Goal: Task Accomplishment & Management: Use online tool/utility

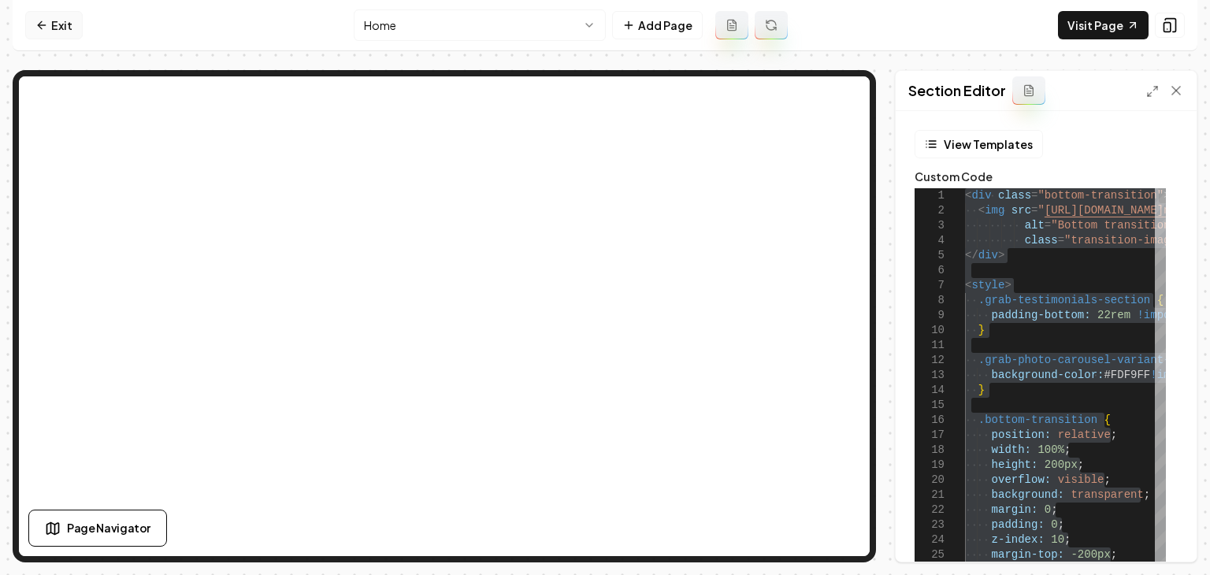
click at [54, 35] on link "Exit" at bounding box center [54, 25] width 58 height 28
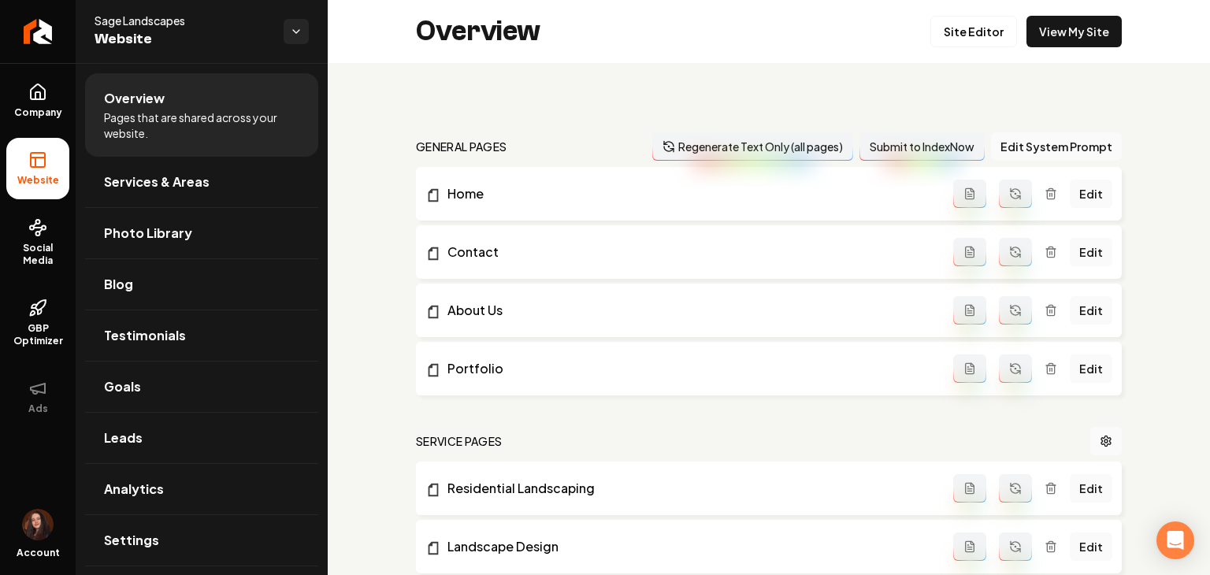
click at [54, 35] on link "Return to dashboard" at bounding box center [38, 31] width 76 height 63
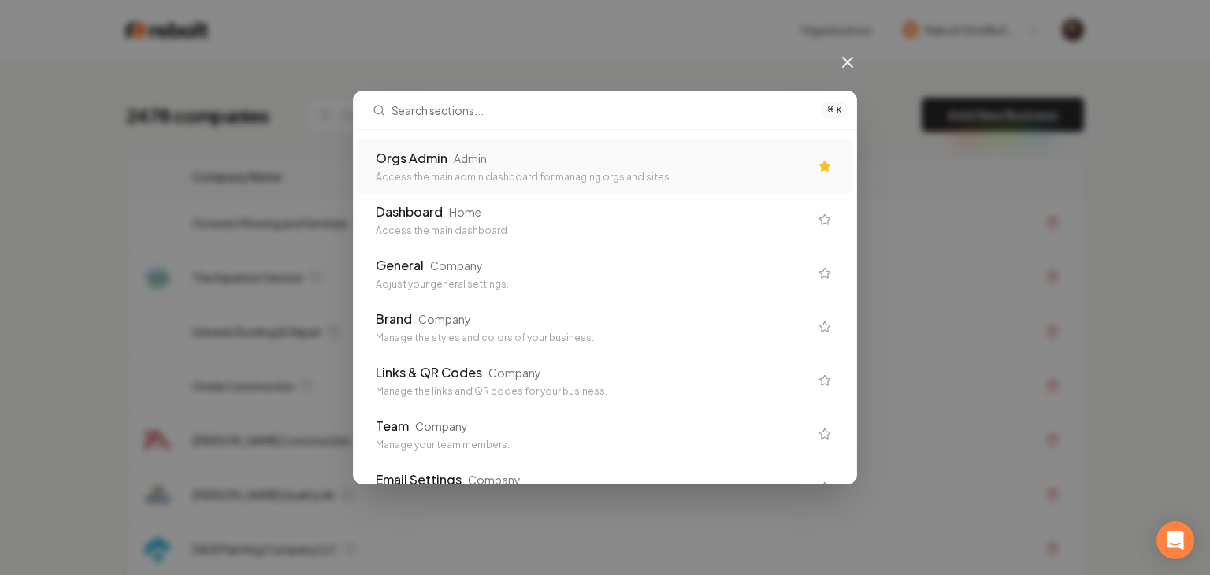
click at [498, 163] on div "Orgs Admin Admin" at bounding box center [592, 158] width 433 height 19
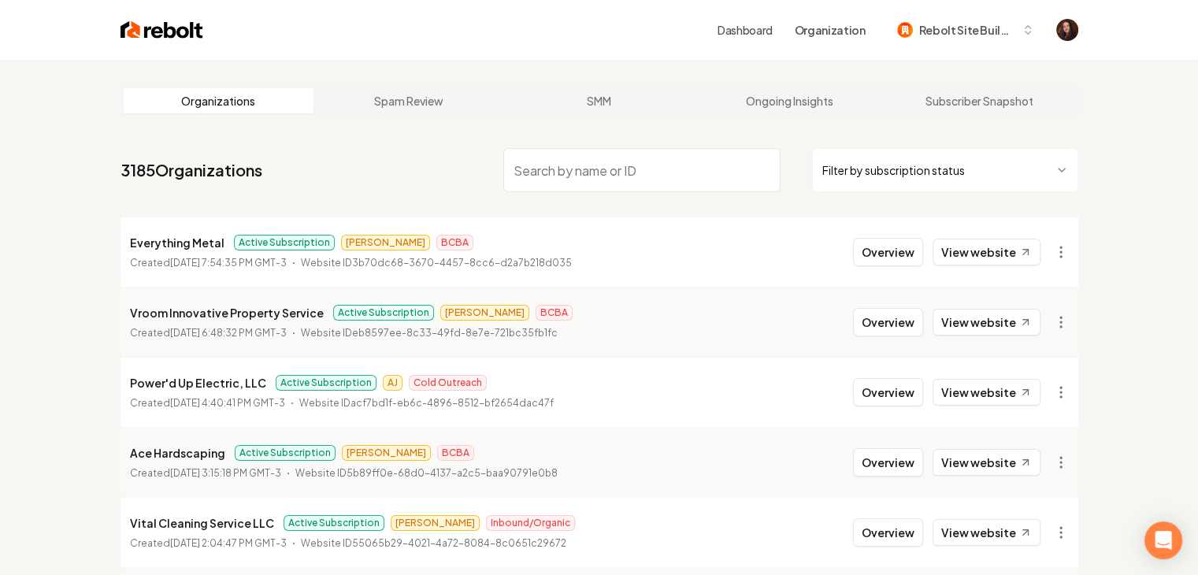
click at [873, 163] on html "Dashboard Organization Rebolt Site Builder Organizations Spam Review SMM Ongoin…" at bounding box center [599, 287] width 1198 height 575
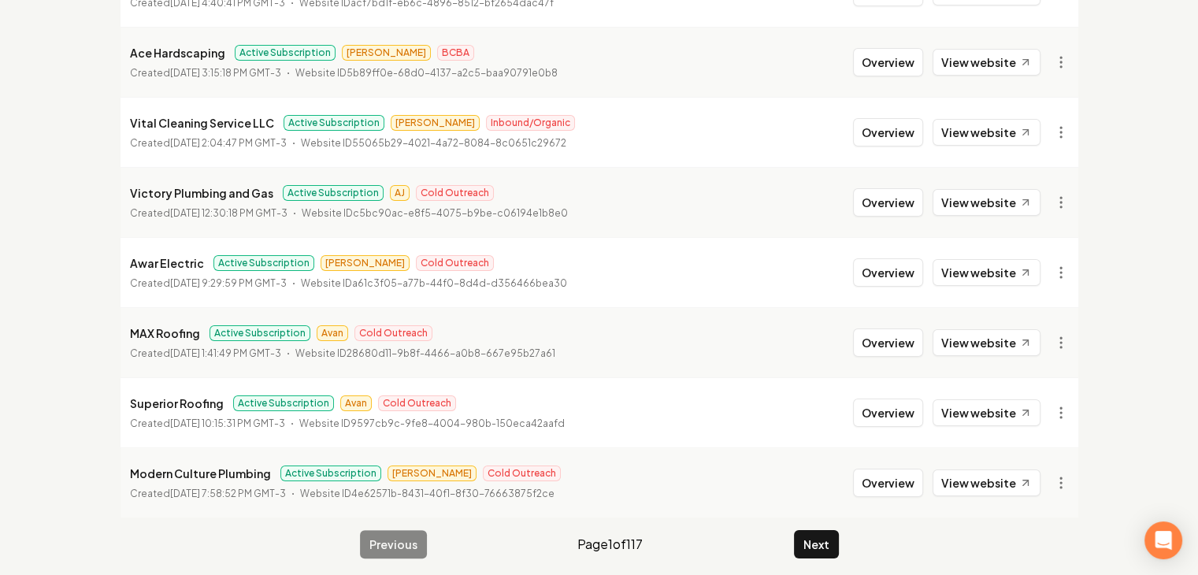
scroll to position [407, 0]
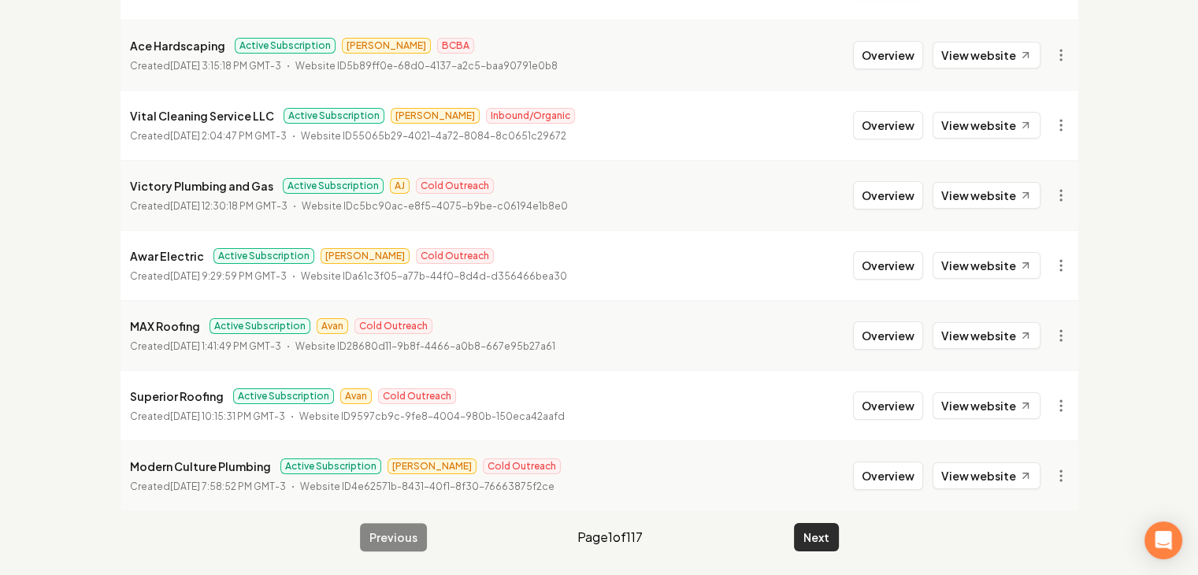
click at [805, 532] on button "Next" at bounding box center [816, 537] width 45 height 28
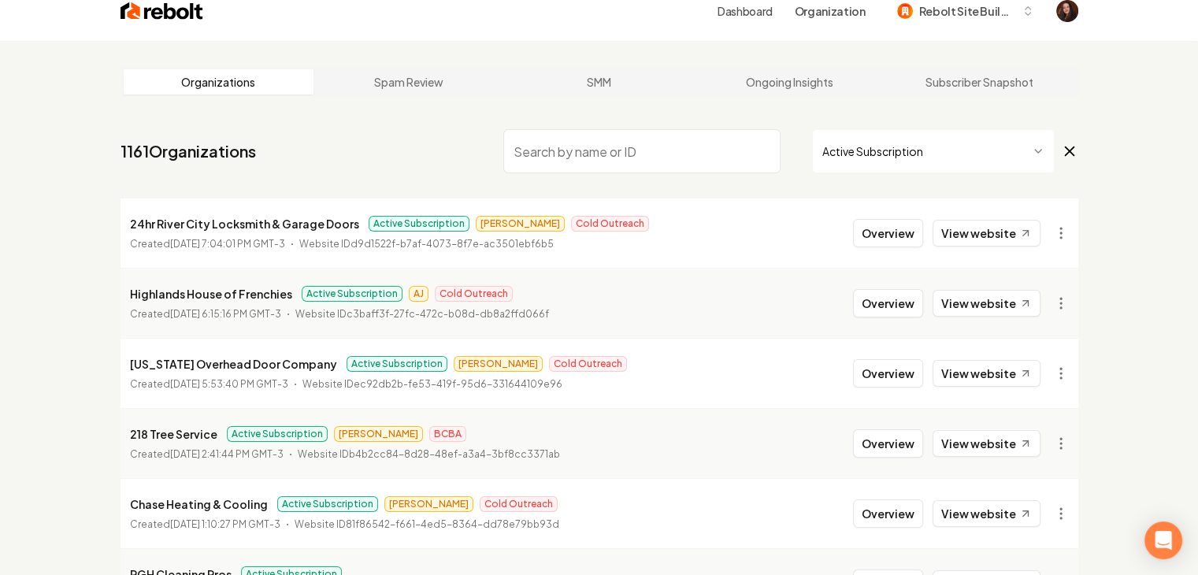
scroll to position [20, 0]
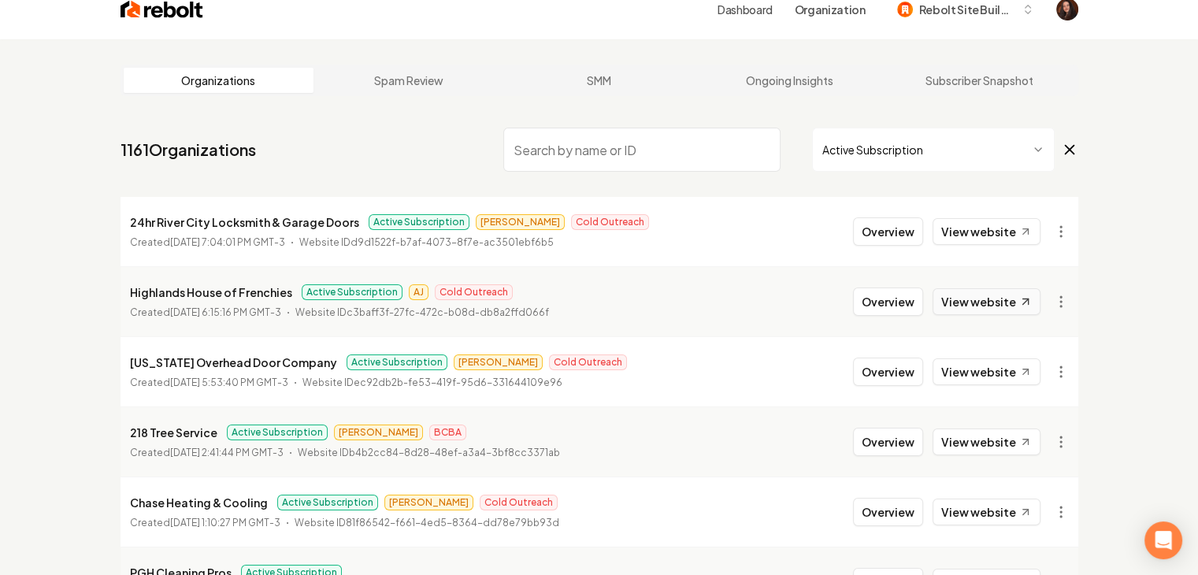
drag, startPoint x: 970, startPoint y: 313, endPoint x: 979, endPoint y: 353, distance: 41.3
click at [970, 312] on link "View website" at bounding box center [987, 301] width 108 height 27
click at [980, 366] on link "View website" at bounding box center [987, 372] width 108 height 27
click at [980, 444] on link "View website" at bounding box center [987, 442] width 108 height 27
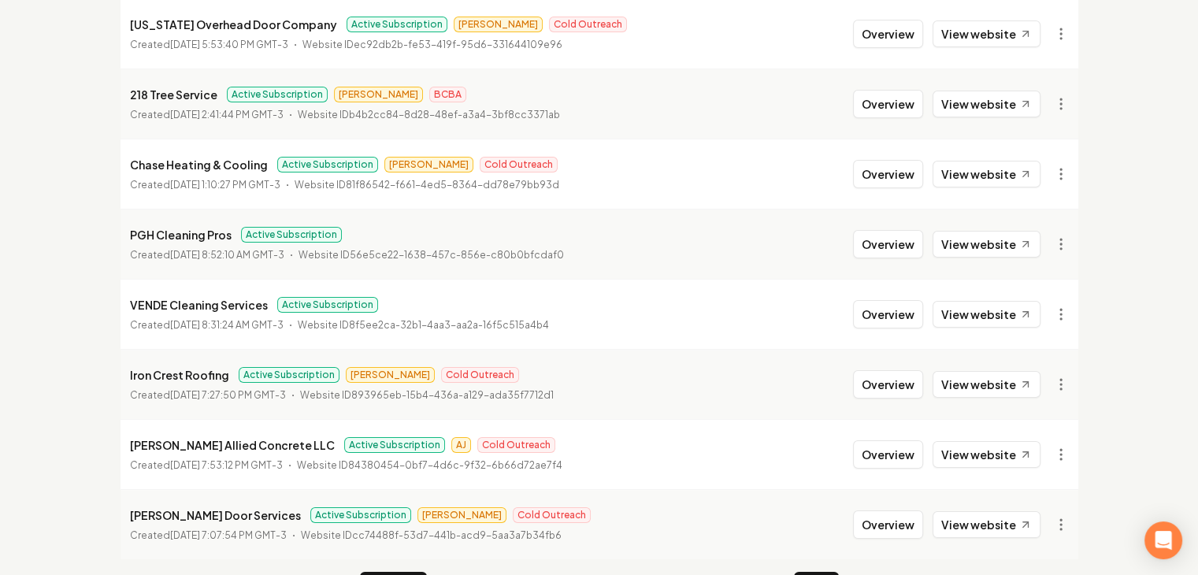
scroll to position [407, 0]
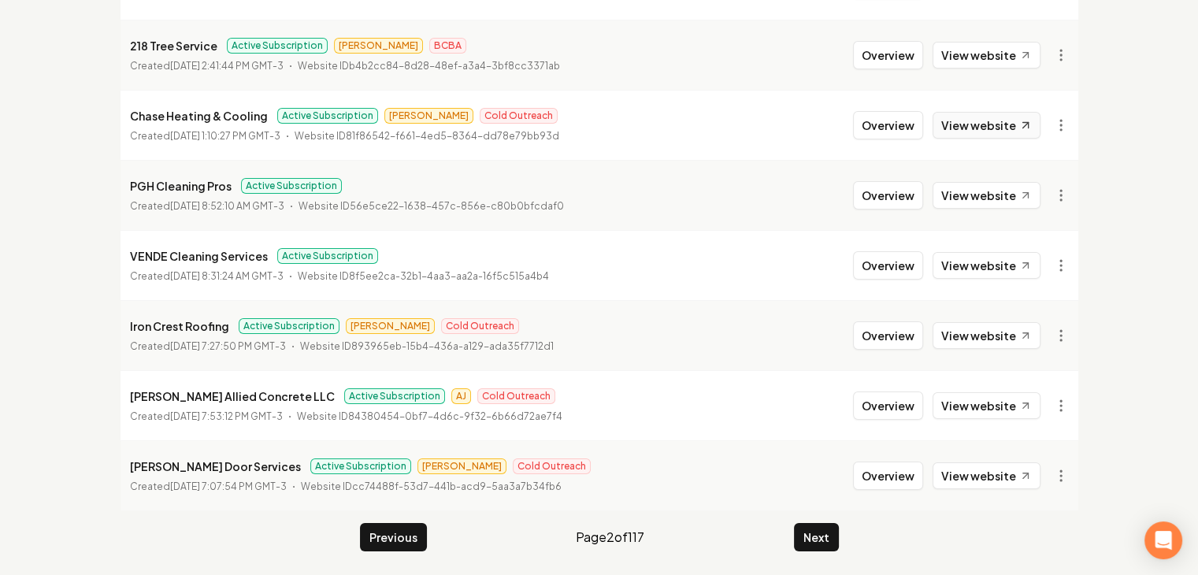
click at [949, 132] on link "View website" at bounding box center [987, 125] width 108 height 27
drag, startPoint x: 972, startPoint y: 190, endPoint x: 982, endPoint y: 235, distance: 46.1
click at [972, 190] on link "View website" at bounding box center [987, 195] width 108 height 27
click at [982, 258] on link "View website" at bounding box center [987, 265] width 108 height 27
click at [979, 341] on link "View website" at bounding box center [987, 335] width 108 height 27
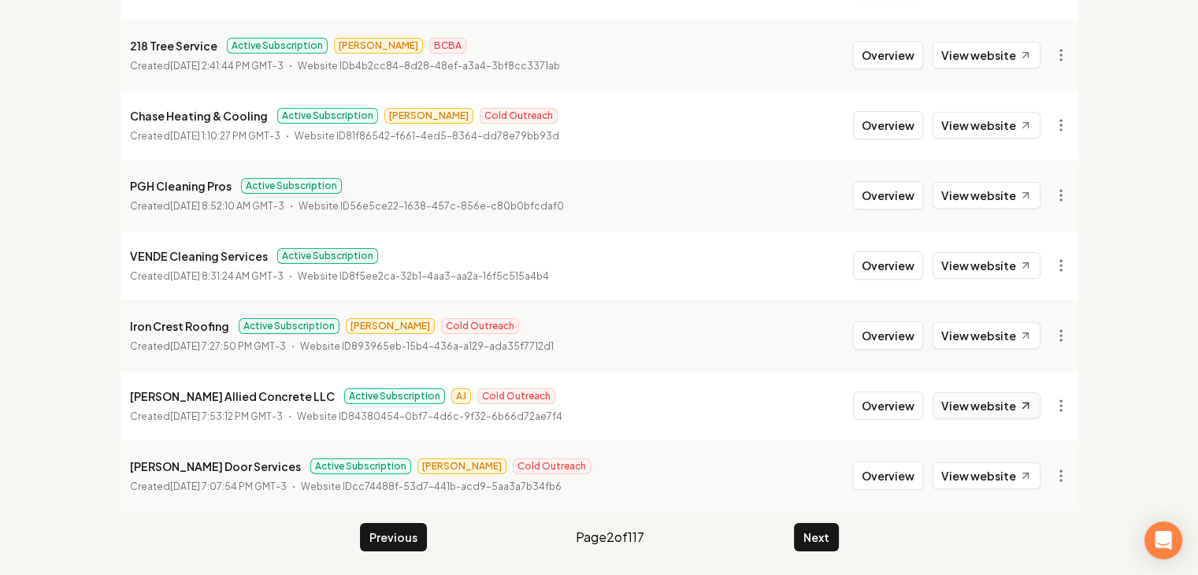
click at [974, 399] on link "View website" at bounding box center [987, 405] width 108 height 27
click at [971, 476] on link "View website" at bounding box center [987, 476] width 108 height 27
click at [829, 535] on button "Next" at bounding box center [816, 537] width 45 height 28
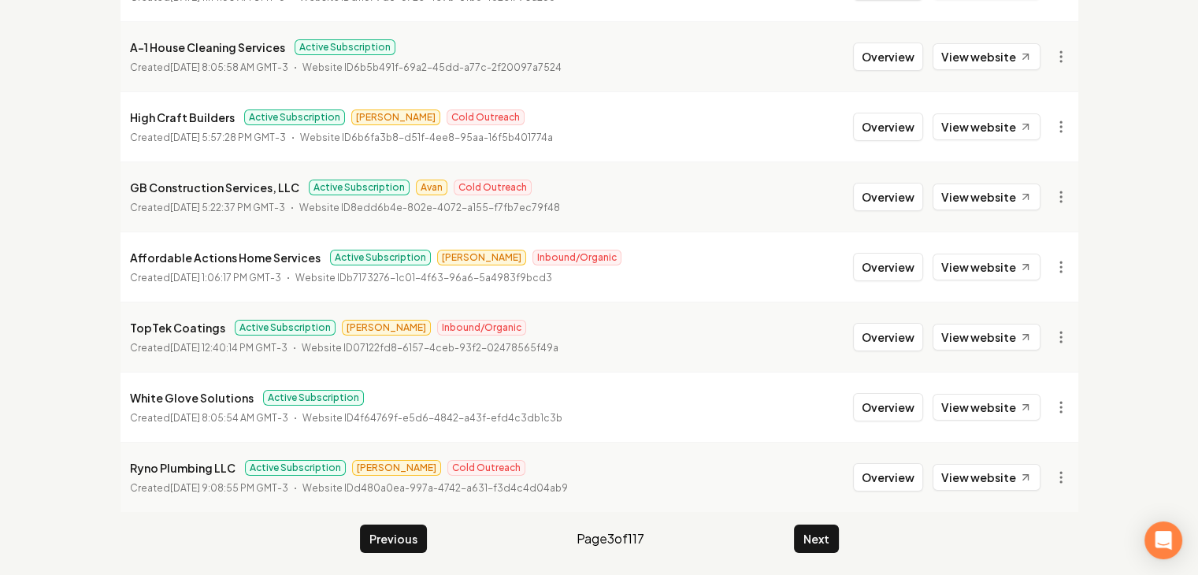
scroll to position [407, 0]
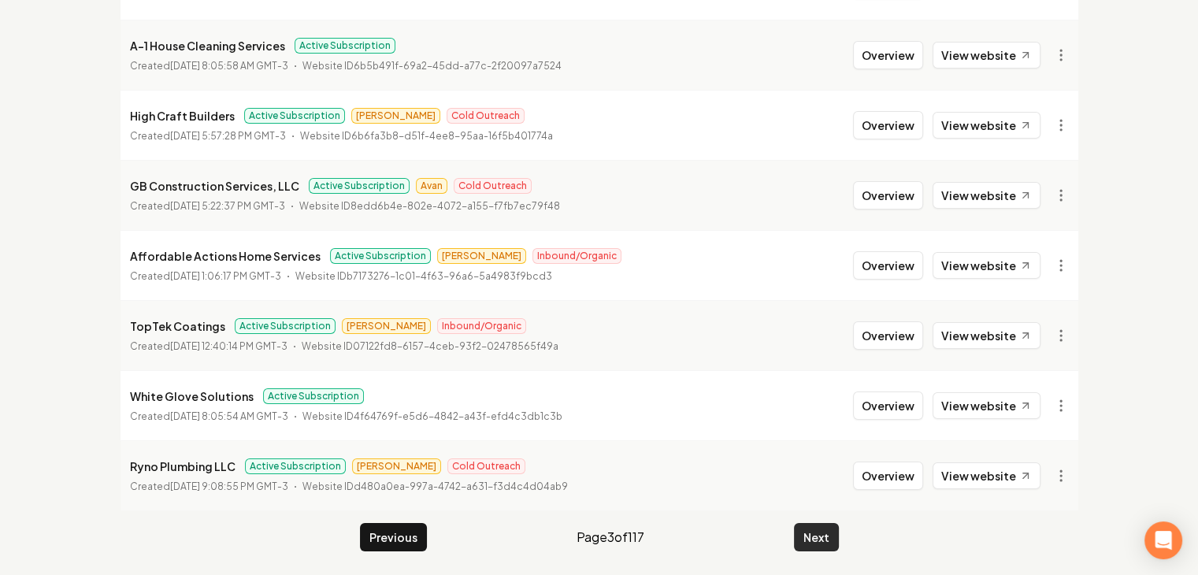
click at [815, 533] on button "Next" at bounding box center [816, 537] width 45 height 28
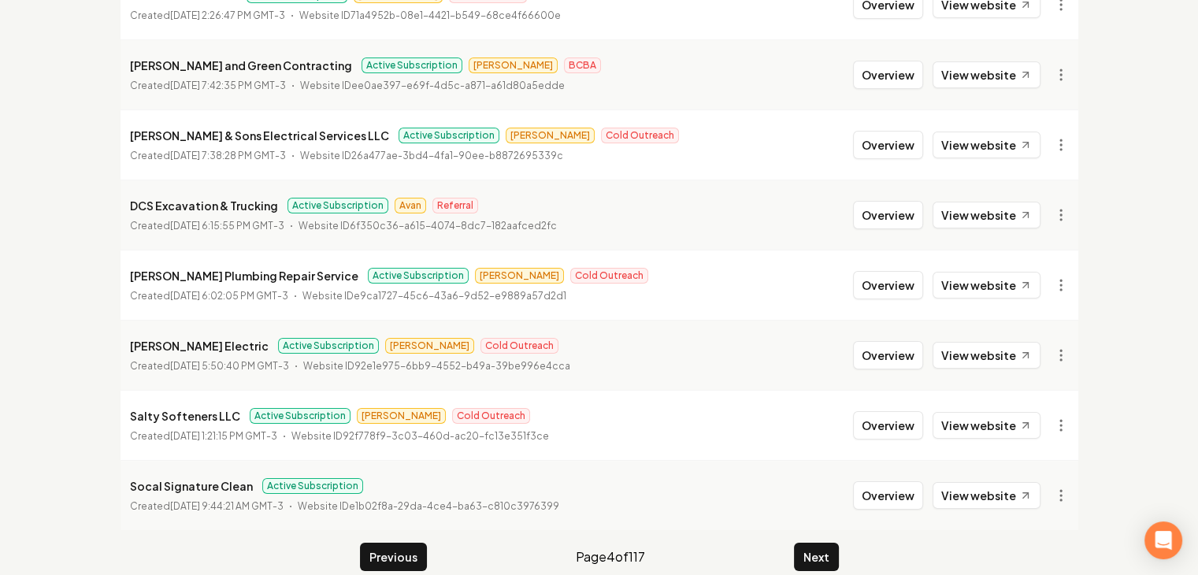
scroll to position [394, 0]
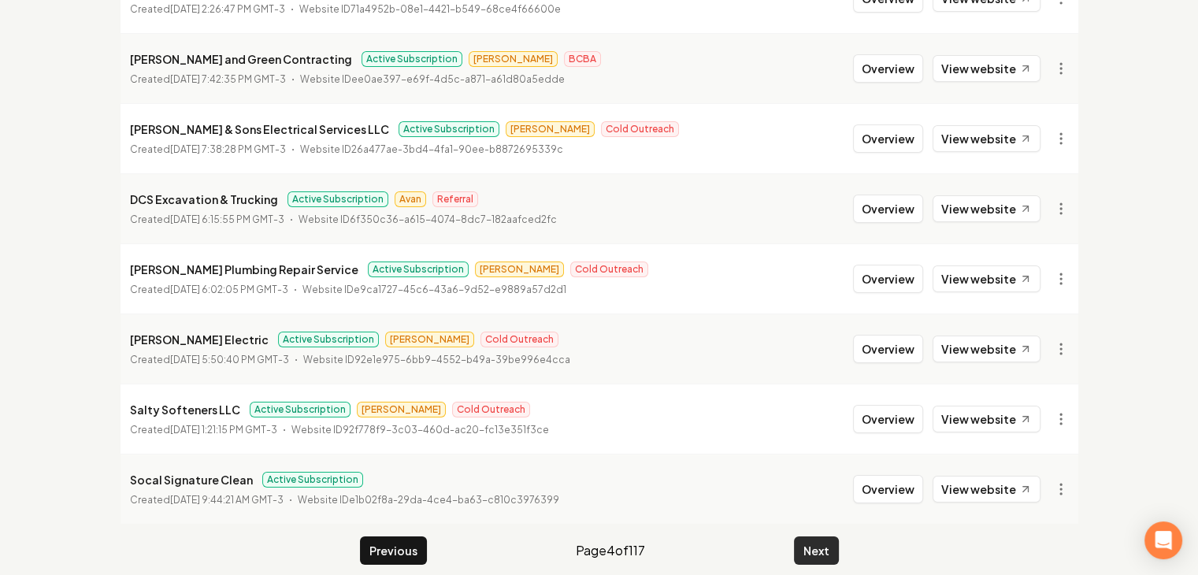
click at [814, 552] on button "Next" at bounding box center [816, 551] width 45 height 28
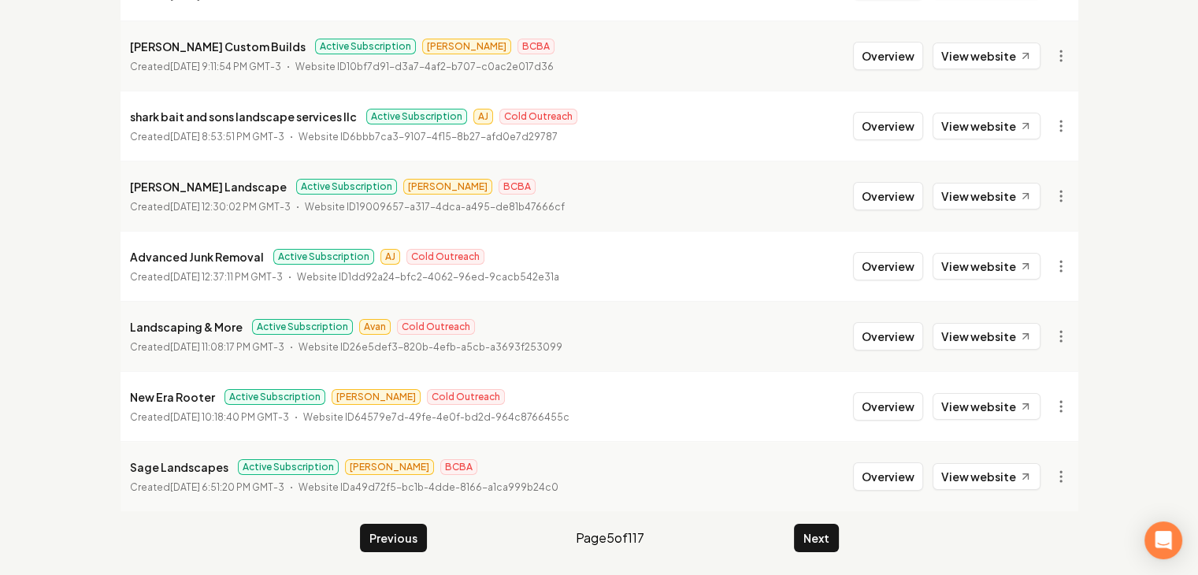
scroll to position [407, 0]
click at [988, 266] on link "View website" at bounding box center [987, 265] width 108 height 27
click at [980, 332] on link "View website" at bounding box center [987, 335] width 108 height 27
drag, startPoint x: 975, startPoint y: 402, endPoint x: 972, endPoint y: 425, distance: 23.8
click at [975, 403] on link "View website" at bounding box center [987, 405] width 108 height 27
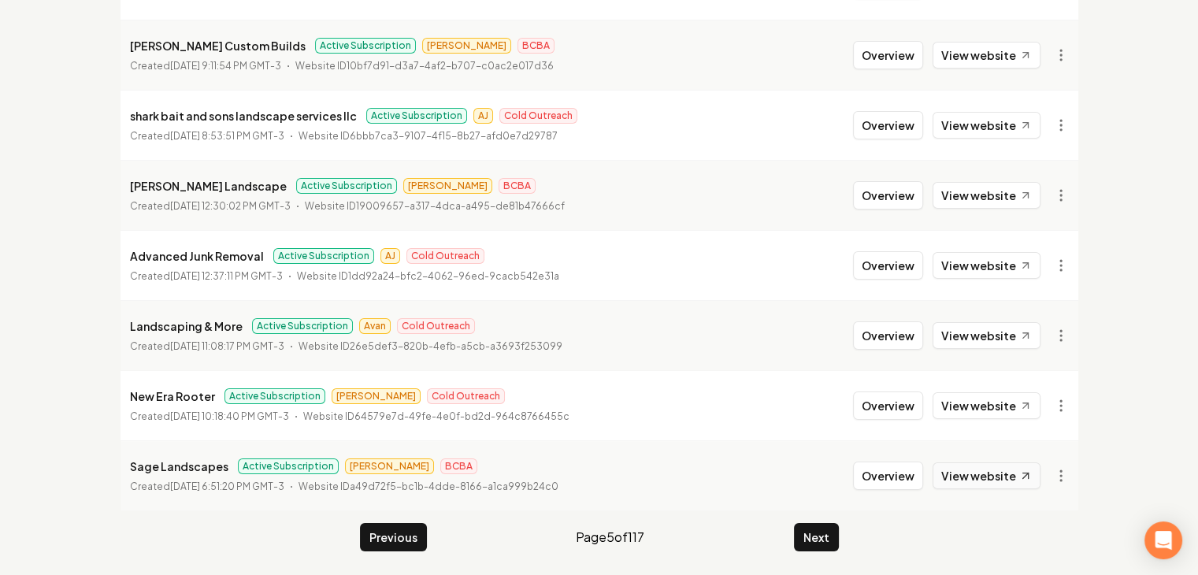
click at [959, 477] on link "View website" at bounding box center [987, 476] width 108 height 27
click at [816, 544] on button "Next" at bounding box center [816, 537] width 45 height 28
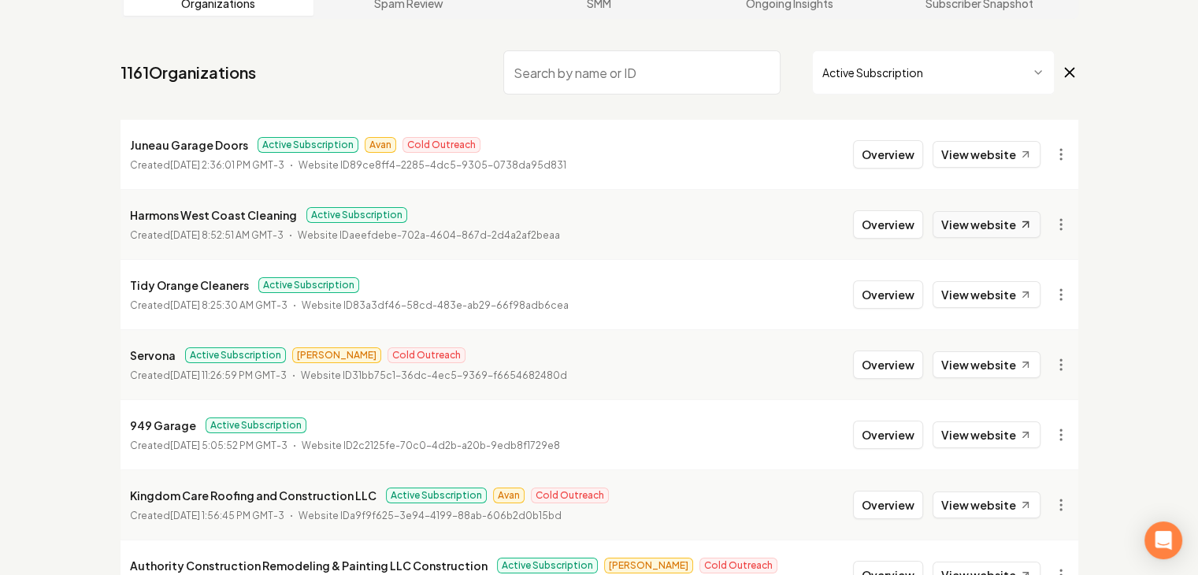
scroll to position [92, 0]
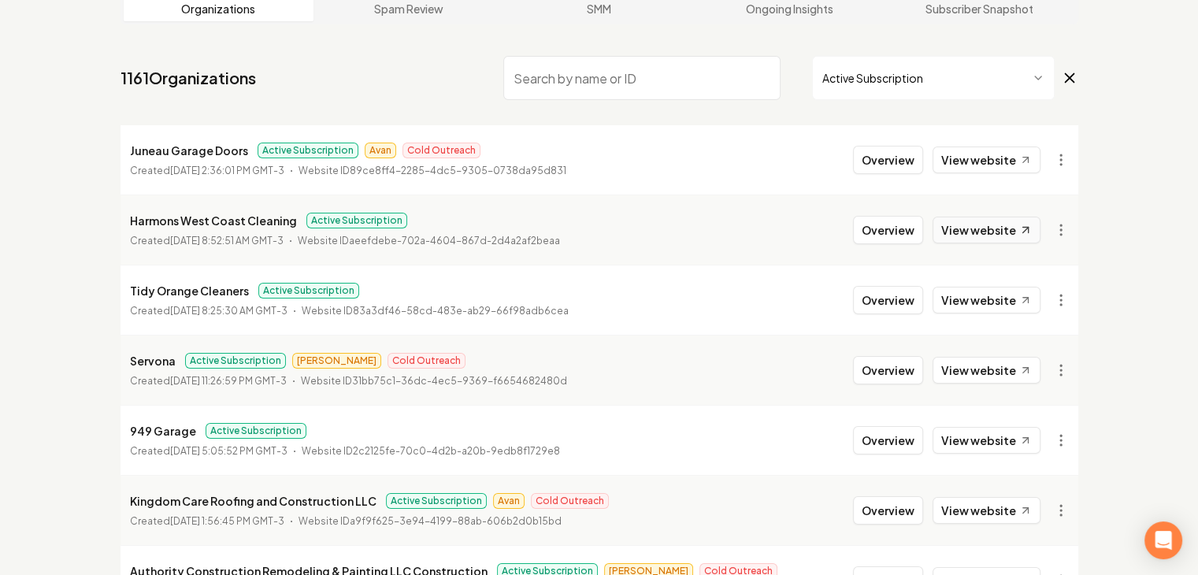
drag, startPoint x: 998, startPoint y: 165, endPoint x: 981, endPoint y: 228, distance: 65.4
click at [998, 164] on link "View website" at bounding box center [987, 160] width 108 height 27
click at [979, 231] on link "View website" at bounding box center [987, 230] width 108 height 27
click at [981, 296] on link "View website" at bounding box center [987, 300] width 108 height 27
click at [980, 362] on link "View website" at bounding box center [987, 370] width 108 height 27
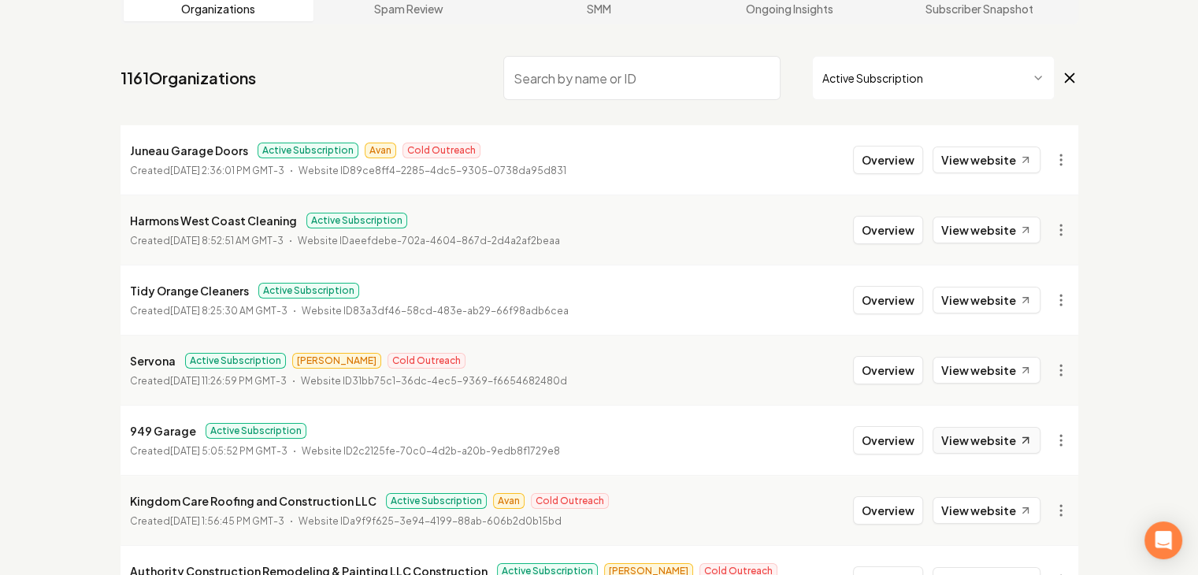
click at [991, 448] on link "View website" at bounding box center [987, 440] width 108 height 27
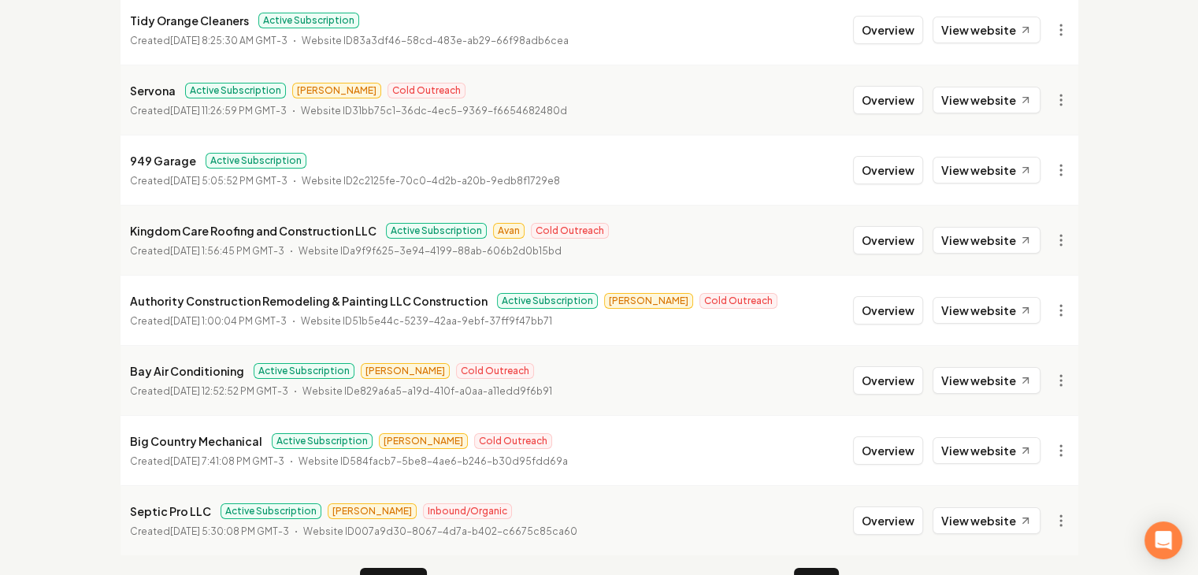
scroll to position [407, 0]
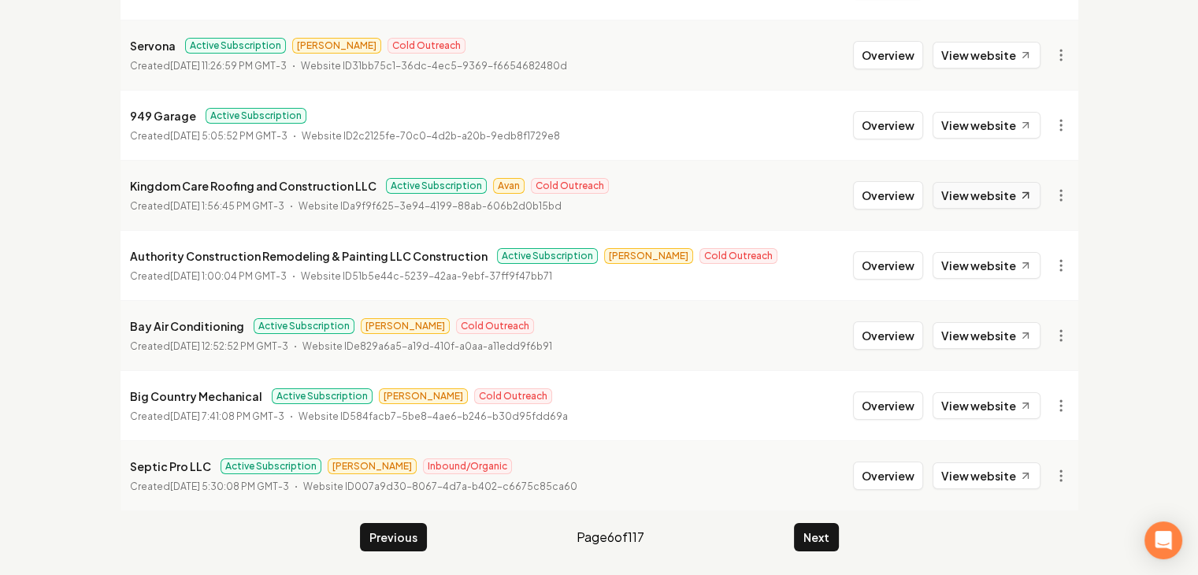
click at [979, 185] on link "View website" at bounding box center [987, 195] width 108 height 27
drag, startPoint x: 999, startPoint y: 271, endPoint x: 979, endPoint y: 344, distance: 75.3
click at [998, 270] on link "View website" at bounding box center [987, 265] width 108 height 27
click at [977, 345] on link "View website" at bounding box center [987, 335] width 108 height 27
click at [975, 403] on link "View website" at bounding box center [987, 405] width 108 height 27
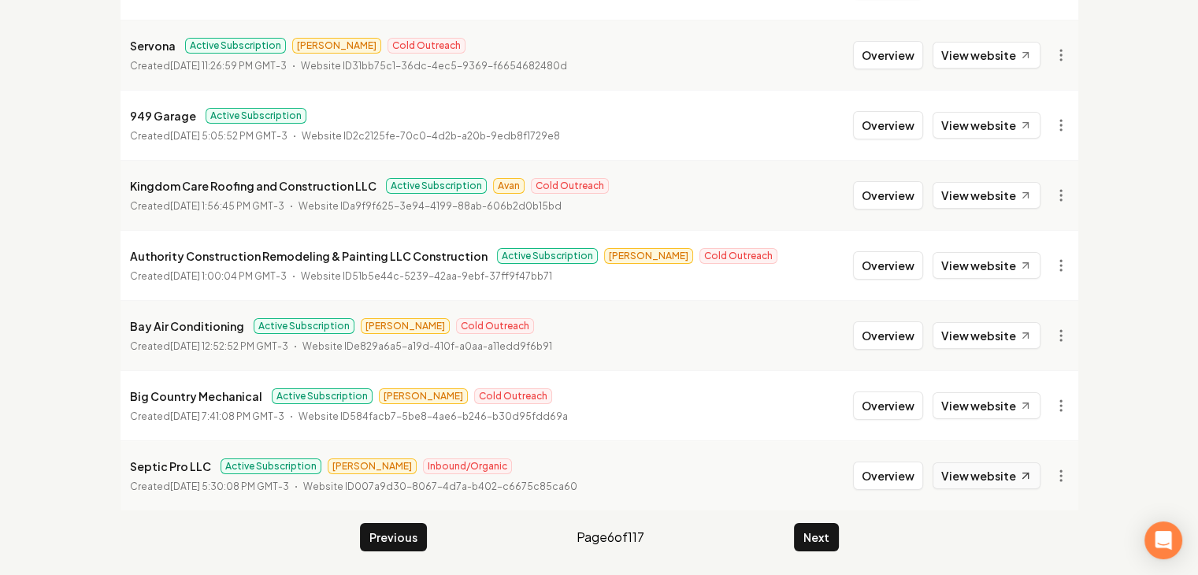
click at [979, 477] on link "View website" at bounding box center [987, 476] width 108 height 27
drag, startPoint x: 1013, startPoint y: 196, endPoint x: 1013, endPoint y: 208, distance: 11.8
click at [1013, 196] on link "View website" at bounding box center [987, 195] width 108 height 27
click at [1003, 259] on link "View website" at bounding box center [987, 265] width 108 height 27
click at [986, 332] on link "View website" at bounding box center [987, 335] width 108 height 27
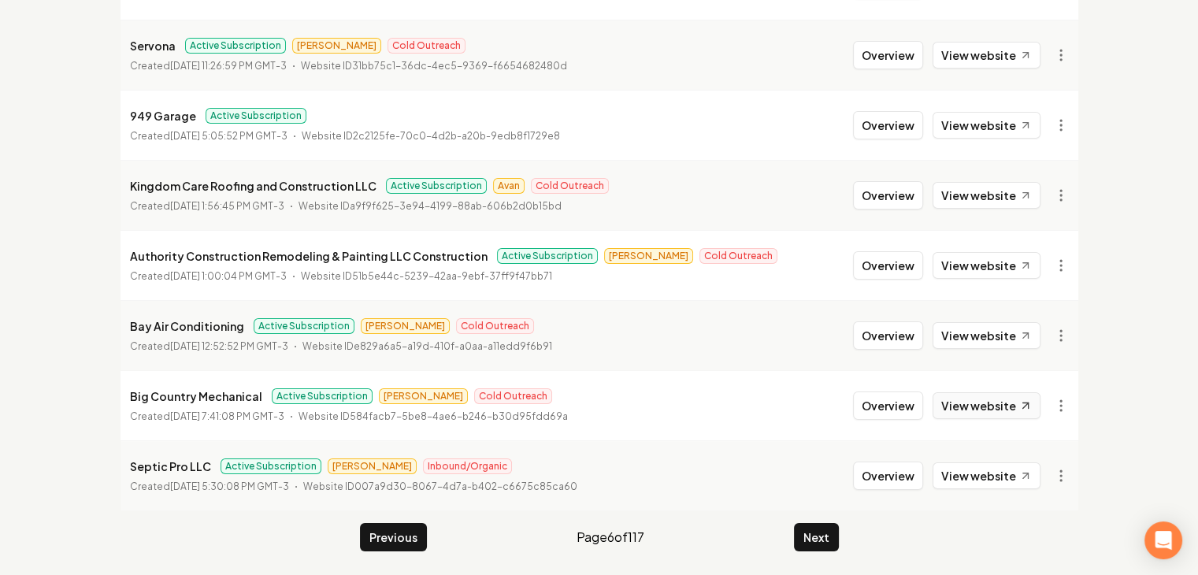
click at [991, 401] on link "View website" at bounding box center [987, 405] width 108 height 27
click at [978, 483] on link "View website" at bounding box center [987, 476] width 108 height 27
click at [816, 526] on button "Next" at bounding box center [816, 537] width 45 height 28
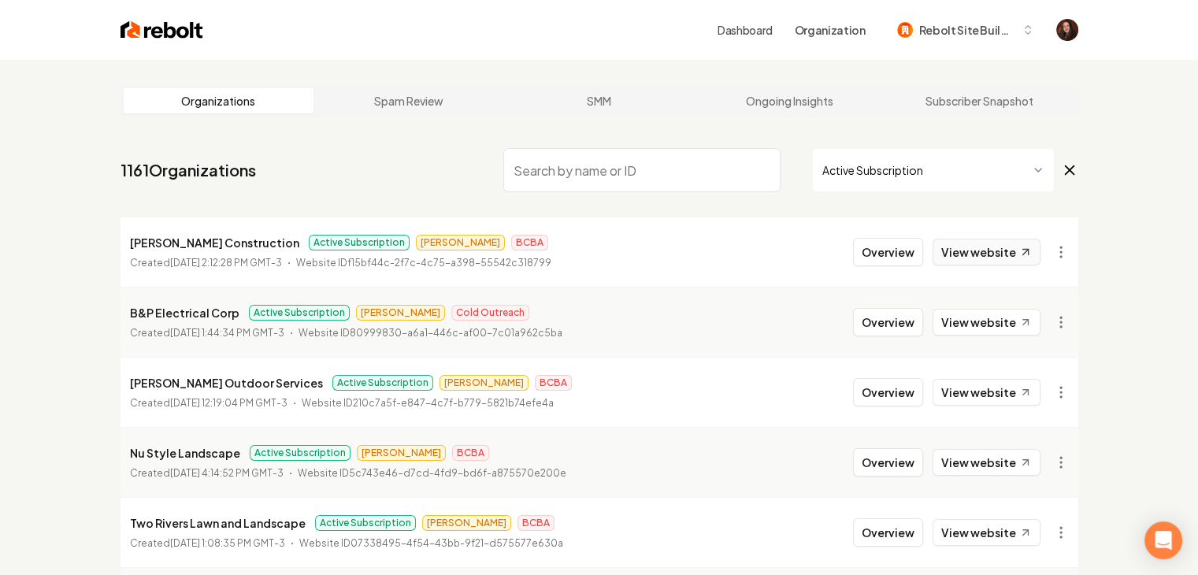
click at [981, 261] on link "View website" at bounding box center [987, 252] width 108 height 27
click at [983, 324] on link "View website" at bounding box center [987, 322] width 108 height 27
click at [991, 390] on link "View website" at bounding box center [987, 392] width 108 height 27
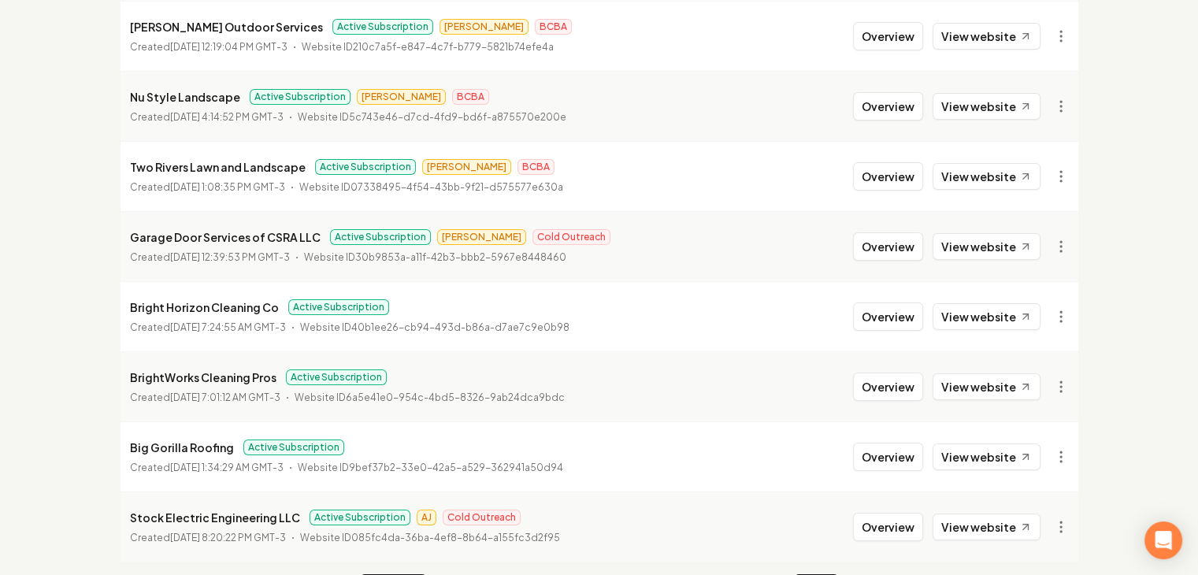
scroll to position [394, 0]
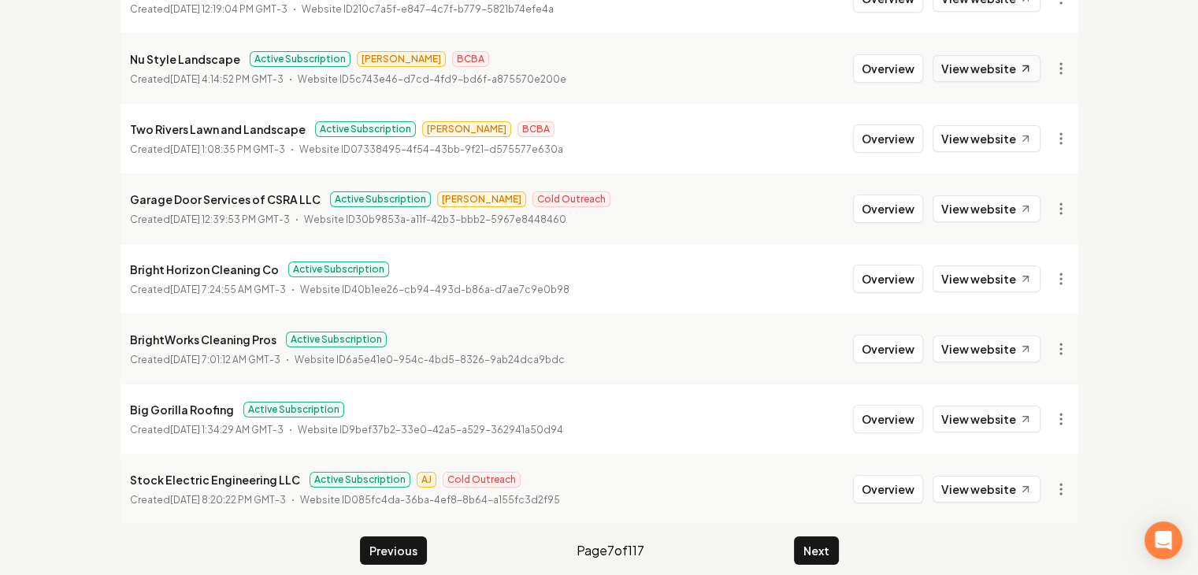
click at [991, 76] on link "View website" at bounding box center [987, 68] width 108 height 27
click at [996, 127] on link "View website" at bounding box center [987, 138] width 108 height 27
drag, startPoint x: 990, startPoint y: 212, endPoint x: 993, endPoint y: 251, distance: 39.5
click at [990, 211] on link "View website" at bounding box center [987, 208] width 108 height 27
click at [993, 273] on link "View website" at bounding box center [987, 279] width 108 height 27
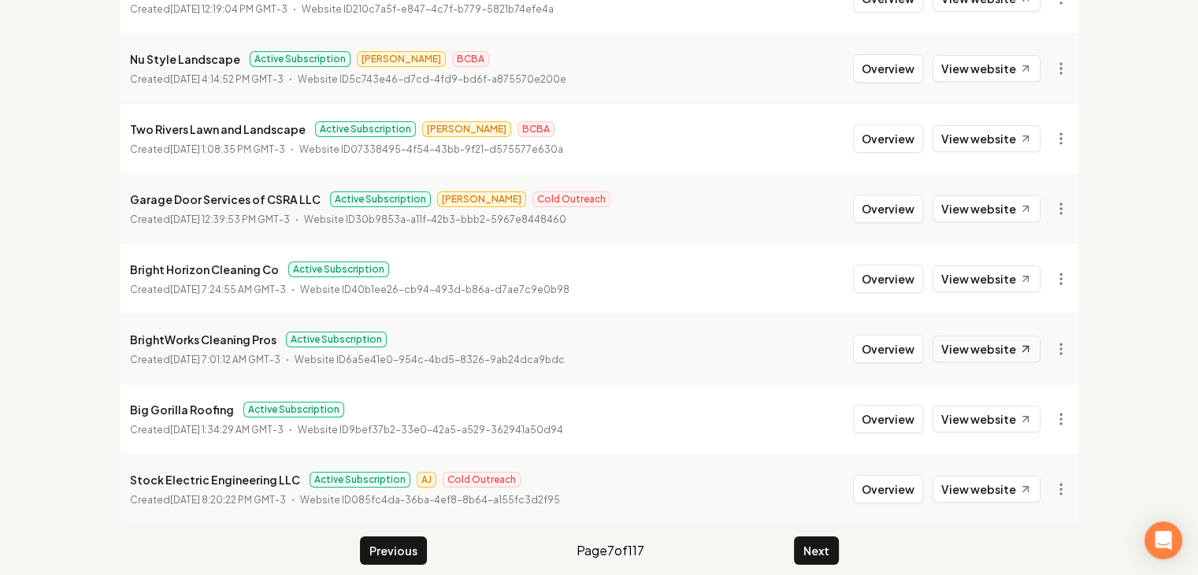
click at [1004, 337] on link "View website" at bounding box center [987, 349] width 108 height 27
click at [974, 419] on link "View website" at bounding box center [987, 419] width 108 height 27
click at [990, 479] on link "View website" at bounding box center [987, 489] width 108 height 27
click at [830, 545] on button "Next" at bounding box center [816, 551] width 45 height 28
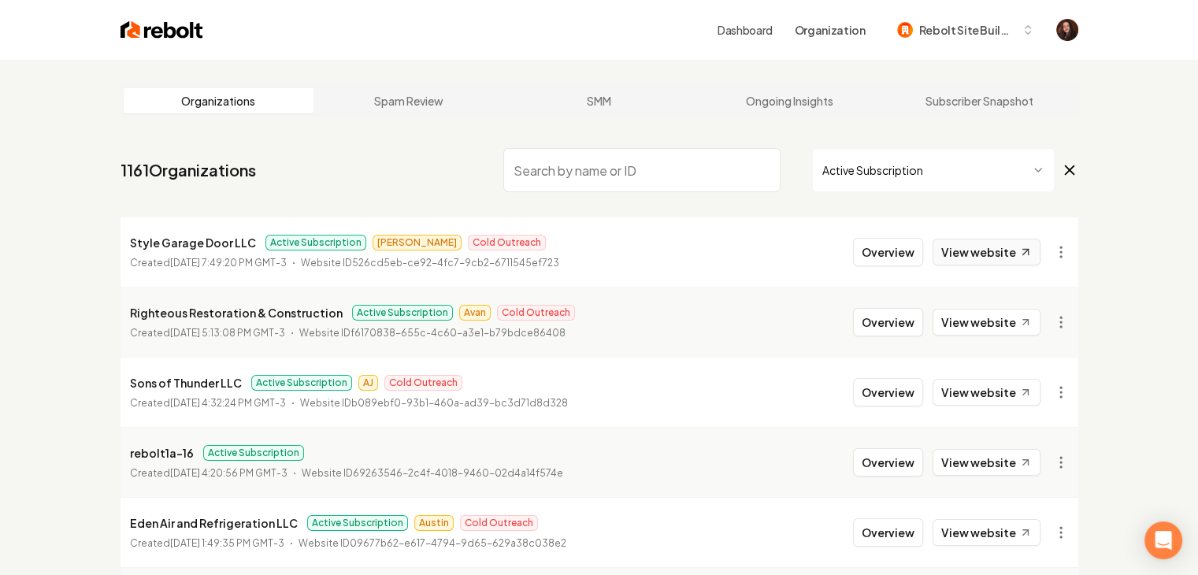
click at [1018, 262] on link "View website" at bounding box center [987, 252] width 108 height 27
drag, startPoint x: 1009, startPoint y: 330, endPoint x: 1013, endPoint y: 382, distance: 52.2
click at [1009, 330] on link "View website" at bounding box center [987, 322] width 108 height 27
click at [1012, 393] on link "View website" at bounding box center [987, 392] width 108 height 27
click at [1012, 464] on link "View website" at bounding box center [987, 462] width 108 height 27
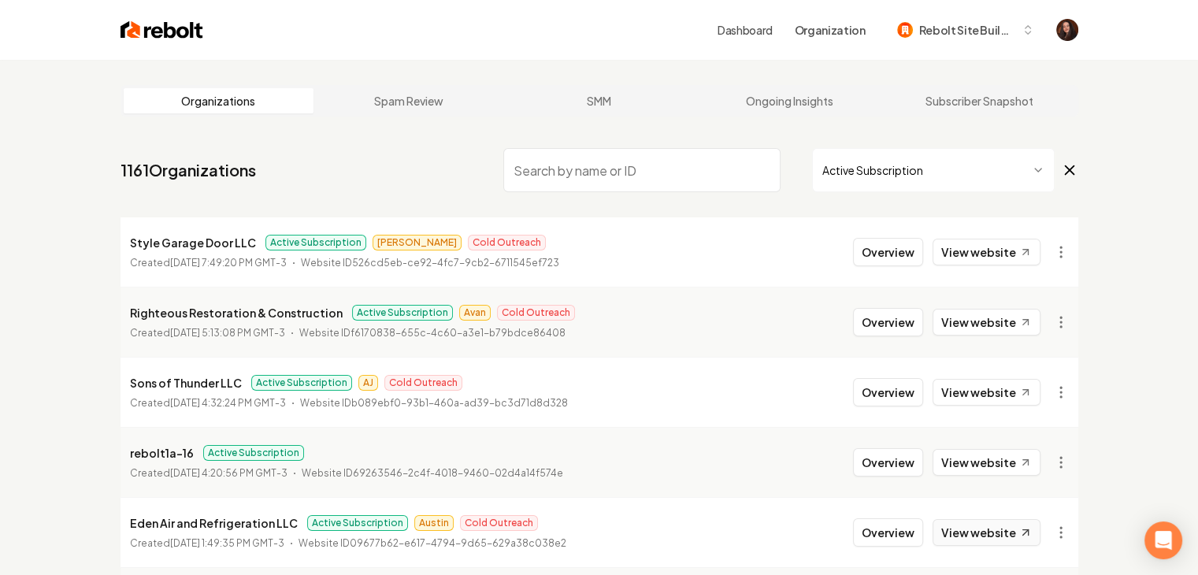
click at [1003, 524] on link "View website" at bounding box center [987, 532] width 108 height 27
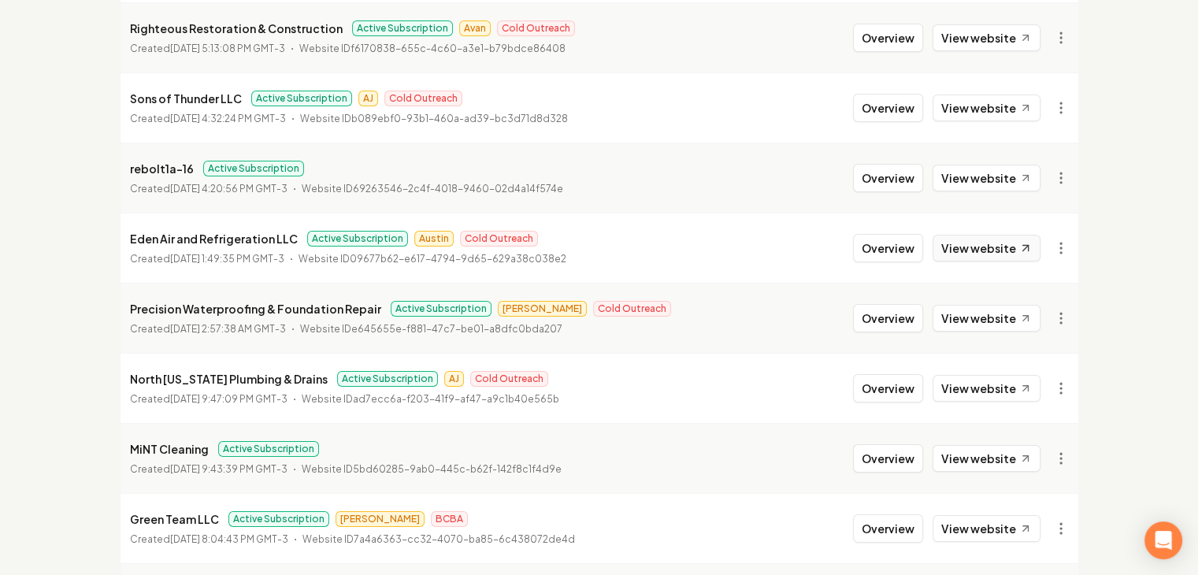
scroll to position [394, 0]
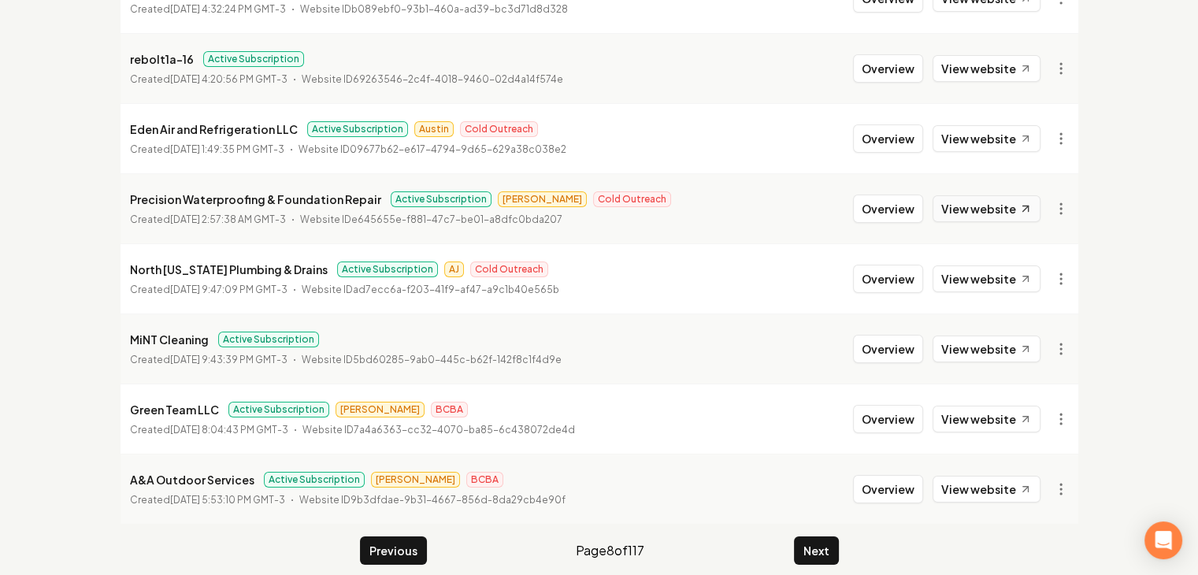
click at [989, 211] on link "View website" at bounding box center [987, 208] width 108 height 27
click at [1006, 275] on link "View website" at bounding box center [987, 279] width 108 height 27
click at [1005, 356] on link "View website" at bounding box center [987, 349] width 108 height 27
click at [1009, 417] on link "View website" at bounding box center [987, 419] width 108 height 27
drag, startPoint x: 986, startPoint y: 492, endPoint x: 966, endPoint y: 499, distance: 21.7
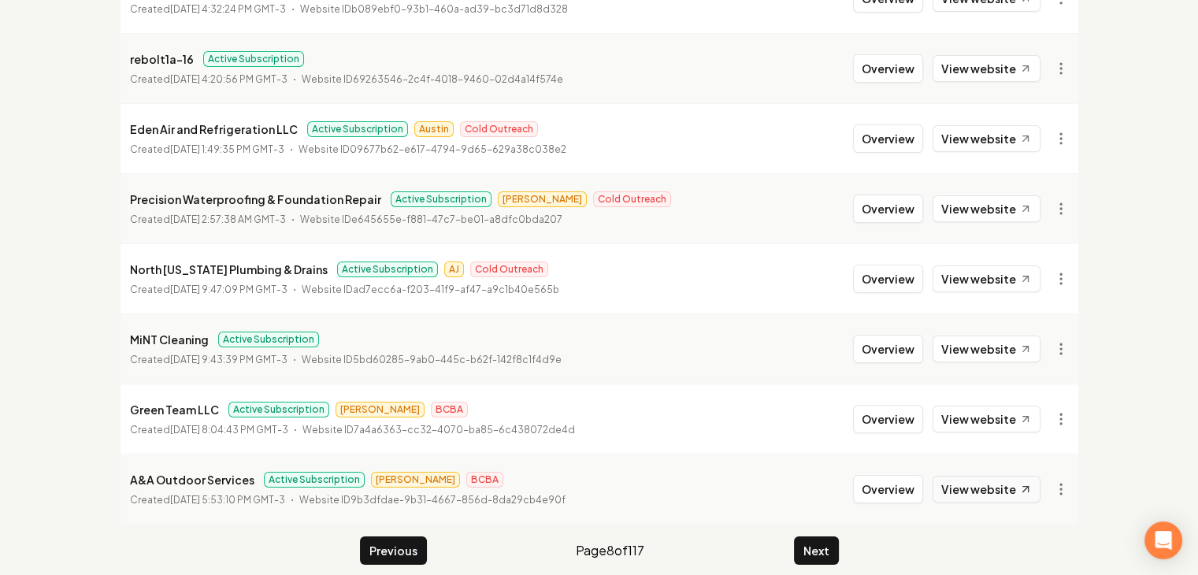
click at [986, 491] on link "View website" at bounding box center [987, 489] width 108 height 27
click at [808, 549] on button "Next" at bounding box center [816, 551] width 45 height 28
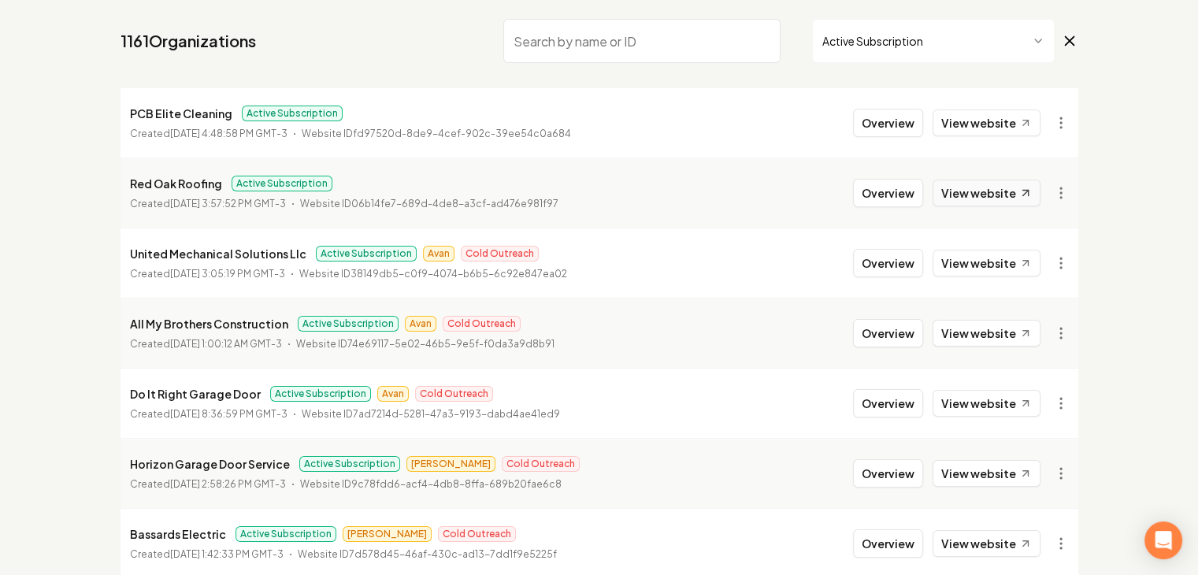
scroll to position [79, 0]
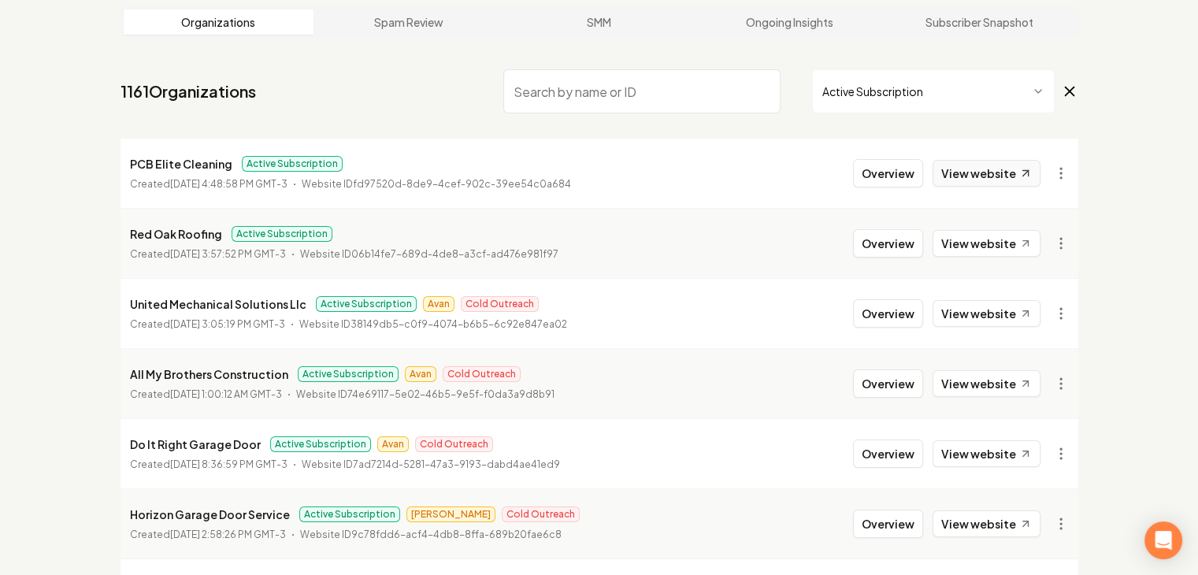
click at [973, 182] on link "View website" at bounding box center [987, 173] width 108 height 27
click at [972, 238] on link "View website" at bounding box center [987, 243] width 108 height 27
click at [974, 304] on link "View website" at bounding box center [987, 313] width 108 height 27
click at [968, 373] on link "View website" at bounding box center [987, 383] width 108 height 27
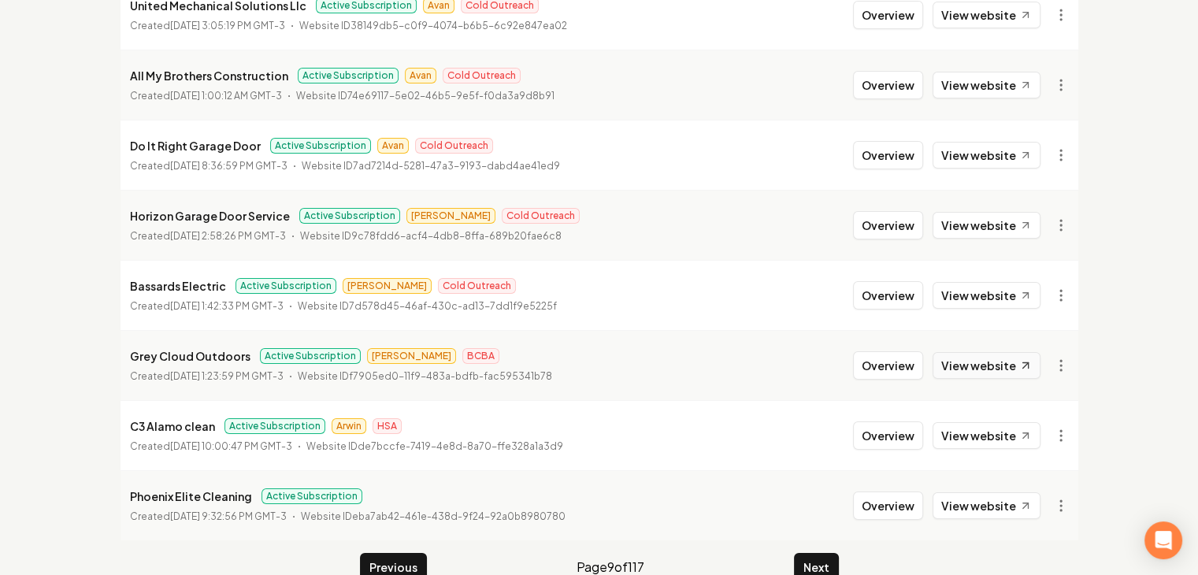
scroll to position [394, 0]
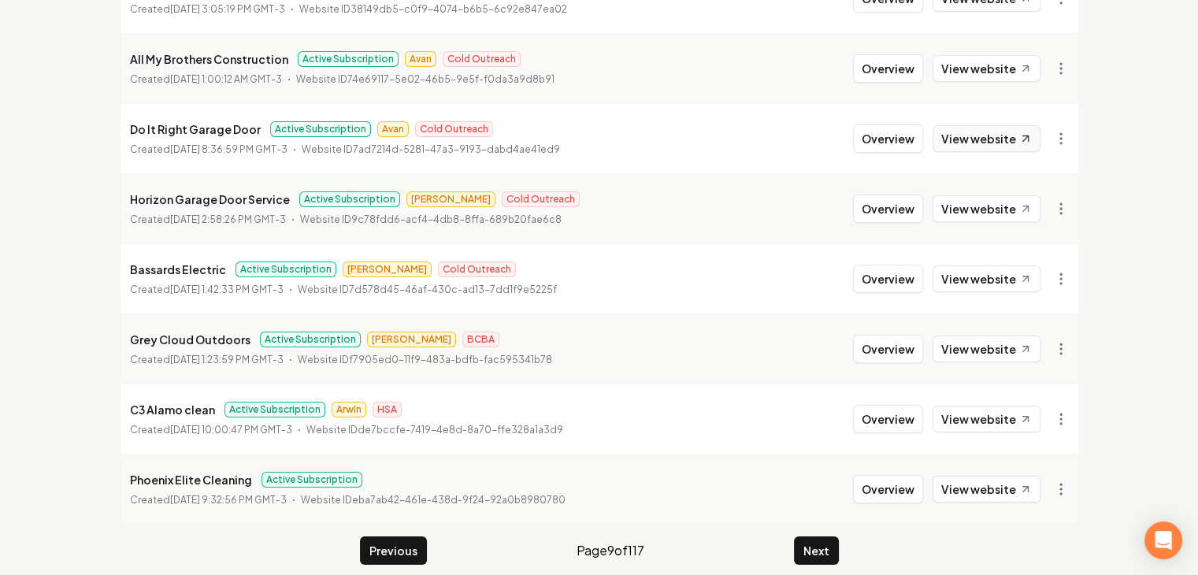
click at [977, 144] on link "View website" at bounding box center [987, 138] width 108 height 27
click at [995, 205] on link "View website" at bounding box center [987, 208] width 108 height 27
click at [989, 284] on link "View website" at bounding box center [987, 279] width 108 height 27
click at [986, 349] on link "View website" at bounding box center [987, 349] width 108 height 27
click at [983, 416] on link "View website" at bounding box center [987, 419] width 108 height 27
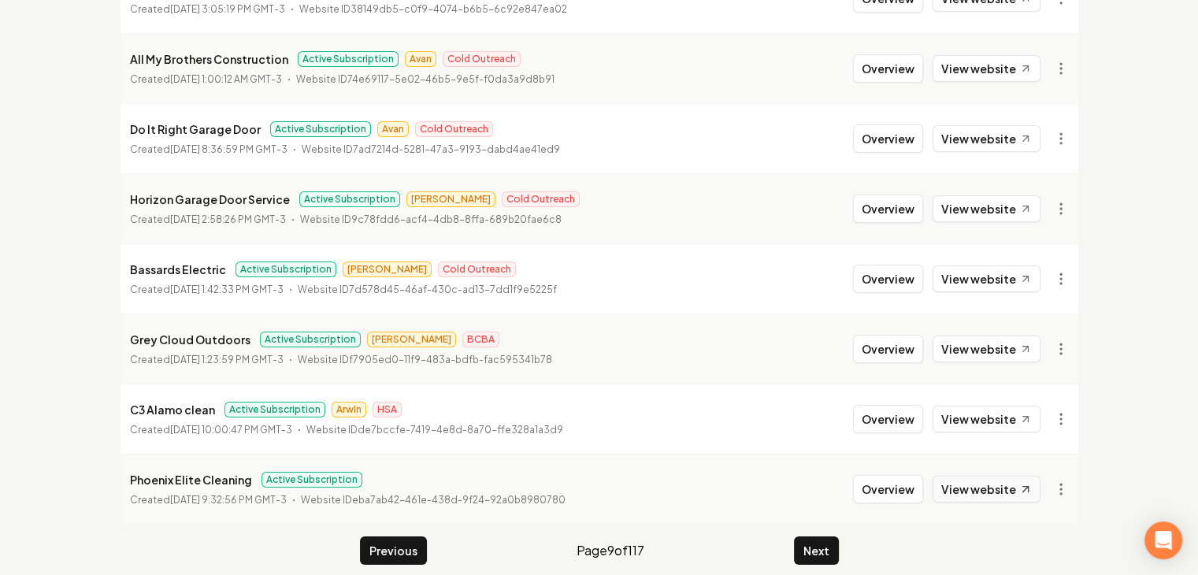
click at [980, 492] on link "View website" at bounding box center [987, 489] width 108 height 27
click at [813, 546] on button "Next" at bounding box center [816, 551] width 45 height 28
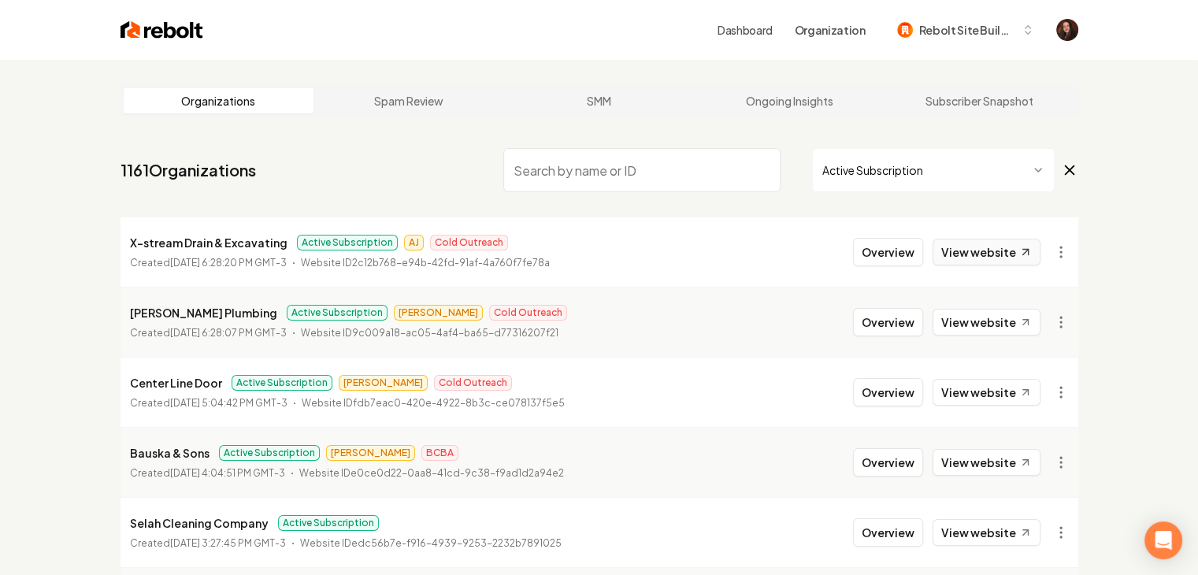
click at [964, 253] on link "View website" at bounding box center [987, 252] width 108 height 27
drag, startPoint x: 986, startPoint y: 312, endPoint x: 986, endPoint y: 370, distance: 58.3
click at [986, 313] on link "View website" at bounding box center [987, 322] width 108 height 27
click at [990, 388] on link "View website" at bounding box center [987, 392] width 108 height 27
click at [1002, 455] on link "View website" at bounding box center [987, 462] width 108 height 27
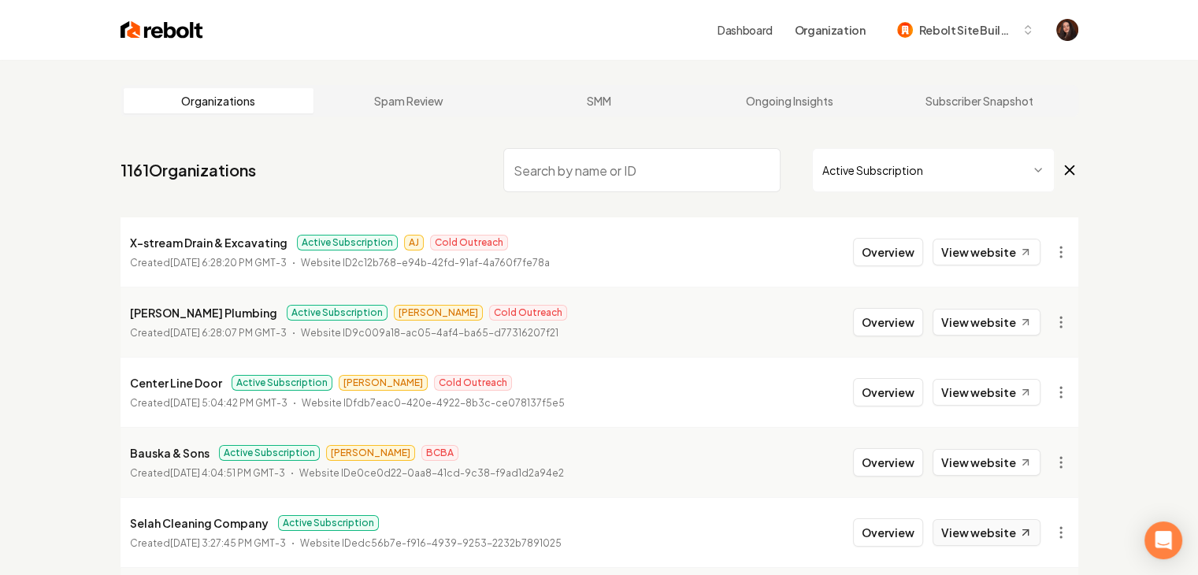
click at [990, 526] on link "View website" at bounding box center [987, 532] width 108 height 27
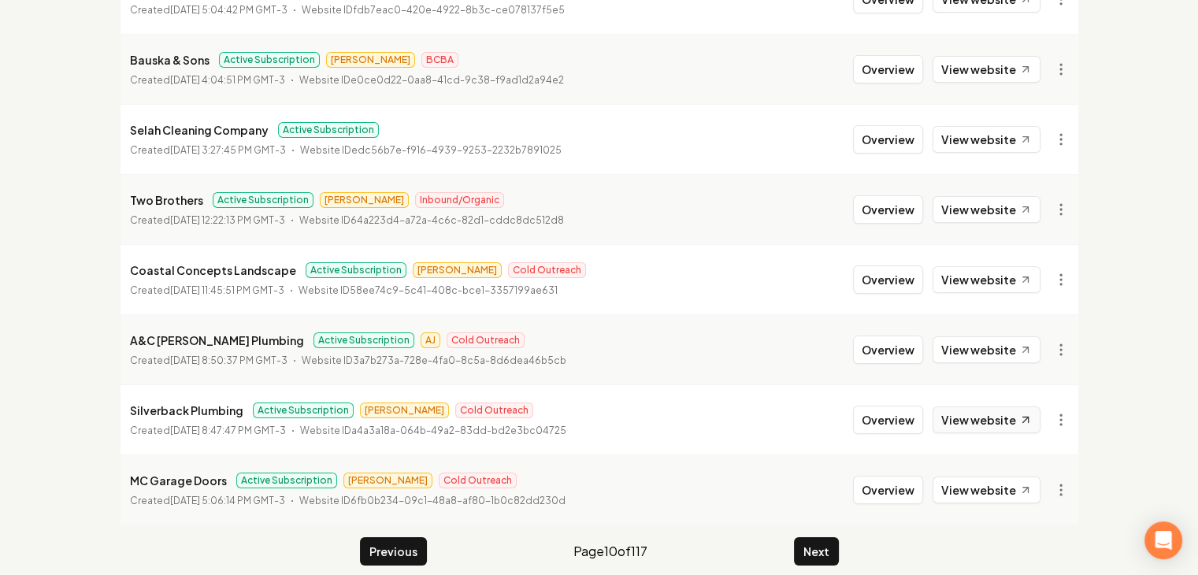
scroll to position [407, 0]
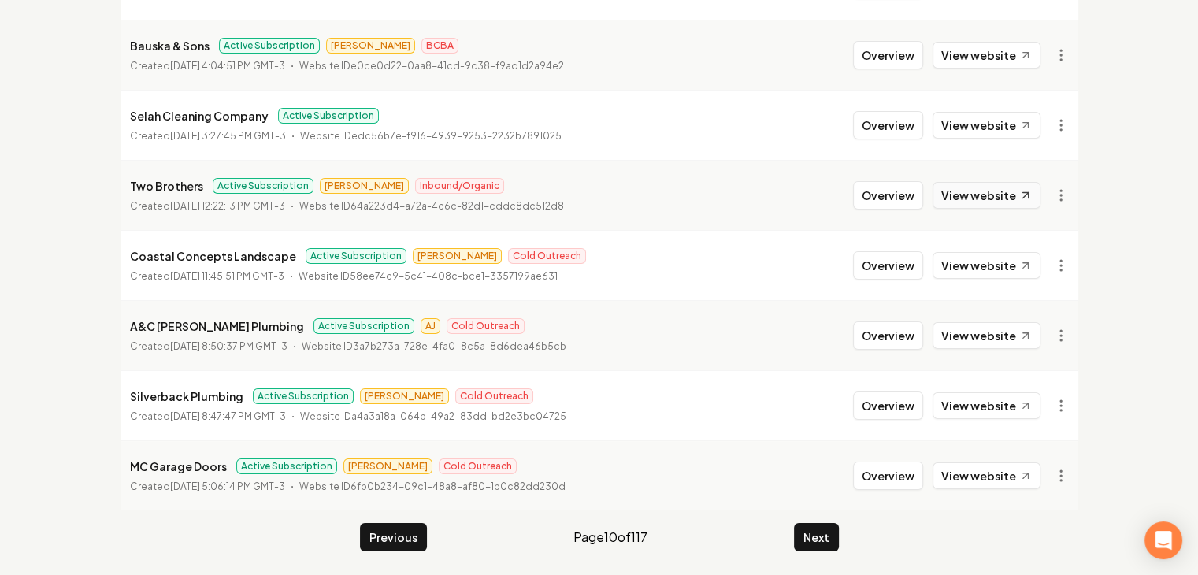
click at [1002, 200] on link "View website" at bounding box center [987, 195] width 108 height 27
click at [1008, 259] on link "View website" at bounding box center [987, 265] width 108 height 27
click at [999, 338] on link "View website" at bounding box center [987, 335] width 108 height 27
click at [984, 408] on link "View website" at bounding box center [987, 405] width 108 height 27
click at [982, 473] on link "View website" at bounding box center [987, 476] width 108 height 27
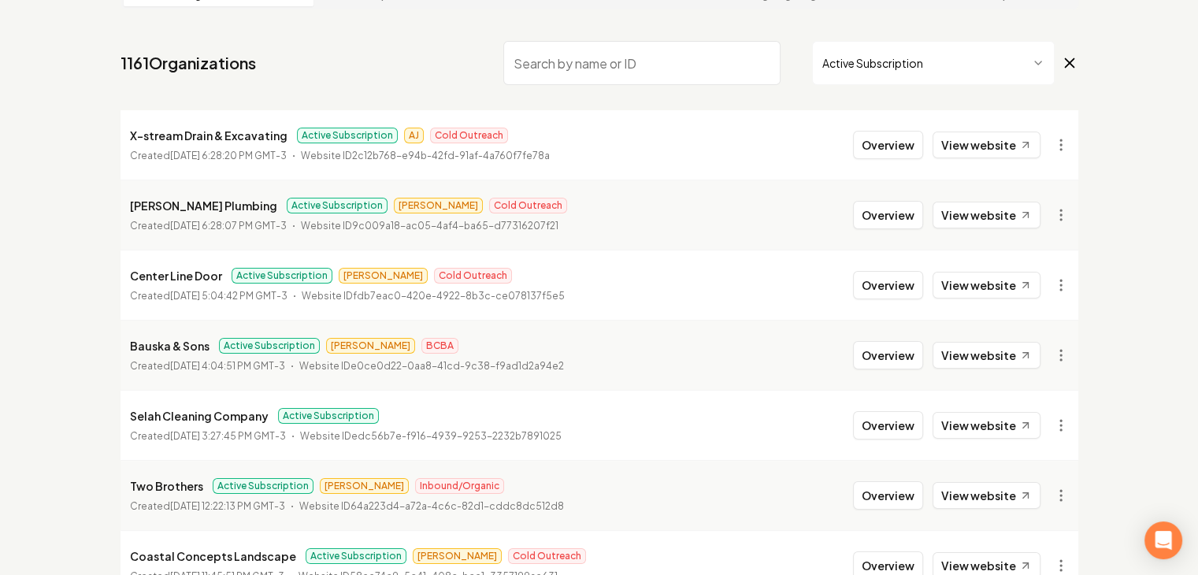
scroll to position [92, 0]
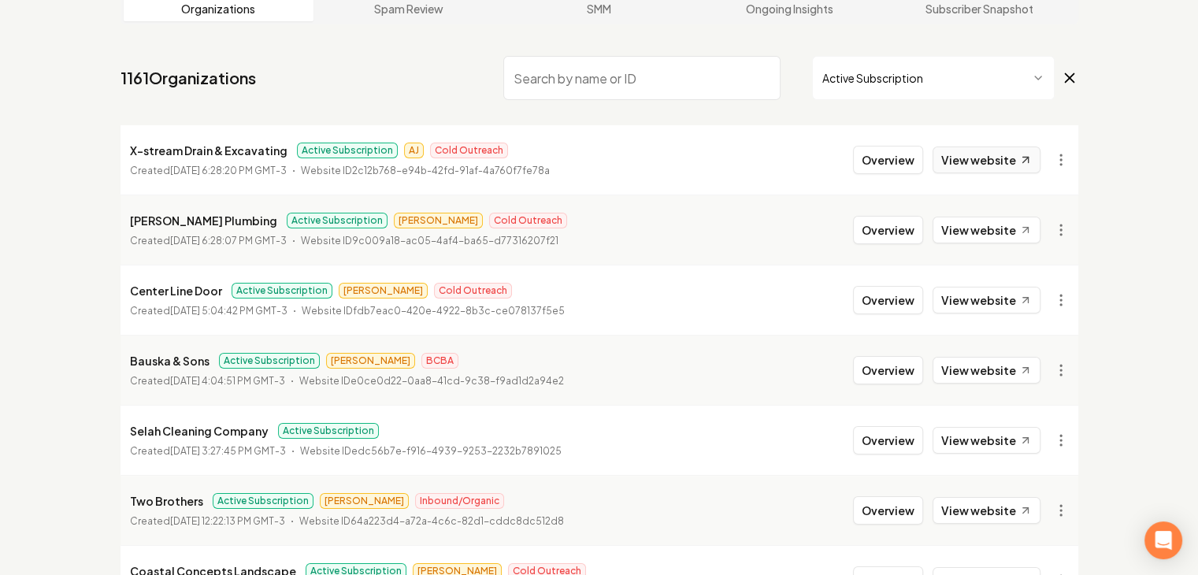
click at [969, 165] on link "View website" at bounding box center [987, 160] width 108 height 27
click at [977, 221] on link "View website" at bounding box center [987, 230] width 108 height 27
click at [979, 294] on link "View website" at bounding box center [987, 300] width 108 height 27
click at [990, 370] on link "View website" at bounding box center [987, 370] width 108 height 27
click at [998, 430] on link "View website" at bounding box center [987, 440] width 108 height 27
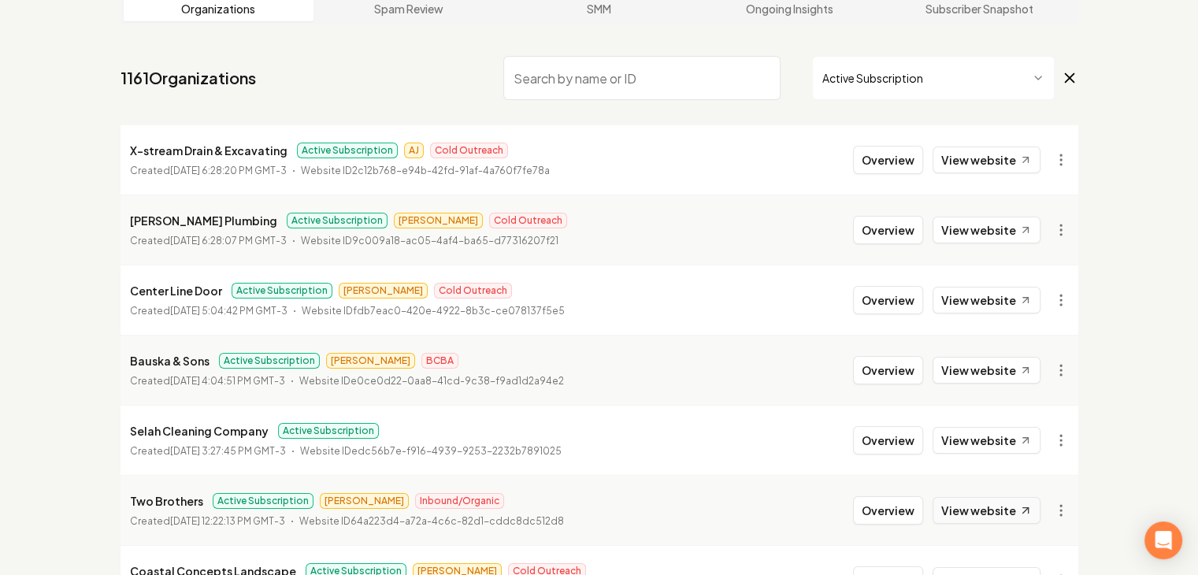
click at [1005, 502] on link "View website" at bounding box center [987, 510] width 108 height 27
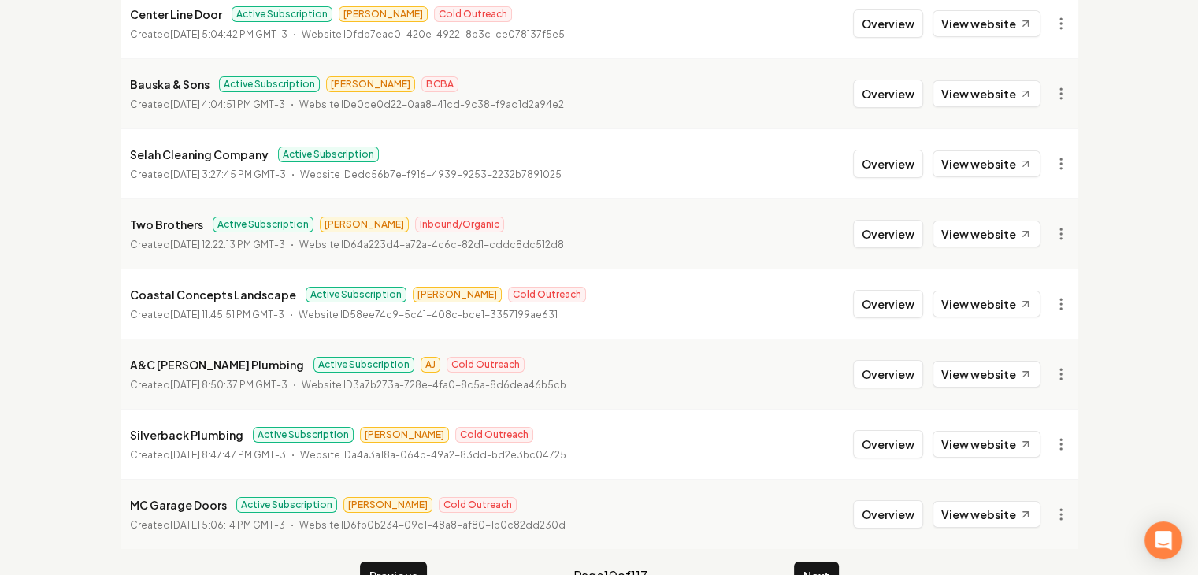
scroll to position [407, 0]
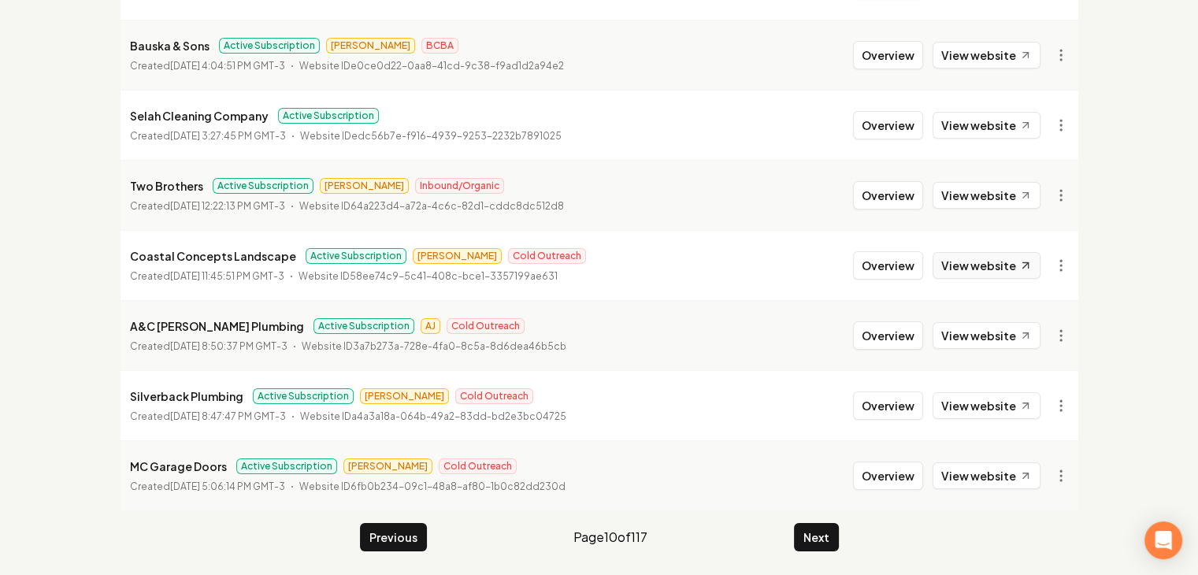
click at [990, 262] on link "View website" at bounding box center [987, 265] width 108 height 27
click at [1002, 334] on link "View website" at bounding box center [987, 335] width 108 height 27
click at [1010, 407] on link "View website" at bounding box center [987, 405] width 108 height 27
drag, startPoint x: 992, startPoint y: 477, endPoint x: 927, endPoint y: 499, distance: 68.8
click at [991, 477] on link "View website" at bounding box center [987, 476] width 108 height 27
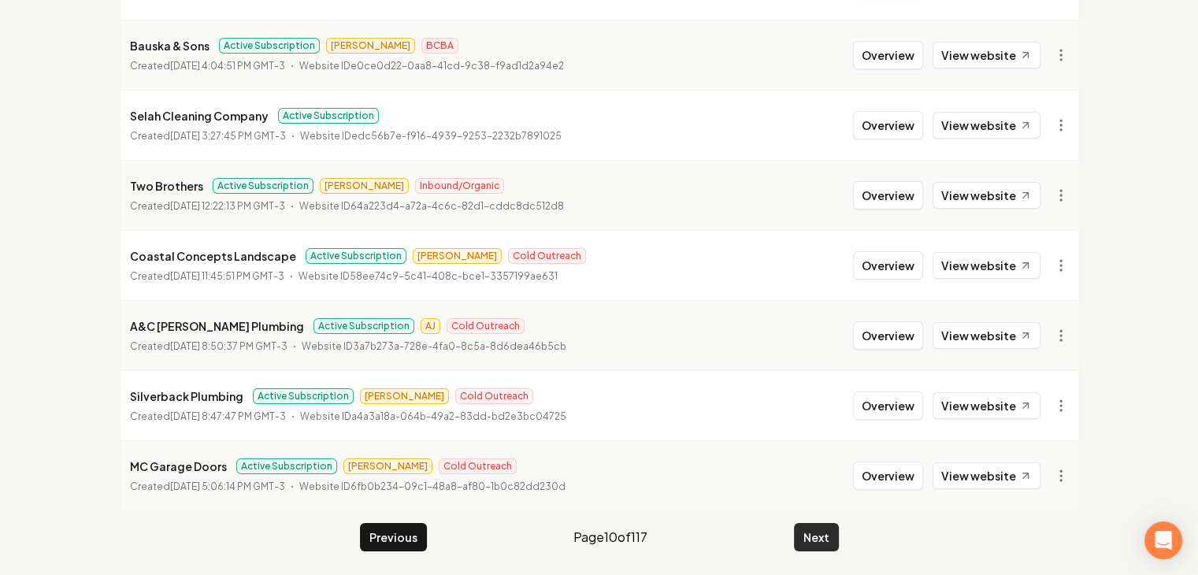
click at [816, 530] on button "Next" at bounding box center [816, 537] width 45 height 28
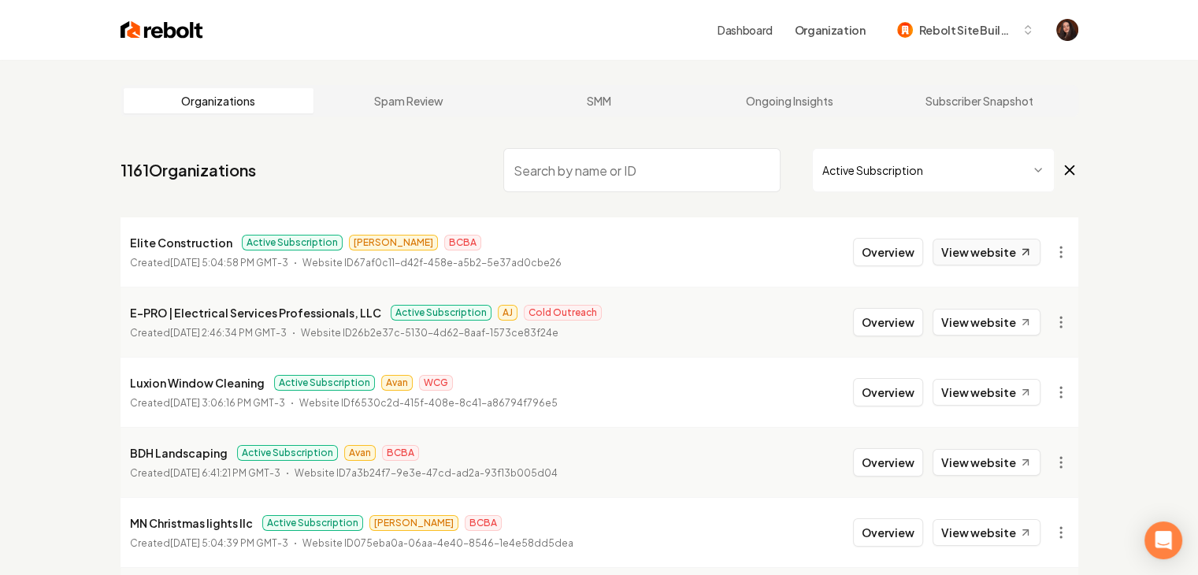
click at [983, 259] on link "View website" at bounding box center [987, 252] width 108 height 27
click at [990, 332] on link "View website" at bounding box center [987, 322] width 108 height 27
click at [1000, 403] on link "View website" at bounding box center [987, 392] width 108 height 27
click at [989, 461] on link "View website" at bounding box center [987, 462] width 108 height 27
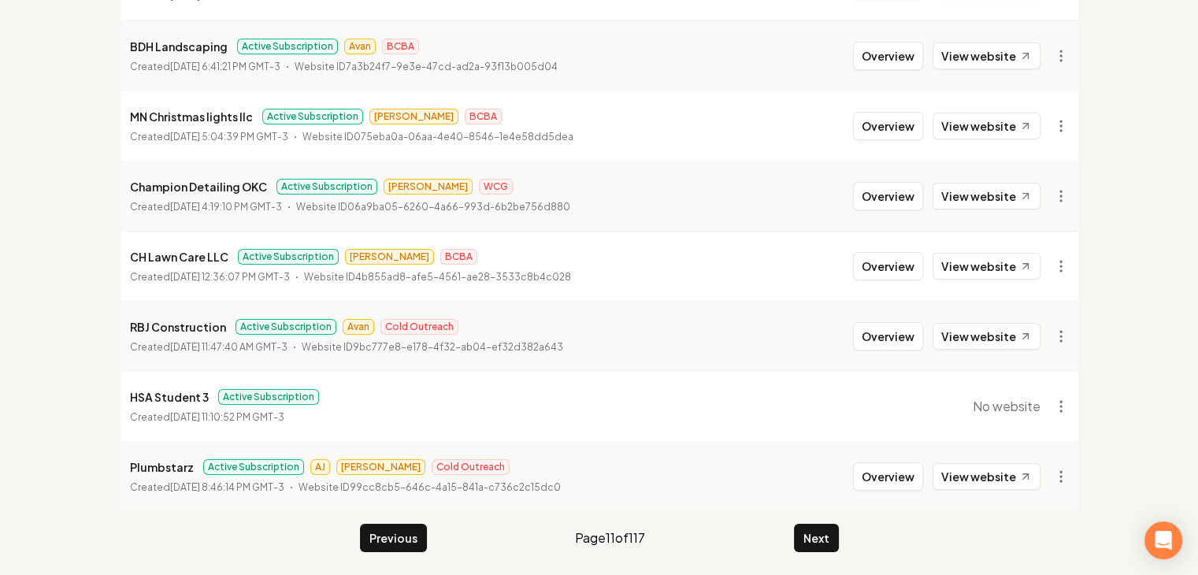
scroll to position [407, 0]
click at [975, 124] on link "View website" at bounding box center [987, 125] width 108 height 27
click at [991, 185] on link "View website" at bounding box center [987, 195] width 108 height 27
click at [998, 262] on link "View website" at bounding box center [987, 265] width 108 height 27
click at [995, 335] on link "View website" at bounding box center [987, 335] width 108 height 27
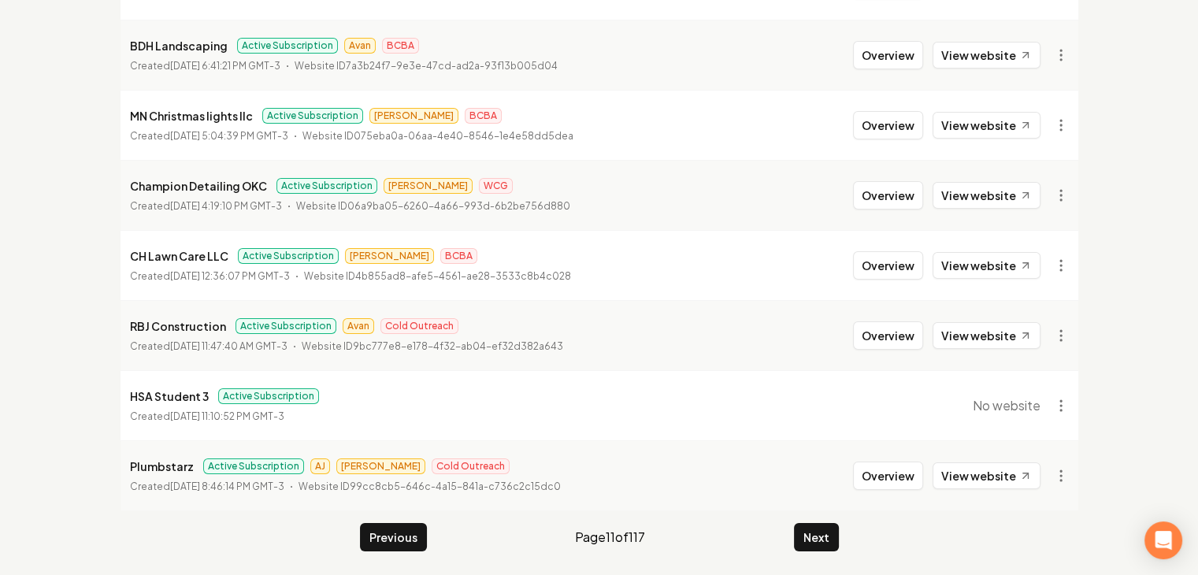
click at [986, 462] on div "Overview View website" at bounding box center [947, 476] width 188 height 28
click at [986, 470] on link "View website" at bounding box center [987, 476] width 108 height 27
click at [831, 523] on button "Next" at bounding box center [816, 537] width 45 height 28
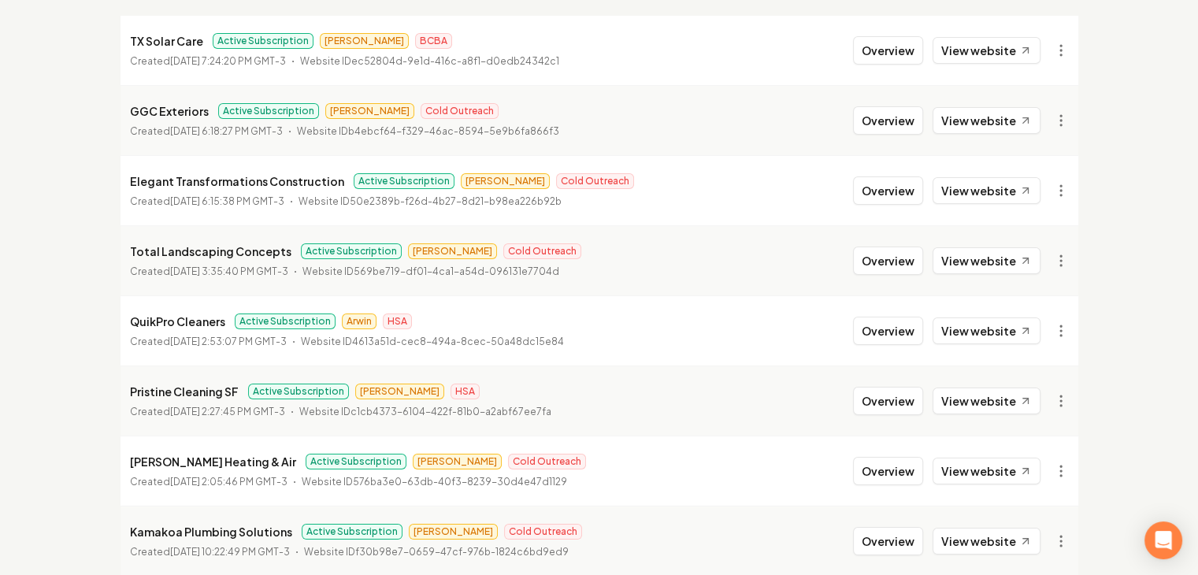
scroll to position [13, 0]
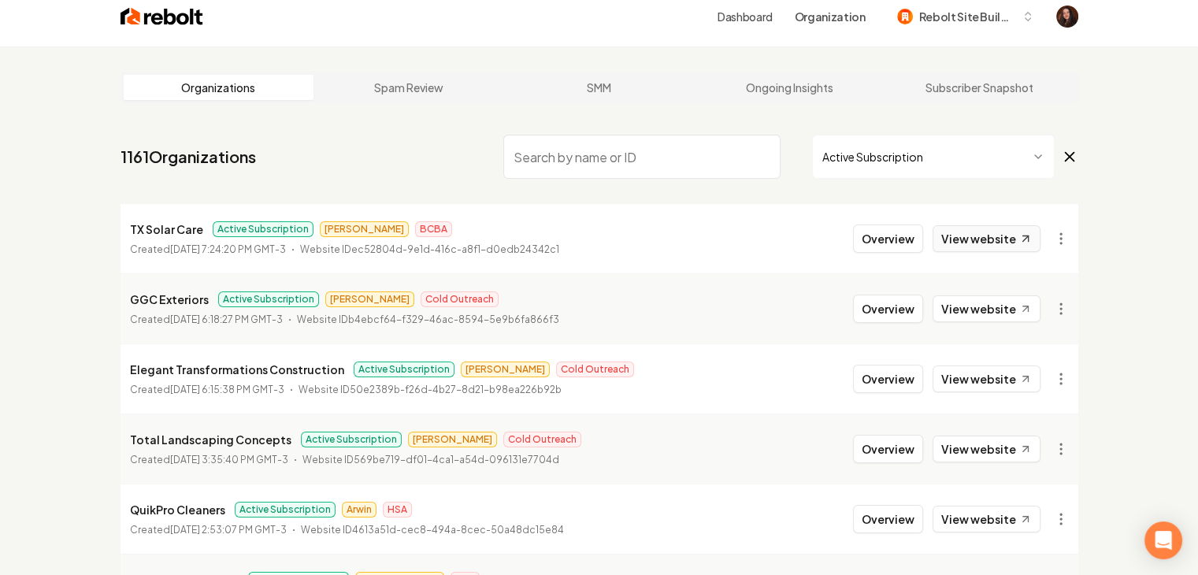
click at [995, 237] on link "View website" at bounding box center [987, 238] width 108 height 27
click at [975, 313] on link "View website" at bounding box center [987, 308] width 108 height 27
click at [996, 393] on li "Elegant Transformations Construction Active Subscription Omar Cold Outreach Cre…" at bounding box center [600, 379] width 958 height 70
click at [996, 385] on link "View website" at bounding box center [987, 379] width 108 height 27
click at [989, 440] on link "View website" at bounding box center [987, 449] width 108 height 27
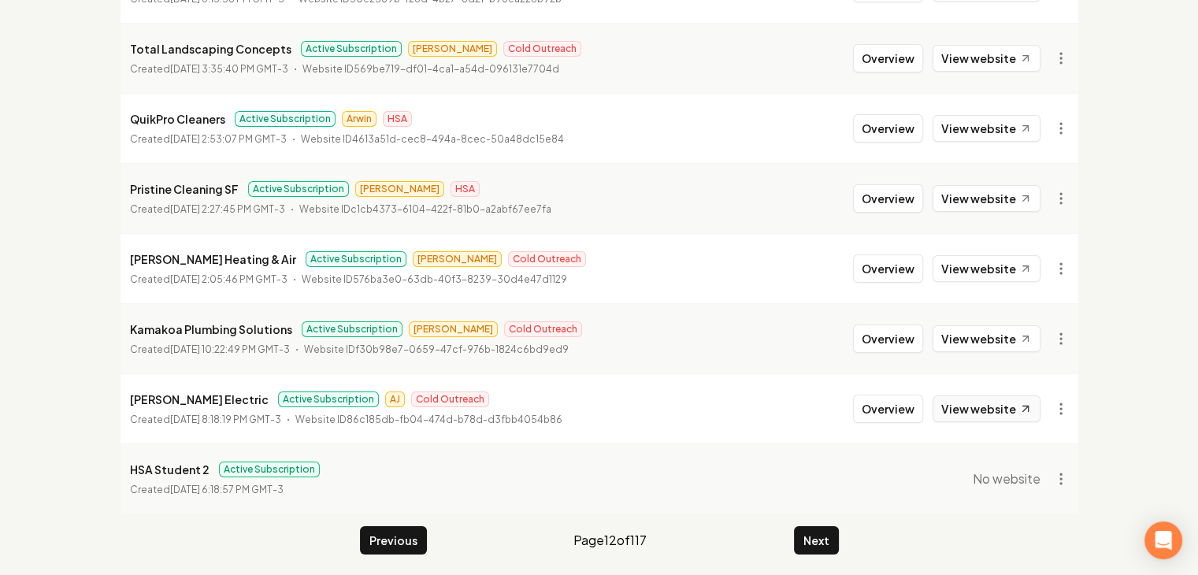
scroll to position [407, 0]
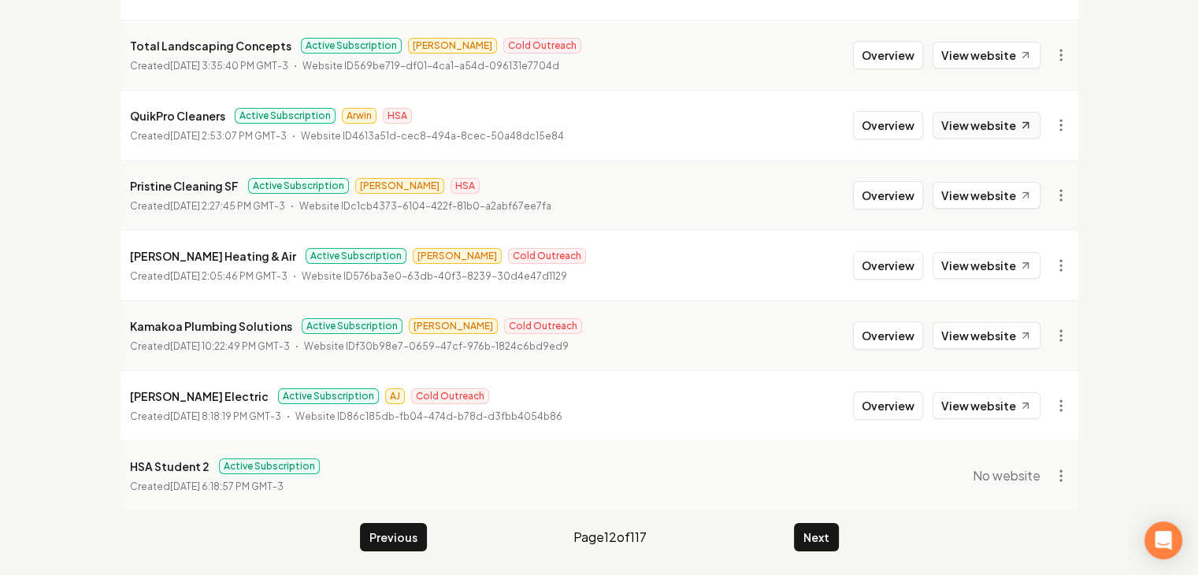
click at [988, 125] on link "View website" at bounding box center [987, 125] width 108 height 27
click at [994, 197] on link "View website" at bounding box center [987, 195] width 108 height 27
click at [999, 273] on link "View website" at bounding box center [987, 265] width 108 height 27
click at [986, 336] on link "View website" at bounding box center [987, 335] width 108 height 27
click at [981, 395] on link "View website" at bounding box center [987, 405] width 108 height 27
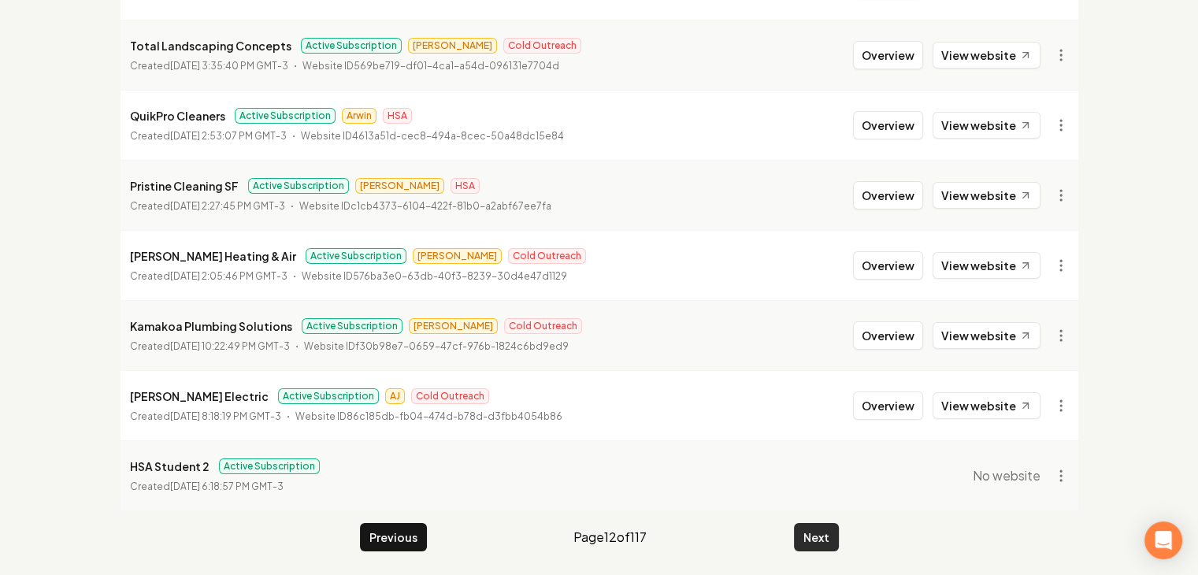
click at [827, 540] on button "Next" at bounding box center [816, 537] width 45 height 28
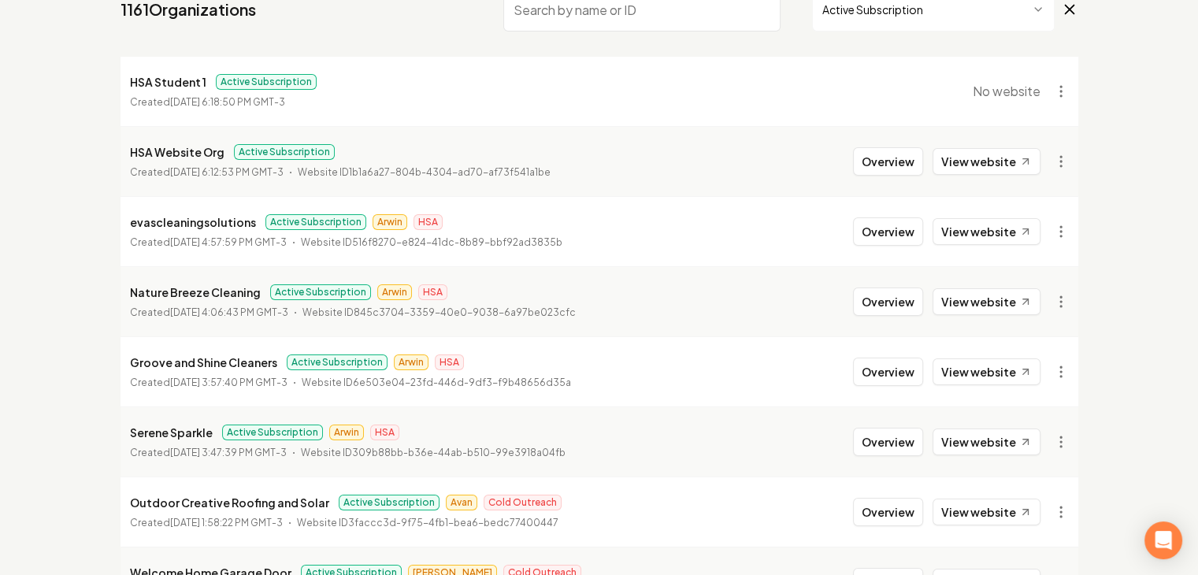
scroll to position [236, 0]
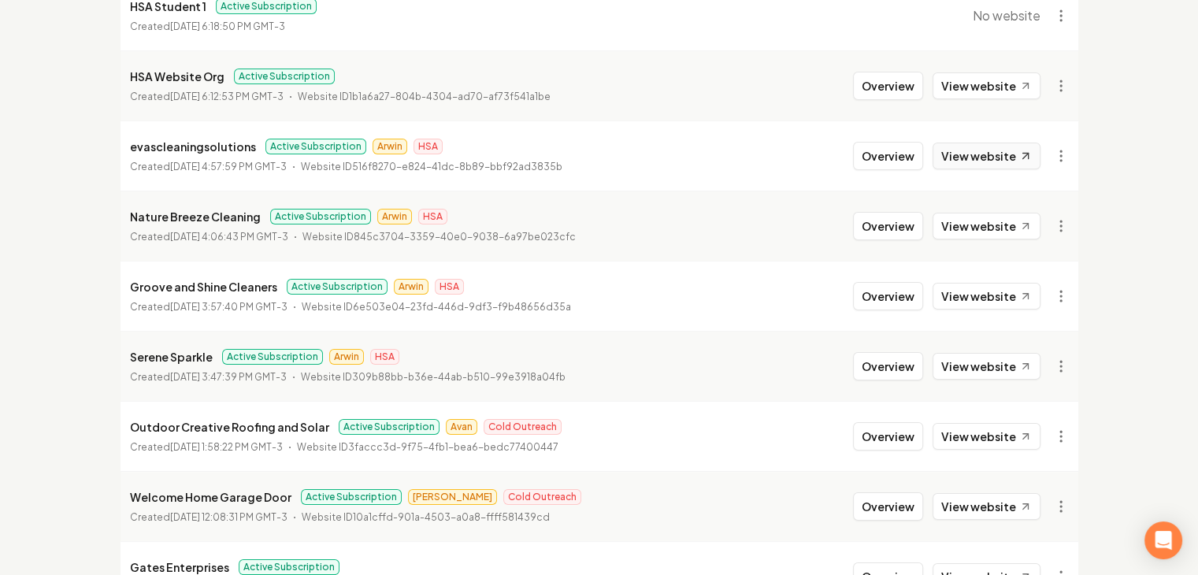
click at [979, 154] on link "View website" at bounding box center [987, 156] width 108 height 27
click at [954, 221] on link "View website" at bounding box center [987, 226] width 108 height 27
click at [949, 295] on link "View website" at bounding box center [987, 296] width 108 height 27
click at [955, 371] on link "View website" at bounding box center [987, 366] width 108 height 27
click at [968, 436] on link "View website" at bounding box center [987, 436] width 108 height 27
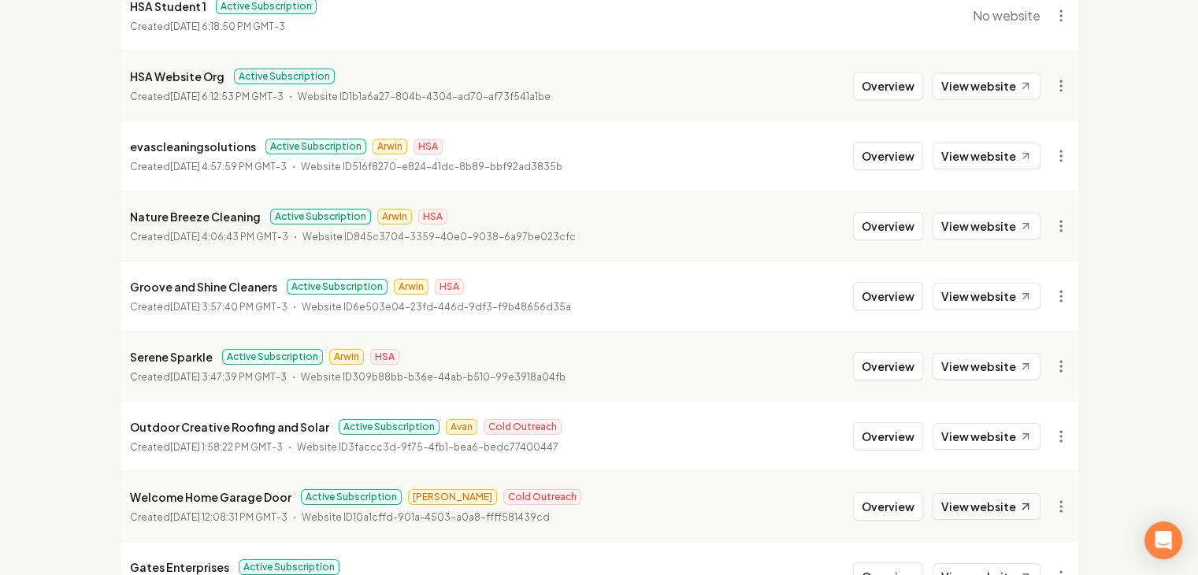
click at [972, 496] on link "View website" at bounding box center [987, 506] width 108 height 27
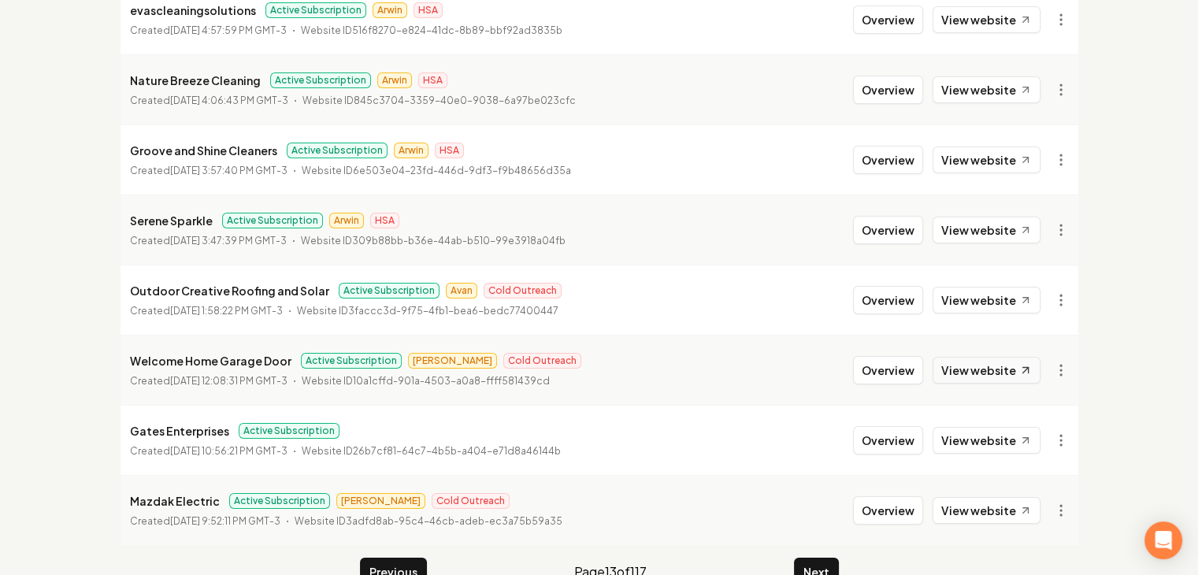
scroll to position [407, 0]
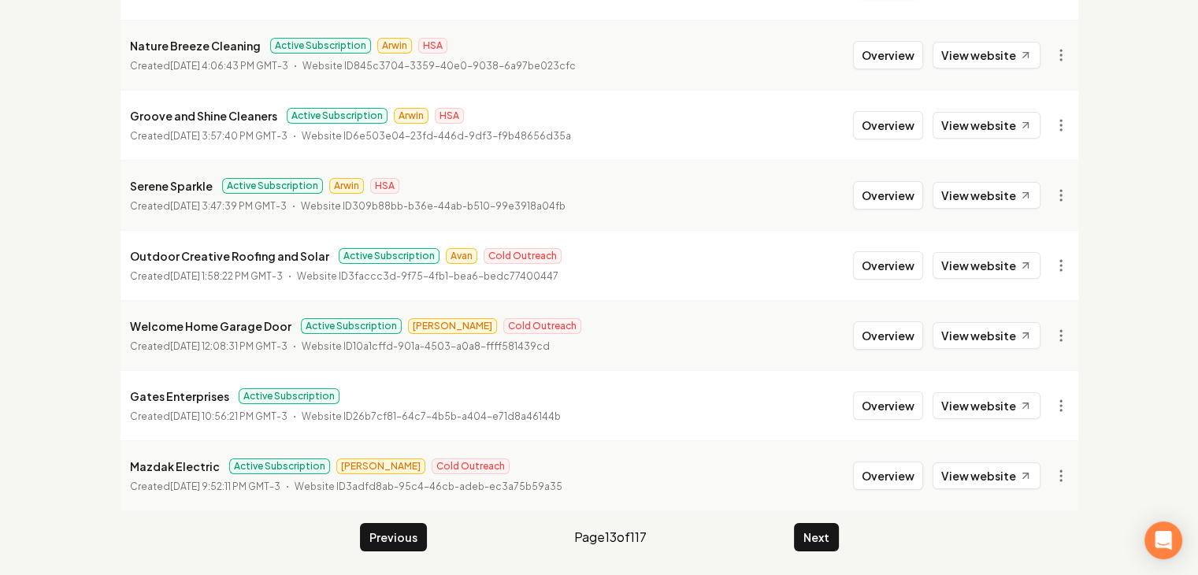
click at [985, 386] on li "Gates Enterprises Active Subscription Created August 26, 2025, 10:56:21 PM GMT-…" at bounding box center [600, 405] width 958 height 70
click at [986, 407] on link "View website" at bounding box center [987, 405] width 108 height 27
drag, startPoint x: 987, startPoint y: 470, endPoint x: 974, endPoint y: 476, distance: 14.5
click at [987, 470] on link "View website" at bounding box center [987, 476] width 108 height 27
drag, startPoint x: 827, startPoint y: 533, endPoint x: 818, endPoint y: 509, distance: 25.2
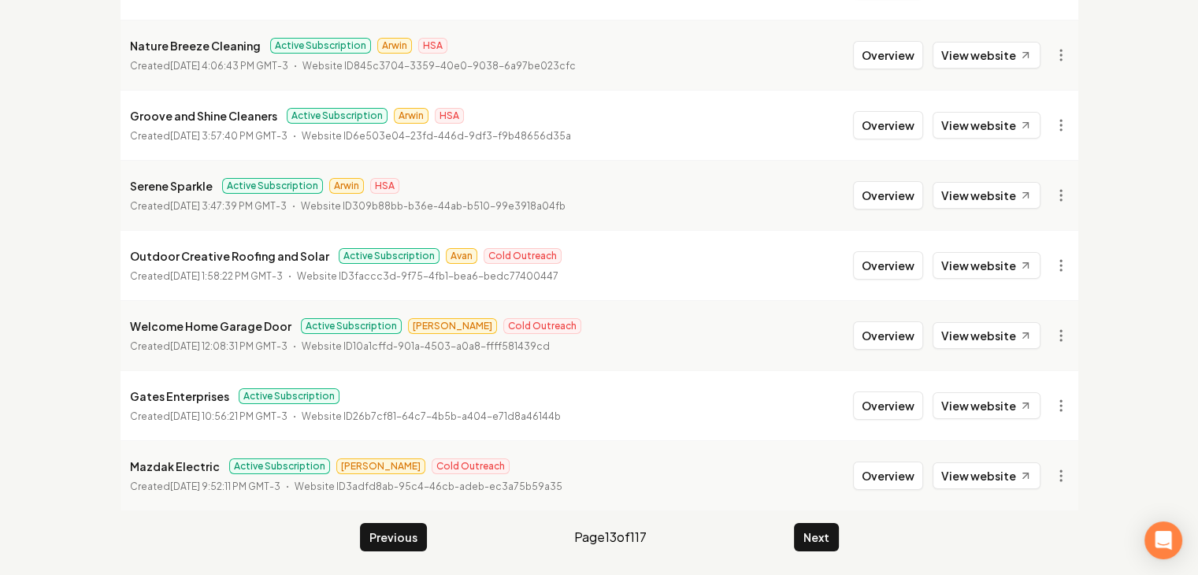
click at [826, 533] on button "Next" at bounding box center [816, 537] width 45 height 28
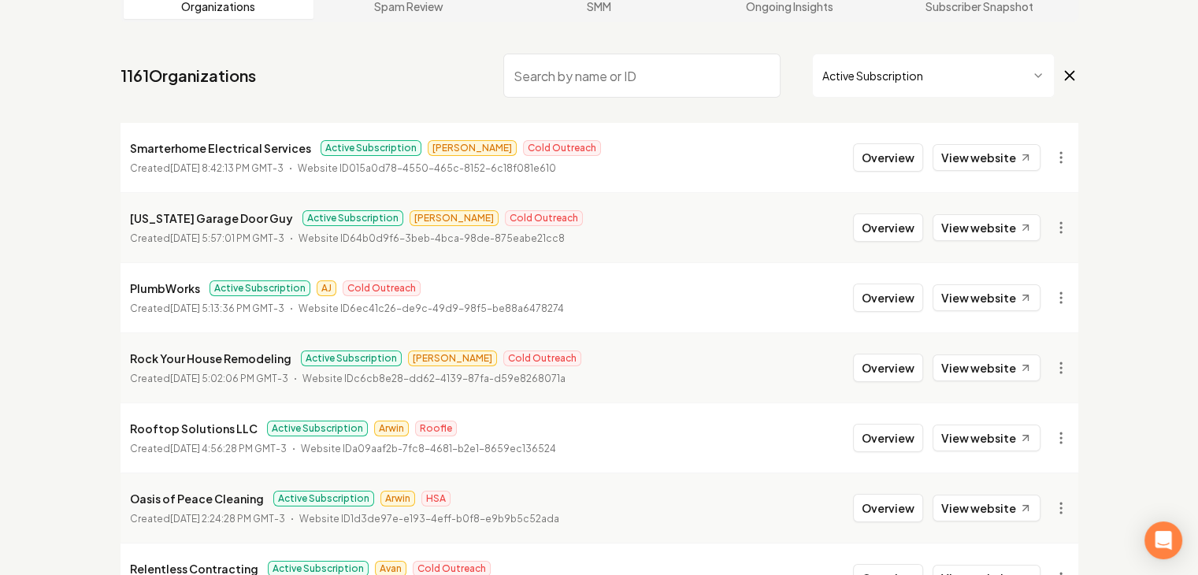
scroll to position [92, 0]
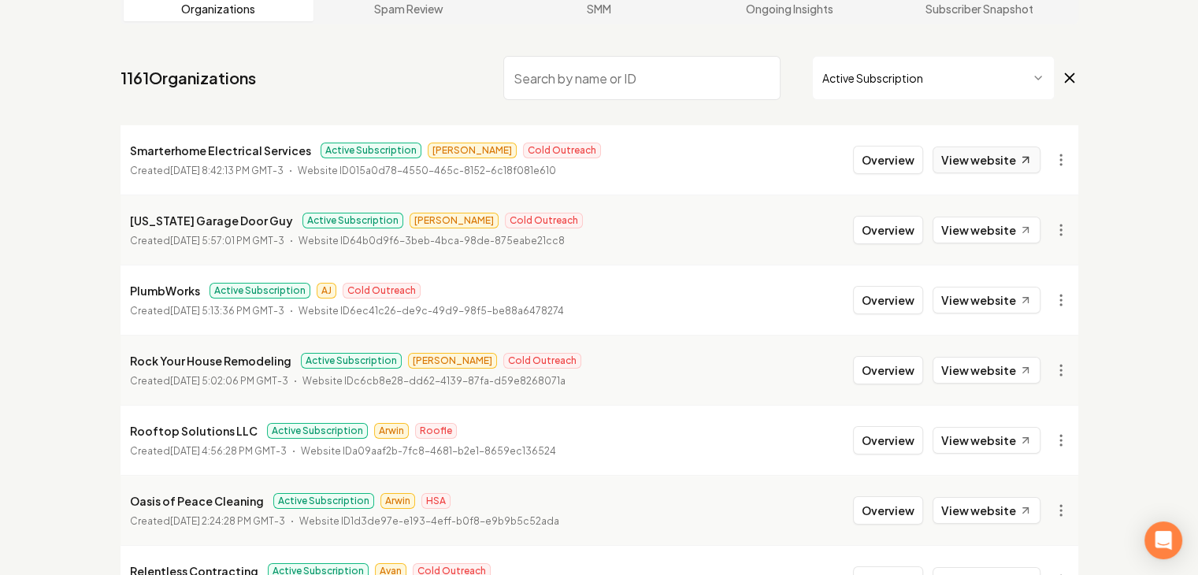
click at [973, 161] on link "View website" at bounding box center [987, 160] width 108 height 27
click at [972, 220] on link "View website" at bounding box center [987, 230] width 108 height 27
click at [980, 294] on link "View website" at bounding box center [987, 300] width 108 height 27
click at [986, 363] on link "View website" at bounding box center [987, 370] width 108 height 27
click at [986, 442] on link "View website" at bounding box center [987, 440] width 108 height 27
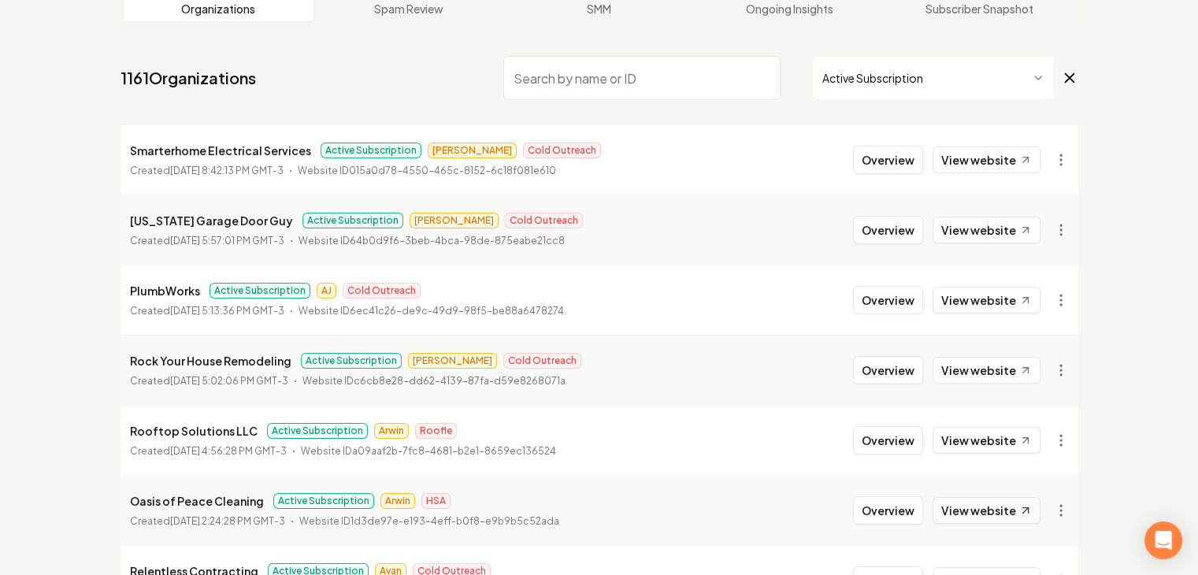
click at [1005, 502] on link "View website" at bounding box center [987, 510] width 108 height 27
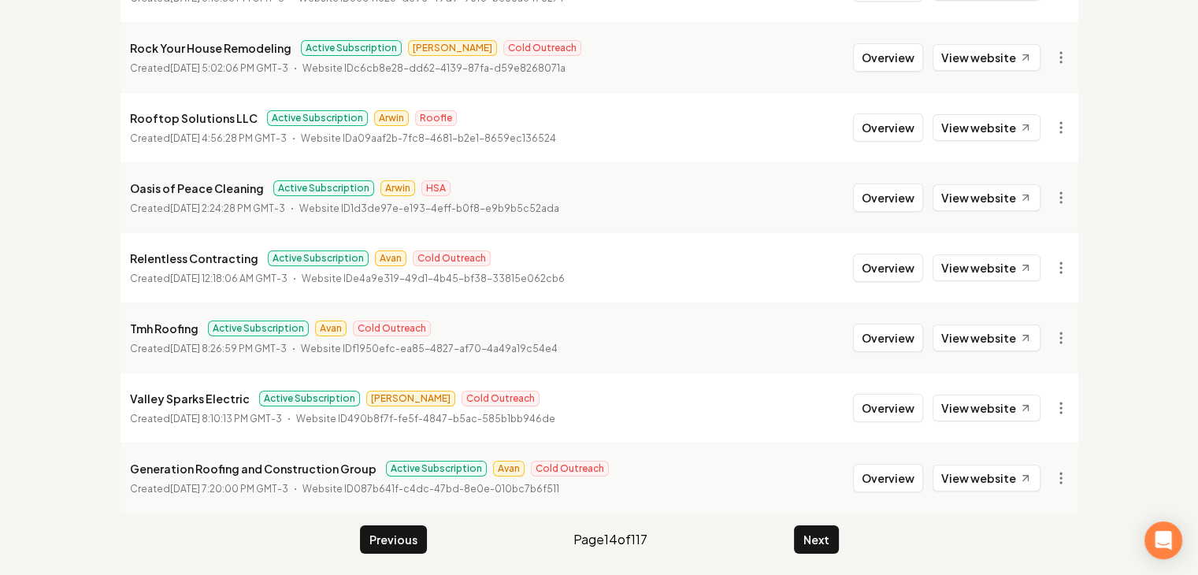
scroll to position [407, 0]
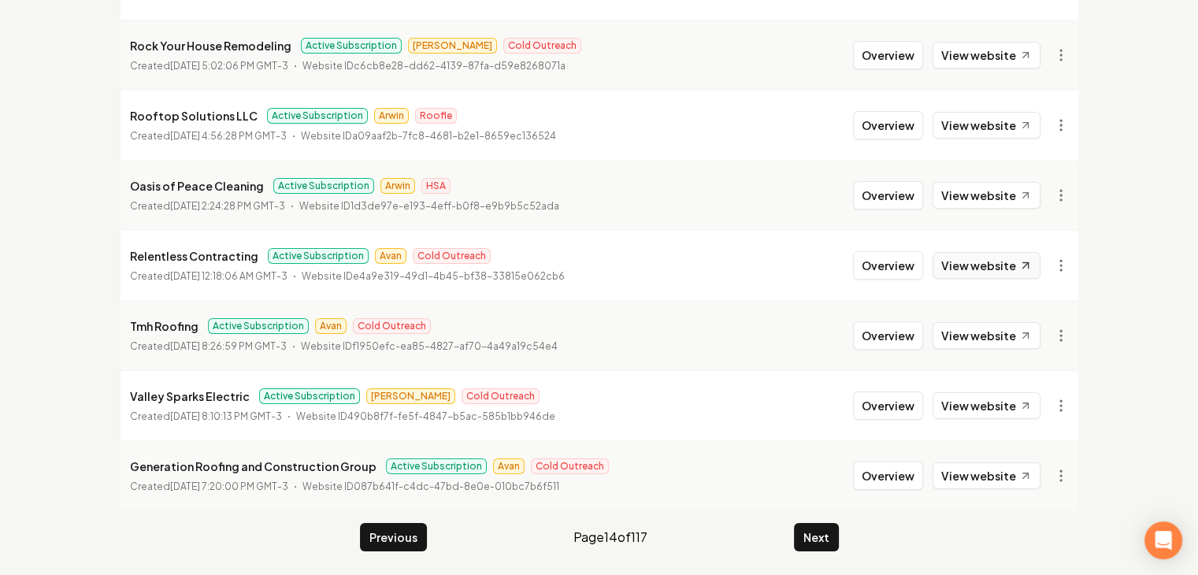
click at [970, 266] on link "View website" at bounding box center [987, 265] width 108 height 27
drag, startPoint x: 988, startPoint y: 329, endPoint x: 966, endPoint y: 399, distance: 73.5
click at [988, 329] on link "View website" at bounding box center [987, 335] width 108 height 27
click at [955, 396] on link "View website" at bounding box center [987, 405] width 108 height 27
click at [975, 470] on link "View website" at bounding box center [987, 476] width 108 height 27
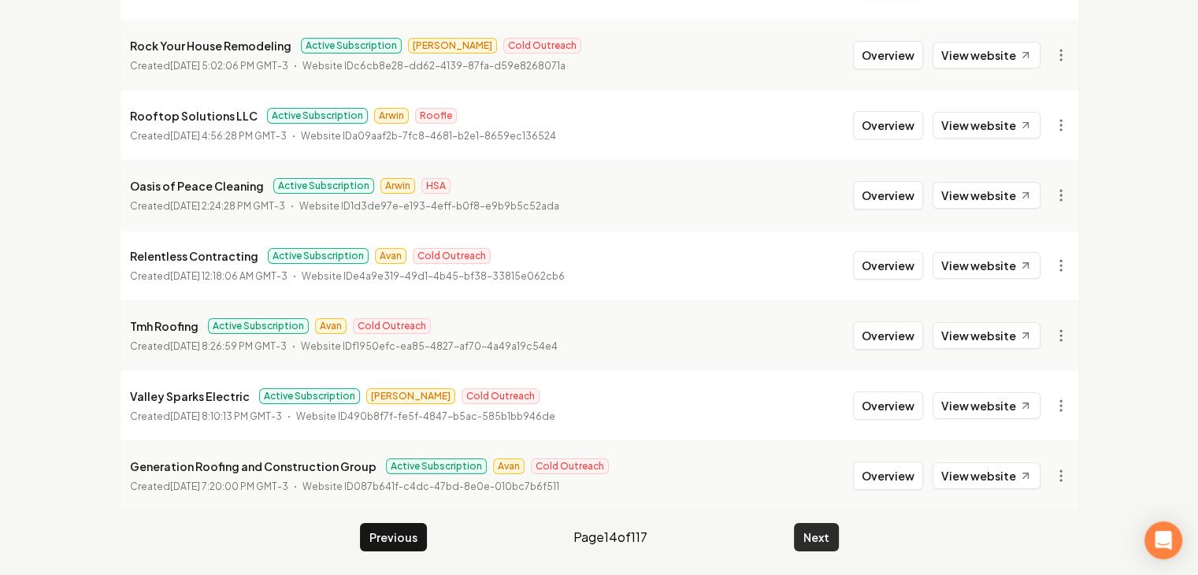
click at [817, 537] on button "Next" at bounding box center [816, 537] width 45 height 28
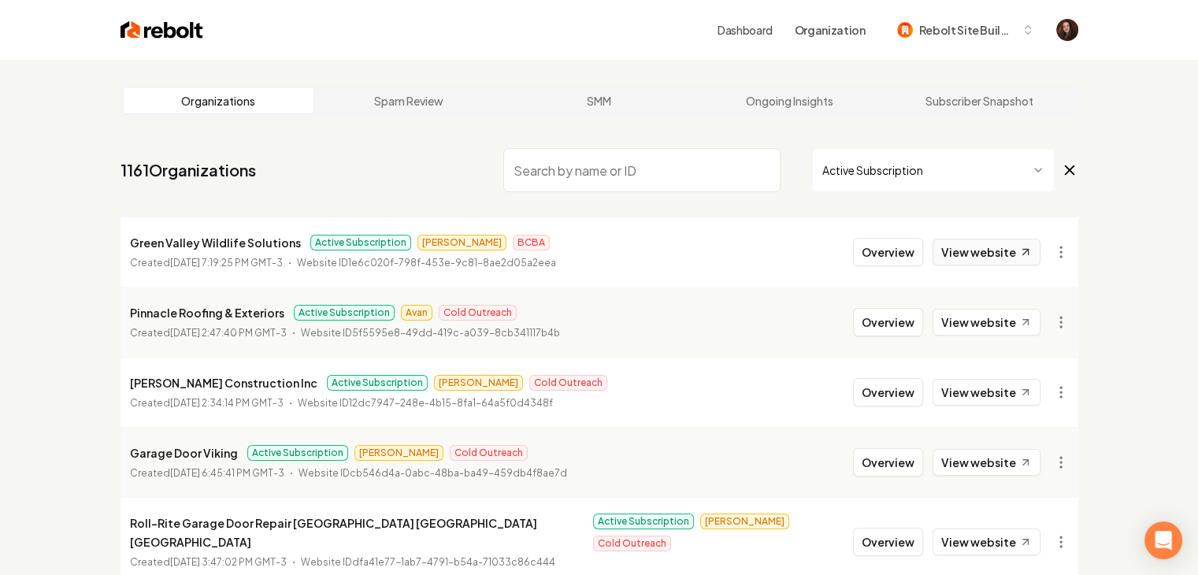
click at [1009, 256] on link "View website" at bounding box center [987, 252] width 108 height 27
click at [999, 312] on link "View website" at bounding box center [987, 322] width 108 height 27
click at [984, 397] on link "View website" at bounding box center [987, 392] width 108 height 27
click at [977, 468] on link "View website" at bounding box center [987, 462] width 108 height 27
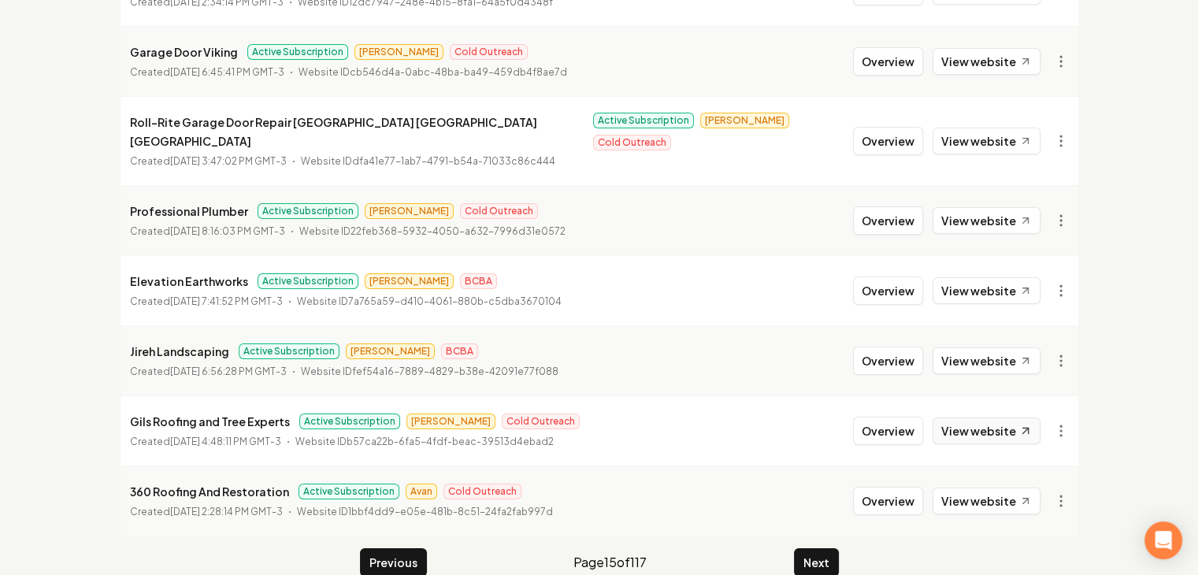
scroll to position [407, 0]
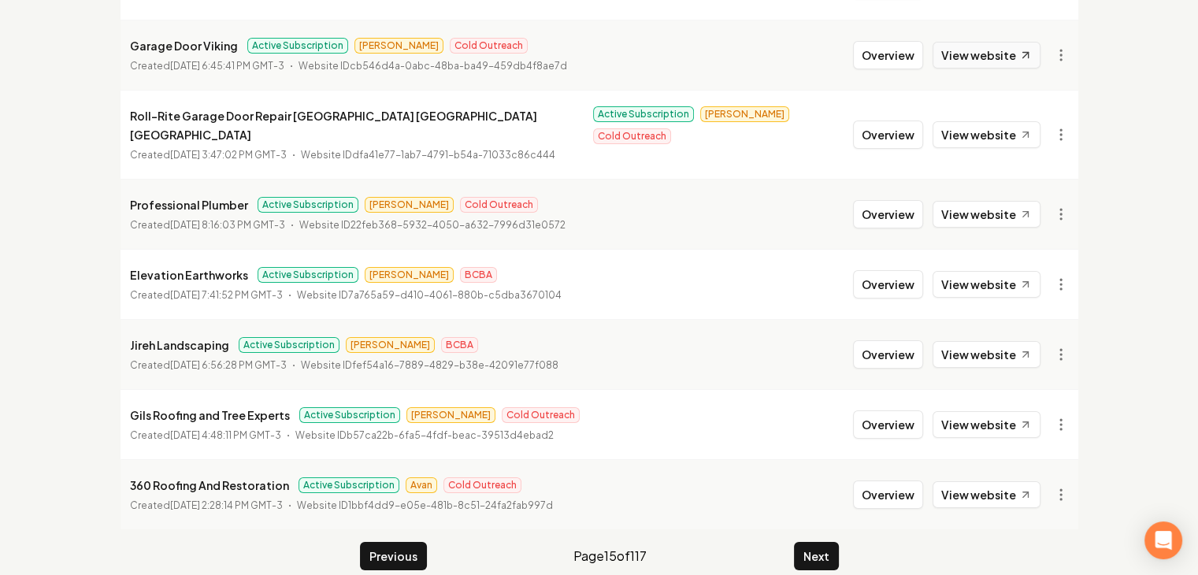
click at [1012, 48] on link "View website" at bounding box center [987, 55] width 108 height 27
click at [1003, 121] on link "View website" at bounding box center [987, 134] width 108 height 27
click at [998, 201] on link "View website" at bounding box center [987, 214] width 108 height 27
click at [994, 271] on link "View website" at bounding box center [987, 284] width 108 height 27
click at [985, 341] on link "View website" at bounding box center [987, 354] width 108 height 27
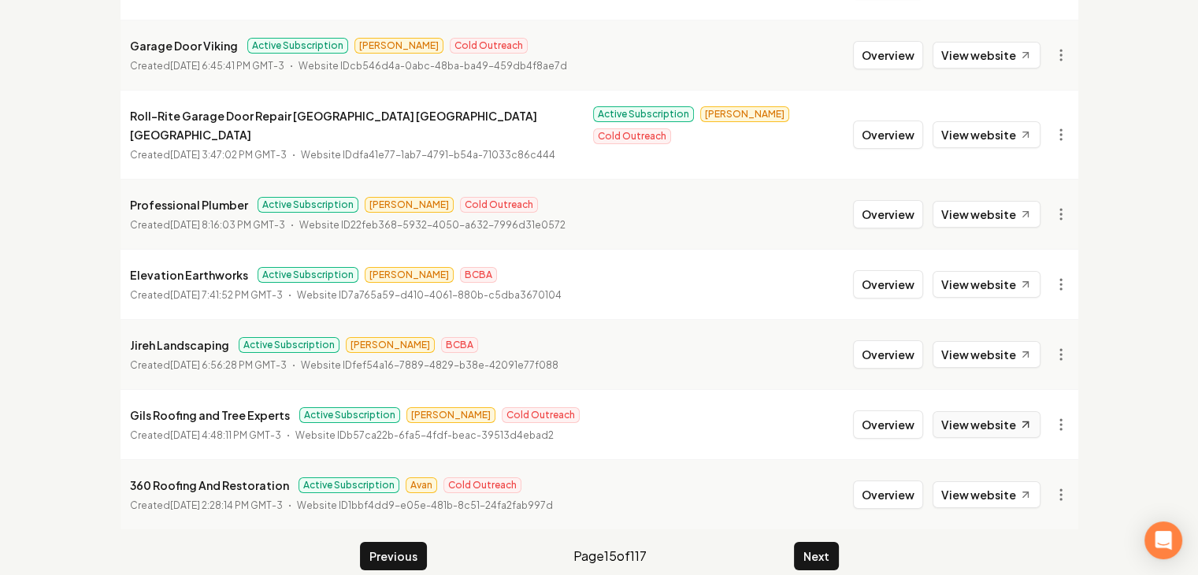
click at [983, 411] on link "View website" at bounding box center [987, 424] width 108 height 27
click at [980, 481] on link "View website" at bounding box center [987, 494] width 108 height 27
click at [824, 542] on button "Next" at bounding box center [816, 556] width 45 height 28
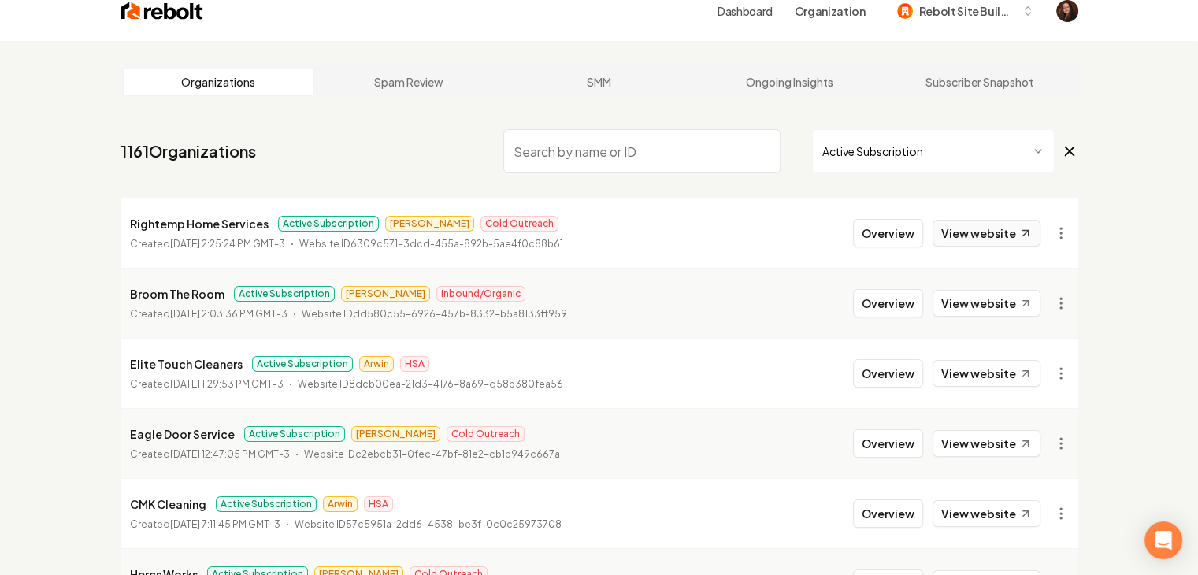
scroll to position [13, 0]
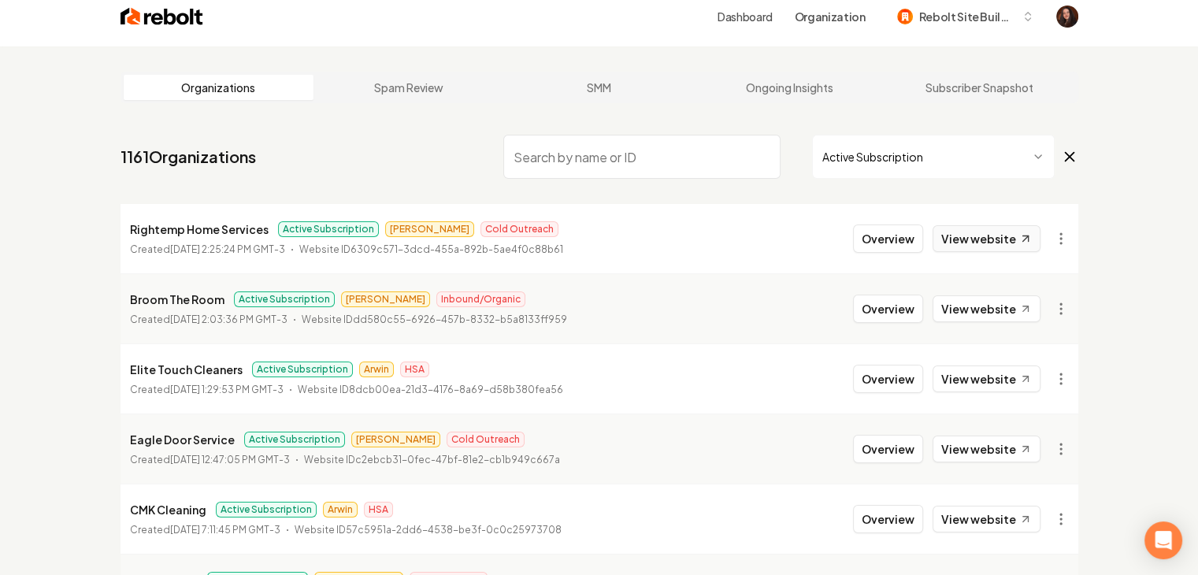
click at [972, 231] on link "View website" at bounding box center [987, 238] width 108 height 27
click at [979, 301] on link "View website" at bounding box center [987, 308] width 108 height 27
click at [990, 397] on li "Elite Touch Cleaners Active Subscription Arwin HSA Created August 22, 2025, 1:2…" at bounding box center [600, 379] width 958 height 70
click at [989, 385] on link "View website" at bounding box center [987, 379] width 108 height 27
click at [977, 442] on link "View website" at bounding box center [987, 449] width 108 height 27
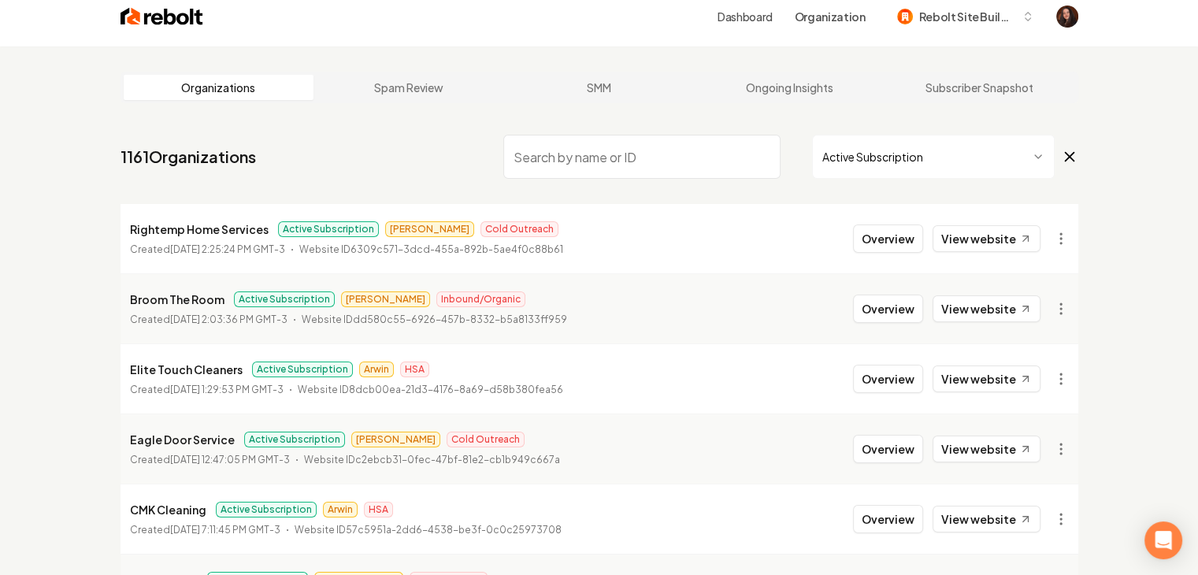
click at [988, 505] on div "Overview View website" at bounding box center [947, 519] width 188 height 28
click at [988, 507] on link "View website" at bounding box center [987, 519] width 108 height 27
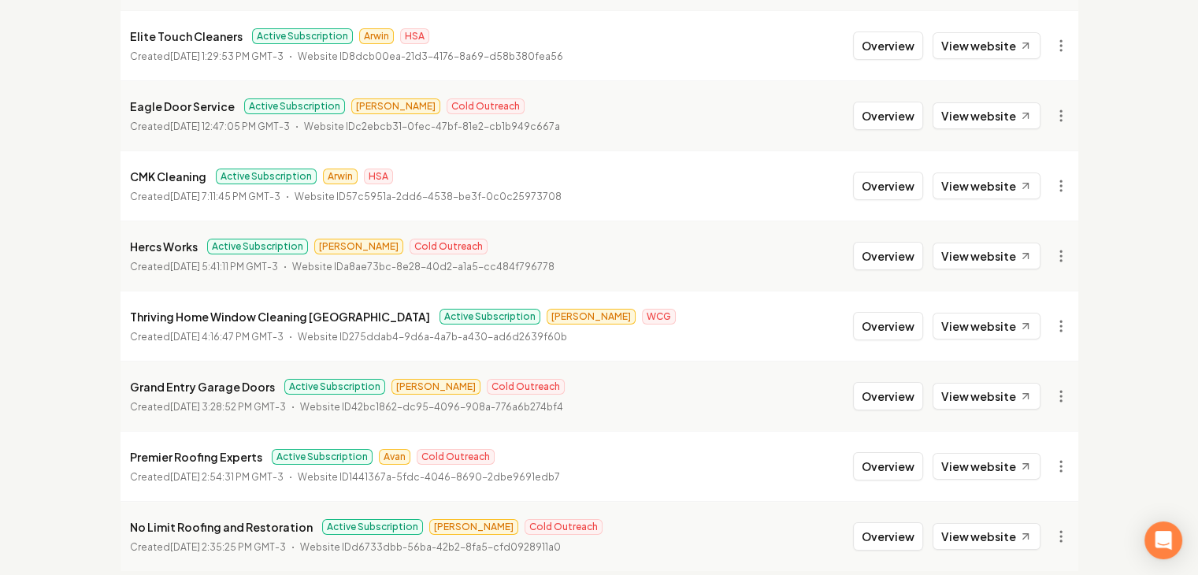
scroll to position [407, 0]
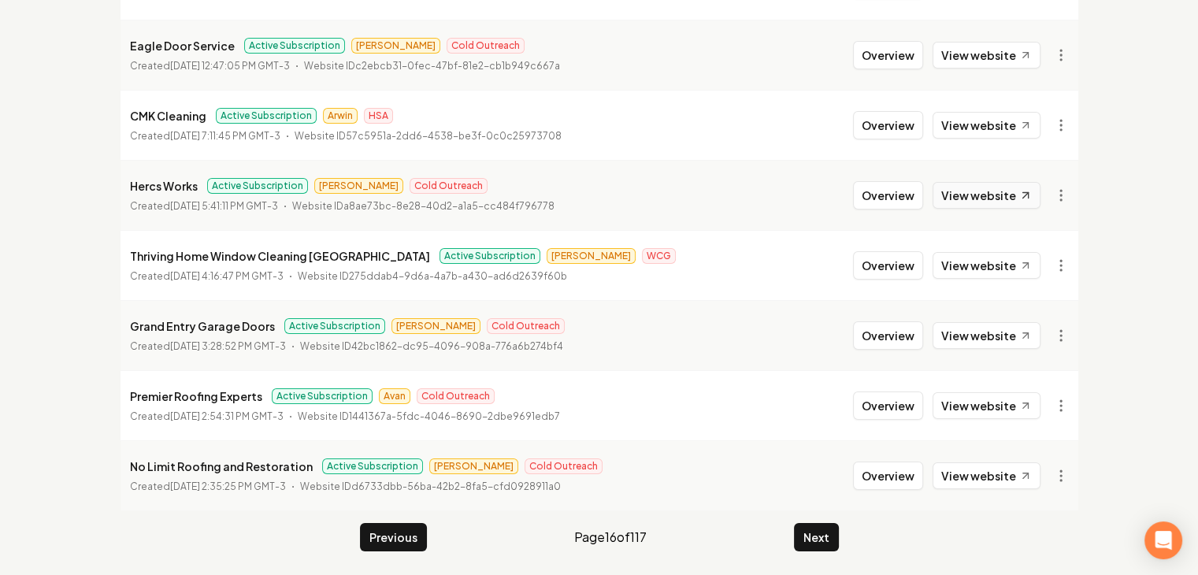
click at [1005, 200] on link "View website" at bounding box center [987, 195] width 108 height 27
click at [1006, 258] on link "View website" at bounding box center [987, 265] width 108 height 27
click at [1008, 328] on link "View website" at bounding box center [987, 335] width 108 height 27
click at [1000, 404] on link "View website" at bounding box center [987, 405] width 108 height 27
click at [994, 466] on link "View website" at bounding box center [987, 476] width 108 height 27
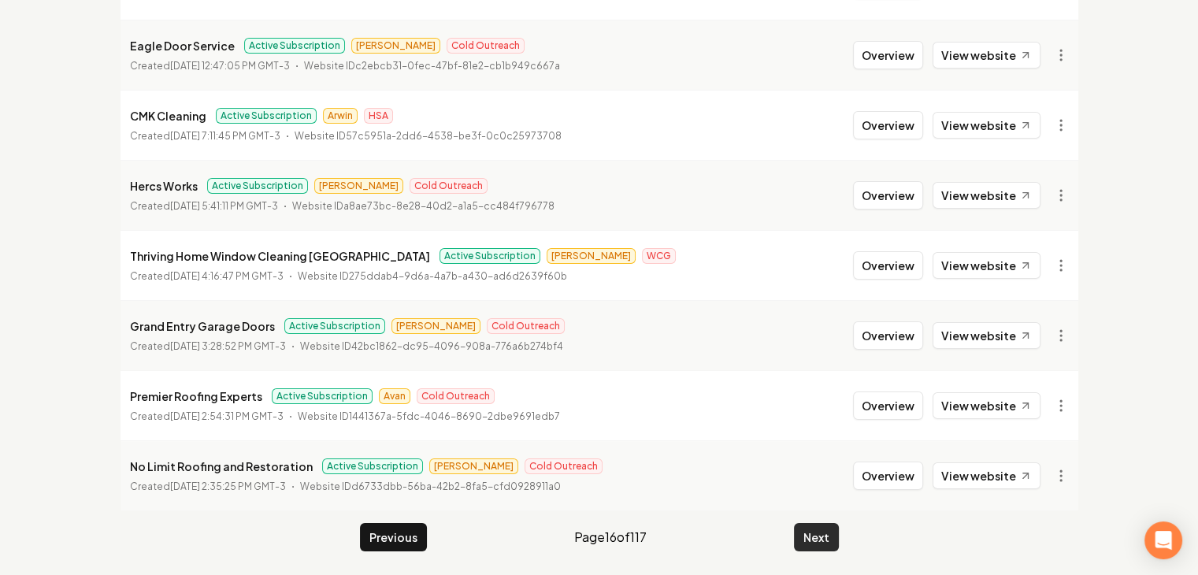
click at [830, 523] on button "Next" at bounding box center [816, 537] width 45 height 28
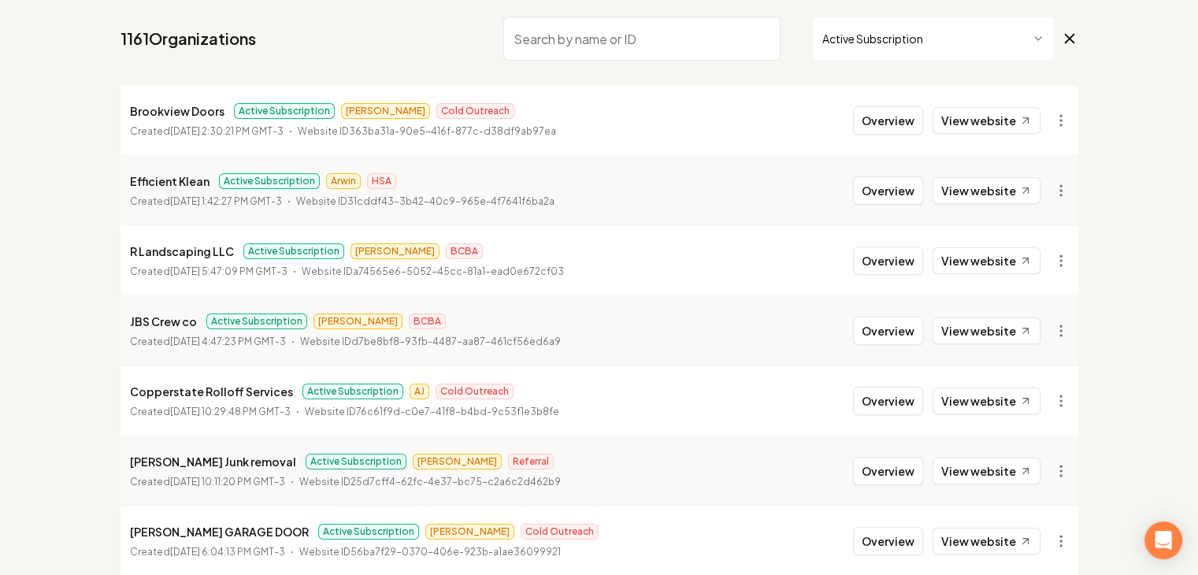
scroll to position [92, 0]
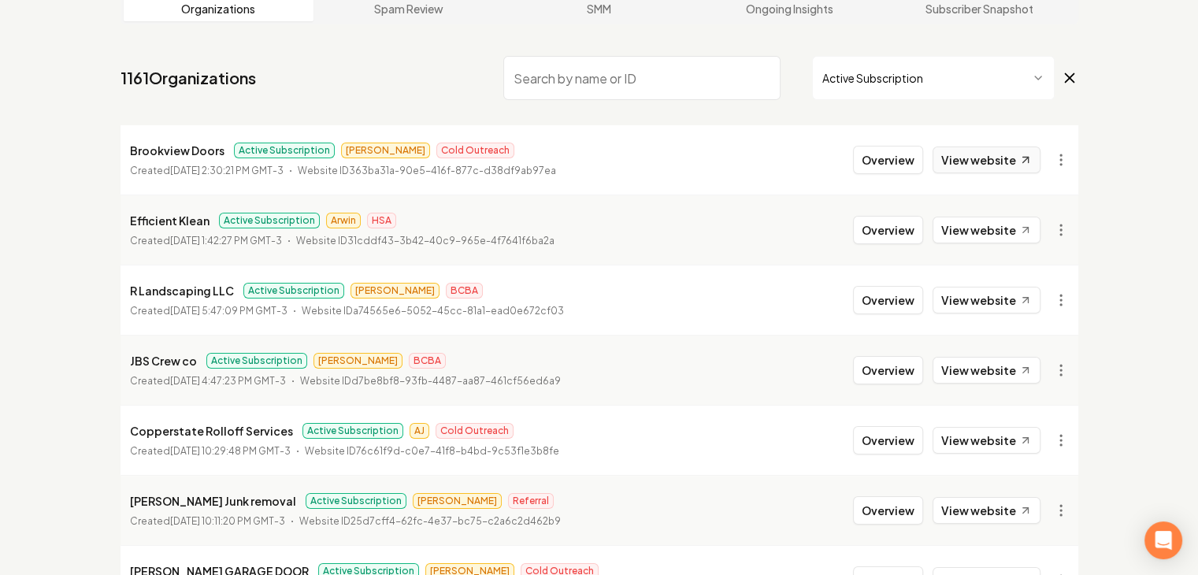
click at [969, 162] on link "View website" at bounding box center [987, 160] width 108 height 27
click at [976, 221] on link "View website" at bounding box center [987, 230] width 108 height 27
click at [977, 303] on link "View website" at bounding box center [987, 300] width 108 height 27
click at [980, 367] on link "View website" at bounding box center [987, 370] width 108 height 27
click at [999, 439] on link "View website" at bounding box center [987, 440] width 108 height 27
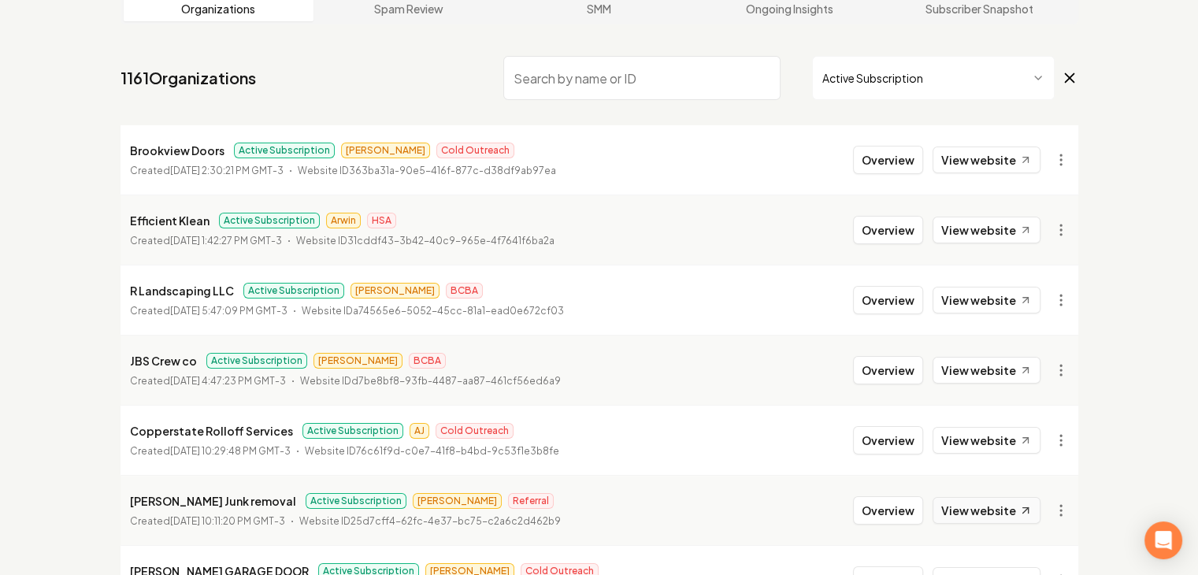
click at [969, 513] on link "View website" at bounding box center [987, 510] width 108 height 27
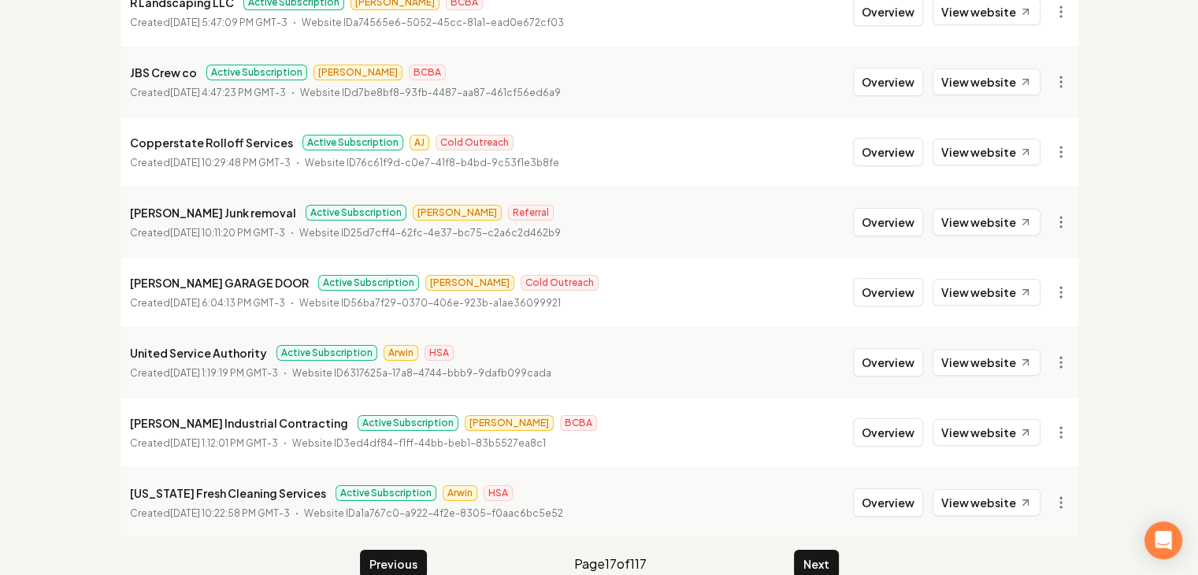
scroll to position [407, 0]
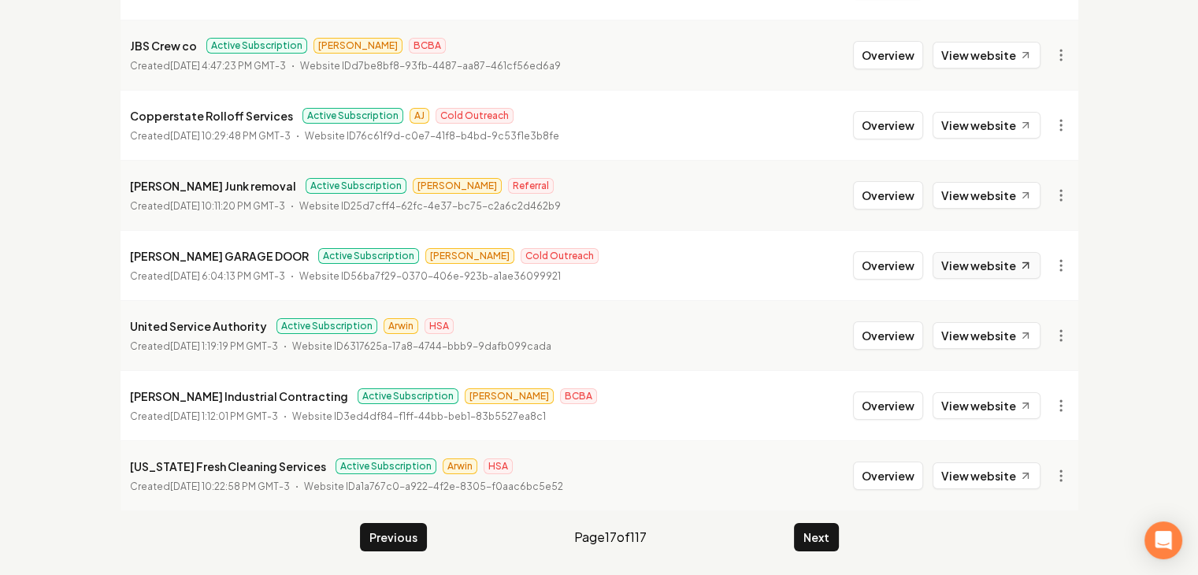
click at [1017, 257] on link "View website" at bounding box center [987, 265] width 108 height 27
drag, startPoint x: 993, startPoint y: 336, endPoint x: 999, endPoint y: 373, distance: 37.6
click at [993, 336] on link "View website" at bounding box center [987, 335] width 108 height 27
click at [999, 394] on link "View website" at bounding box center [987, 405] width 108 height 27
click at [1011, 463] on link "View website" at bounding box center [987, 476] width 108 height 27
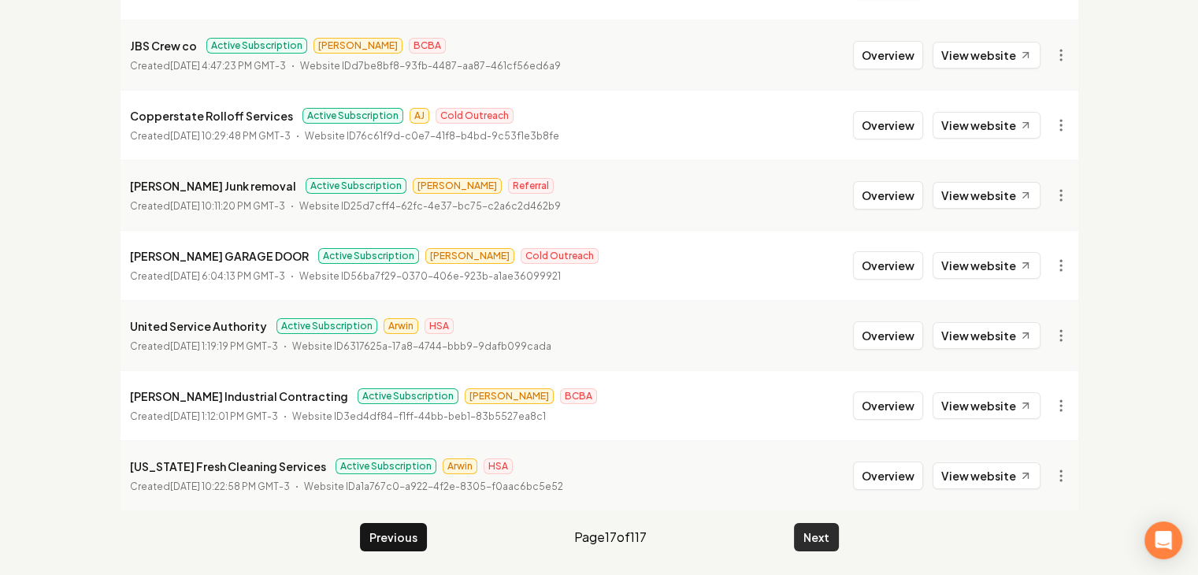
click at [829, 543] on button "Next" at bounding box center [816, 537] width 45 height 28
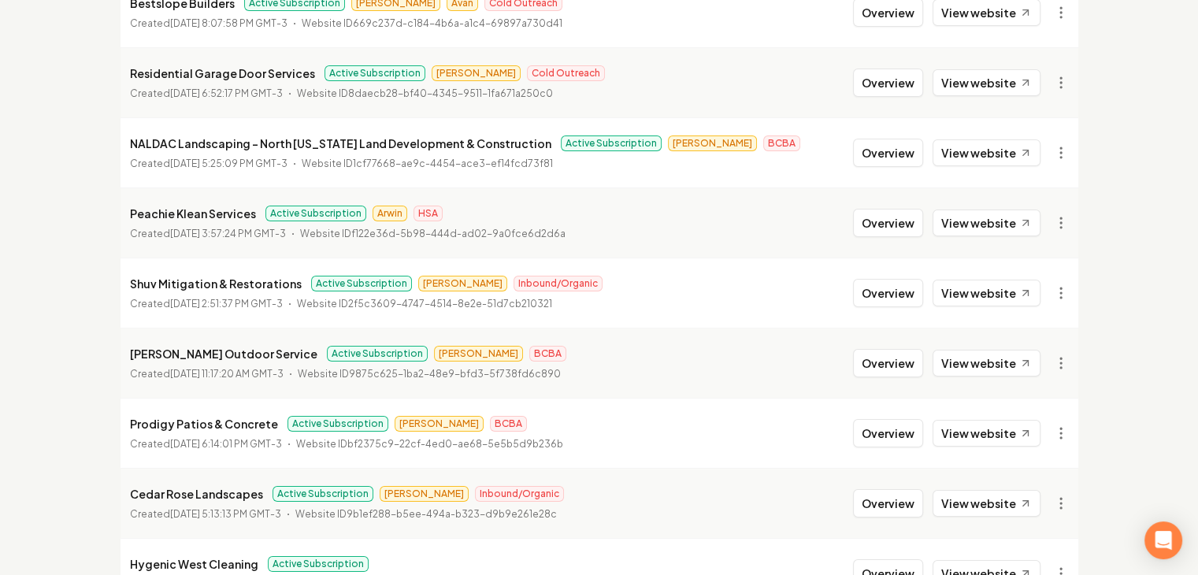
scroll to position [13, 0]
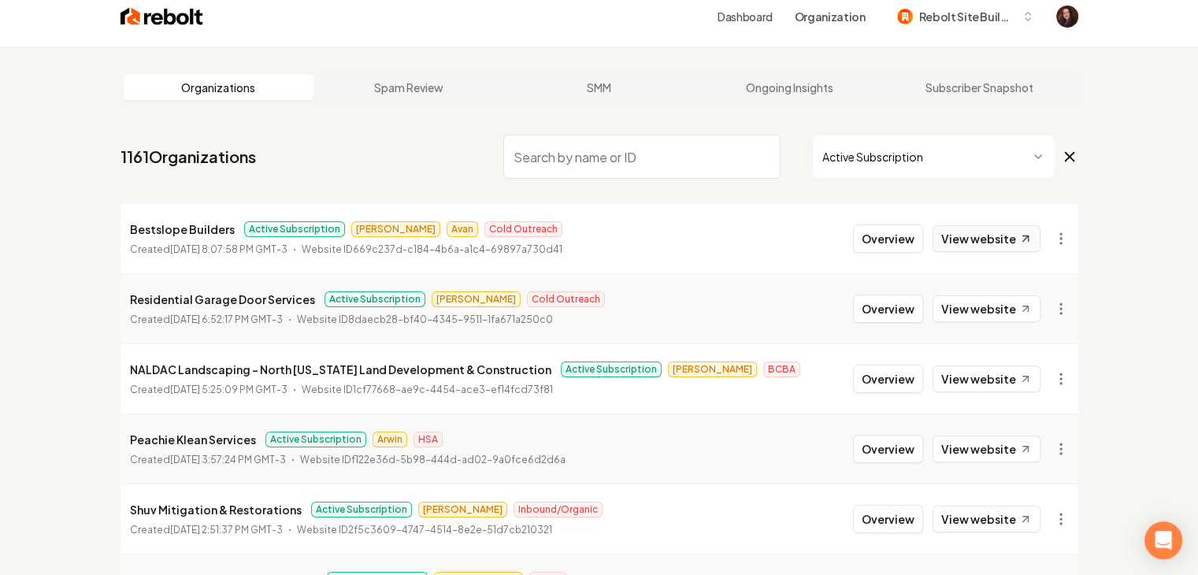
click at [962, 232] on link "View website" at bounding box center [987, 238] width 108 height 27
click at [963, 301] on link "View website" at bounding box center [987, 308] width 108 height 27
click at [963, 378] on link "View website" at bounding box center [987, 379] width 108 height 27
drag, startPoint x: 960, startPoint y: 452, endPoint x: 958, endPoint y: 496, distance: 43.4
click at [958, 451] on link "View website" at bounding box center [987, 449] width 108 height 27
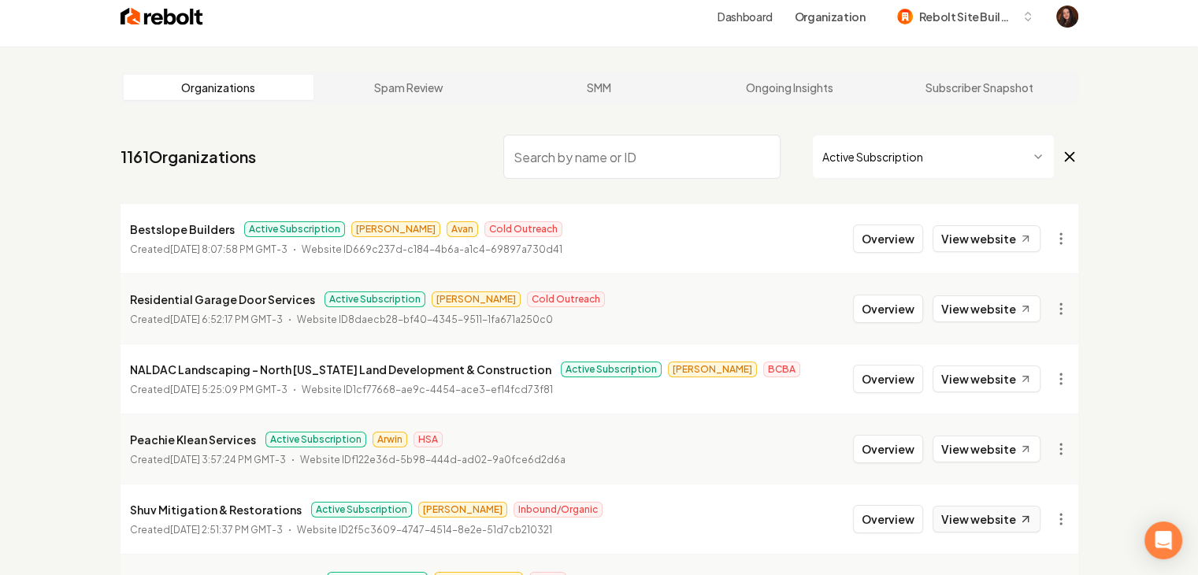
click at [959, 511] on link "View website" at bounding box center [987, 519] width 108 height 27
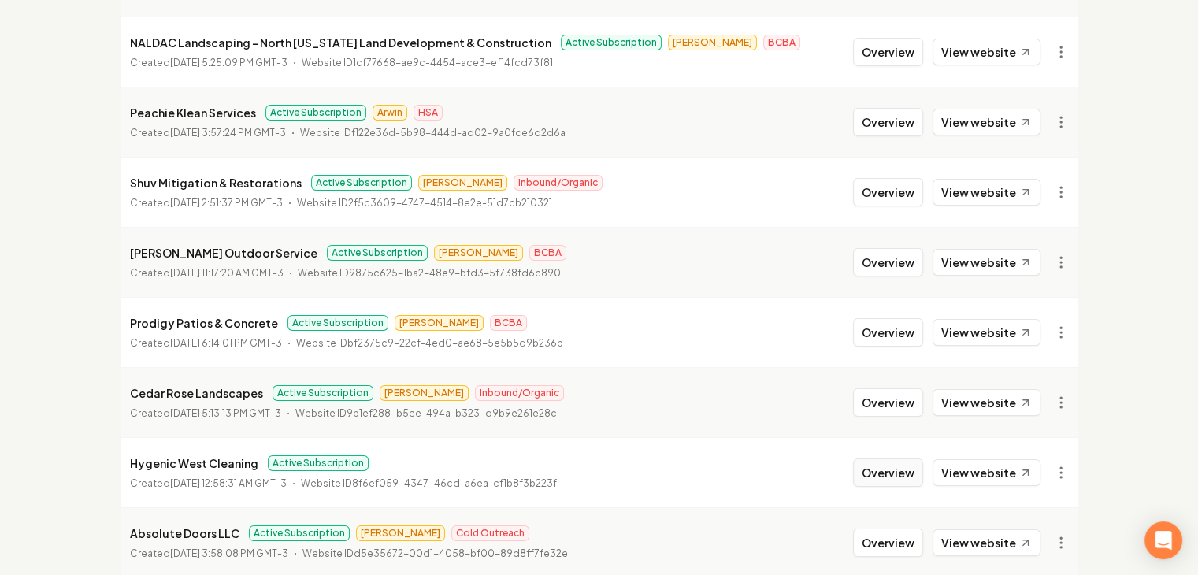
scroll to position [407, 0]
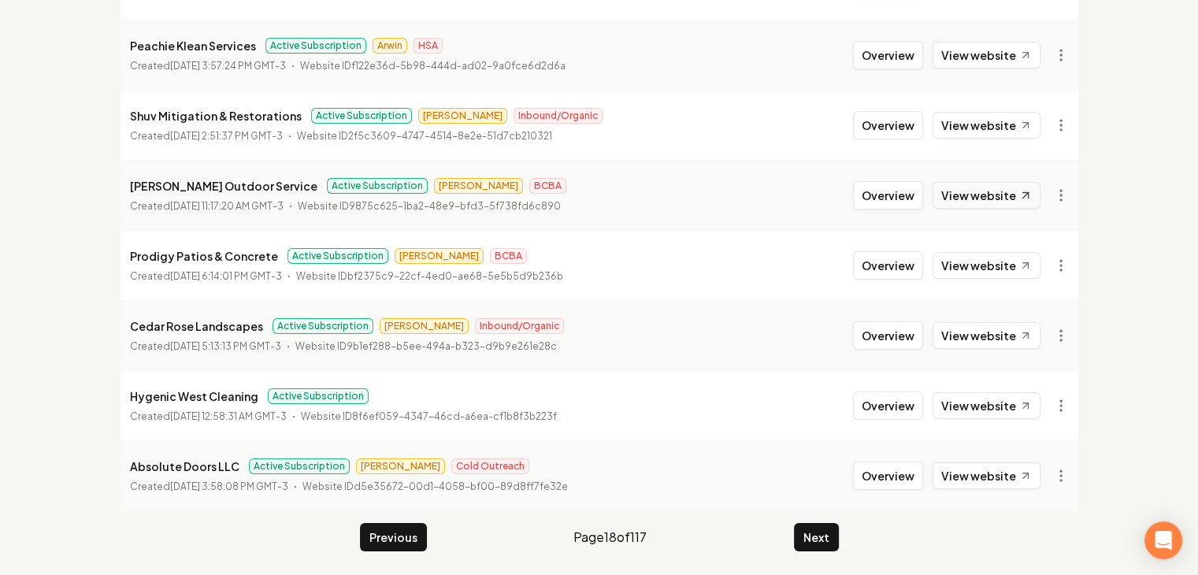
click at [958, 190] on link "View website" at bounding box center [987, 195] width 108 height 27
click at [964, 256] on link "View website" at bounding box center [987, 265] width 108 height 27
click at [972, 333] on link "View website" at bounding box center [987, 335] width 108 height 27
click at [956, 403] on link "View website" at bounding box center [987, 405] width 108 height 27
click at [974, 477] on link "View website" at bounding box center [987, 476] width 108 height 27
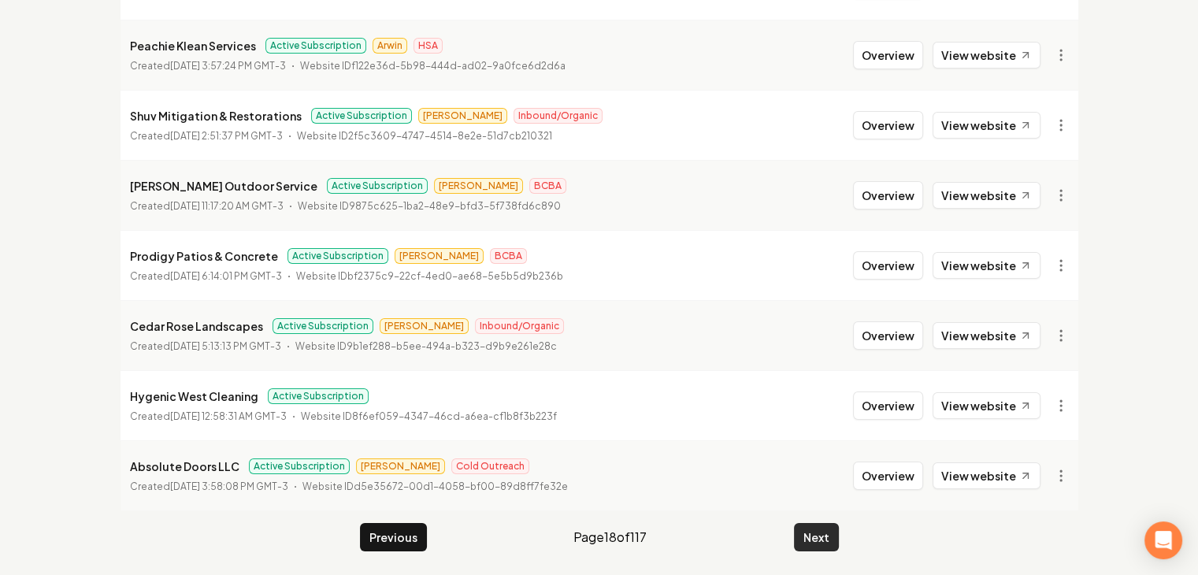
click at [813, 544] on button "Next" at bounding box center [816, 537] width 45 height 28
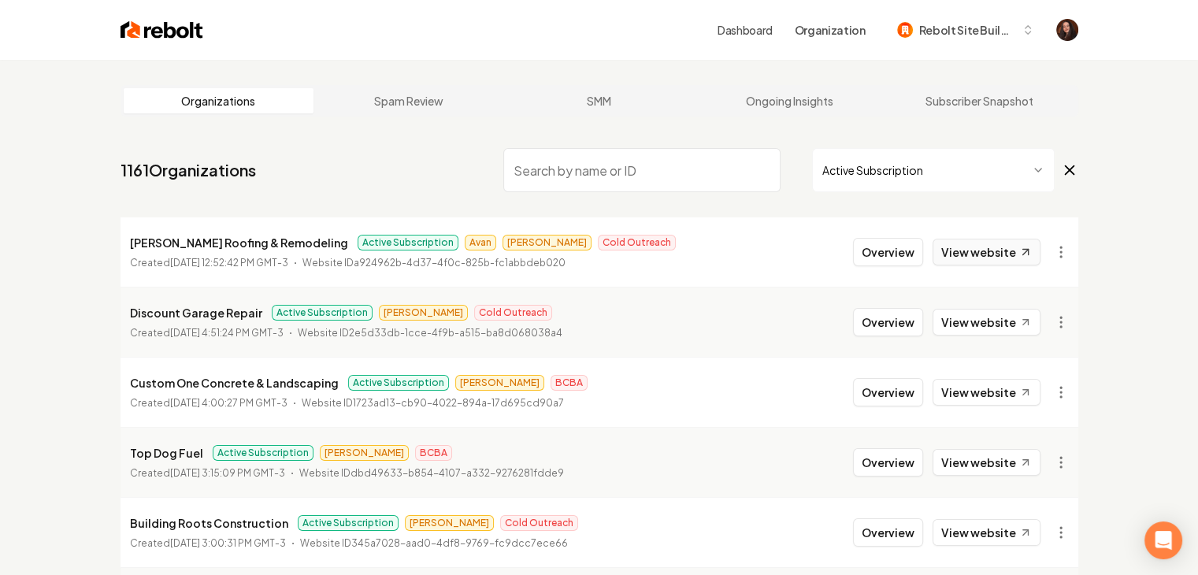
click at [975, 243] on link "View website" at bounding box center [987, 252] width 108 height 27
click at [975, 310] on link "View website" at bounding box center [987, 322] width 108 height 27
click at [966, 398] on link "View website" at bounding box center [987, 392] width 108 height 27
click at [975, 451] on link "View website" at bounding box center [987, 462] width 108 height 27
click at [980, 520] on link "View website" at bounding box center [987, 532] width 108 height 27
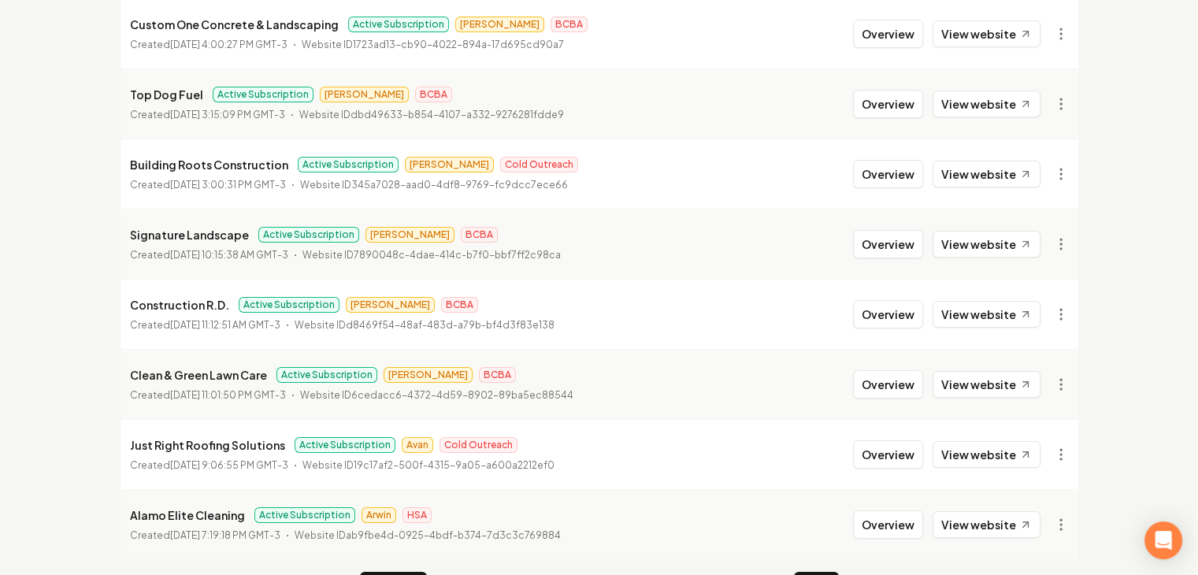
scroll to position [407, 0]
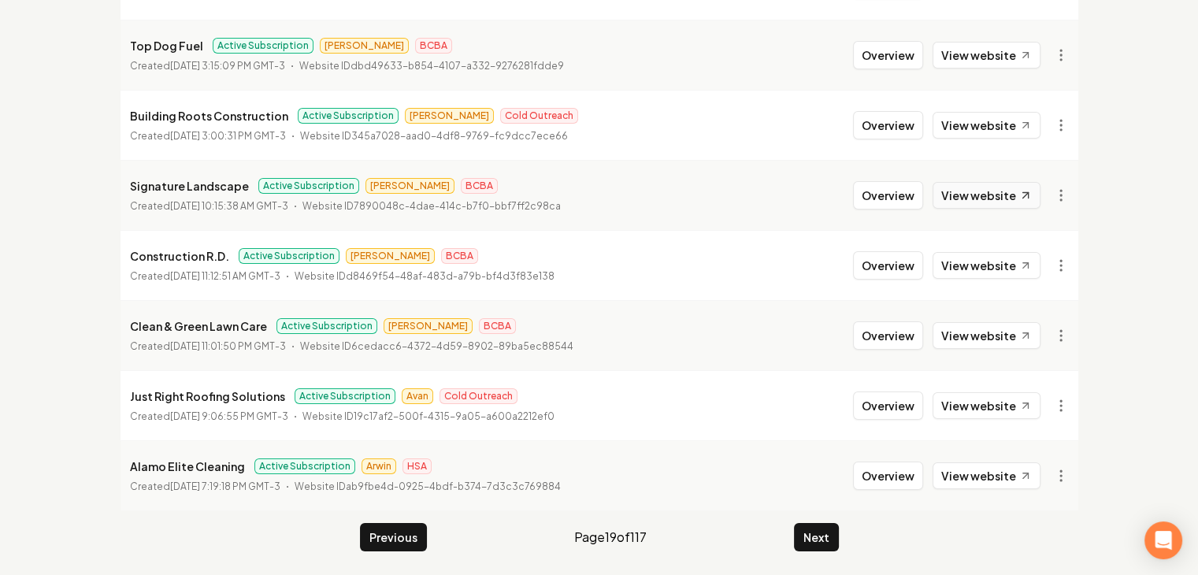
click at [958, 188] on link "View website" at bounding box center [987, 195] width 108 height 27
click at [973, 269] on link "View website" at bounding box center [987, 265] width 108 height 27
click at [989, 338] on link "View website" at bounding box center [987, 335] width 108 height 27
click at [993, 411] on link "View website" at bounding box center [987, 405] width 108 height 27
click at [988, 477] on link "View website" at bounding box center [987, 476] width 108 height 27
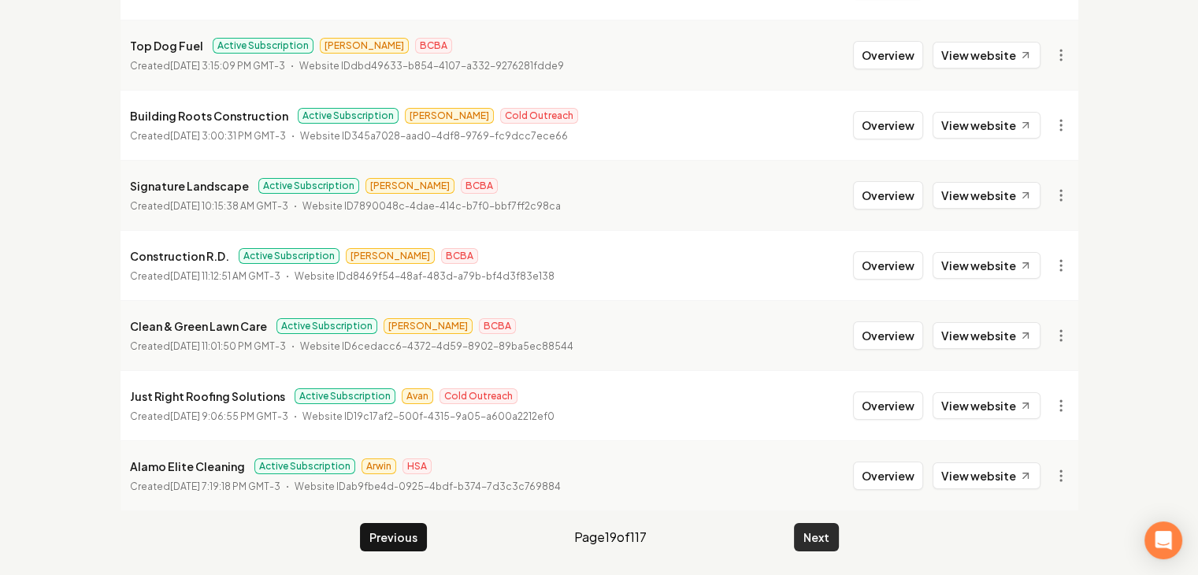
click at [816, 530] on button "Next" at bounding box center [816, 537] width 45 height 28
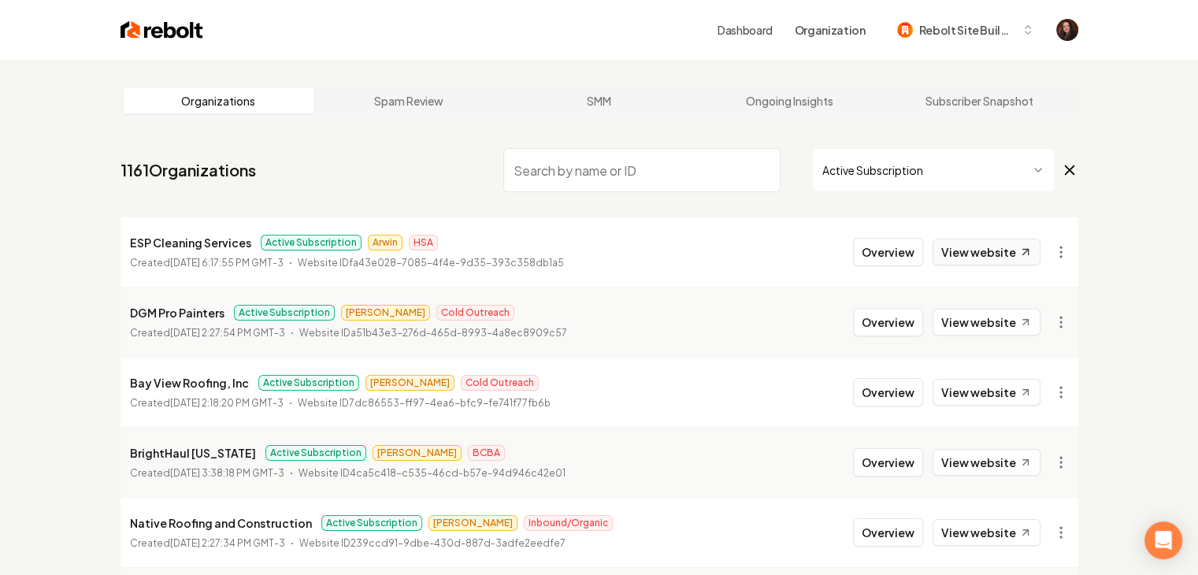
click at [966, 257] on link "View website" at bounding box center [987, 252] width 108 height 27
click at [975, 312] on link "View website" at bounding box center [987, 322] width 108 height 27
click at [957, 392] on link "View website" at bounding box center [987, 392] width 108 height 27
click at [976, 459] on link "View website" at bounding box center [987, 462] width 108 height 27
click at [973, 521] on link "View website" at bounding box center [987, 532] width 108 height 27
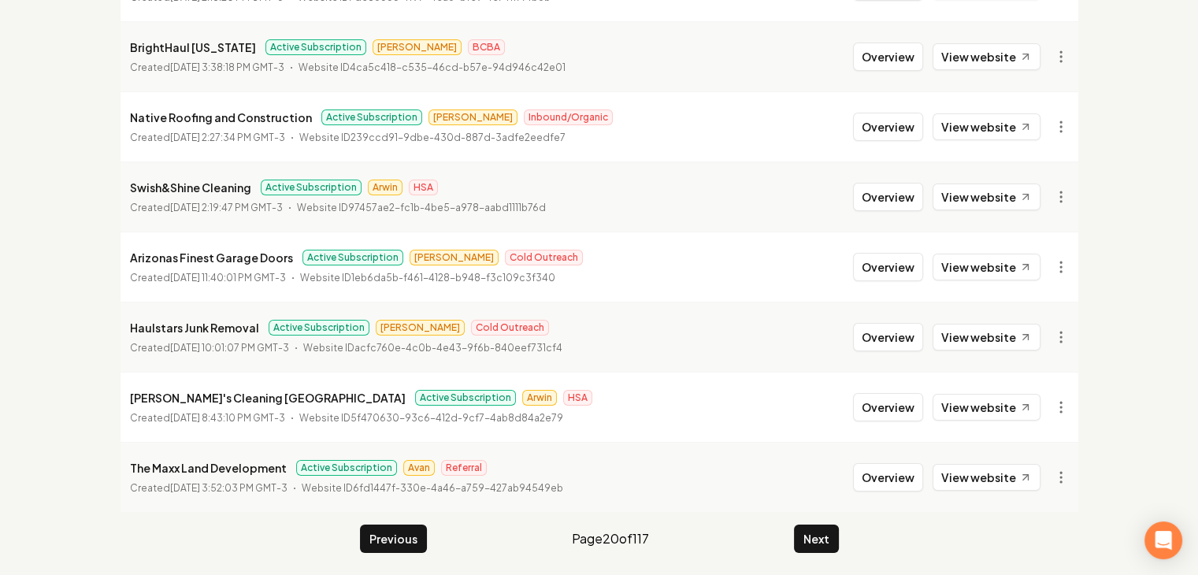
scroll to position [407, 0]
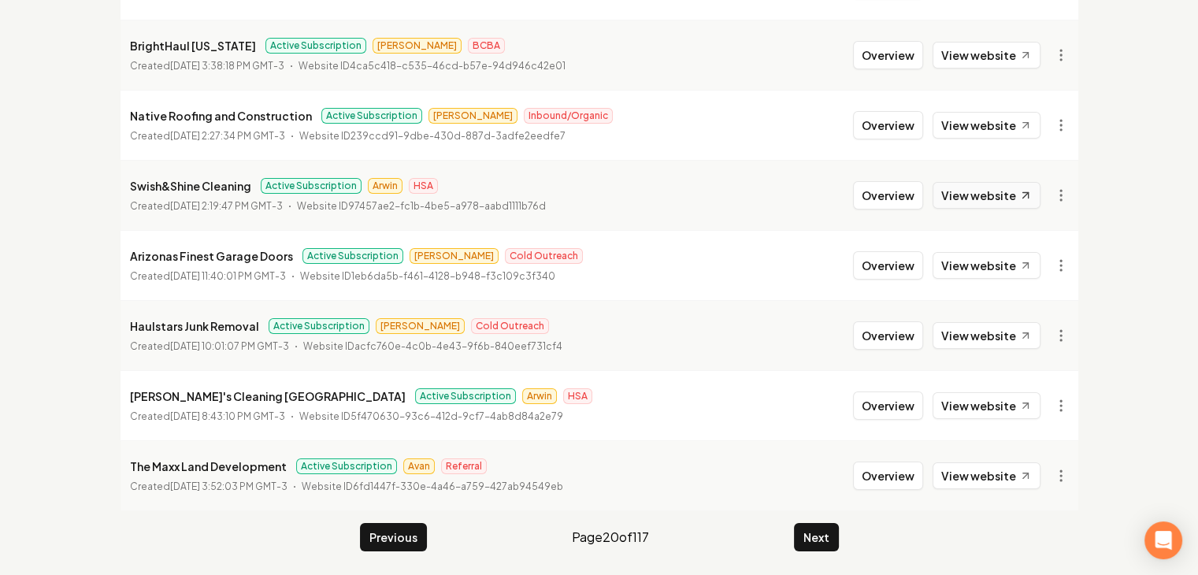
click at [999, 185] on link "View website" at bounding box center [987, 195] width 108 height 27
click at [1005, 260] on link "View website" at bounding box center [987, 265] width 108 height 27
click at [999, 332] on link "View website" at bounding box center [987, 335] width 108 height 27
click at [977, 407] on link "View website" at bounding box center [987, 405] width 108 height 27
click at [978, 467] on link "View website" at bounding box center [987, 476] width 108 height 27
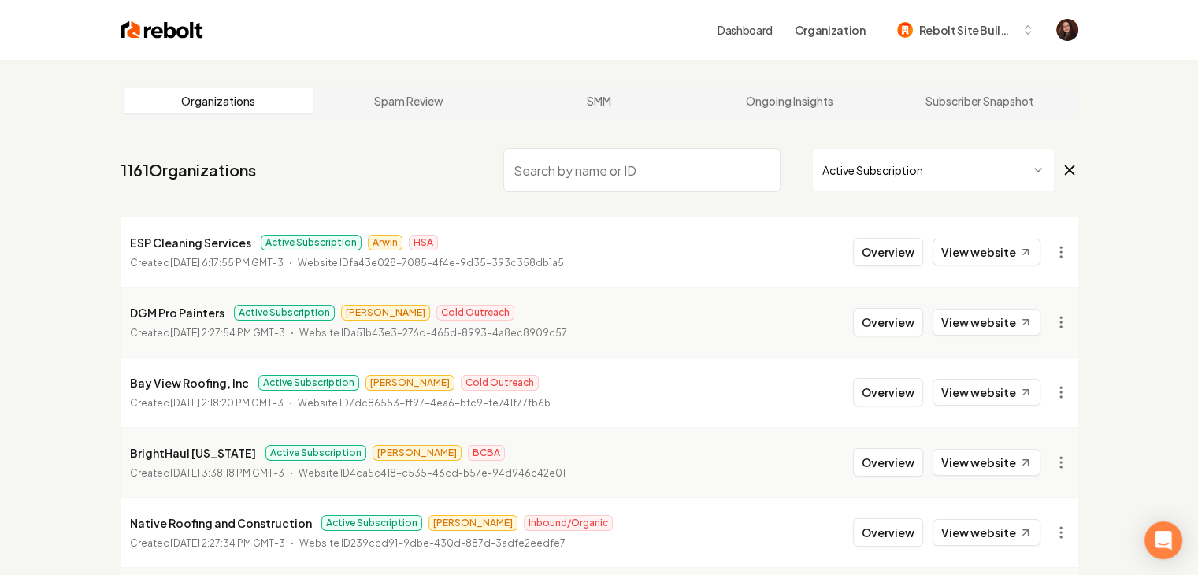
scroll to position [0, 0]
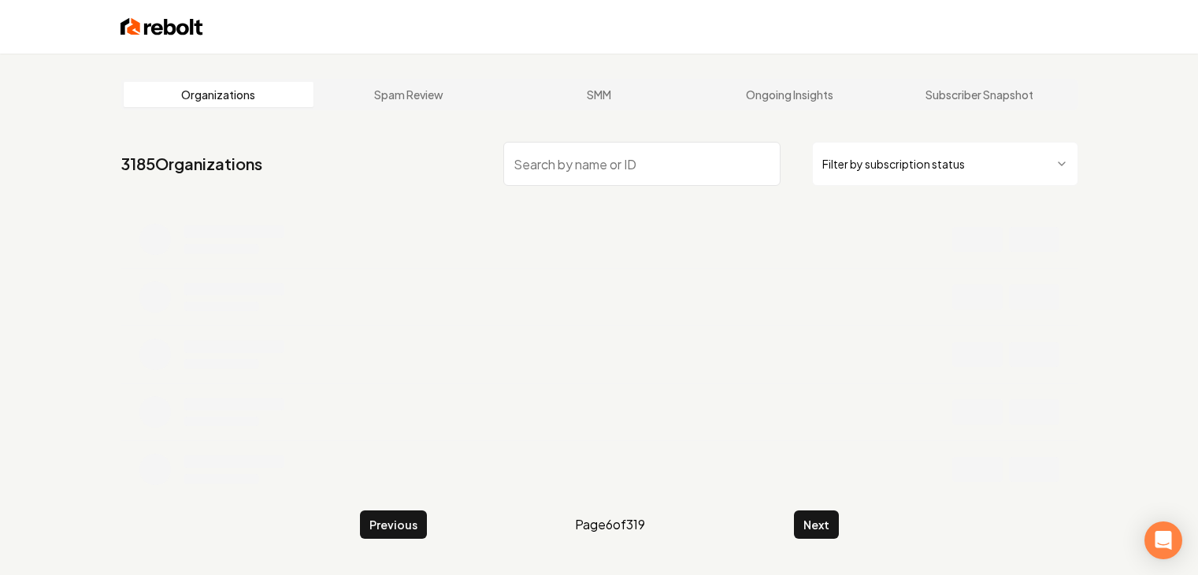
scroll to position [17, 0]
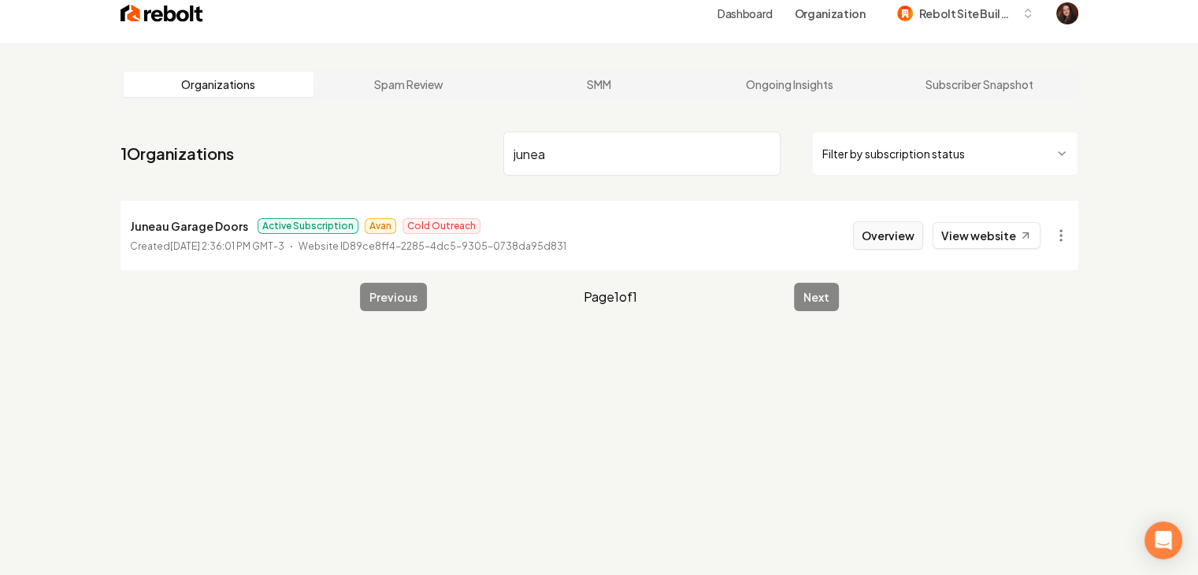
type input "junea"
click at [875, 221] on button "Overview" at bounding box center [888, 235] width 70 height 28
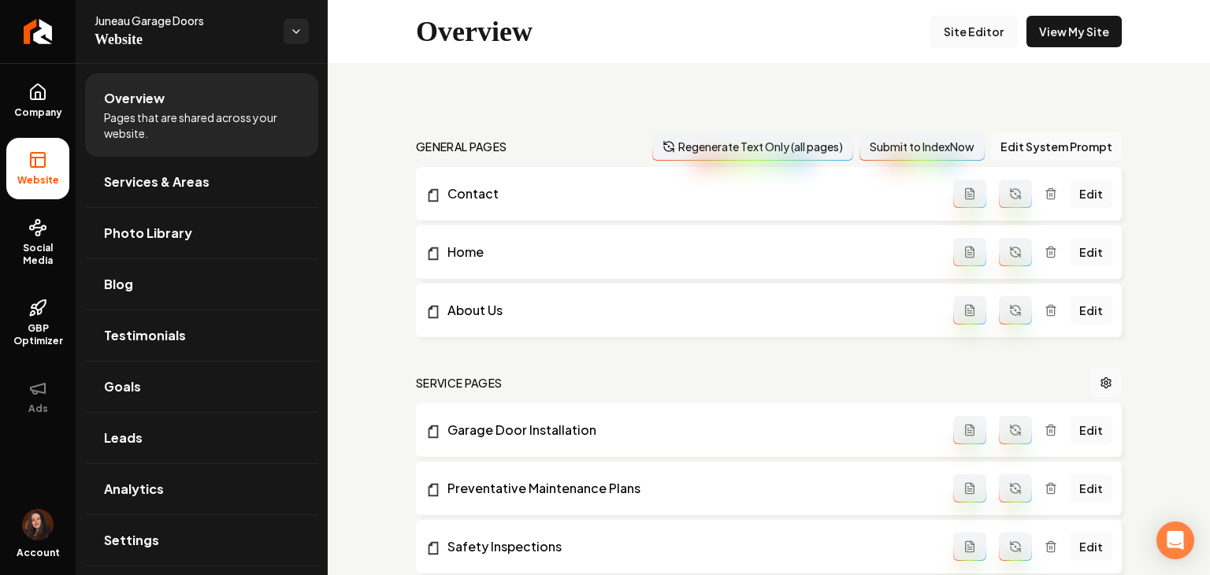
click at [979, 29] on link "Site Editor" at bounding box center [974, 32] width 87 height 32
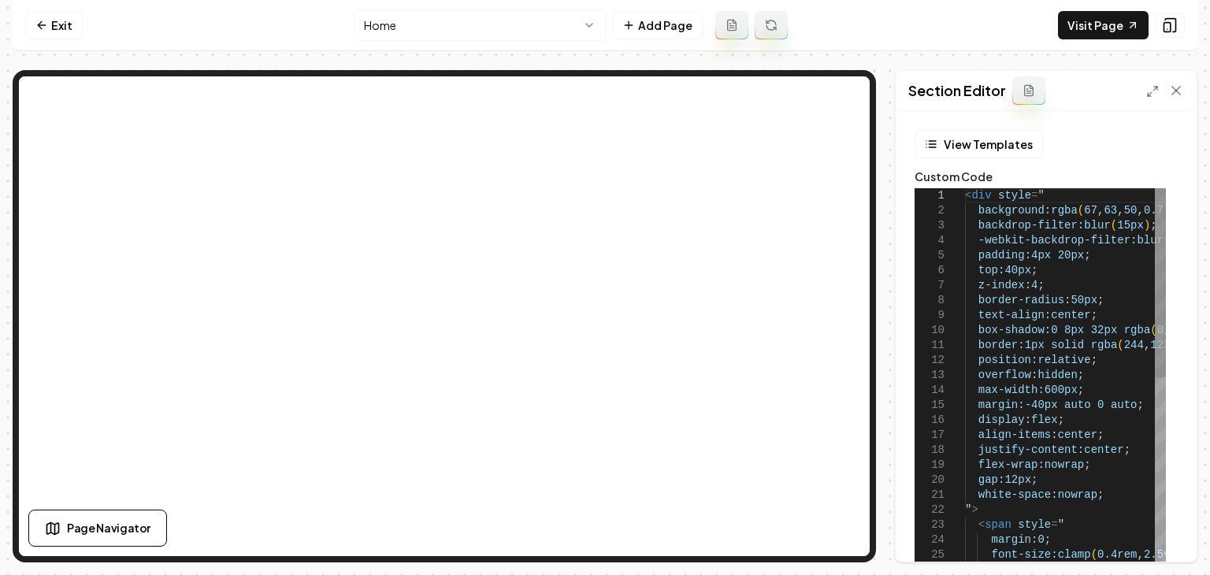
type textarea "**********"
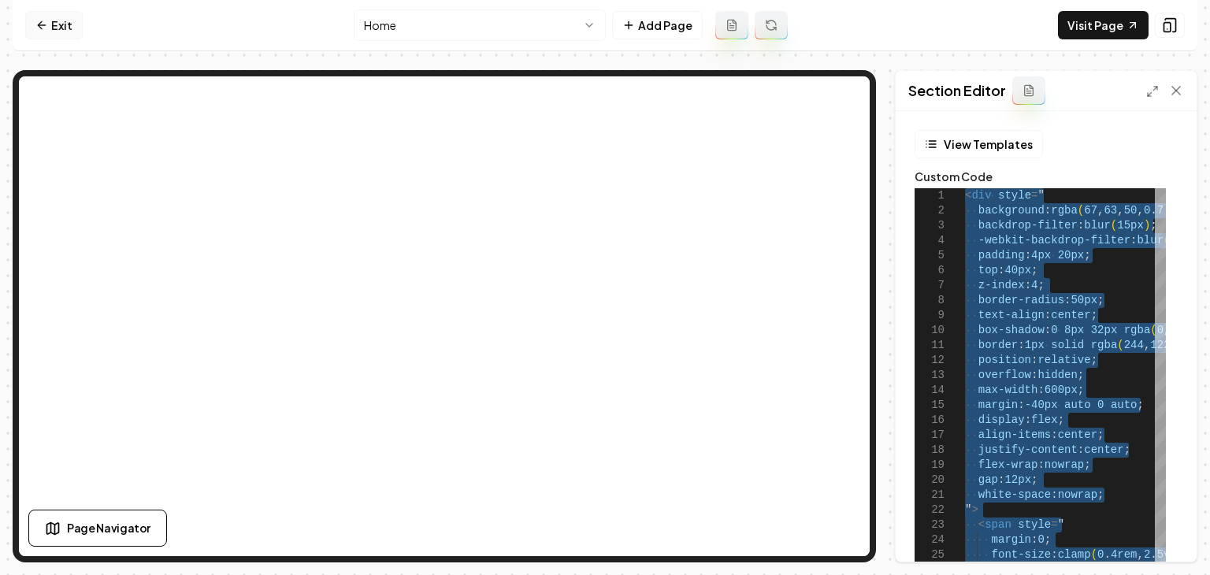
click at [63, 31] on link "Exit" at bounding box center [54, 25] width 58 height 28
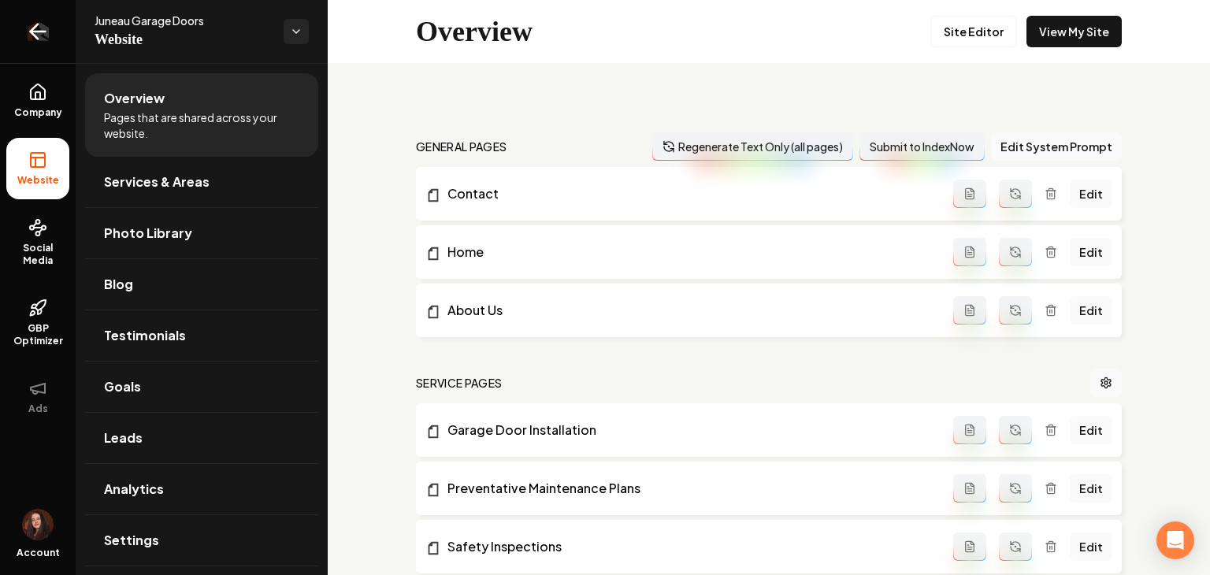
click at [52, 29] on link "Return to dashboard" at bounding box center [38, 31] width 76 height 63
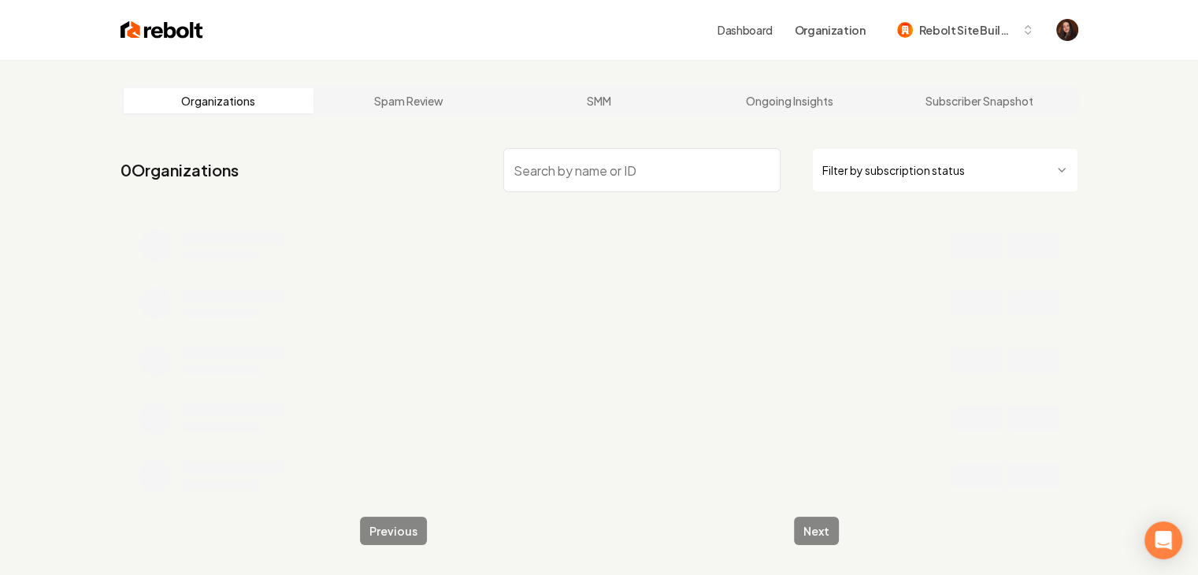
type input "p"
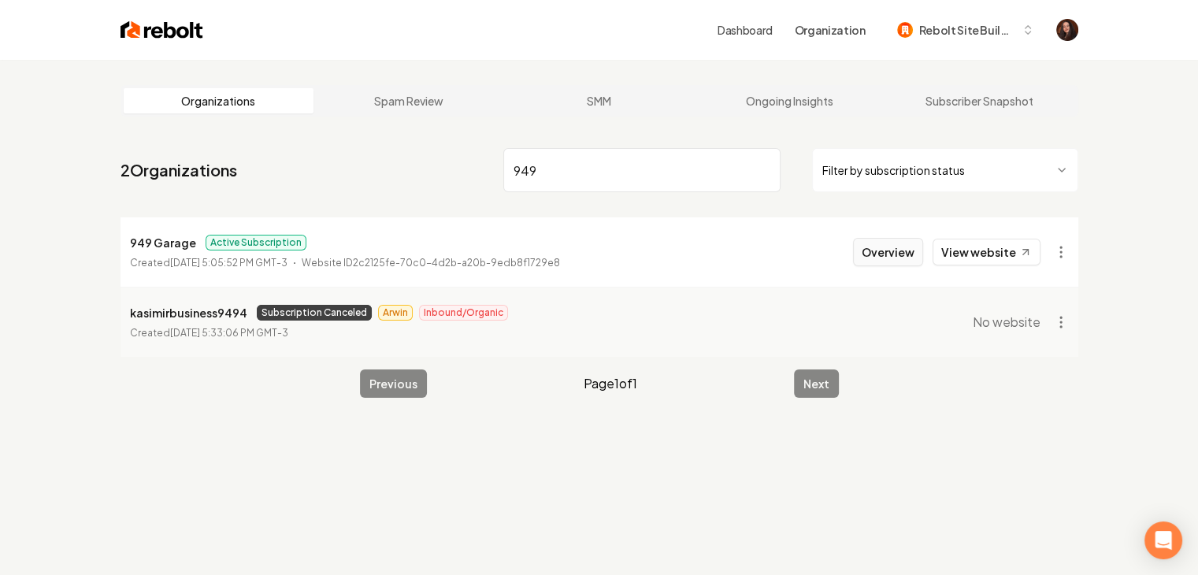
type input "949"
click at [914, 257] on button "Overview" at bounding box center [888, 252] width 70 height 28
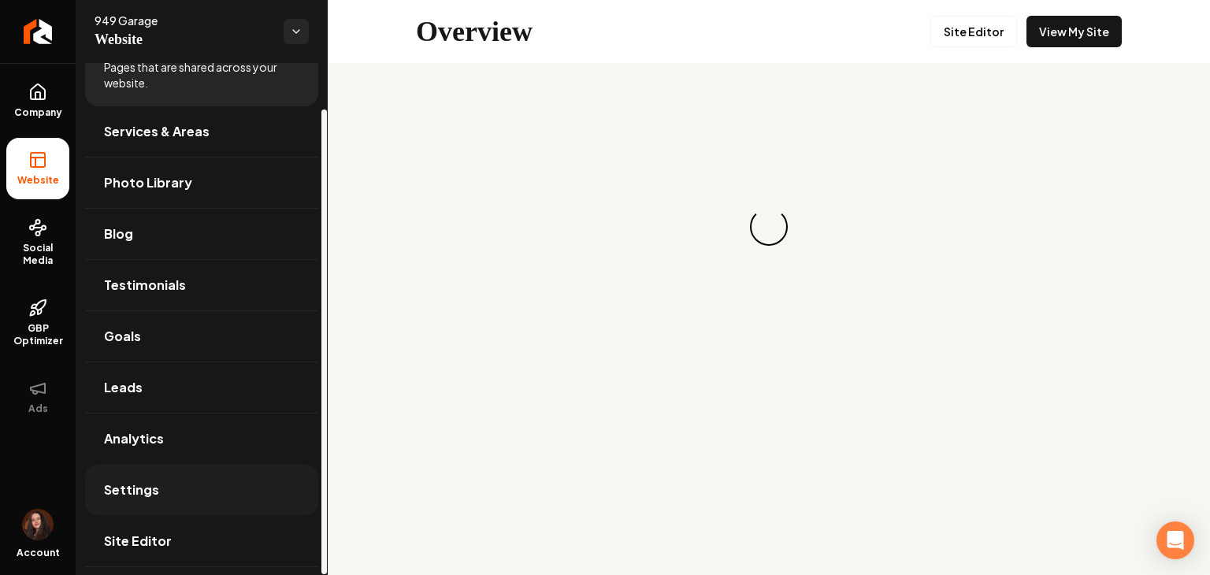
click at [173, 491] on link "Settings" at bounding box center [201, 490] width 233 height 50
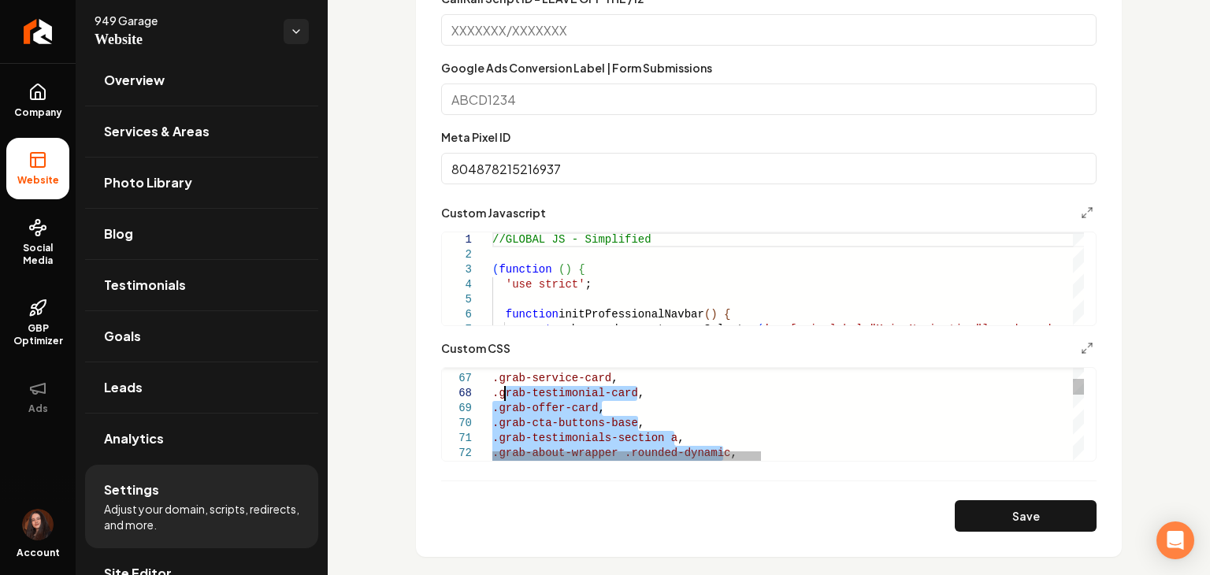
drag, startPoint x: 511, startPoint y: 419, endPoint x: 496, endPoint y: 395, distance: 28.6
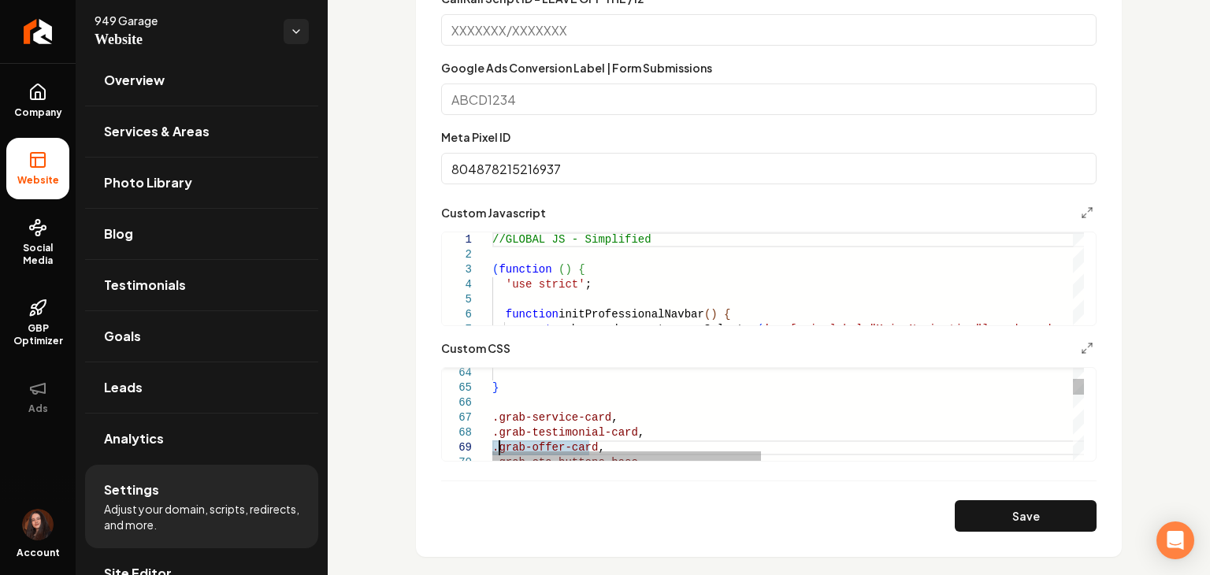
click at [492, 419] on span ".grab-service-card" at bounding box center [551, 417] width 119 height 13
type textarea "**********"
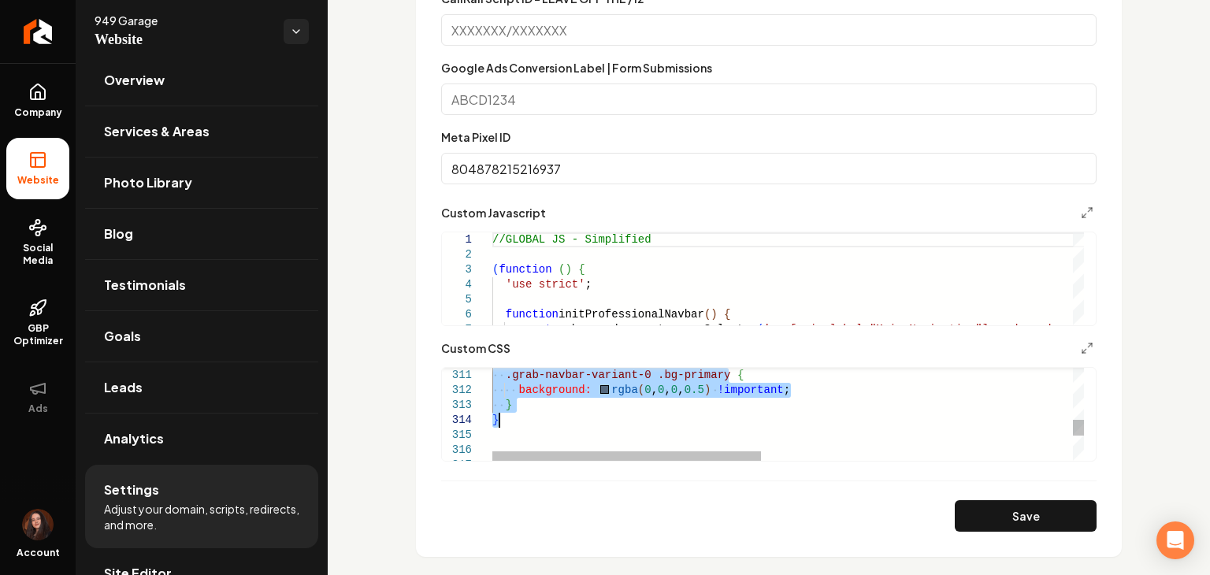
drag, startPoint x: 494, startPoint y: 420, endPoint x: 570, endPoint y: 415, distance: 75.8
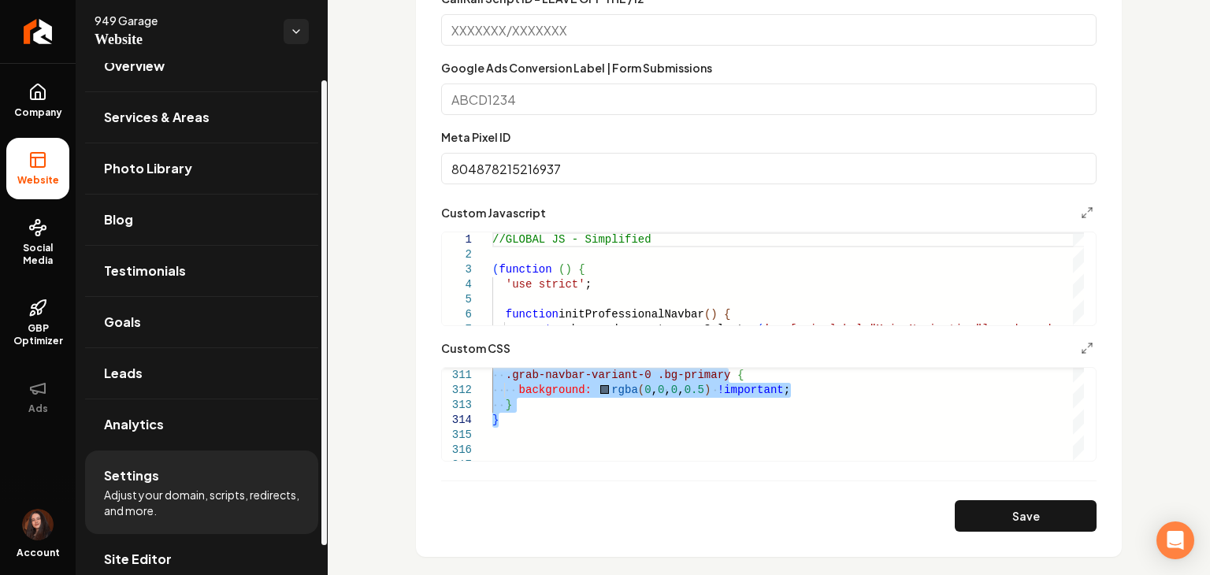
scroll to position [50, 0]
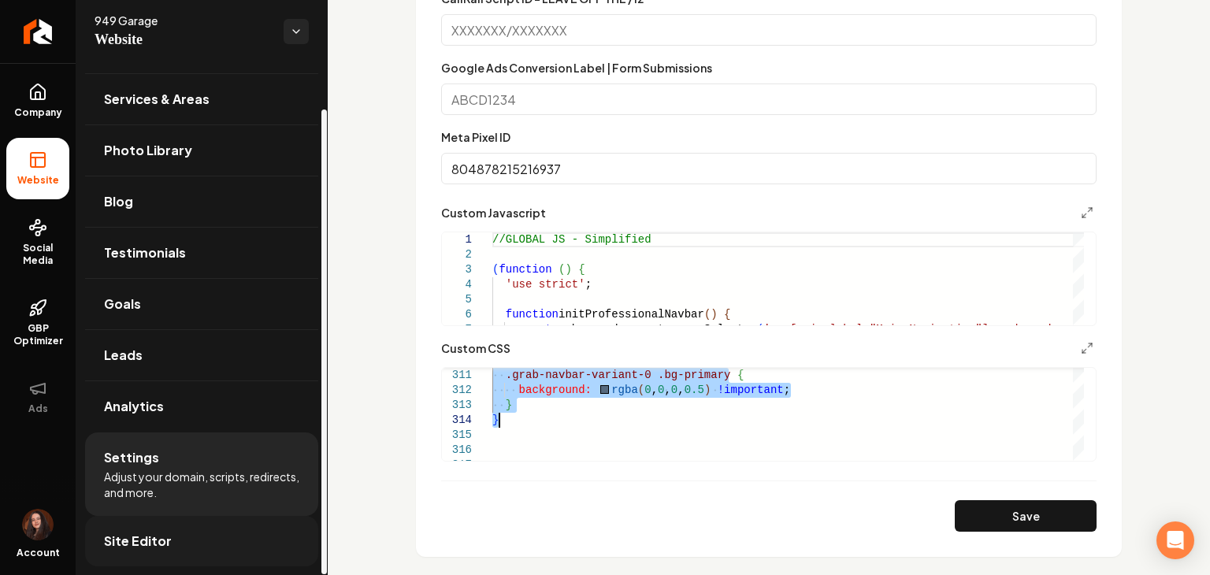
click at [158, 532] on span "Site Editor" at bounding box center [138, 541] width 68 height 19
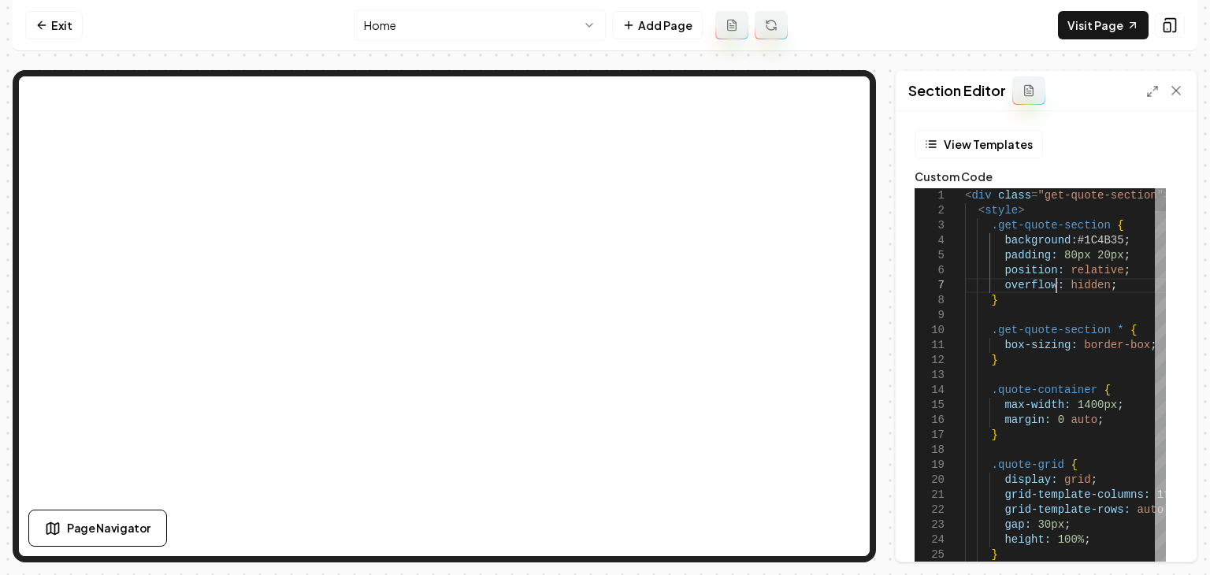
type textarea "**********"
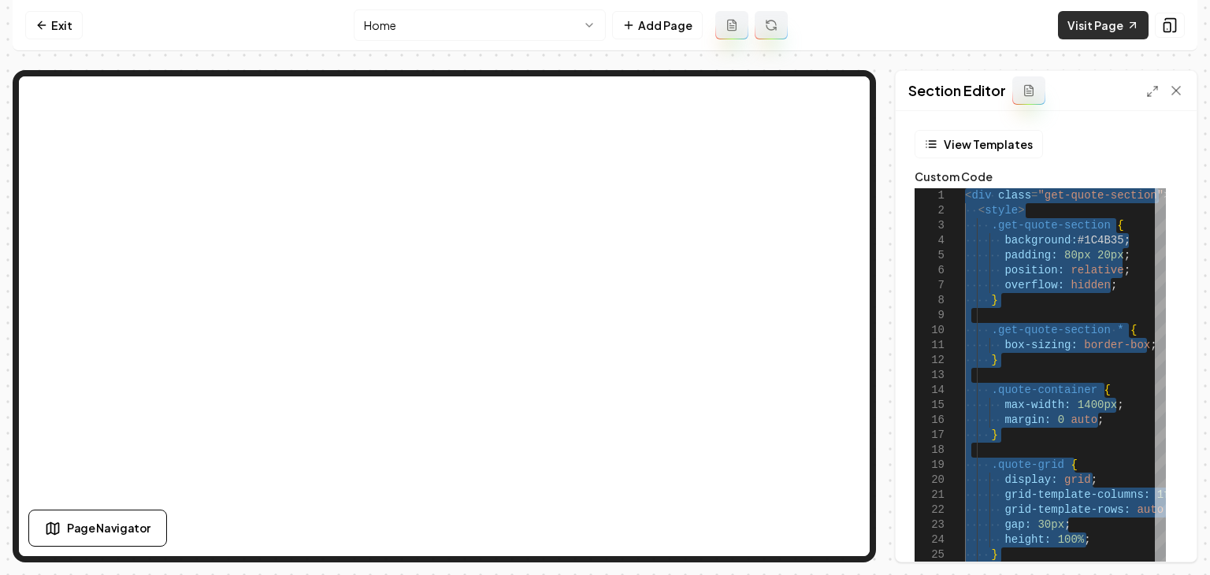
click at [1083, 24] on link "Visit Page" at bounding box center [1103, 25] width 91 height 28
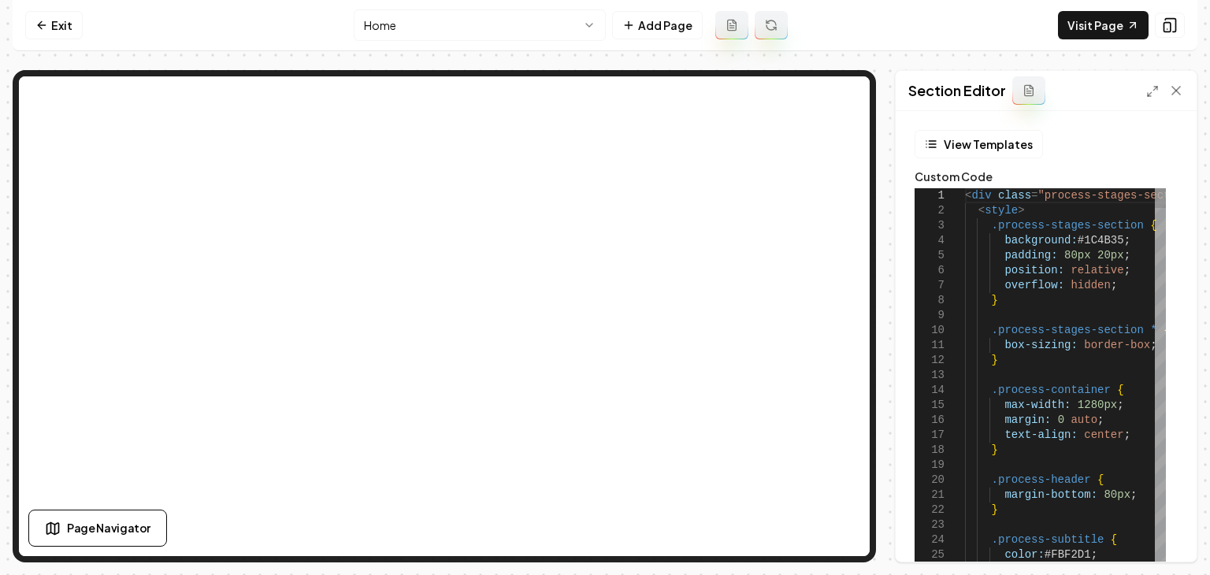
type textarea "**********"
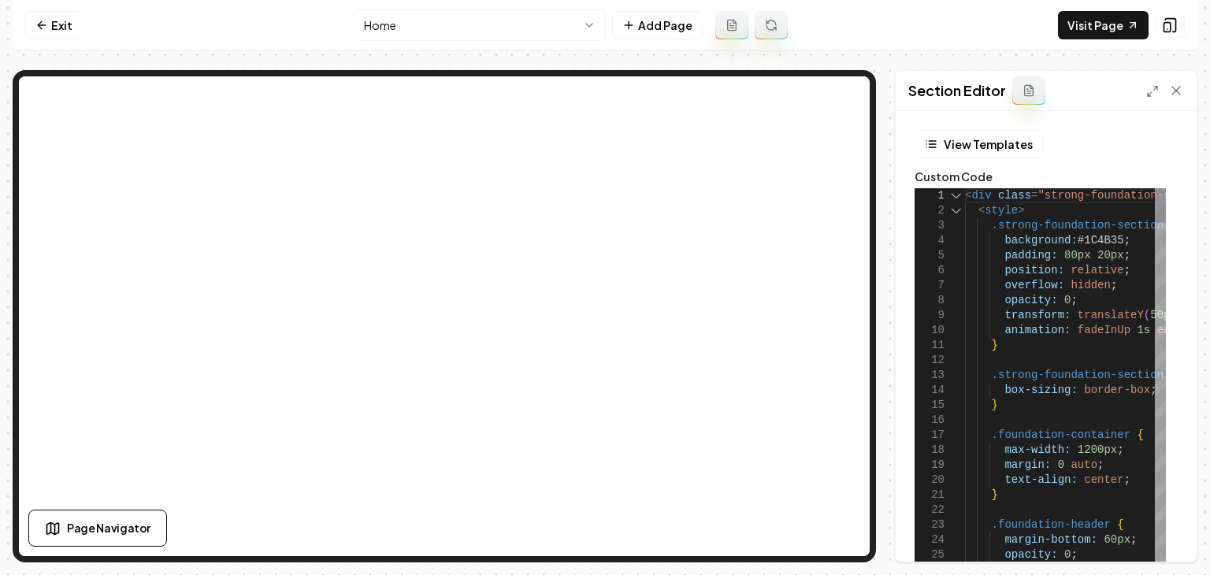
type textarea "**********"
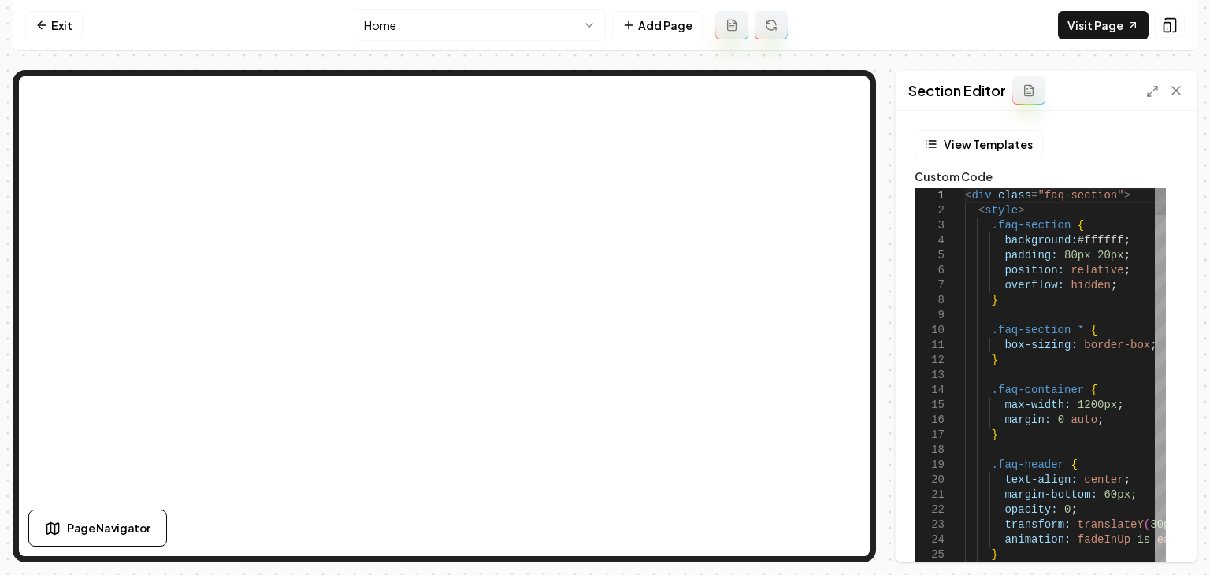
type textarea "**********"
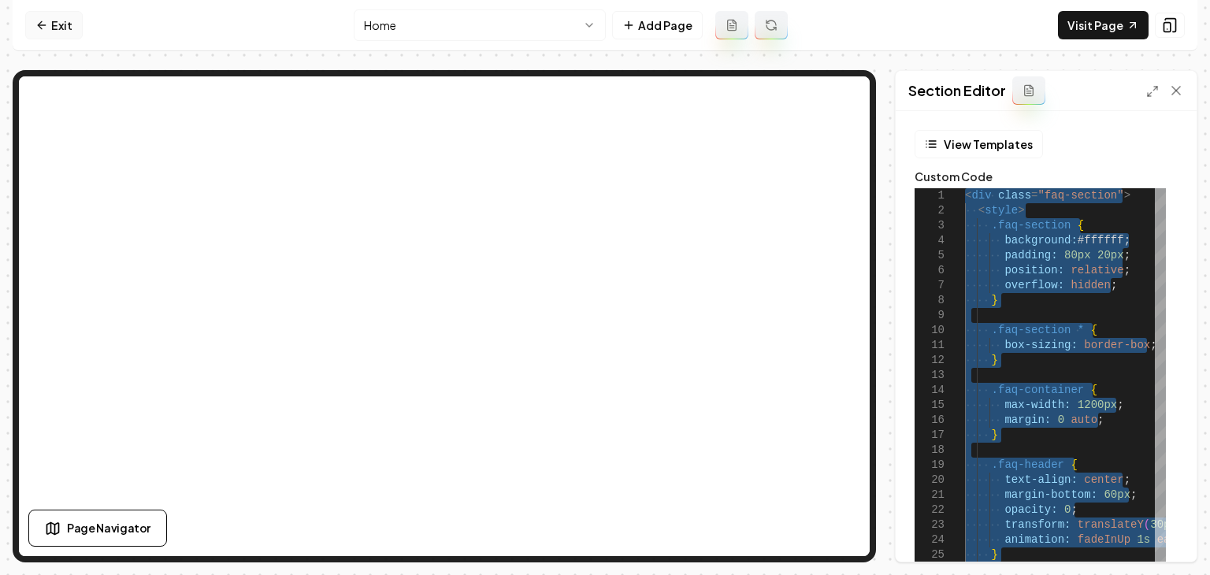
click at [59, 34] on link "Exit" at bounding box center [54, 25] width 58 height 28
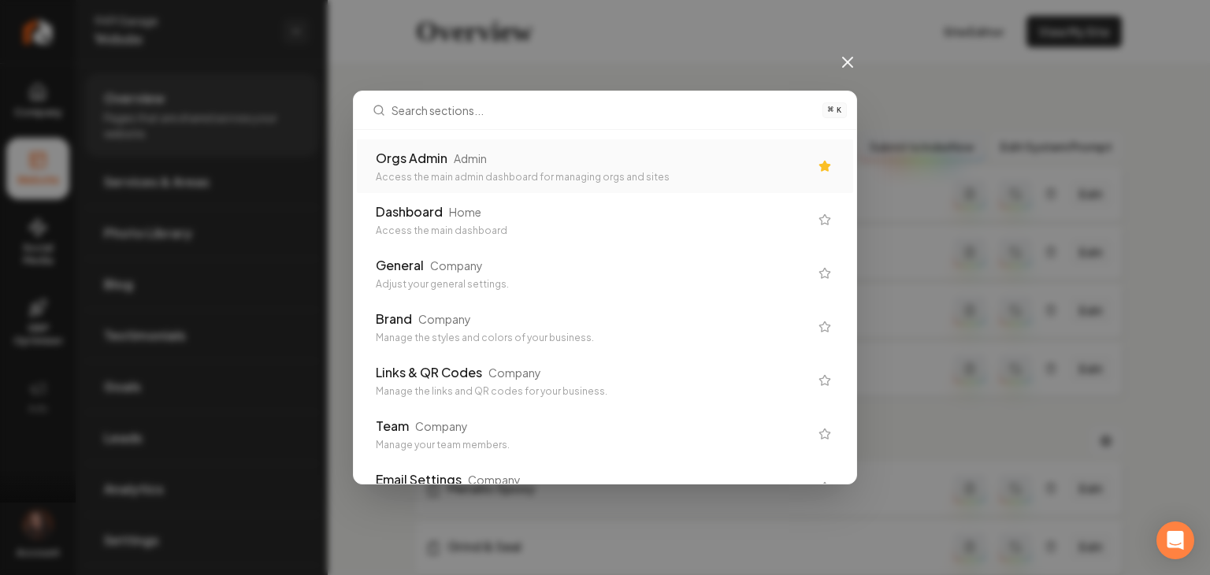
type input "m"
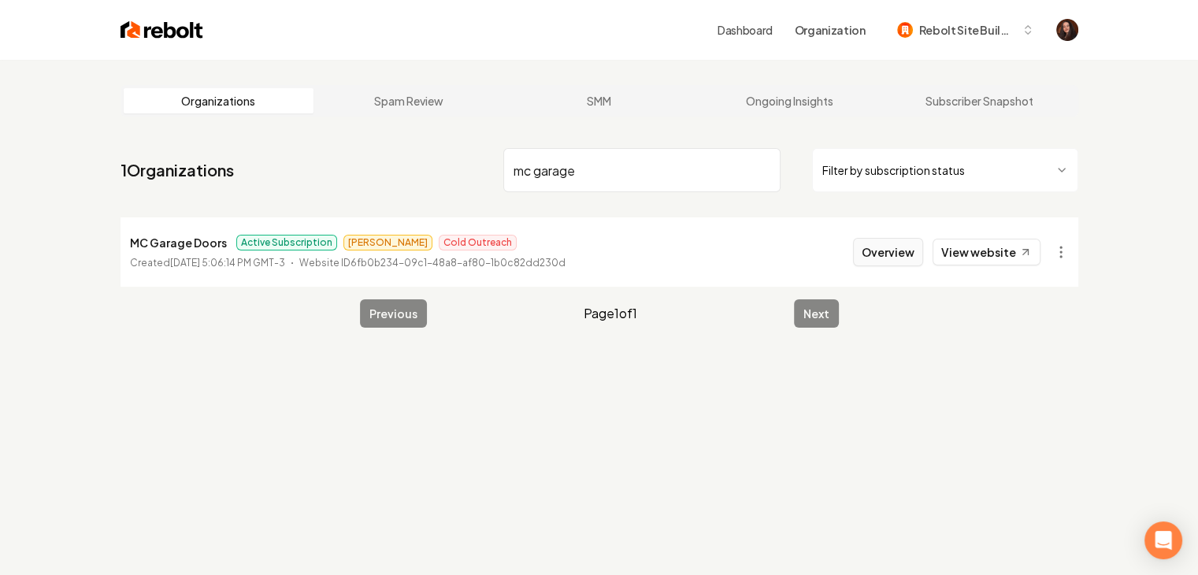
type input "mc garage"
click at [919, 251] on button "Overview" at bounding box center [888, 252] width 70 height 28
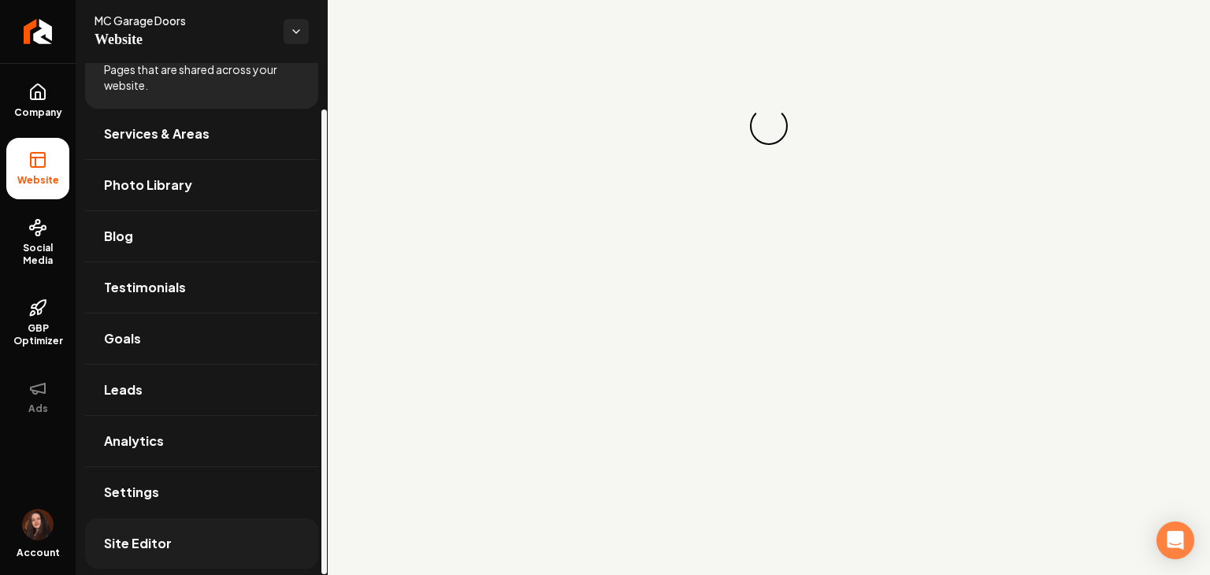
scroll to position [50, 0]
click at [159, 545] on span "Site Editor" at bounding box center [138, 541] width 68 height 19
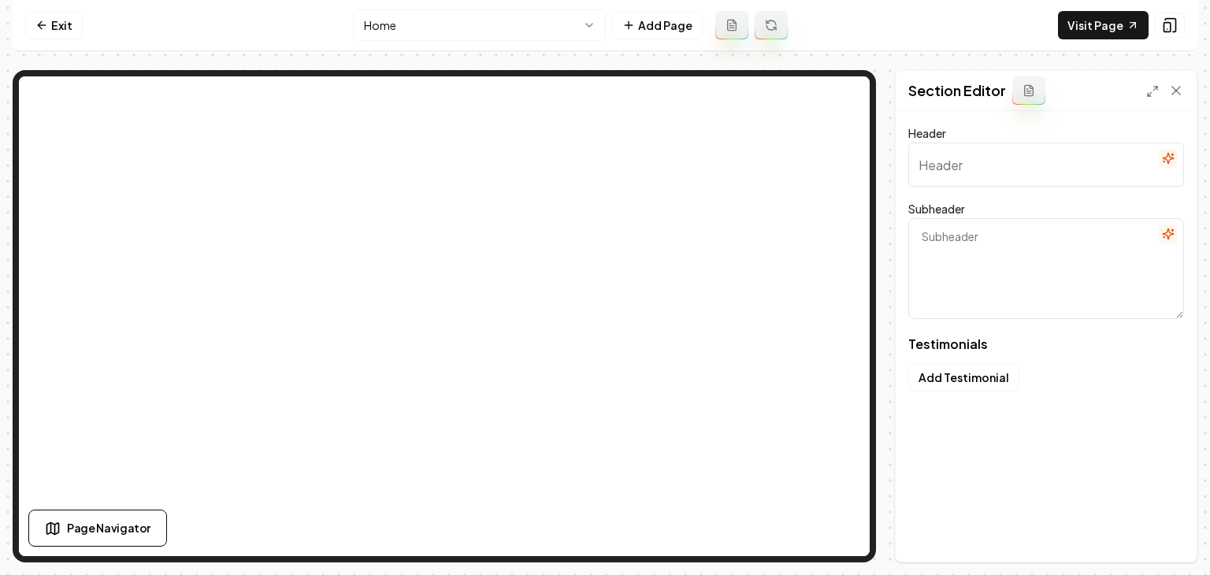
type input "Stories from satisfied partners"
type textarea "Their journeys, their testimonials"
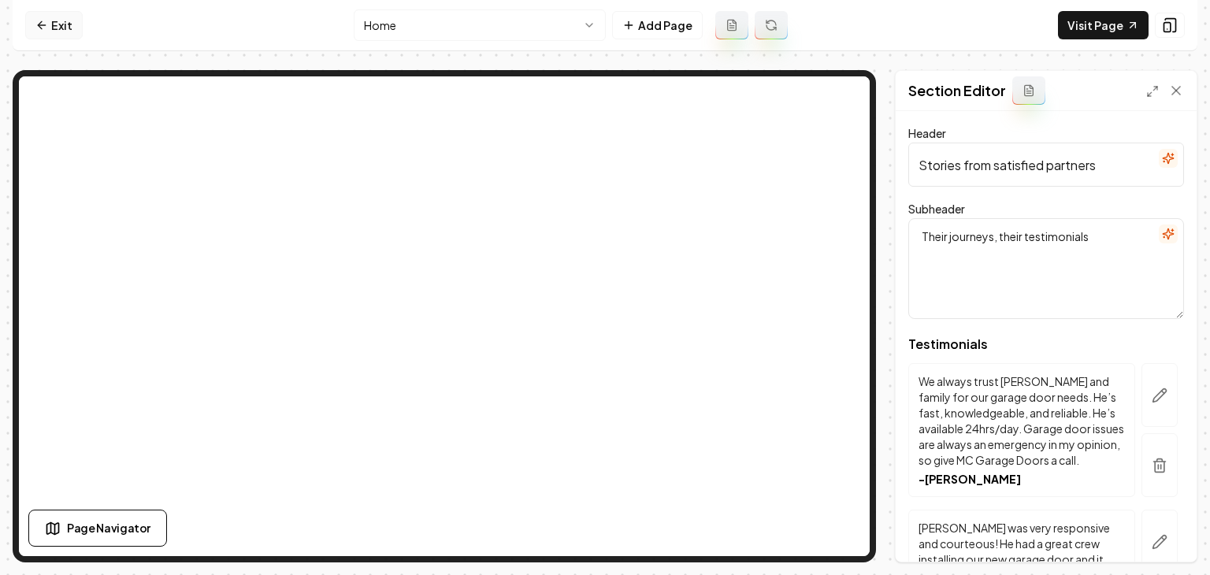
click at [44, 32] on link "Exit" at bounding box center [54, 25] width 58 height 28
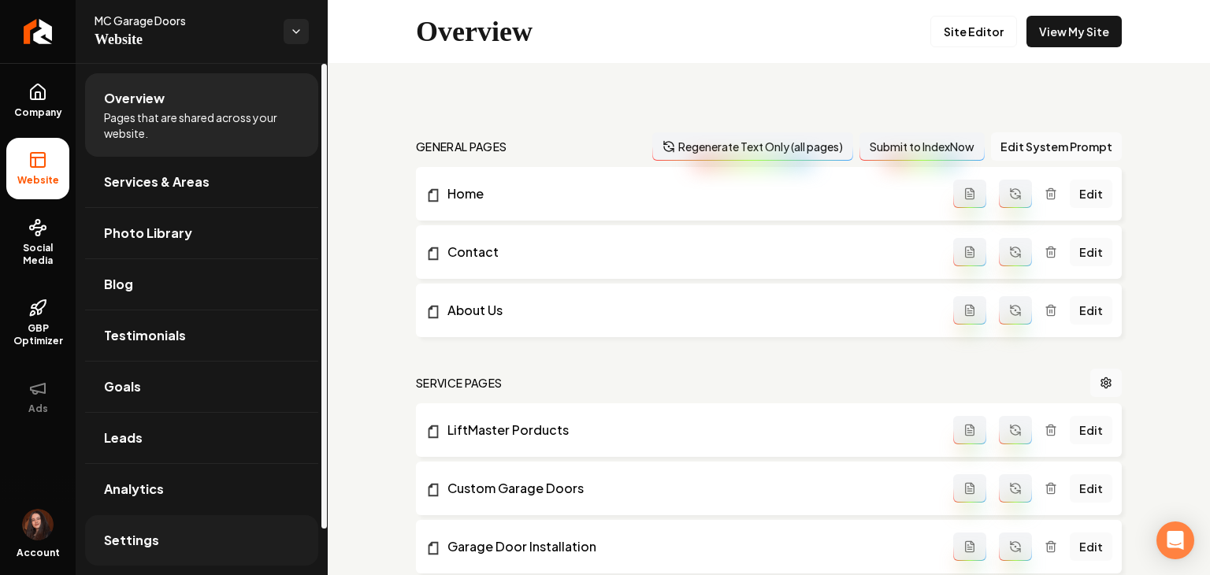
click at [189, 521] on link "Settings" at bounding box center [201, 540] width 233 height 50
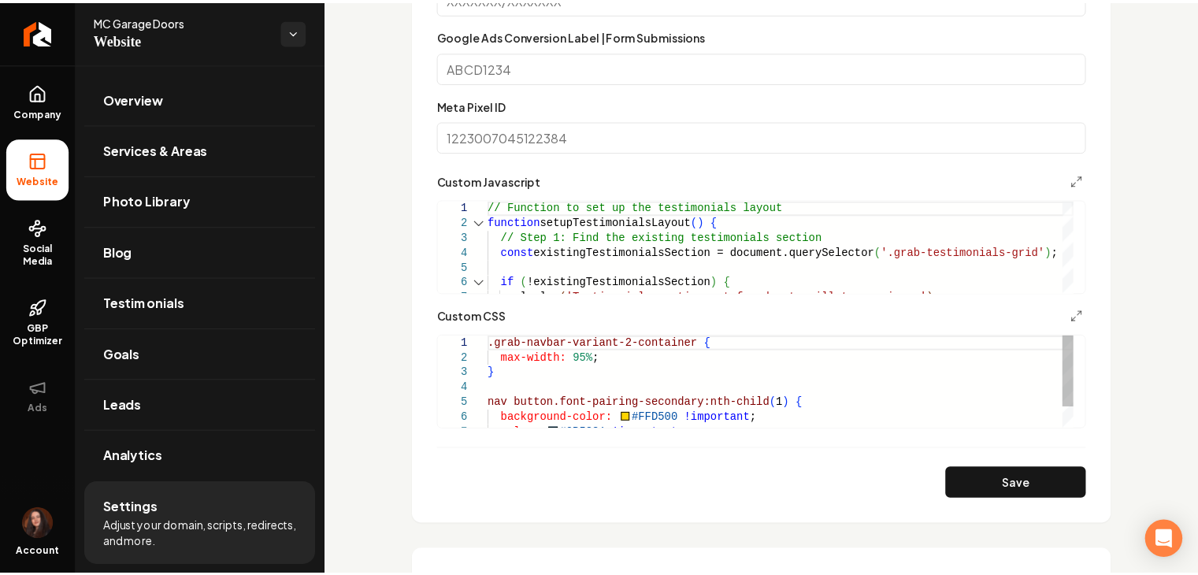
scroll to position [1182, 0]
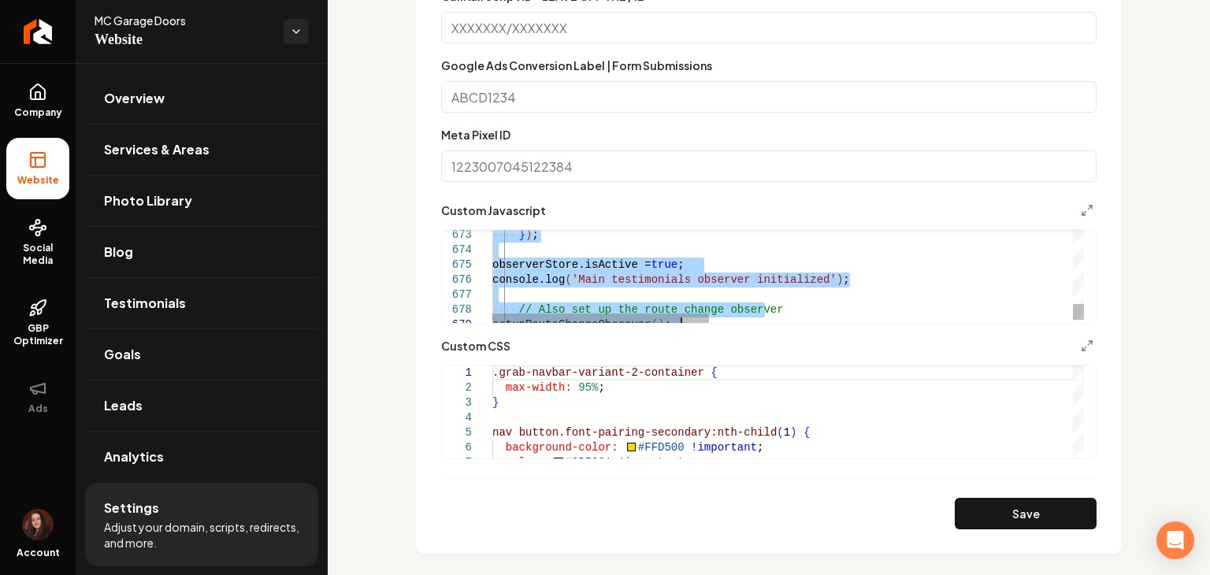
type textarea "**********"
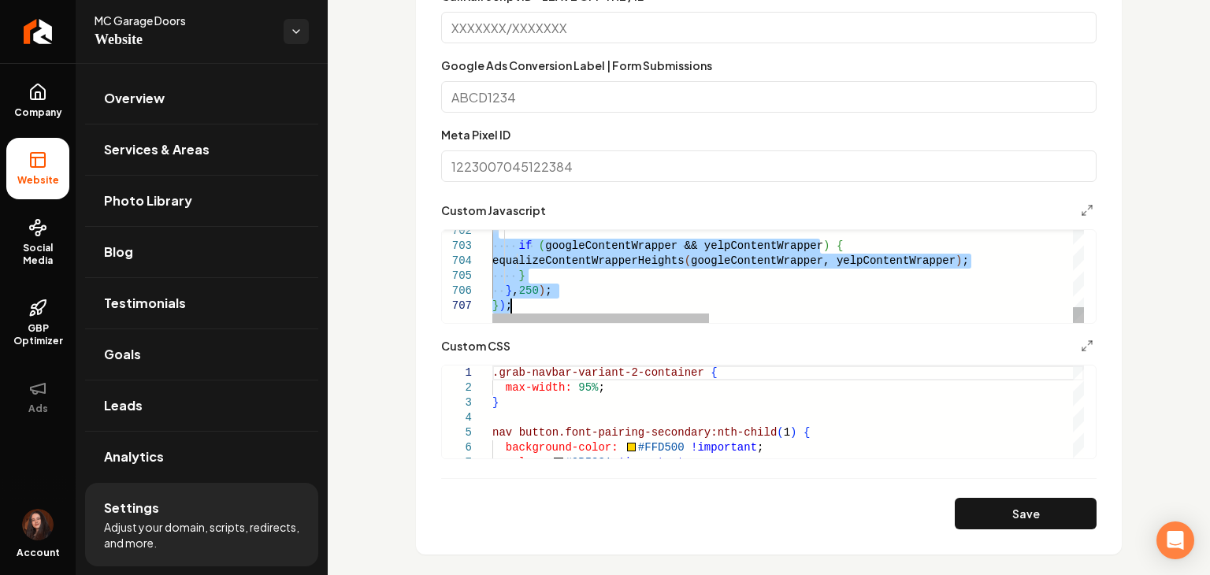
drag, startPoint x: 495, startPoint y: 236, endPoint x: 641, endPoint y: 329, distance: 173.6
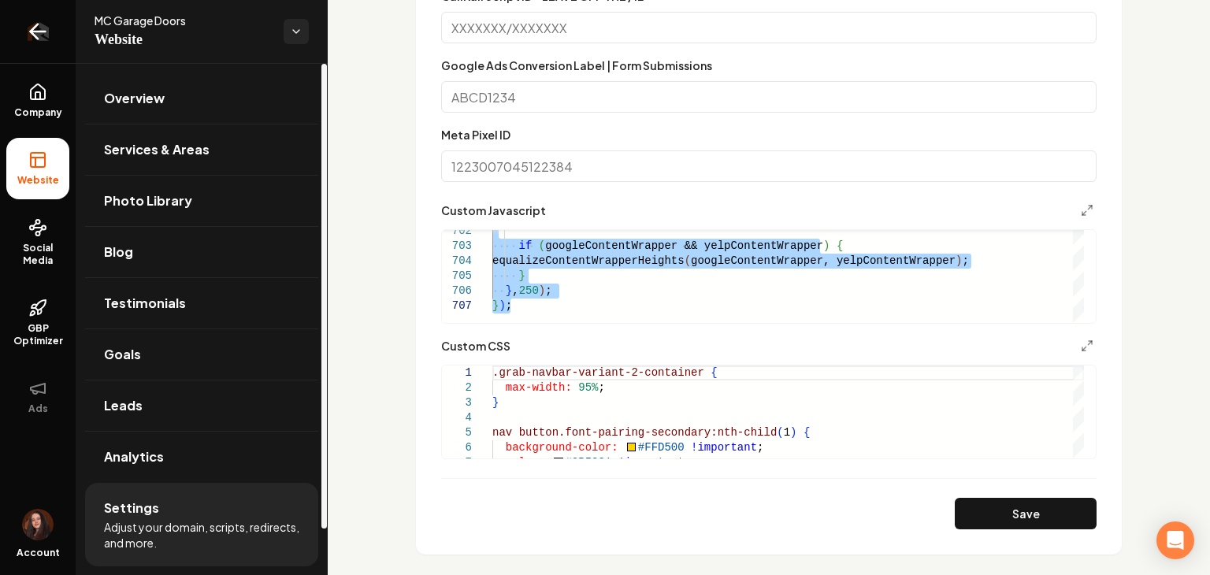
click at [46, 35] on icon "Return to dashboard" at bounding box center [37, 31] width 25 height 25
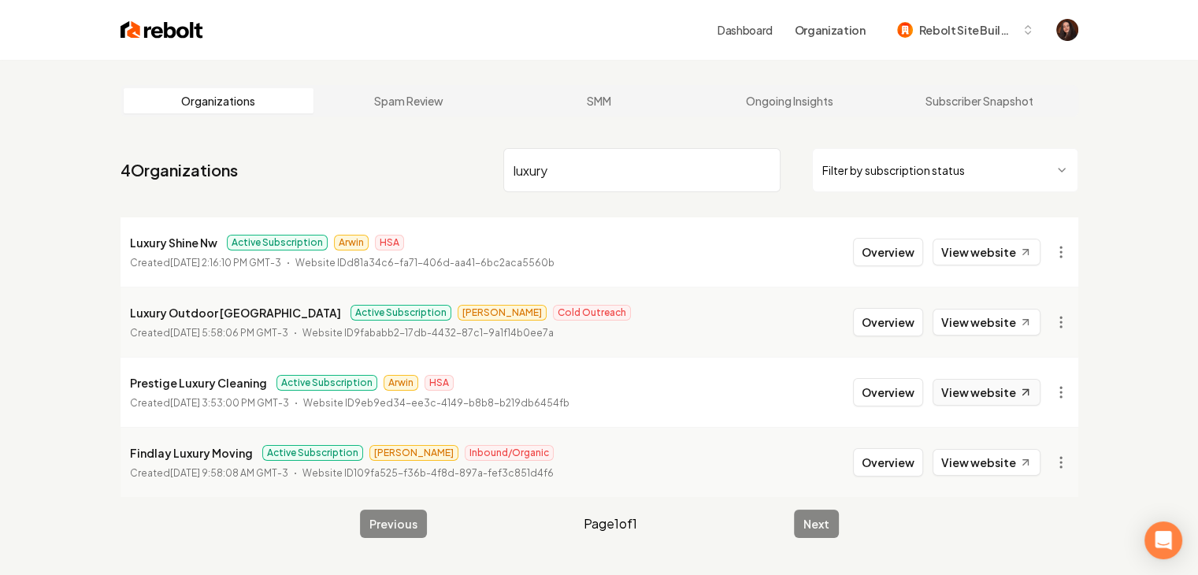
click at [990, 395] on link "View website" at bounding box center [987, 392] width 108 height 27
click at [964, 322] on link "View website" at bounding box center [987, 322] width 108 height 27
click at [970, 267] on li "Luxury Shine Nw Active Subscription Arwin HSA Created [DATE] 2:16:10 PM GMT-3 W…" at bounding box center [600, 251] width 958 height 69
click at [970, 257] on link "View website" at bounding box center [987, 252] width 108 height 27
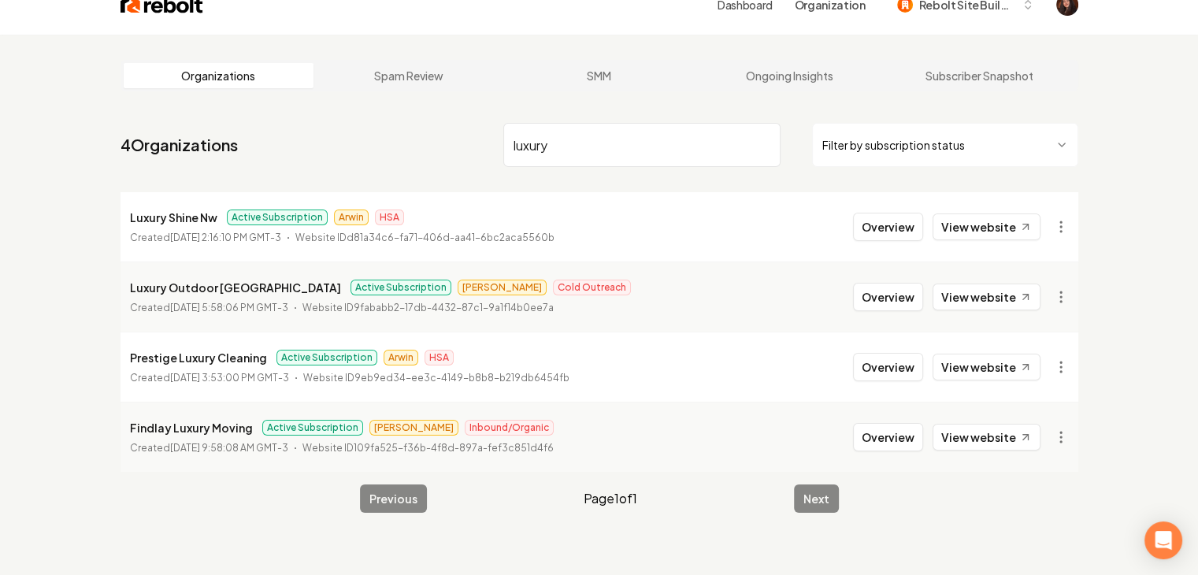
scroll to position [60, 0]
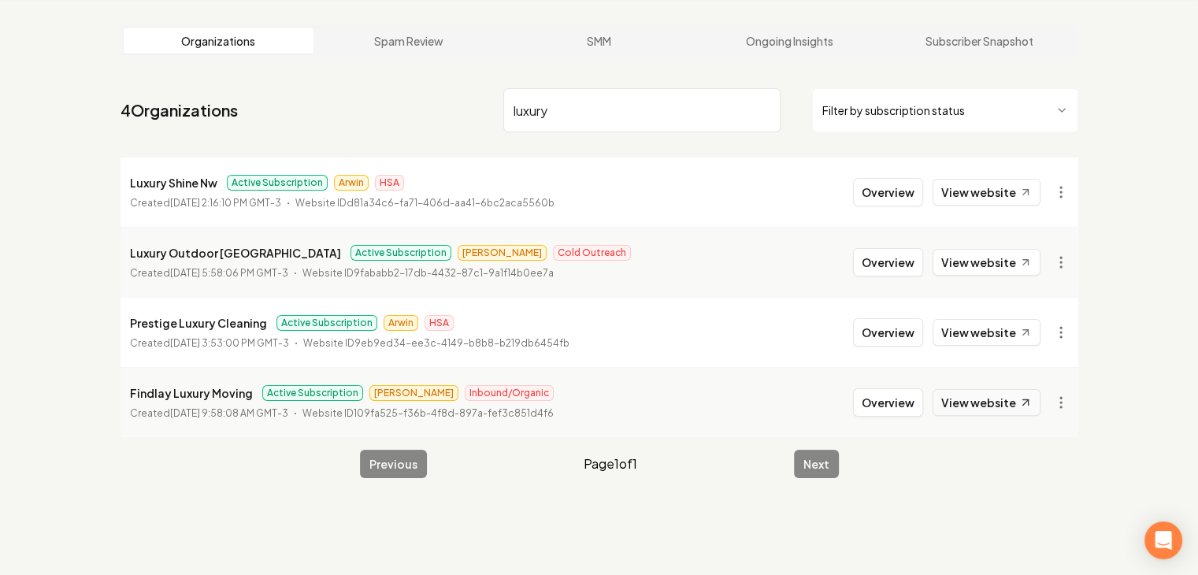
click at [970, 403] on link "View website" at bounding box center [987, 402] width 108 height 27
drag, startPoint x: 535, startPoint y: 108, endPoint x: 581, endPoint y: 117, distance: 47.4
click at [581, 117] on input "luxury" at bounding box center [641, 110] width 277 height 44
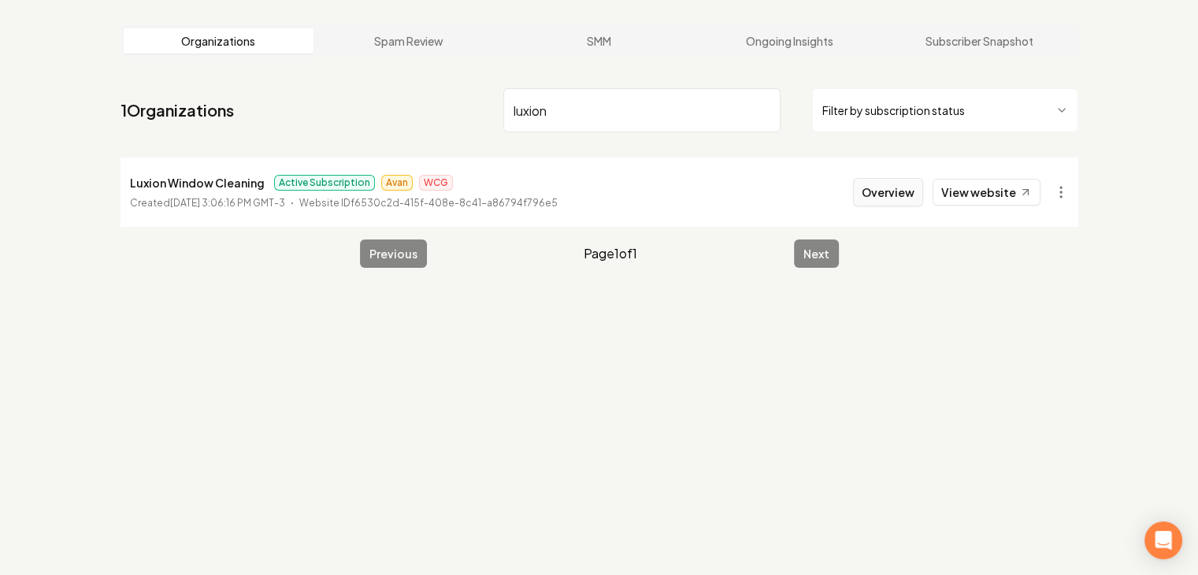
type input "luxion"
click at [905, 193] on button "Overview" at bounding box center [888, 192] width 70 height 28
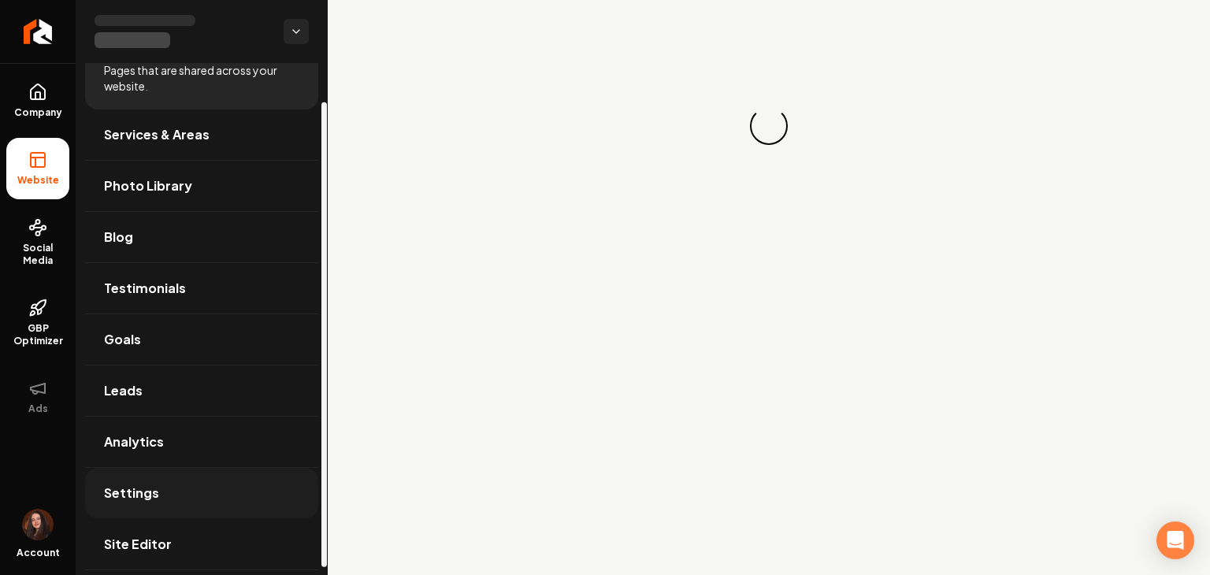
scroll to position [50, 0]
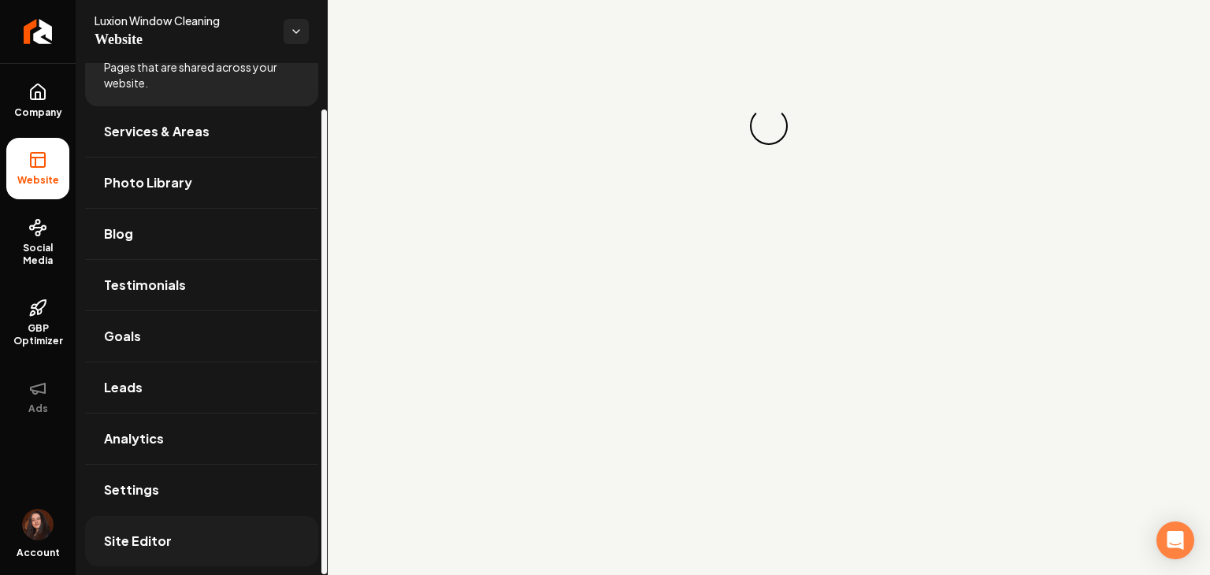
click at [158, 533] on span "Site Editor" at bounding box center [138, 541] width 68 height 19
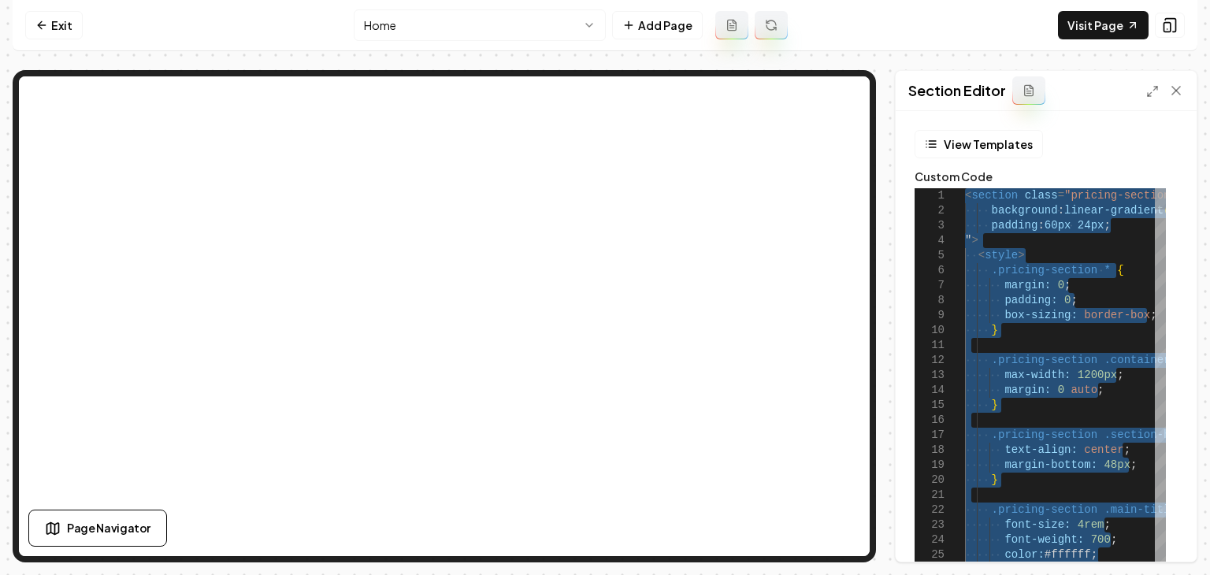
click at [955, 141] on button "View Templates" at bounding box center [979, 144] width 128 height 28
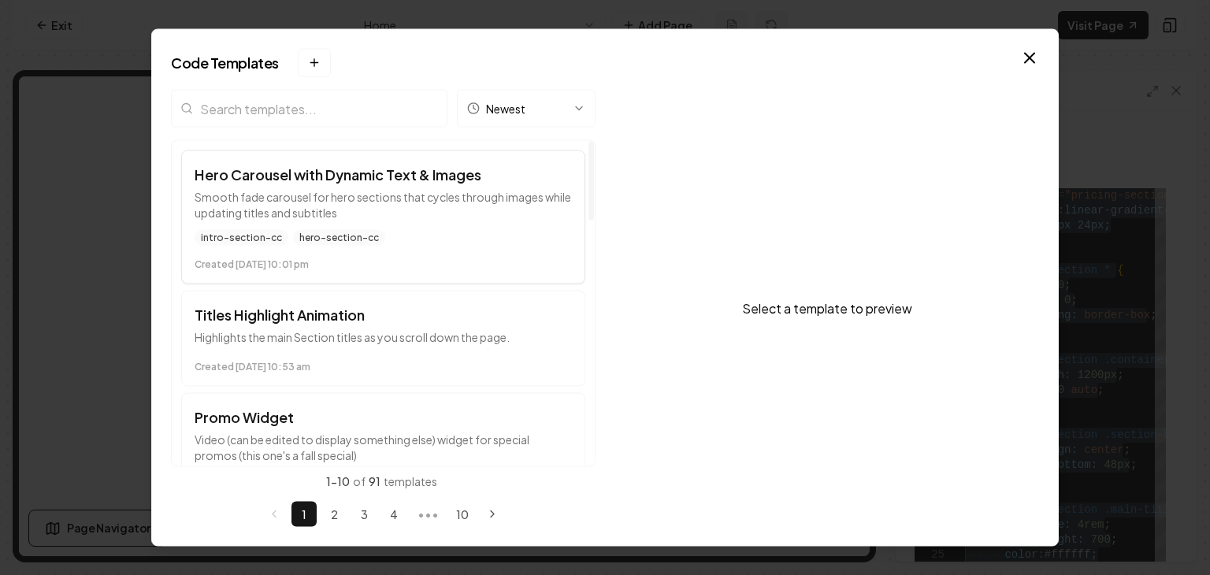
click at [434, 195] on p "Smooth fade carousel for hero sections that cycles through images while updatin…" at bounding box center [383, 205] width 377 height 32
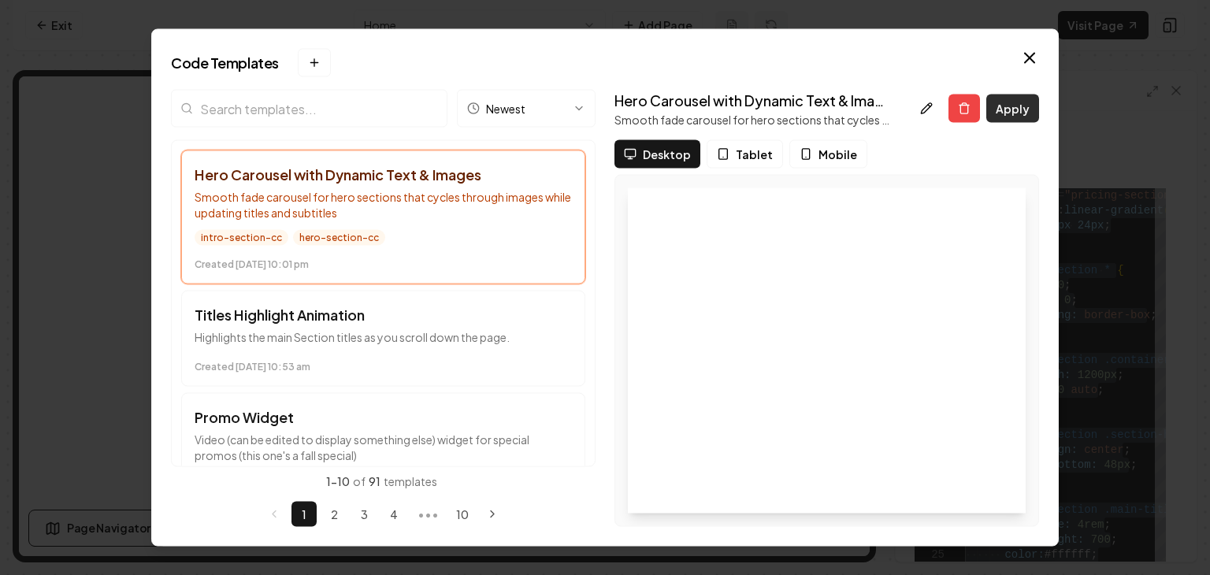
click at [1004, 104] on button "Apply" at bounding box center [1012, 109] width 53 height 28
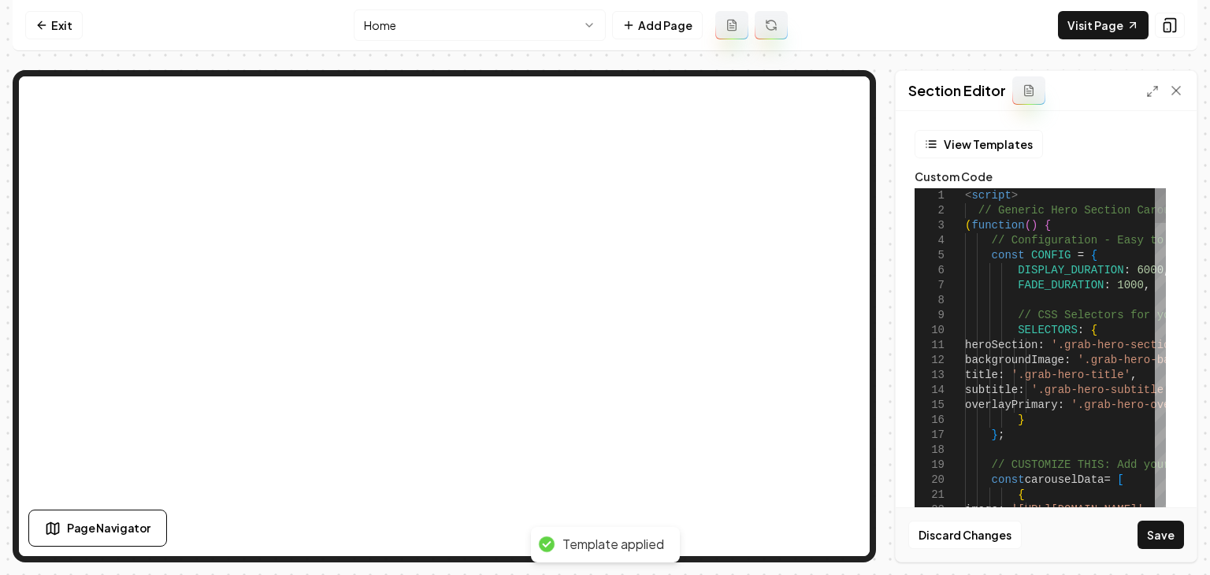
type textarea "**********"
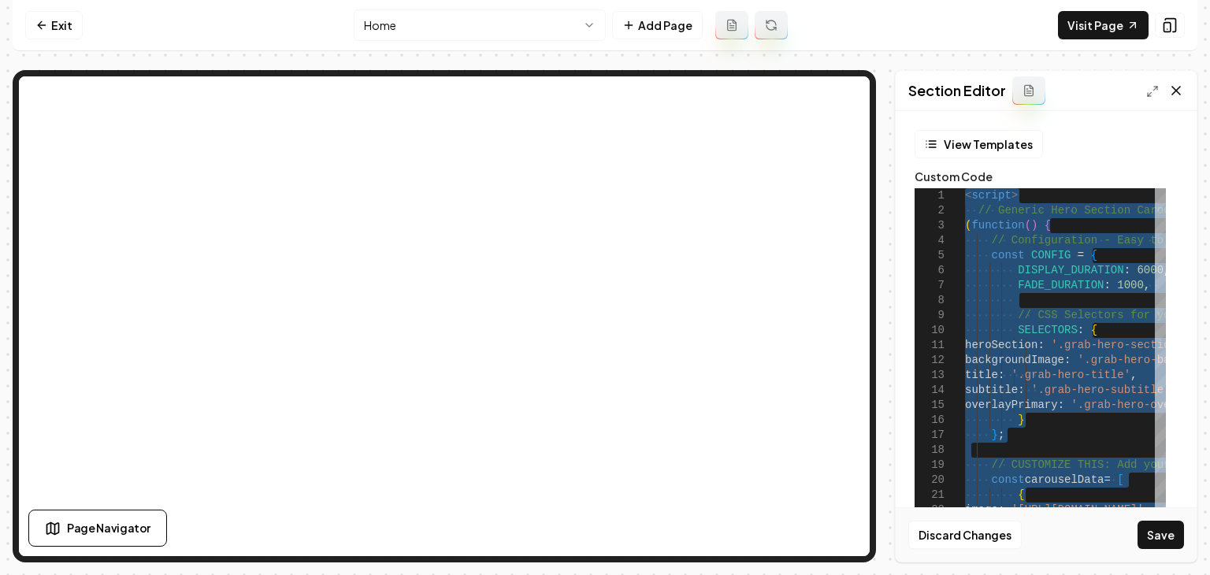
click at [1176, 86] on icon at bounding box center [1177, 91] width 16 height 16
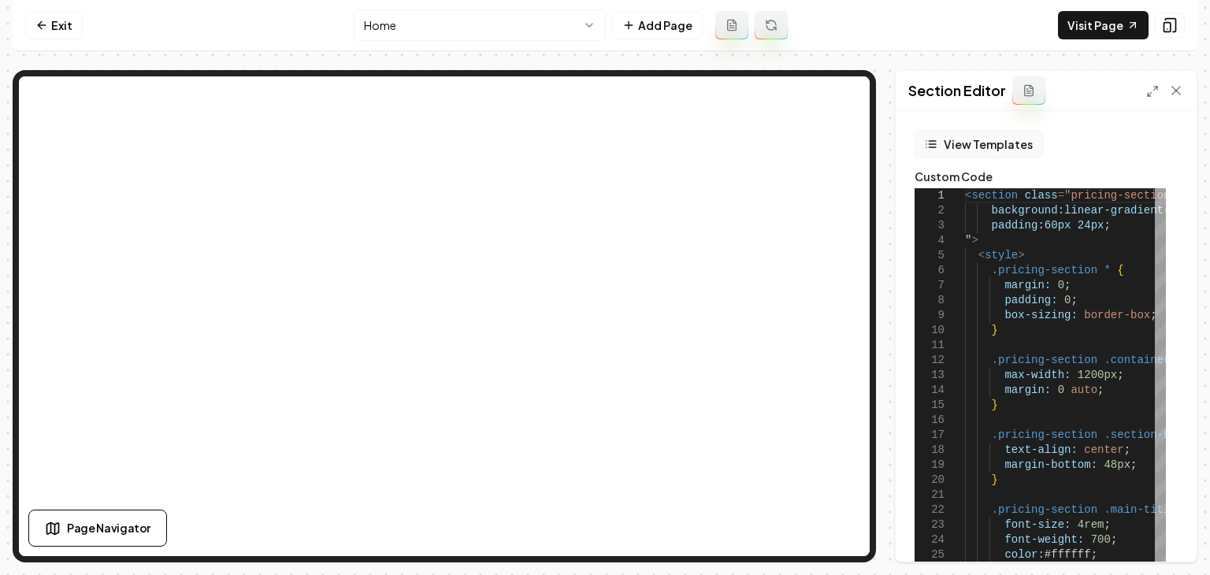
click at [966, 139] on button "View Templates" at bounding box center [979, 144] width 128 height 28
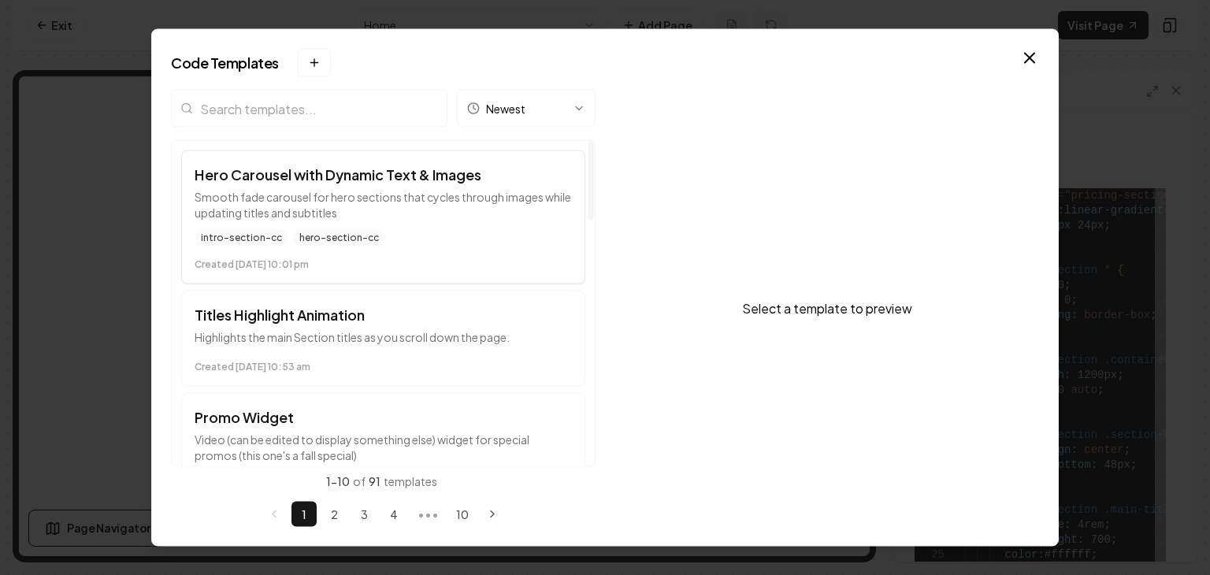
click at [422, 200] on p "Smooth fade carousel for hero sections that cycles through images while updatin…" at bounding box center [383, 205] width 377 height 32
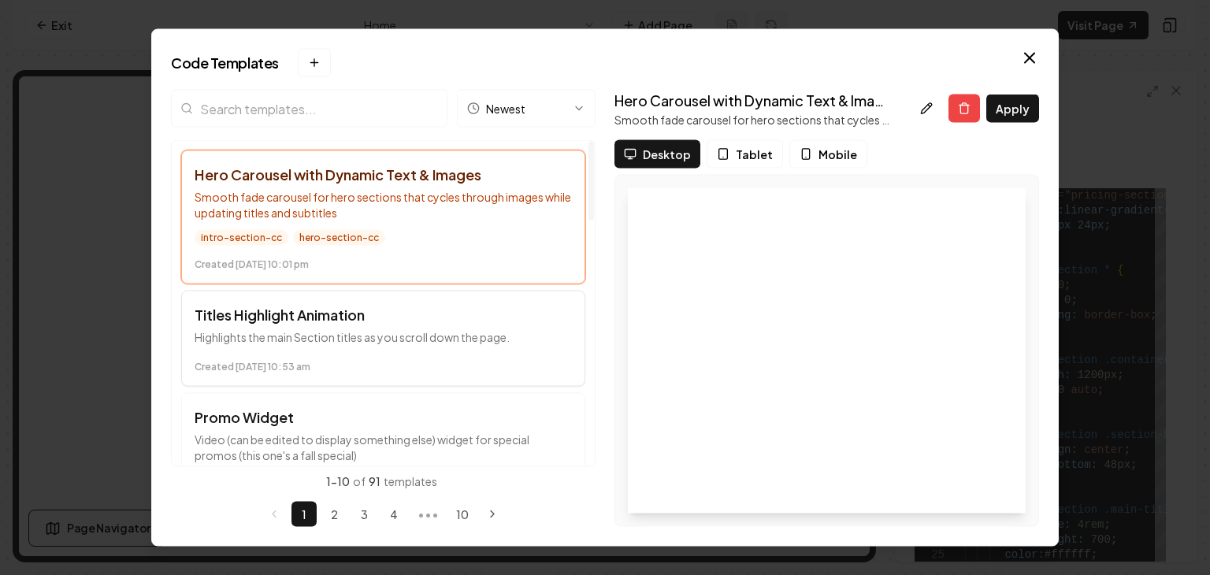
click at [517, 314] on h3 "Titles Highlight Animation" at bounding box center [383, 315] width 377 height 22
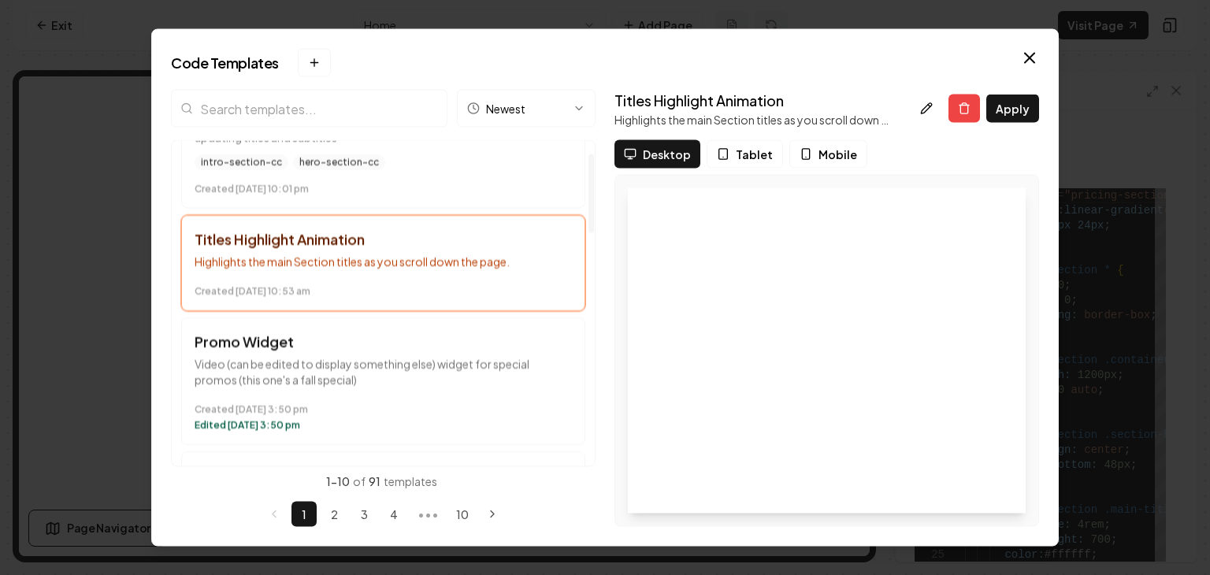
scroll to position [79, 0]
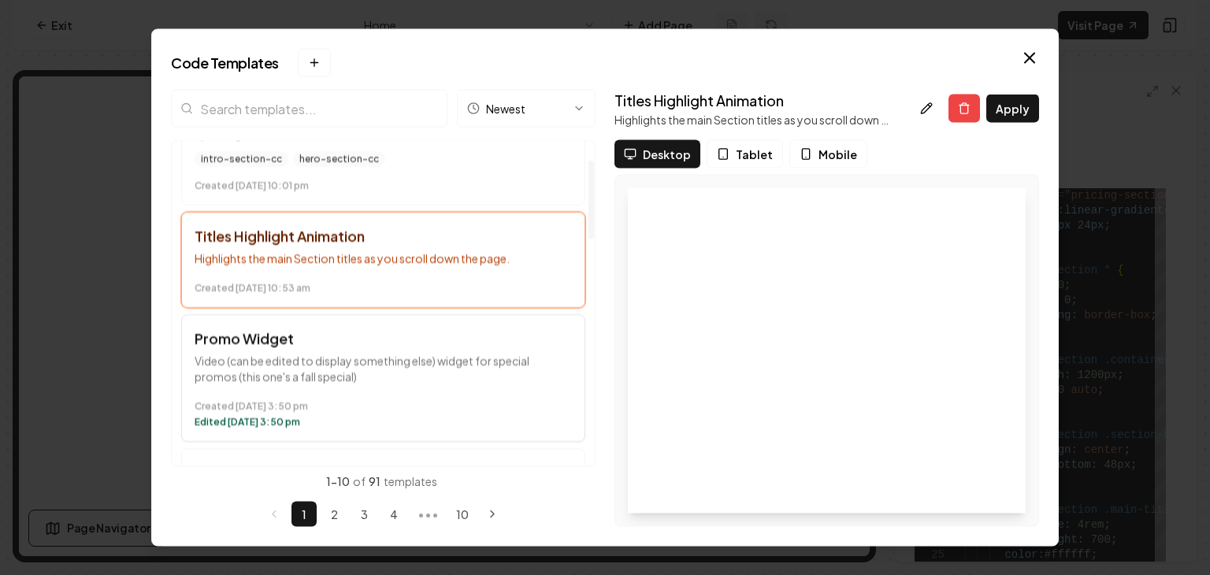
click at [372, 347] on h3 "Promo Widget" at bounding box center [383, 339] width 377 height 22
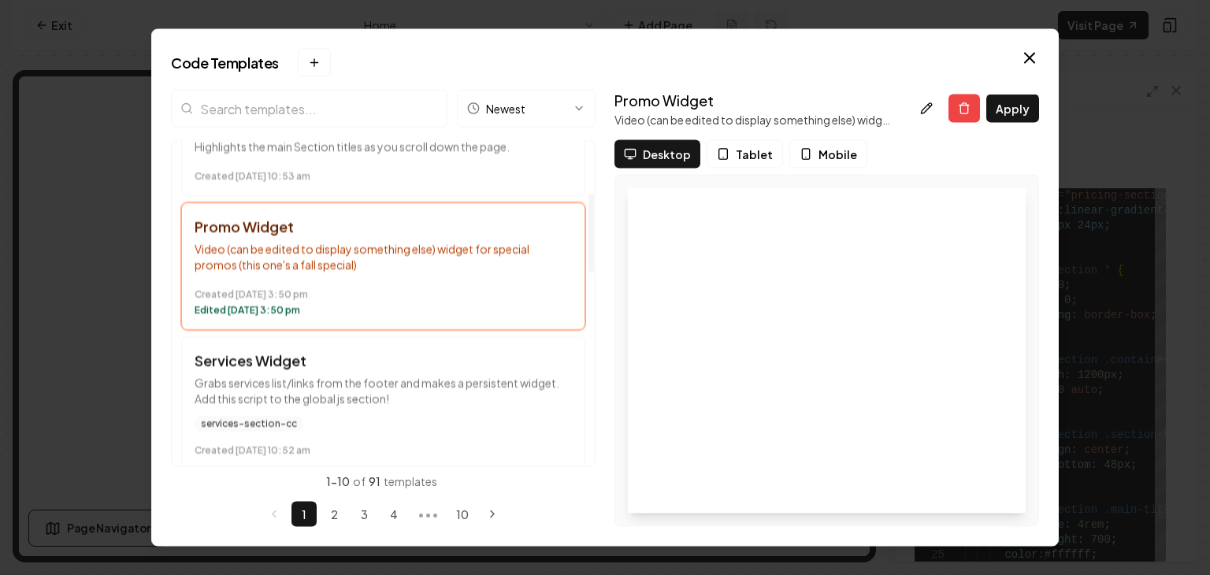
scroll to position [236, 0]
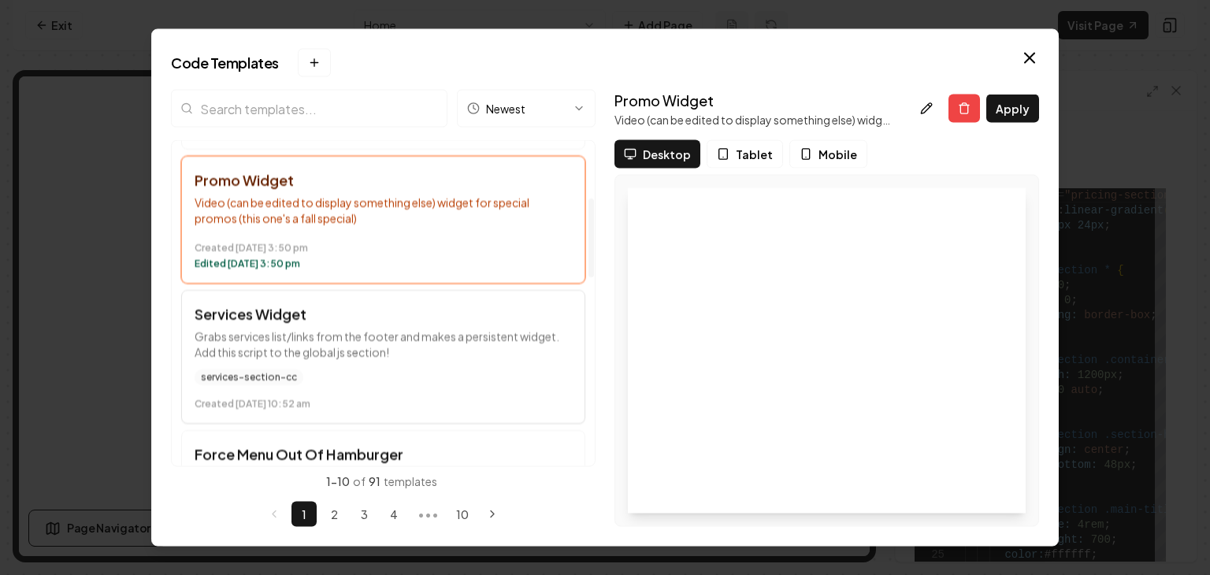
click at [474, 332] on p "Grabs services list/links from the footer and makes a persistent widget. Add th…" at bounding box center [383, 345] width 377 height 32
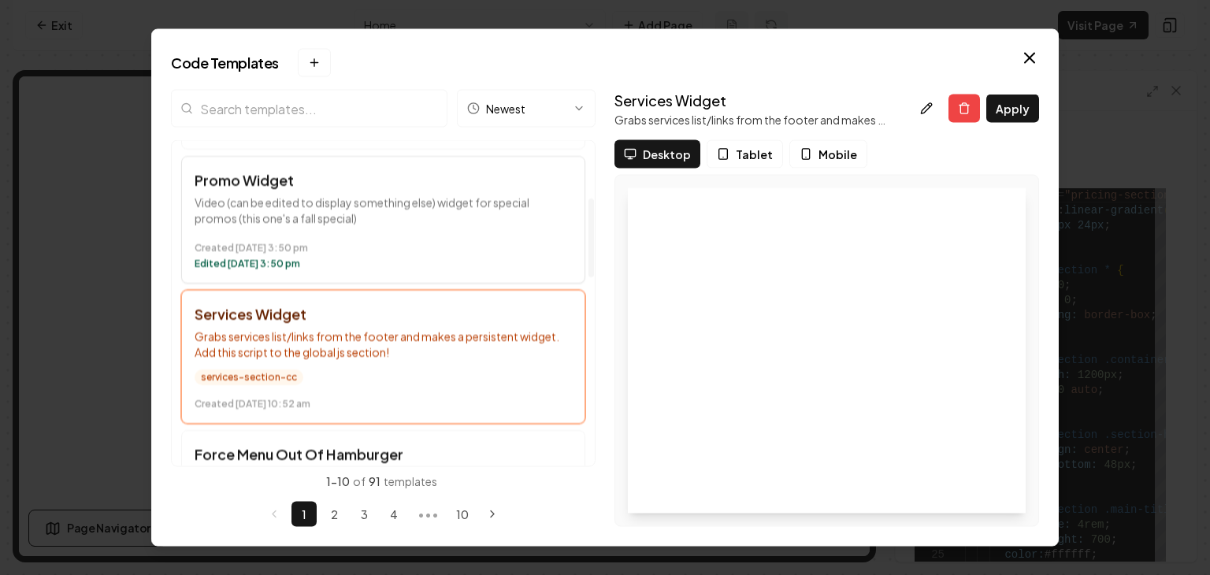
click at [474, 248] on time "Created [DATE] 3:50 pm" at bounding box center [383, 249] width 377 height 13
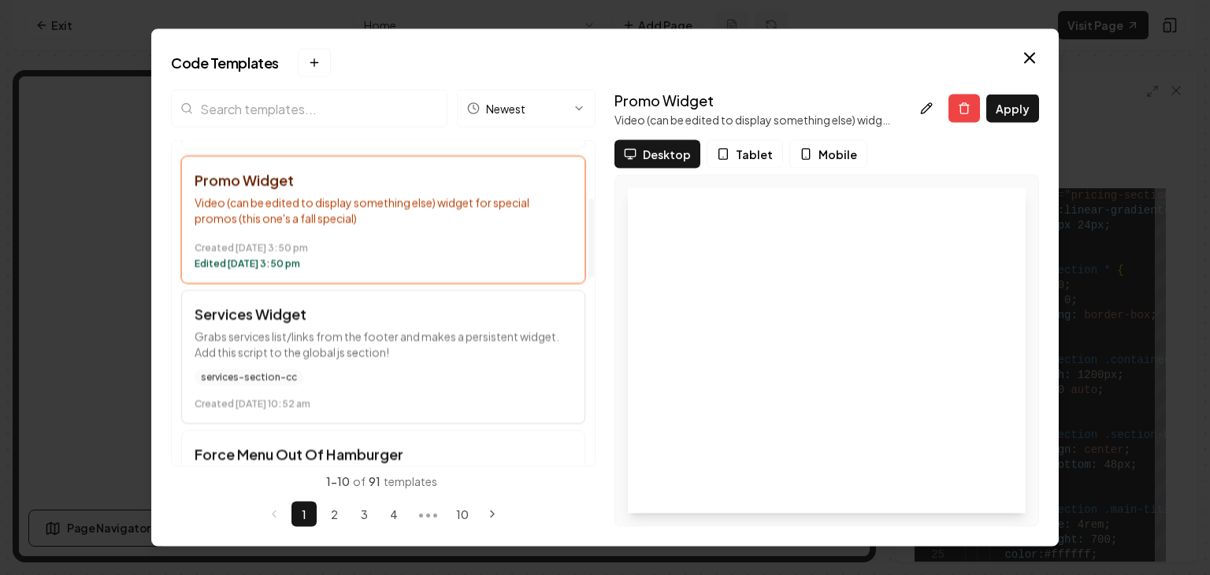
click at [432, 318] on h3 "Services Widget" at bounding box center [383, 315] width 377 height 22
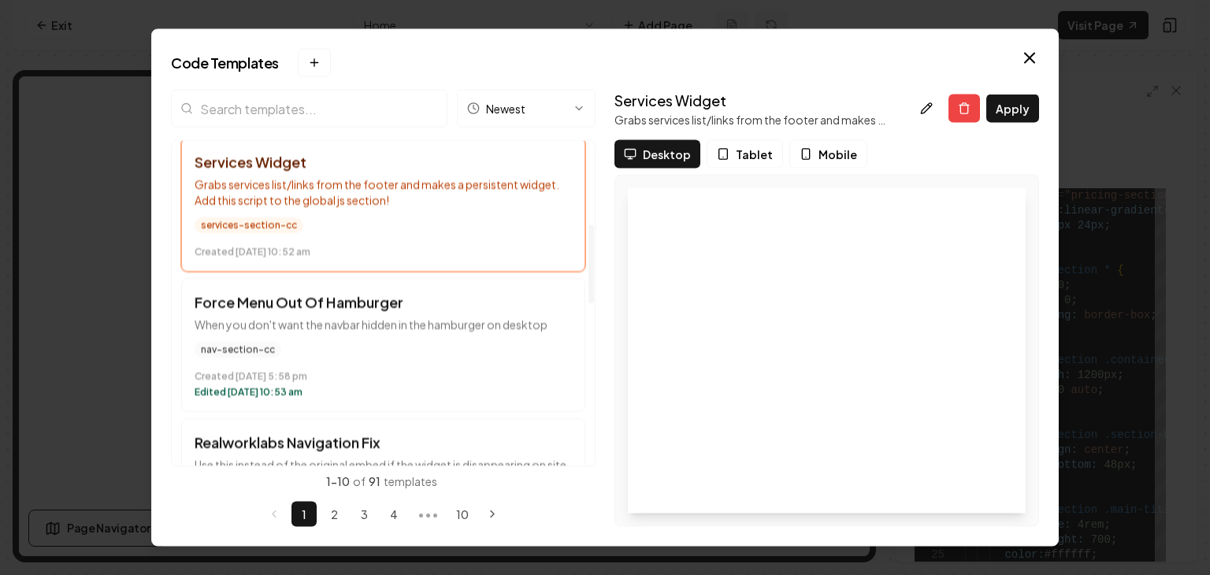
scroll to position [394, 0]
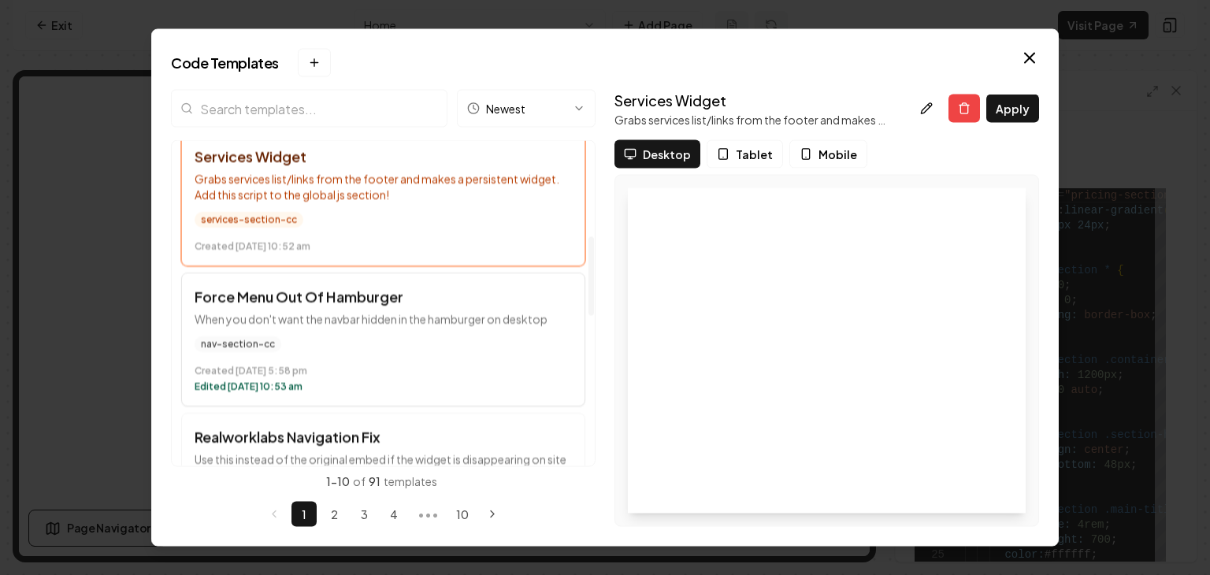
click at [461, 366] on time "Created [DATE] 5:58 pm" at bounding box center [383, 372] width 377 height 13
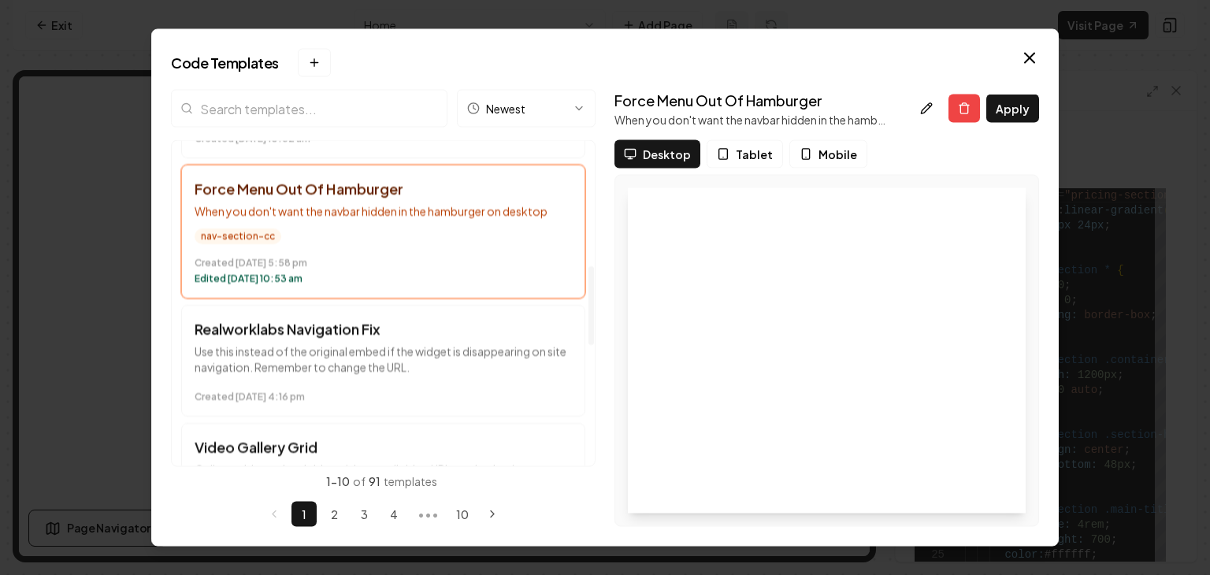
scroll to position [552, 0]
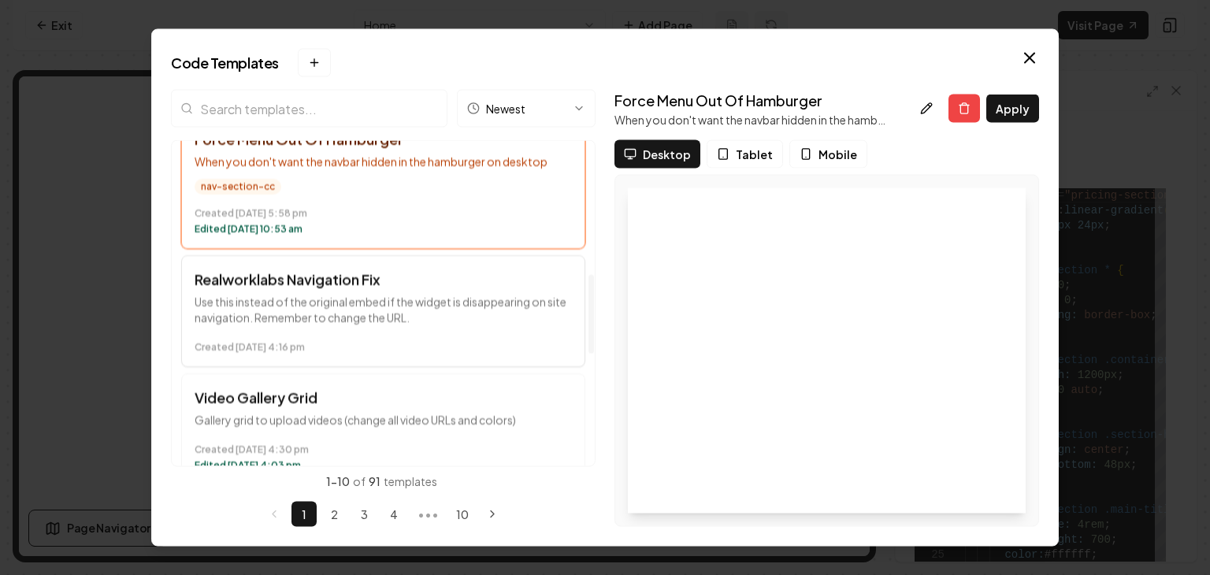
click at [463, 355] on button "Realworklabs Navigation Fix Use this instead of the original embed if the widge…" at bounding box center [383, 312] width 404 height 112
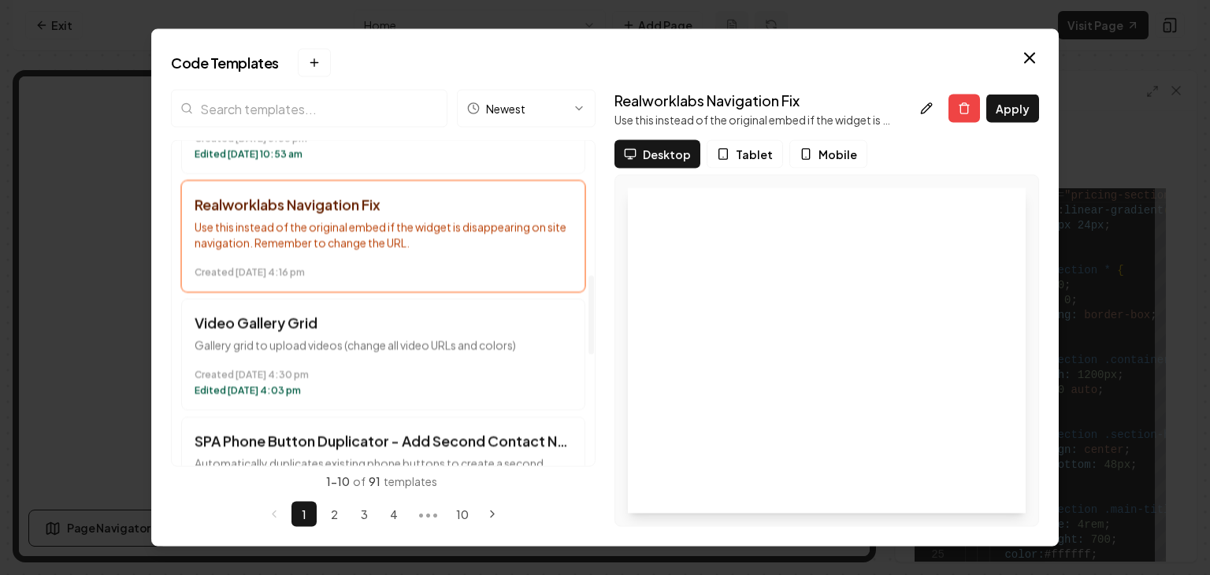
scroll to position [630, 0]
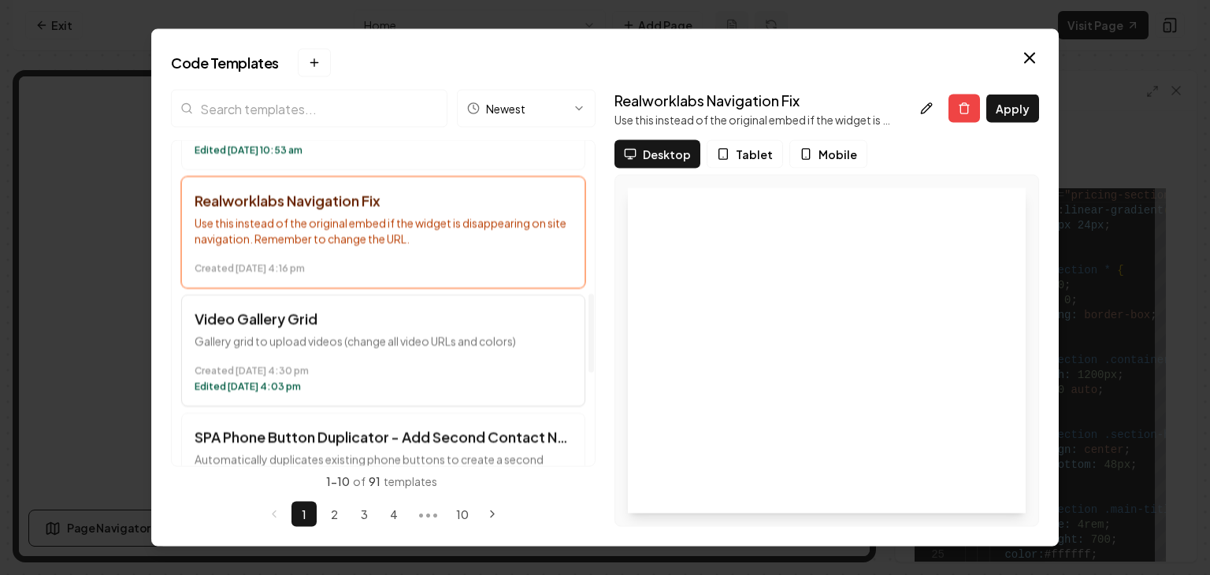
click at [473, 344] on p "Gallery grid to upload videos (change all video URLs and colors)" at bounding box center [383, 342] width 377 height 16
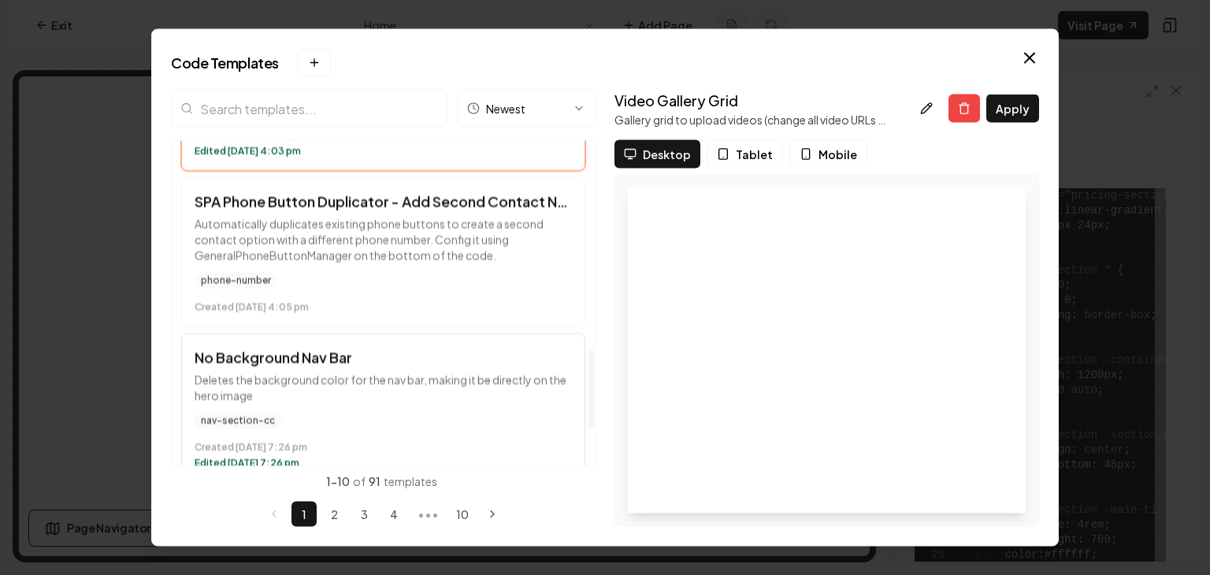
scroll to position [867, 0]
click at [419, 272] on button "SPA Phone Button Duplicator - Add Second Contact Number Automatically duplicate…" at bounding box center [383, 252] width 404 height 150
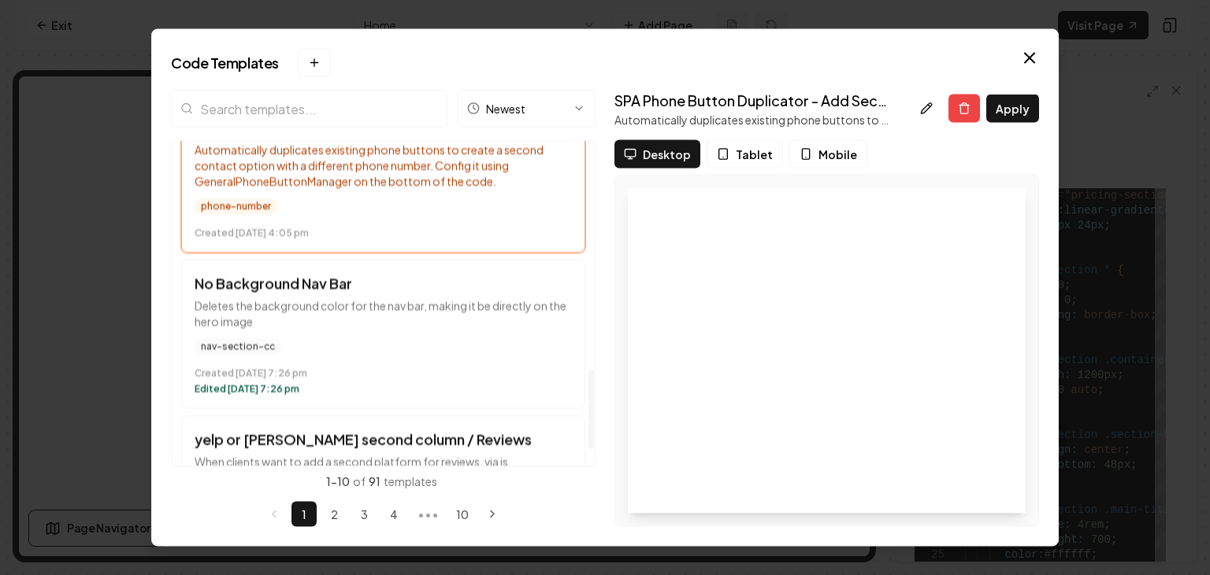
scroll to position [946, 0]
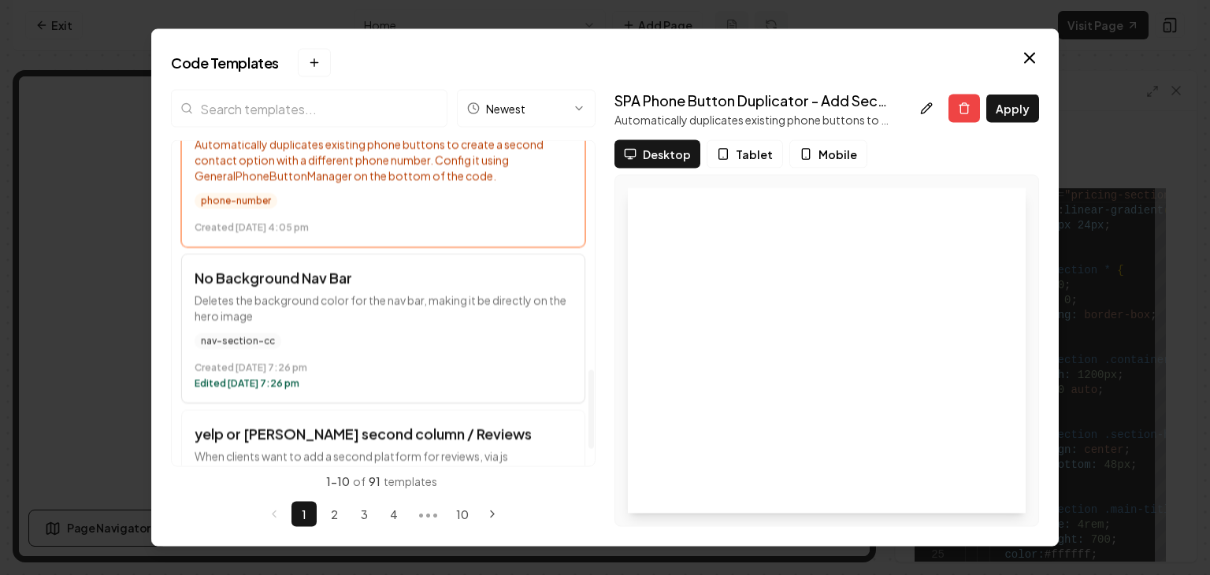
click at [445, 340] on div "nav-section-cc" at bounding box center [383, 342] width 377 height 16
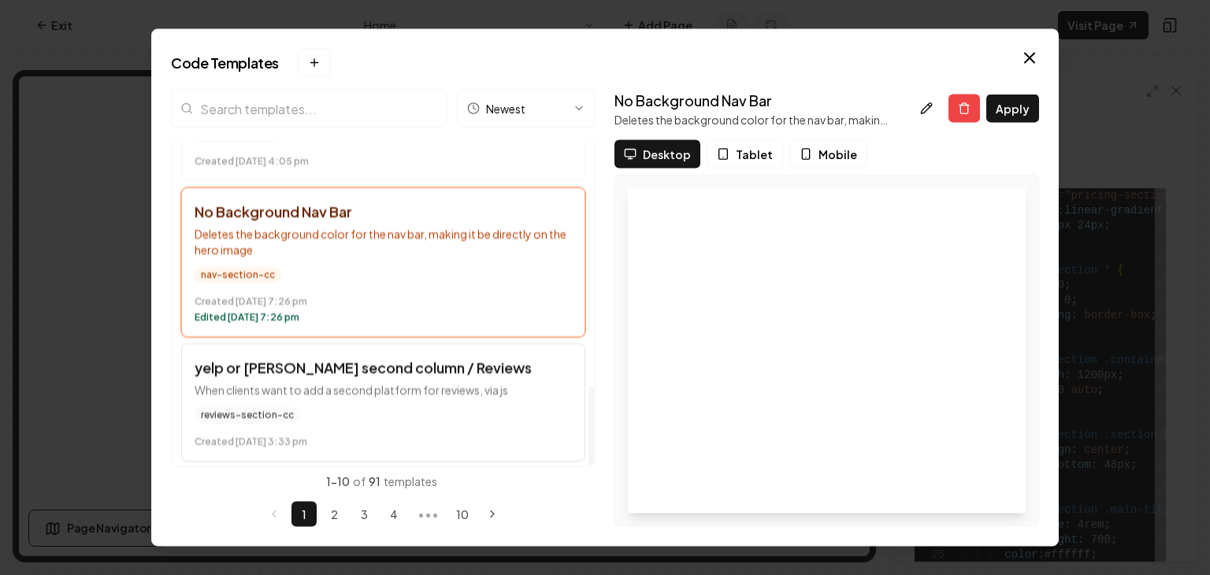
scroll to position [1013, 0]
click at [429, 391] on p "When clients want to add a second platform for reviews, via js" at bounding box center [383, 389] width 377 height 16
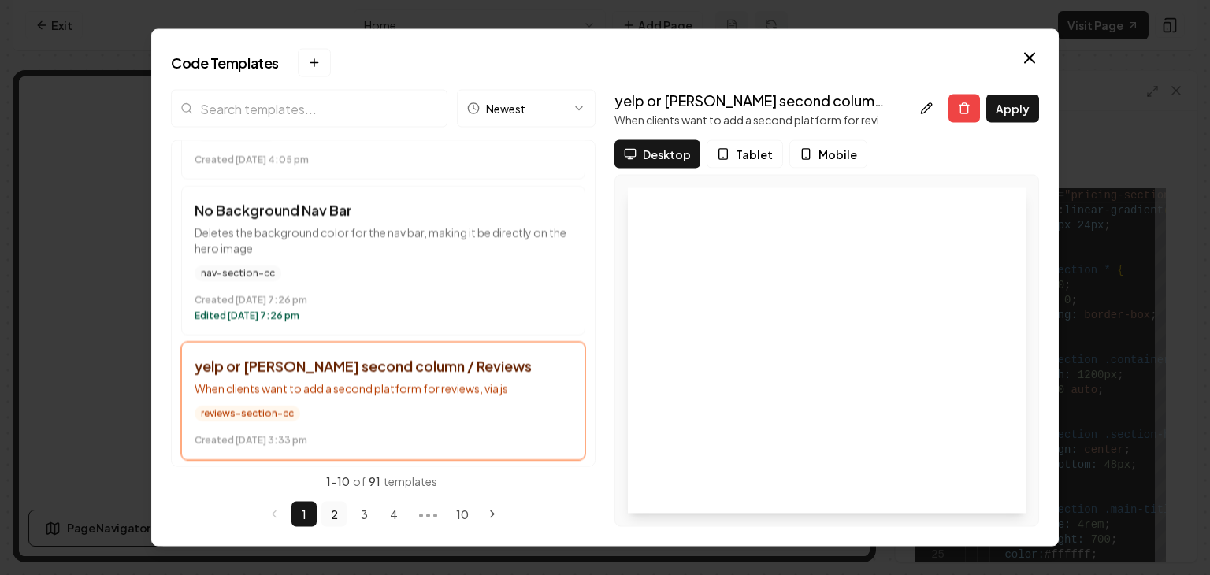
click at [329, 517] on button "2" at bounding box center [333, 514] width 25 height 25
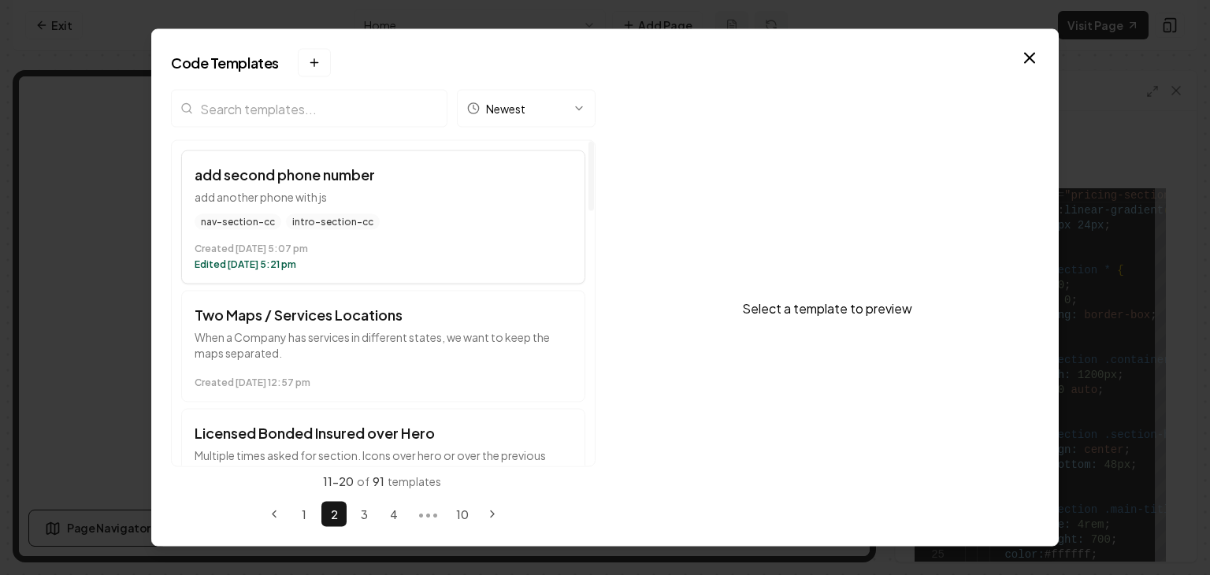
click at [426, 226] on div "nav-section-cc intro-section-cc" at bounding box center [383, 222] width 377 height 16
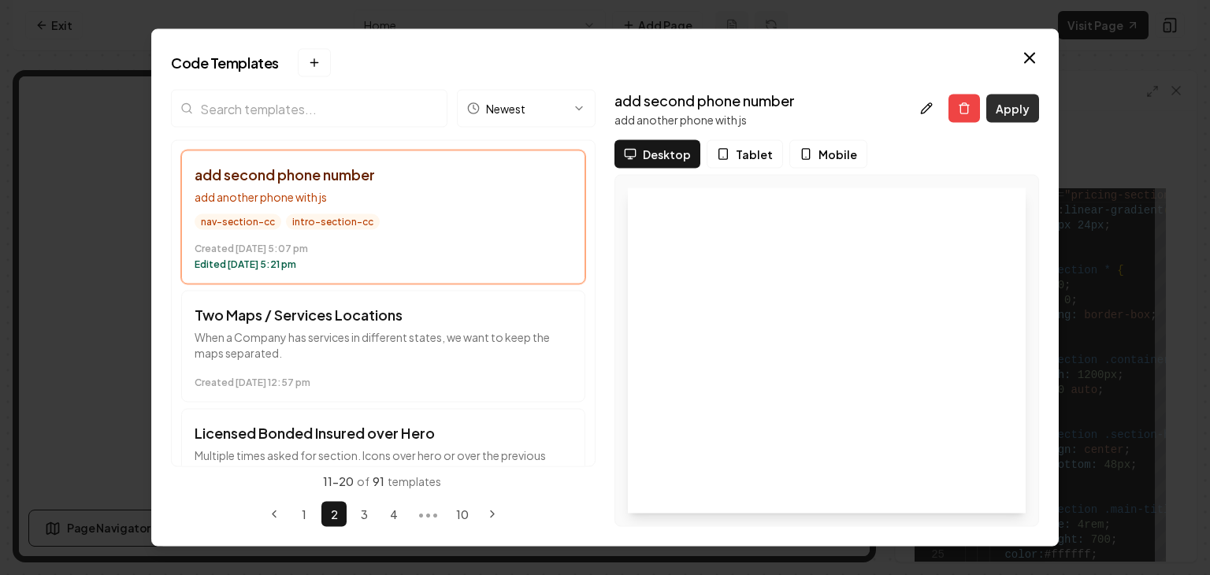
click at [1000, 106] on button "Apply" at bounding box center [1012, 109] width 53 height 28
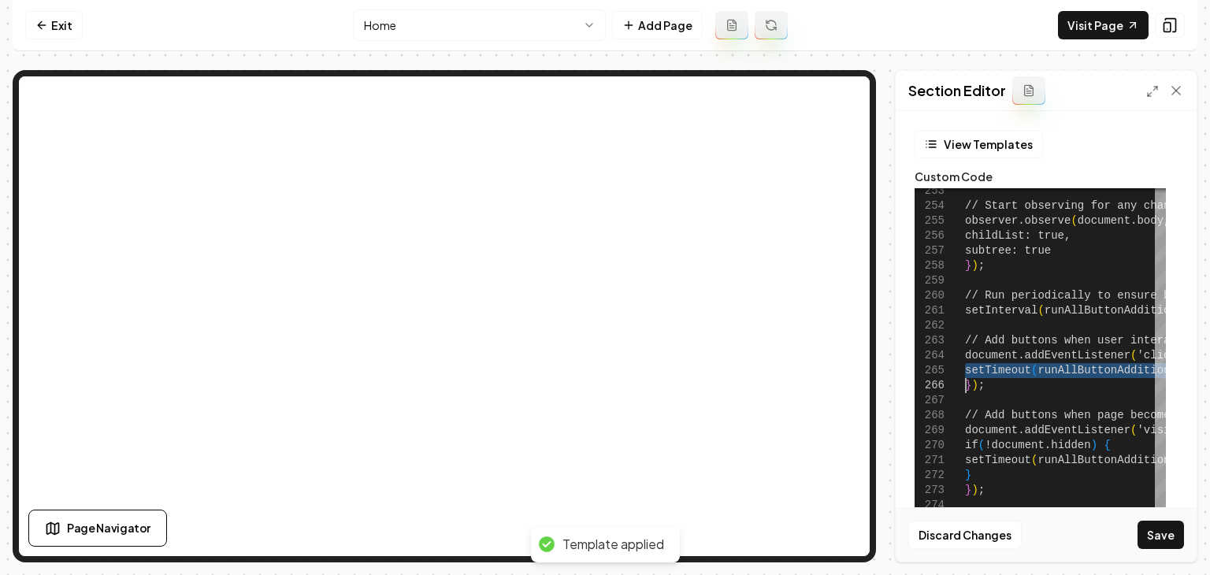
type textarea "**********"
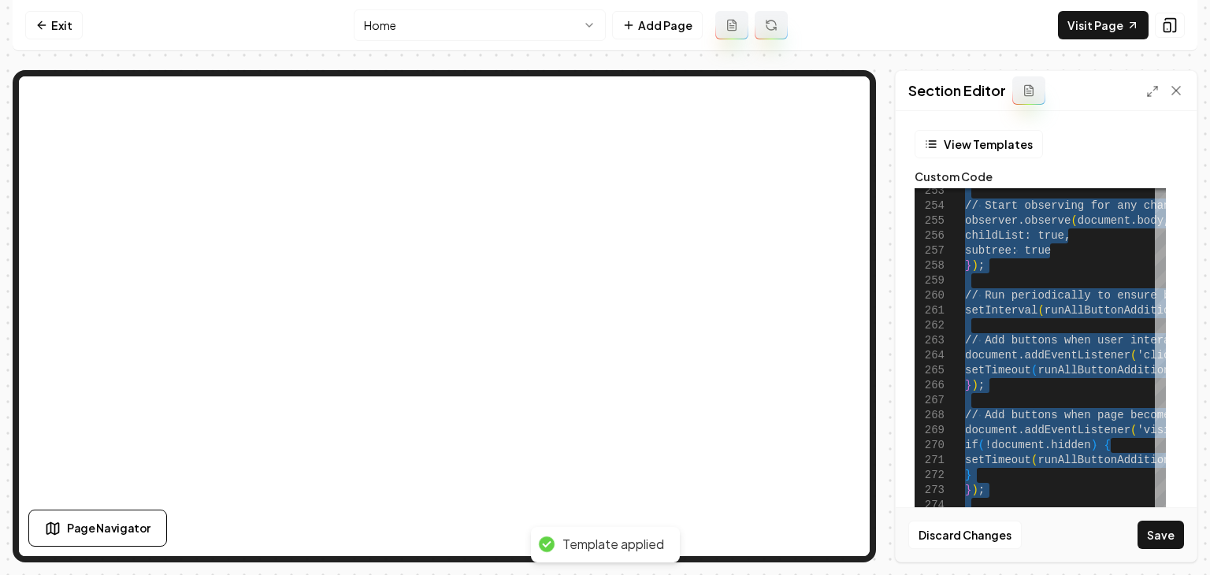
click at [1172, 91] on icon at bounding box center [1177, 91] width 16 height 16
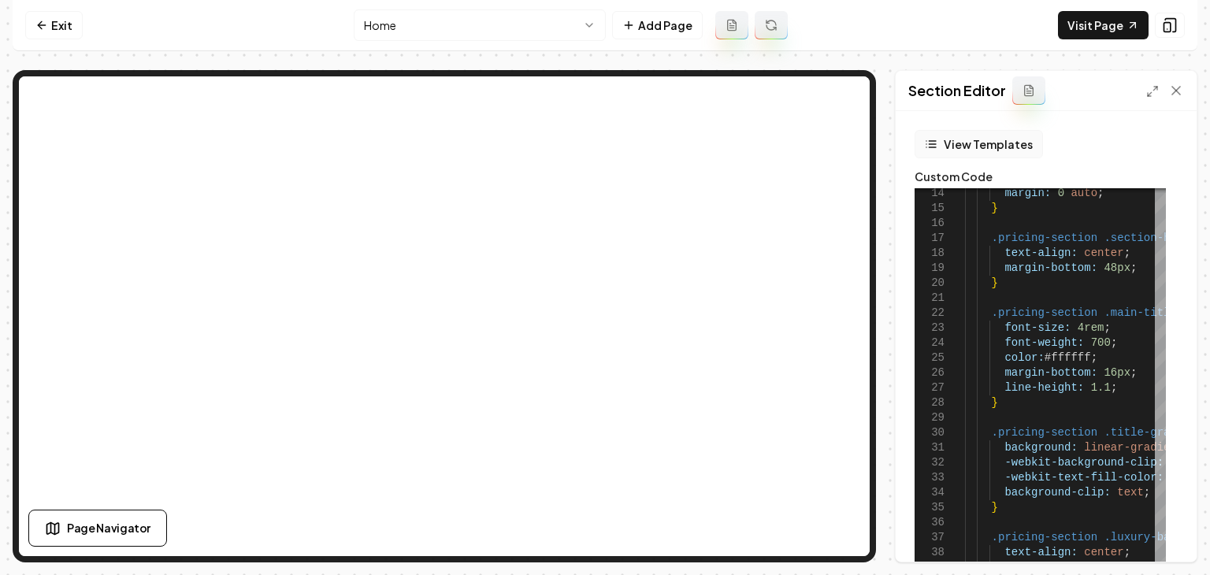
click at [979, 140] on button "View Templates" at bounding box center [979, 144] width 128 height 28
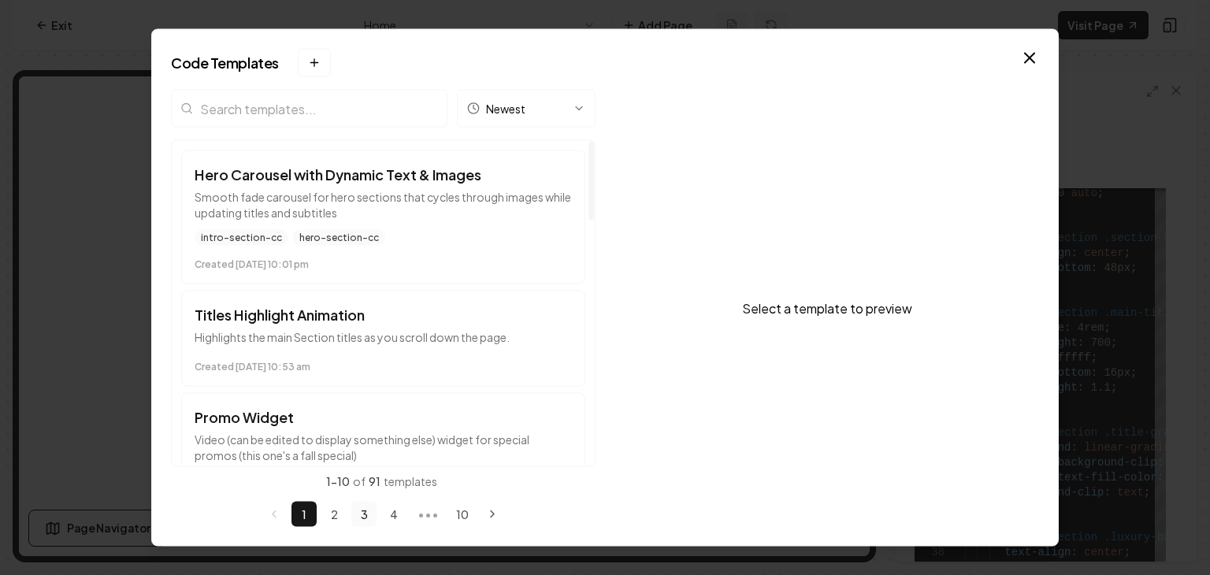
click at [353, 511] on button "3" at bounding box center [363, 514] width 25 height 25
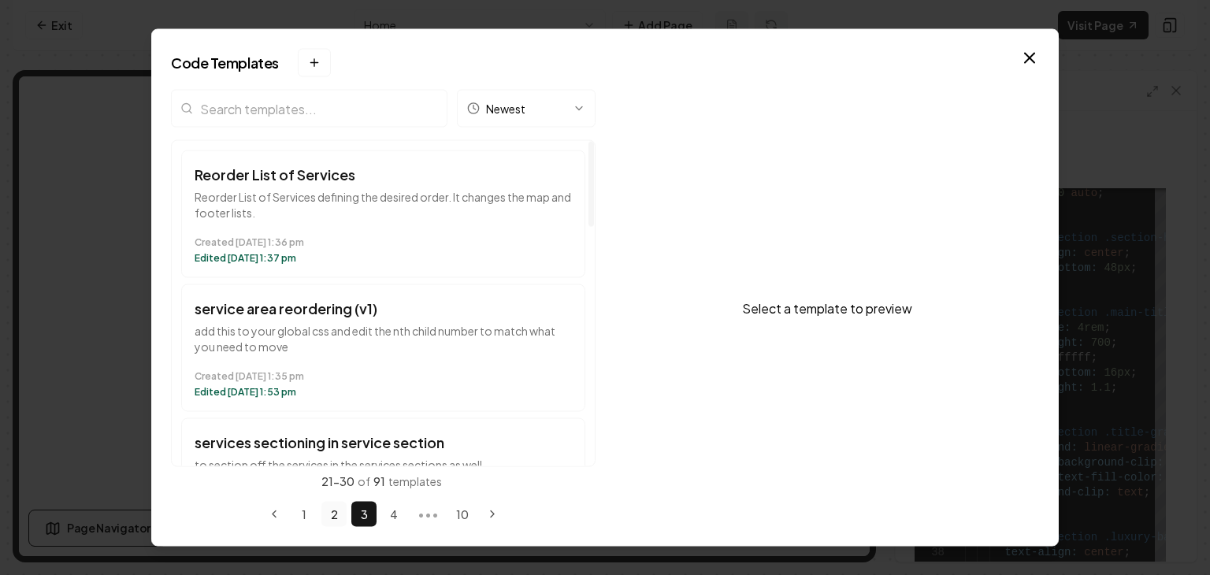
click at [334, 511] on button "2" at bounding box center [333, 514] width 25 height 25
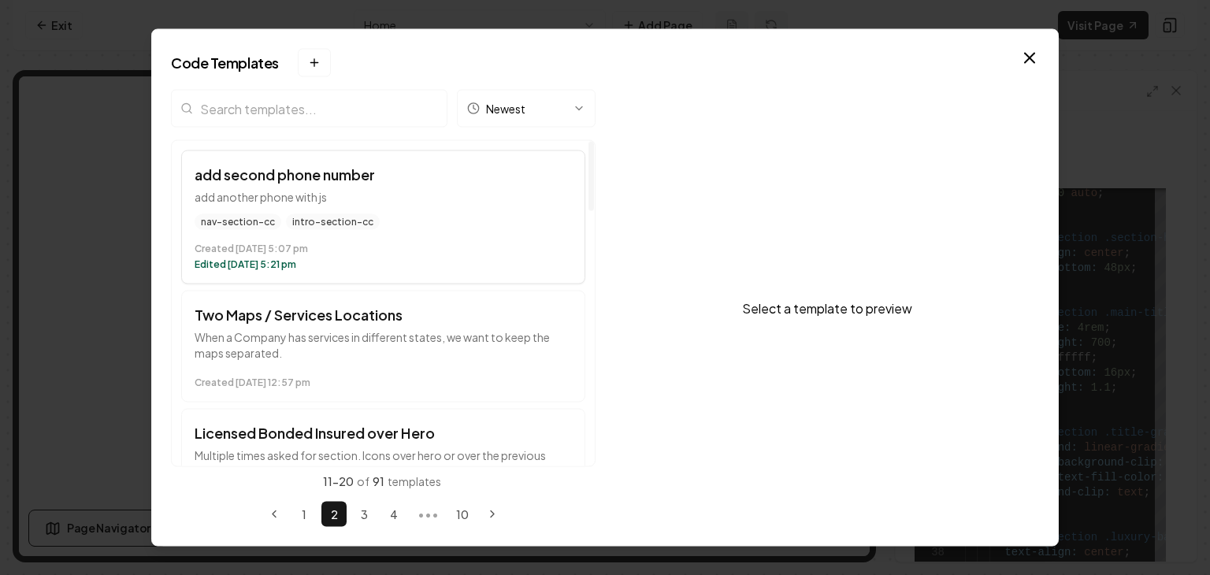
click at [420, 192] on p "add another phone with js" at bounding box center [383, 197] width 377 height 16
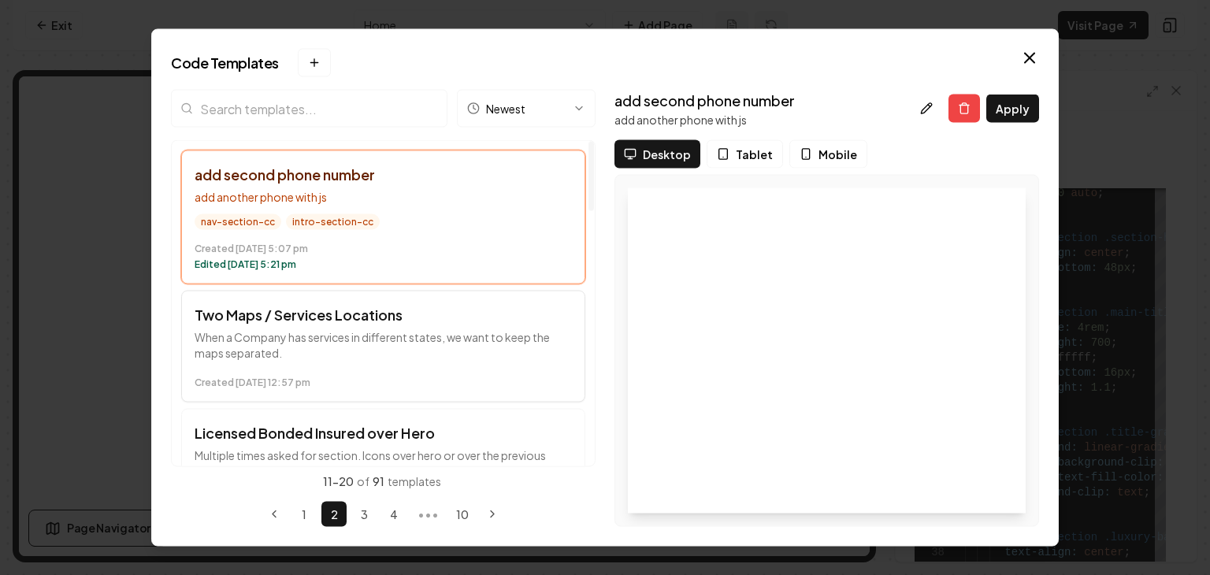
click at [411, 343] on p "When a Company has services in different states, we want to keep the maps separ…" at bounding box center [383, 345] width 377 height 32
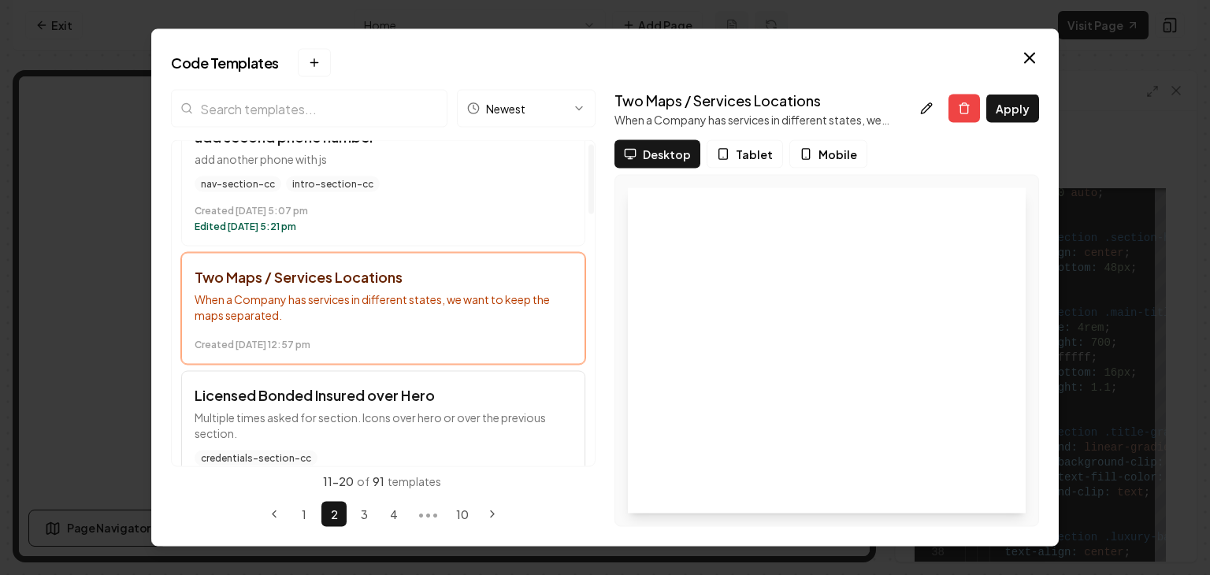
scroll to position [158, 0]
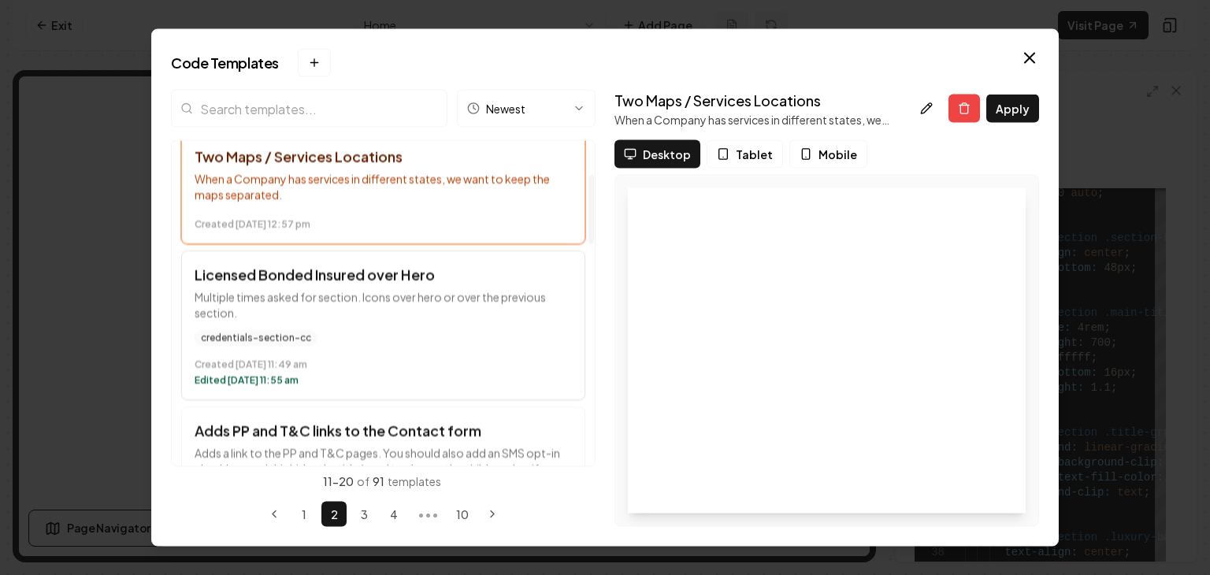
click at [428, 310] on p "Multiple times asked for section. Icons over hero or over the previous section." at bounding box center [383, 306] width 377 height 32
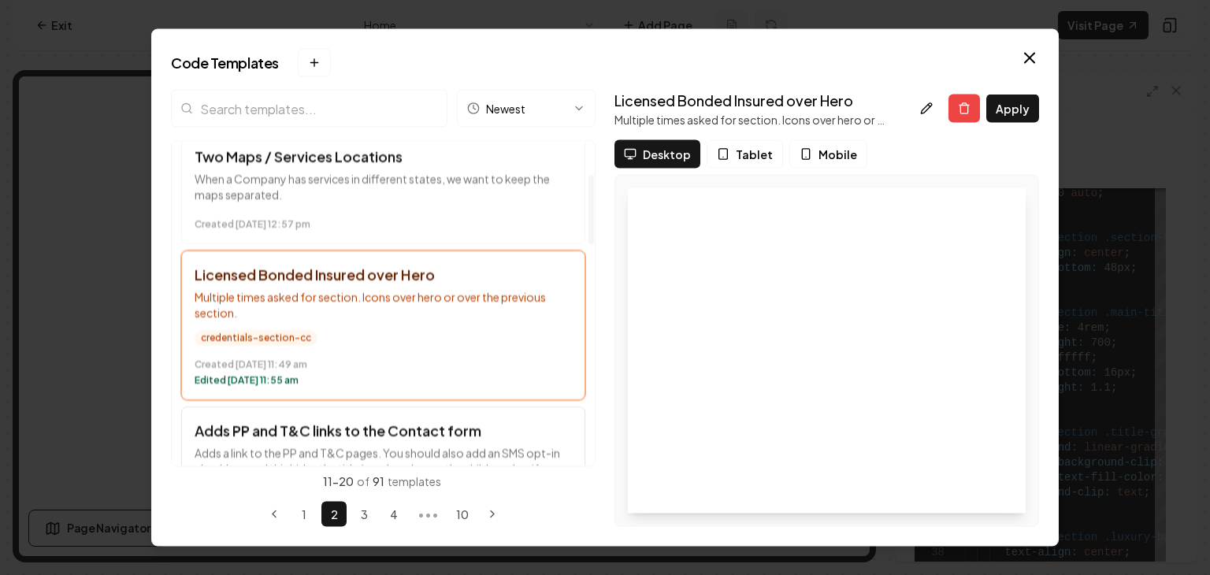
click at [393, 442] on button "Adds PP and T&C links to the Contact form Adds a link to the PP and T&C pages. …" at bounding box center [383, 489] width 404 height 165
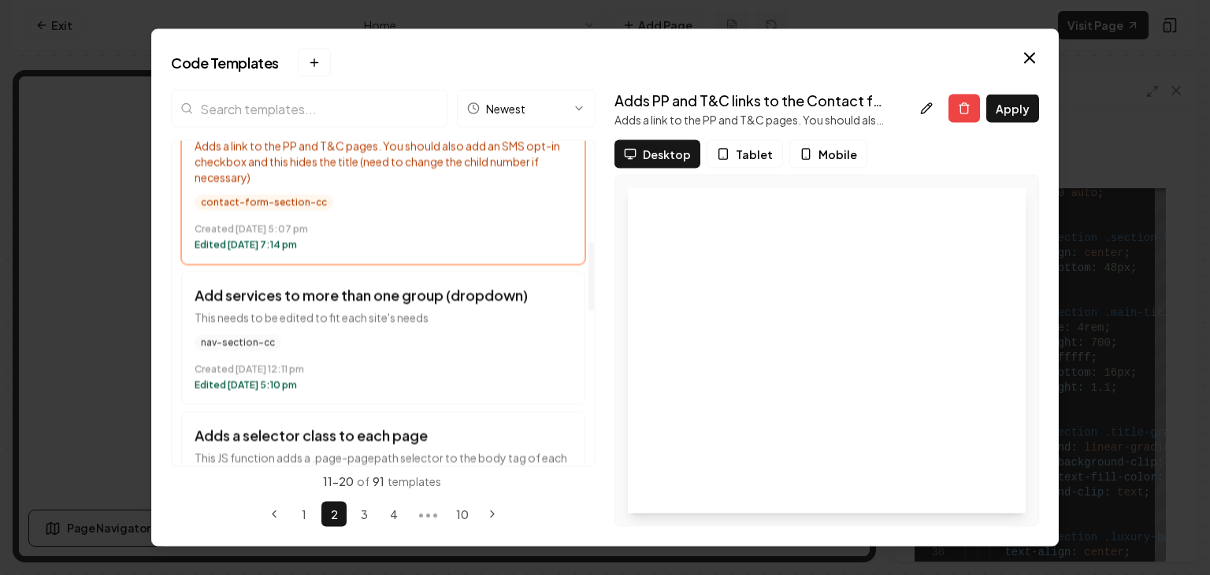
scroll to position [473, 0]
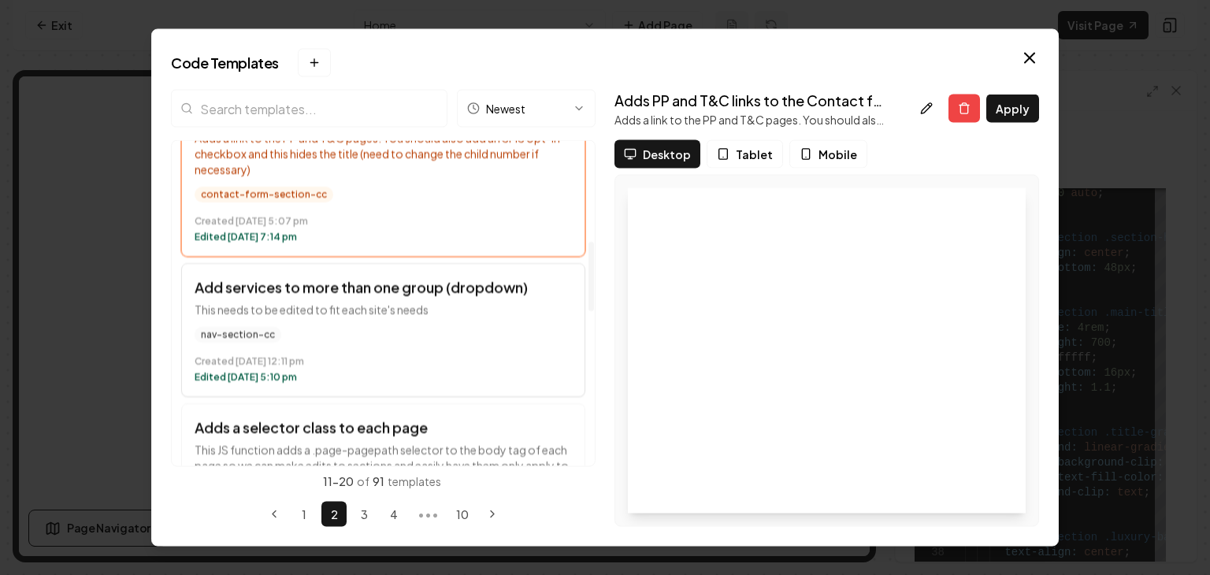
click at [444, 345] on div "nav-section-cc Created [DATE] 12:11 pm Edited [DATE] 5:10 pm" at bounding box center [383, 356] width 377 height 57
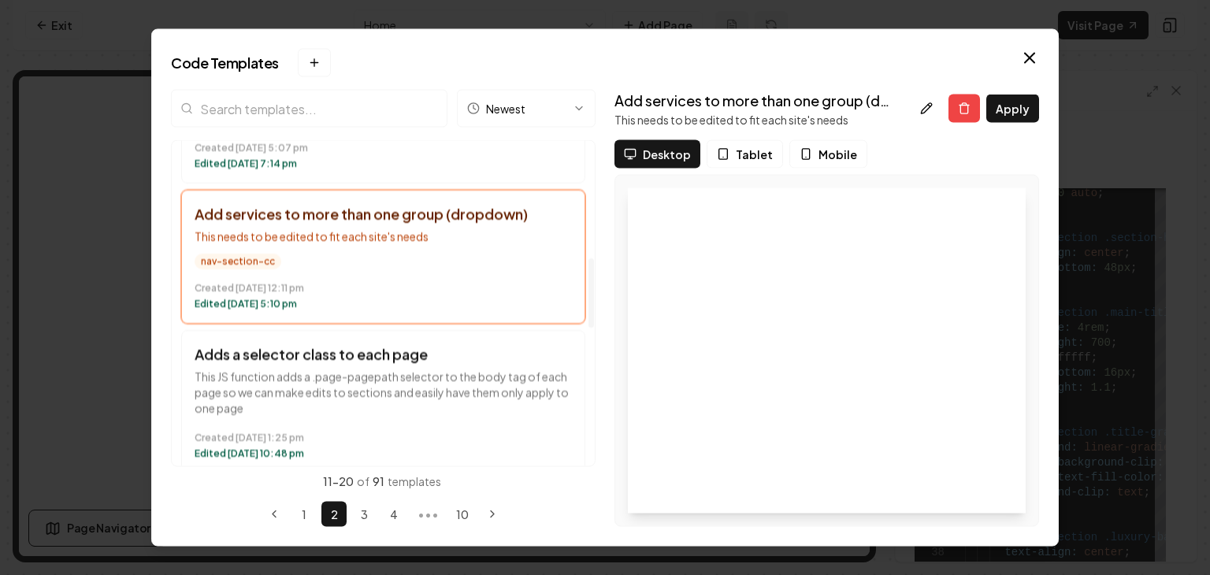
scroll to position [552, 0]
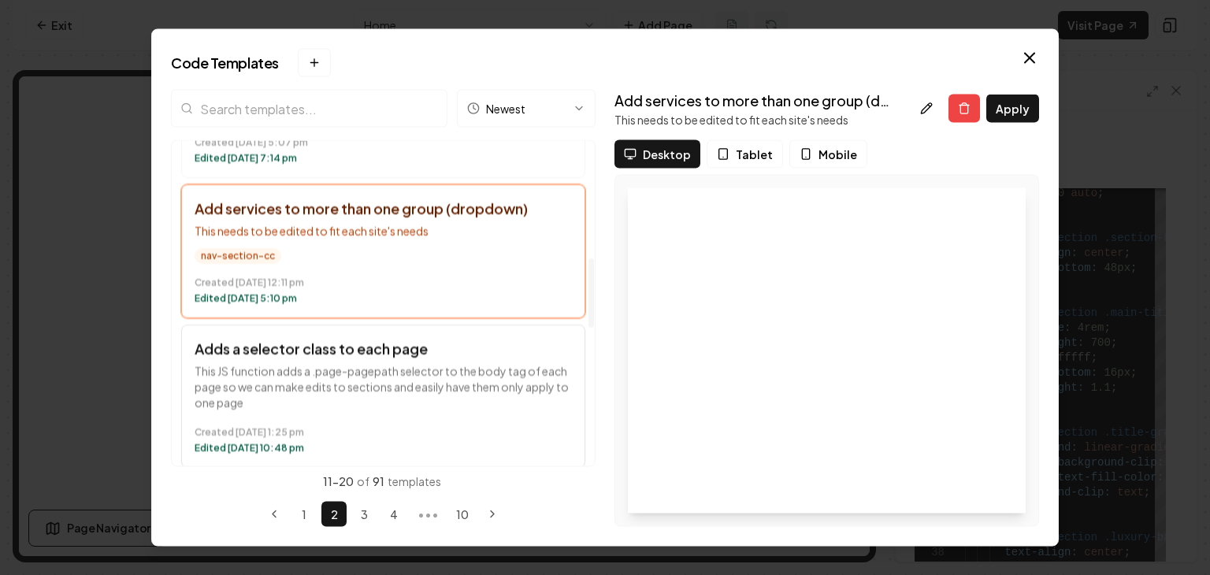
click at [457, 388] on p "This JS function adds a .page-pagepath selector to the body tag of each page so…" at bounding box center [383, 387] width 377 height 47
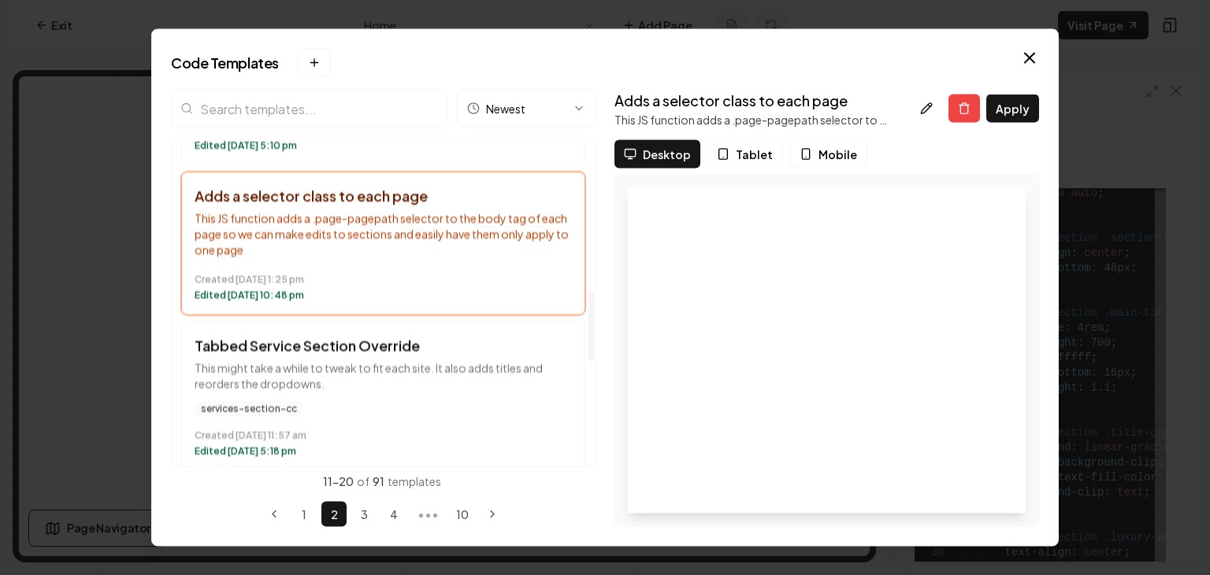
scroll to position [709, 0]
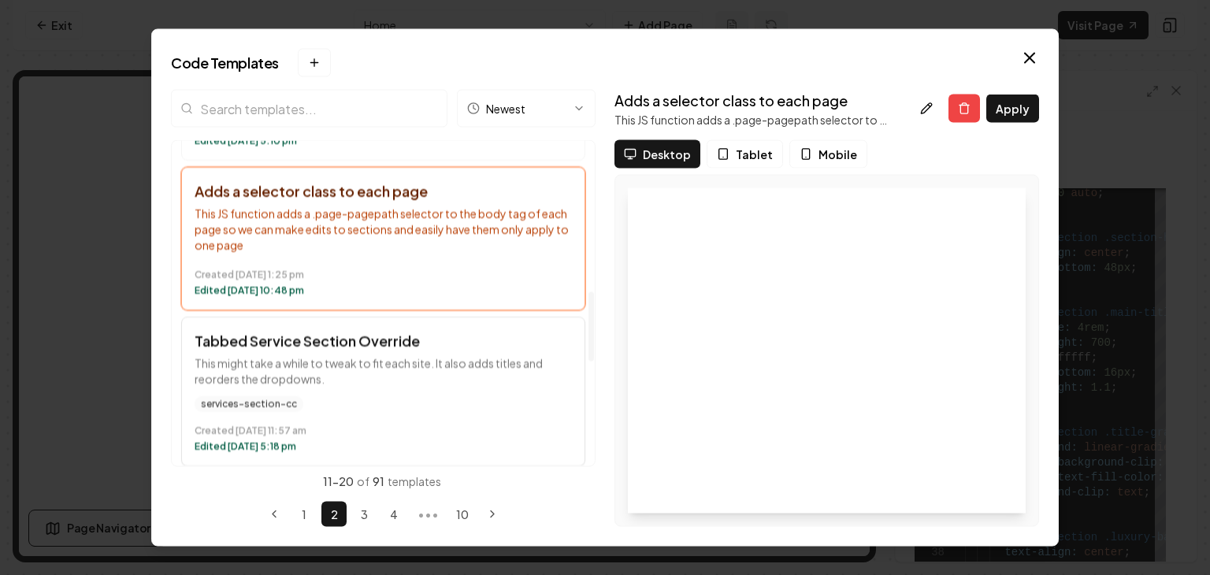
click at [501, 385] on p "This might take a while to tweak to fit each site. It also adds titles and reor…" at bounding box center [383, 372] width 377 height 32
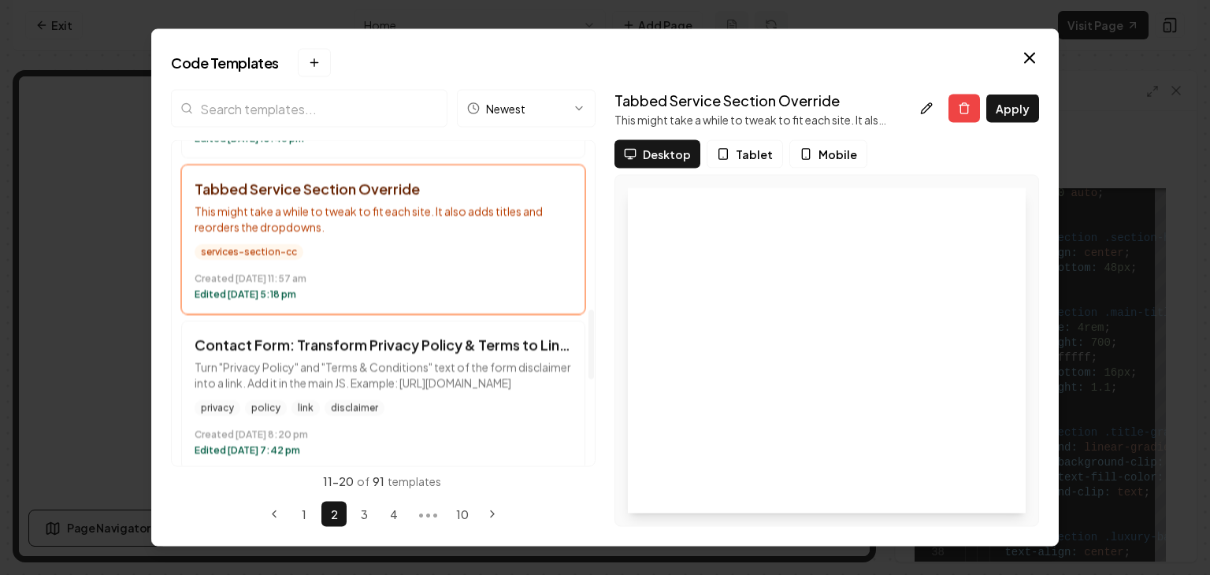
scroll to position [867, 0]
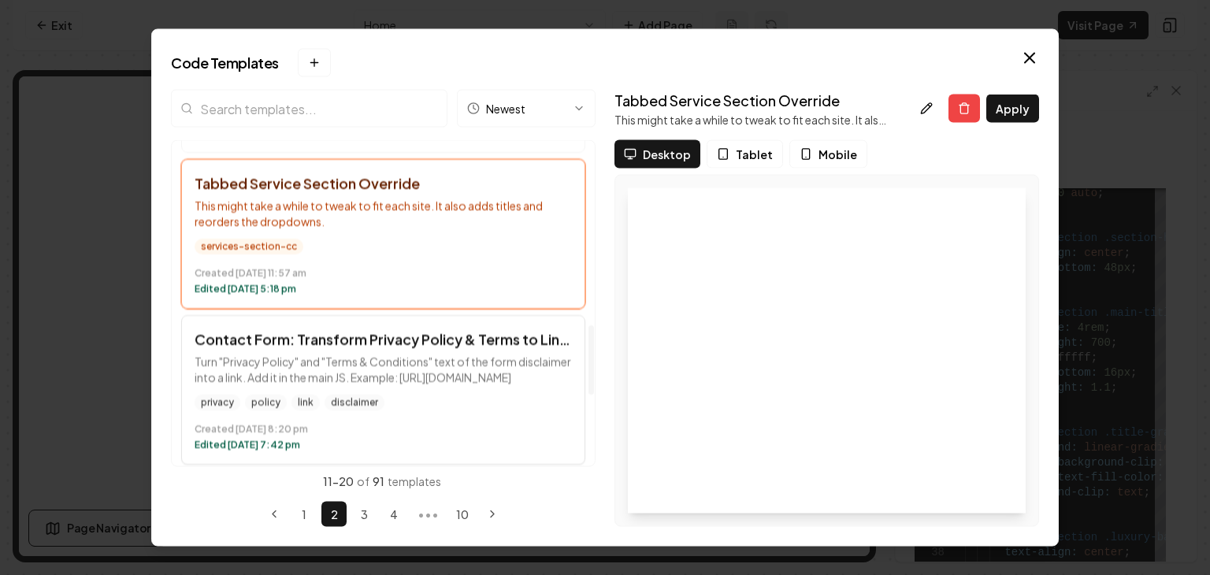
click at [462, 383] on p "Turn "Privacy Policy" and "Terms & Conditions" text of the form disclaimer into…" at bounding box center [383, 371] width 377 height 32
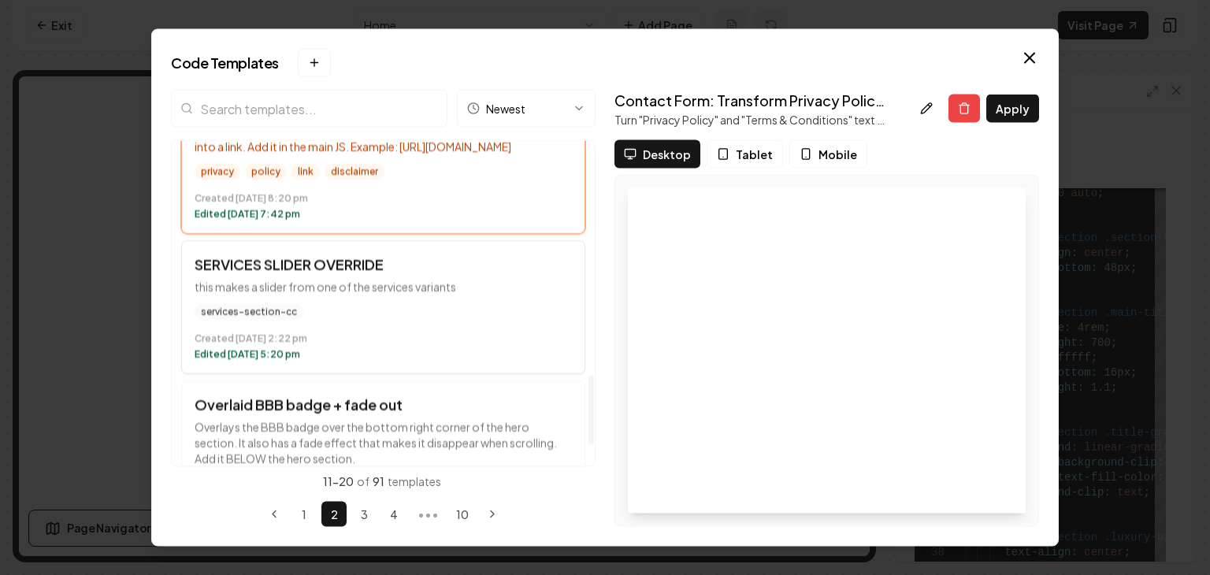
scroll to position [1103, 0]
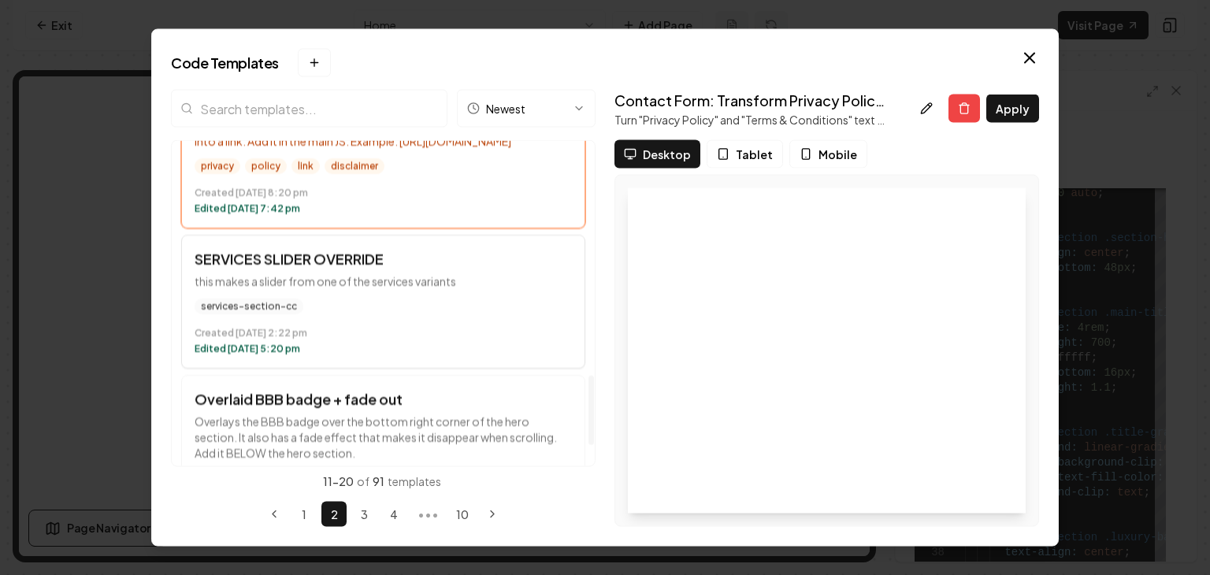
click at [462, 334] on div "Created [DATE] 2:22 pm Edited [DATE] 5:20 pm" at bounding box center [383, 338] width 377 height 35
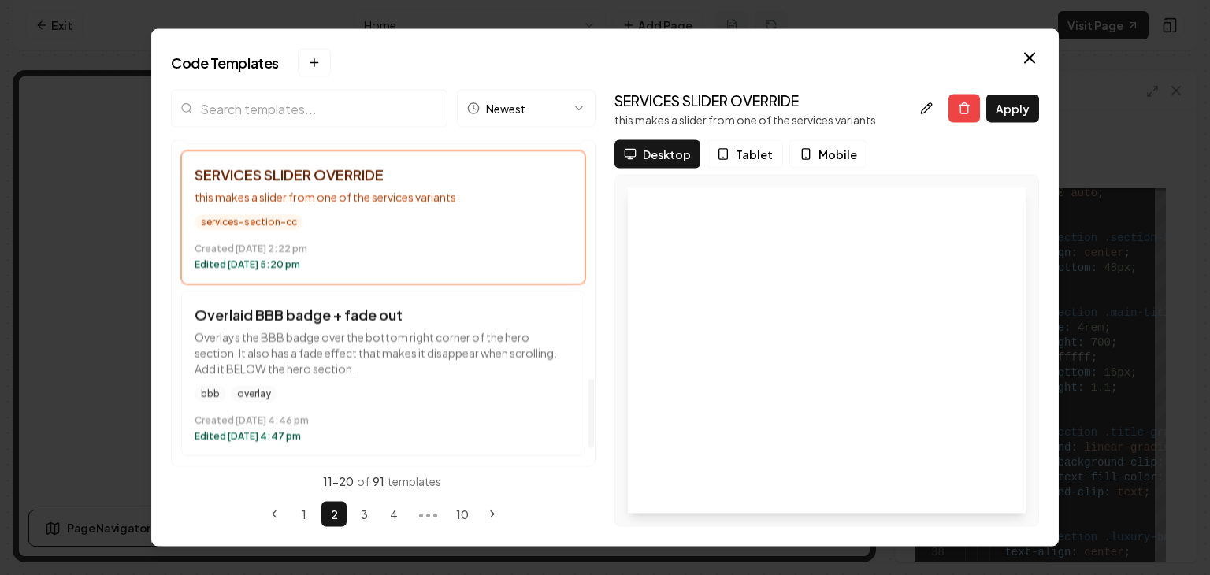
scroll to position [1199, 0]
click at [444, 373] on p "Overlays the BBB badge over the bottom right corner of the hero section. It als…" at bounding box center [383, 353] width 377 height 47
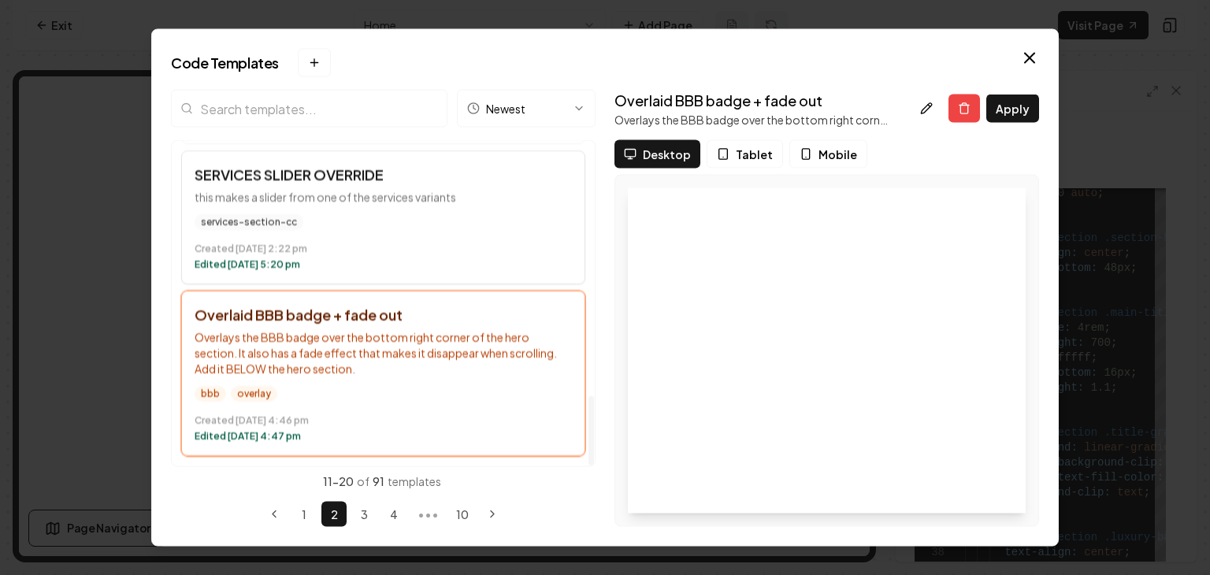
click at [464, 253] on time "Created [DATE] 2:22 pm" at bounding box center [383, 249] width 377 height 13
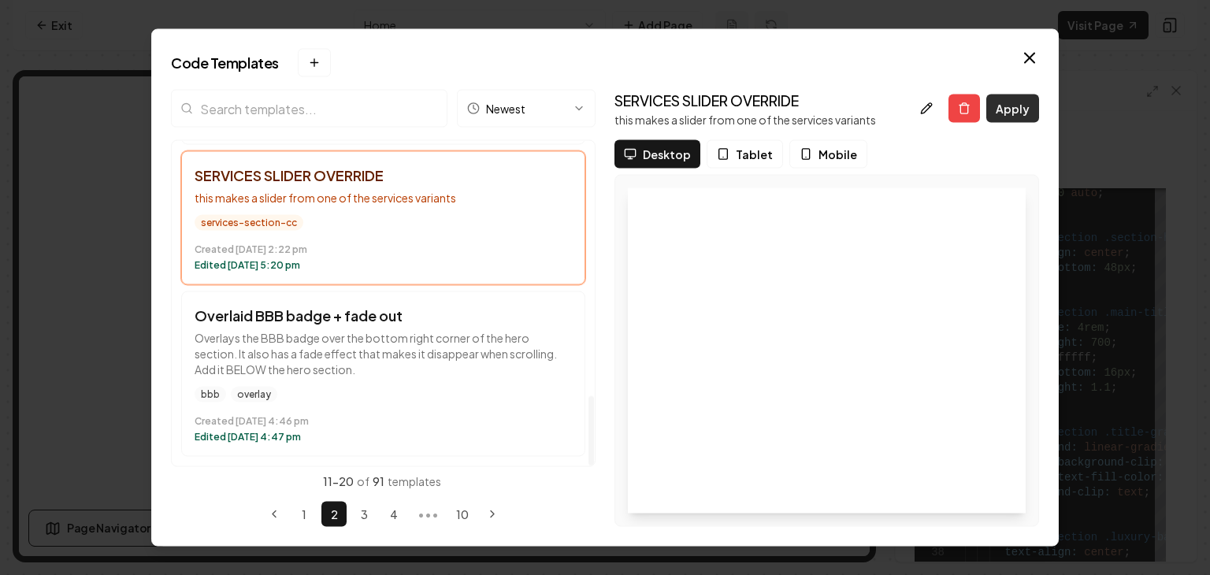
click at [1005, 109] on button "Apply" at bounding box center [1012, 109] width 53 height 28
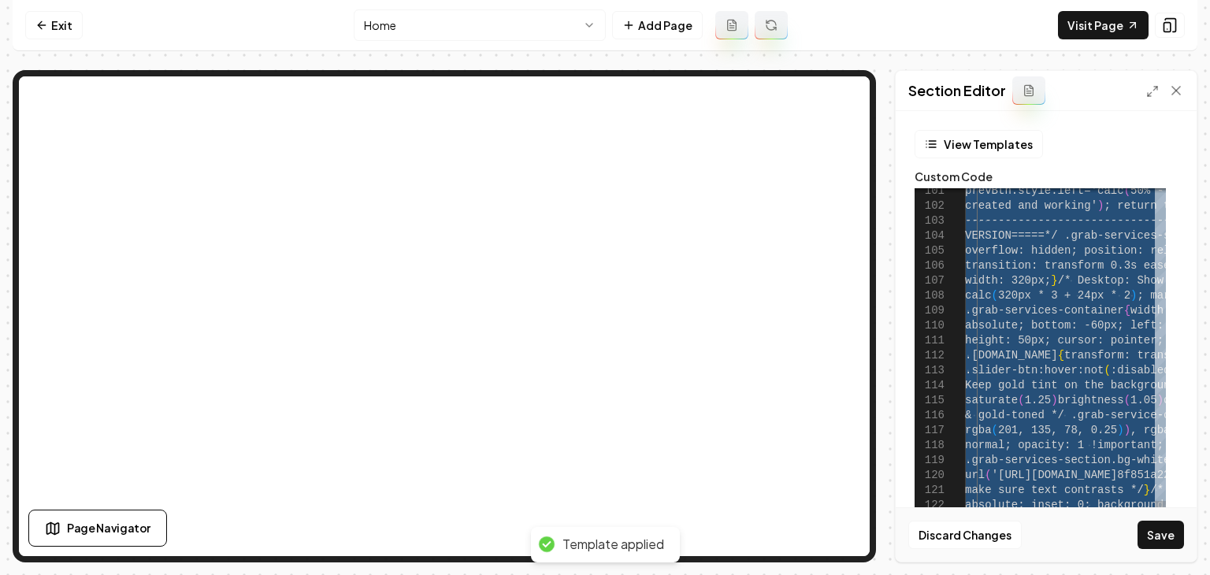
type textarea "**********"
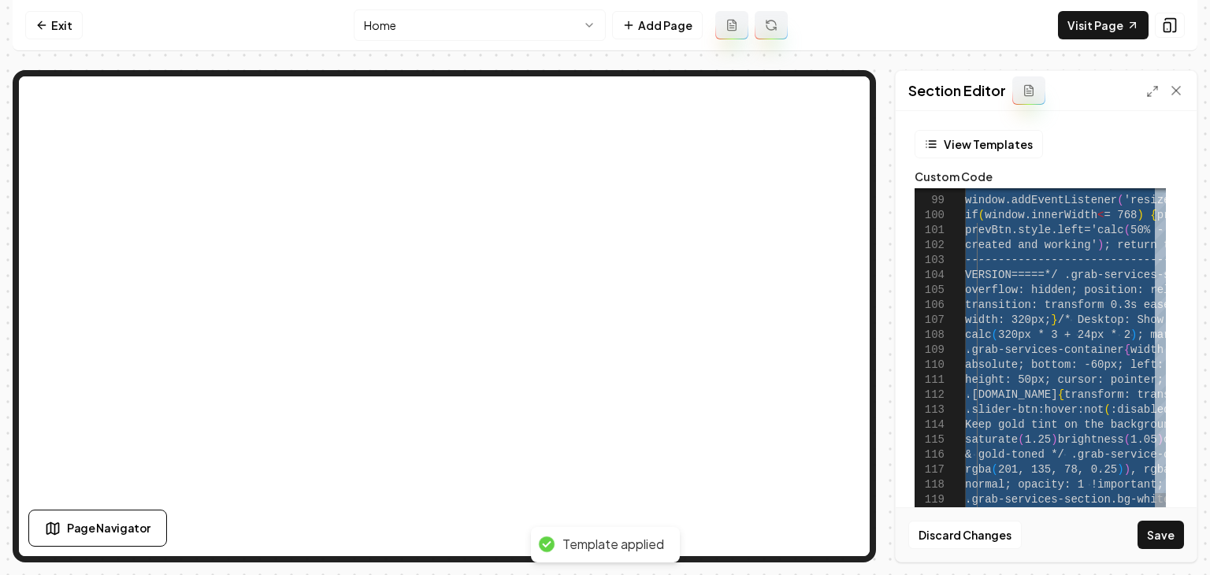
scroll to position [0, 0]
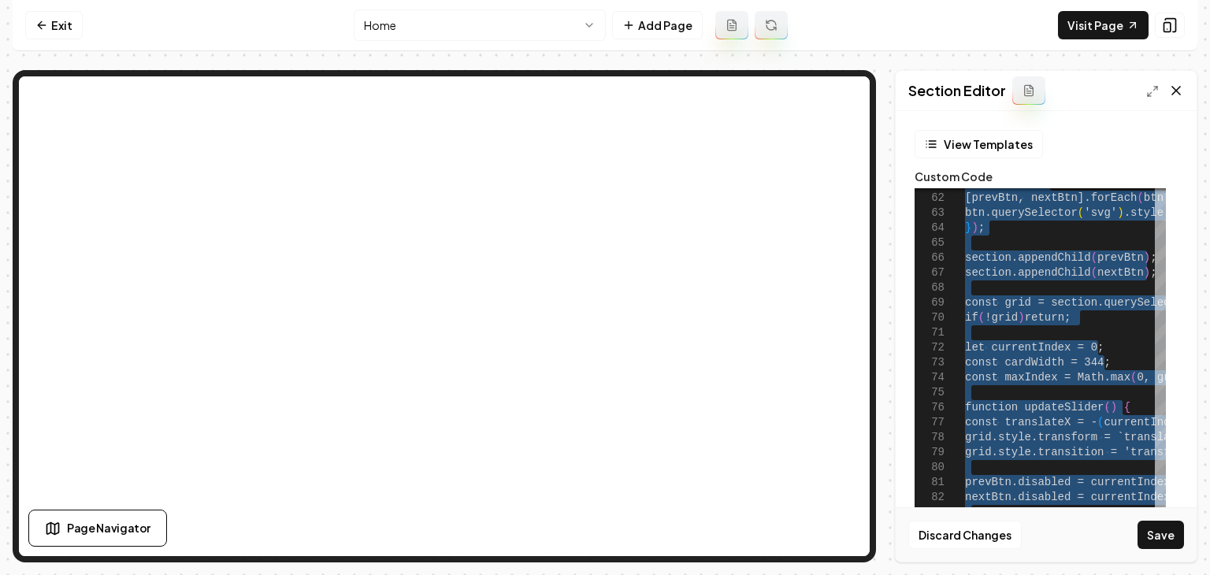
click at [1172, 86] on icon at bounding box center [1177, 91] width 16 height 16
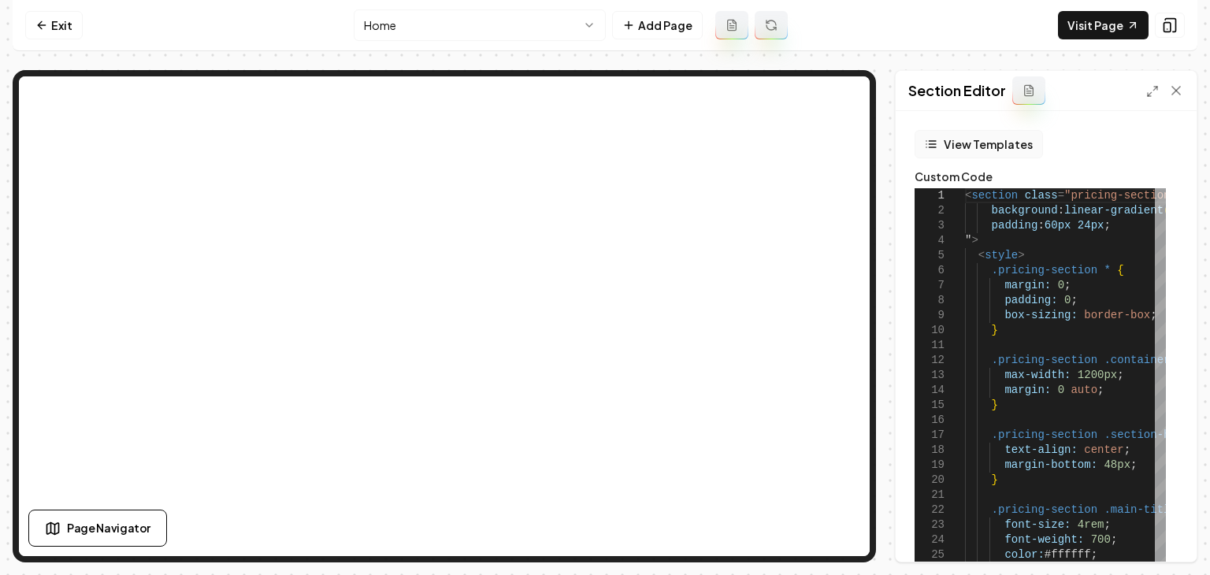
click at [975, 147] on button "View Templates" at bounding box center [979, 144] width 128 height 28
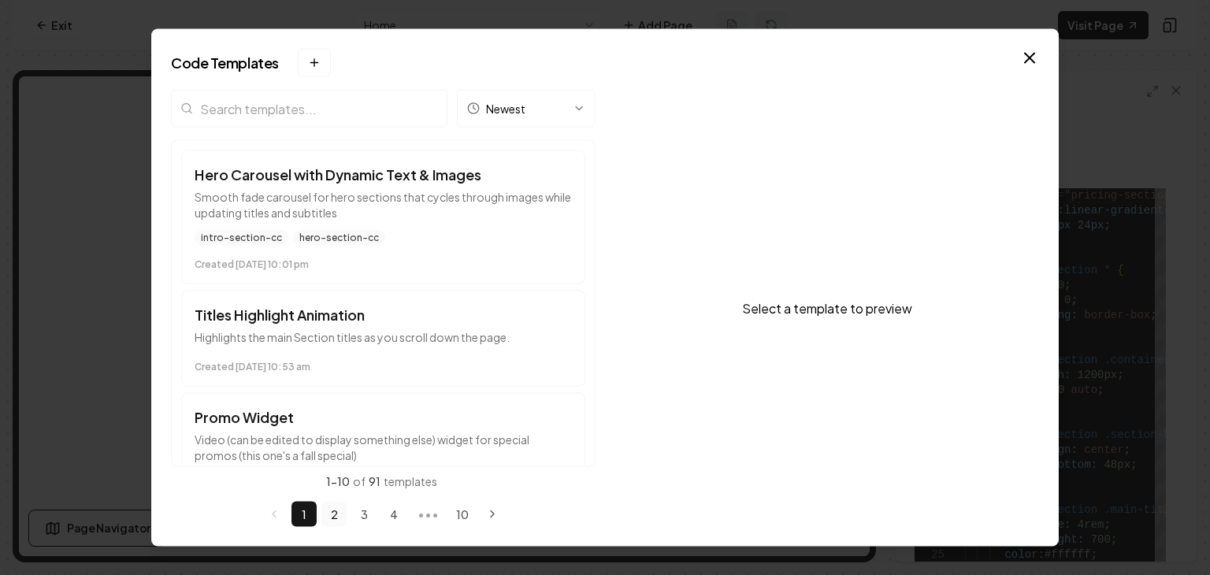
click at [337, 512] on button "2" at bounding box center [333, 514] width 25 height 25
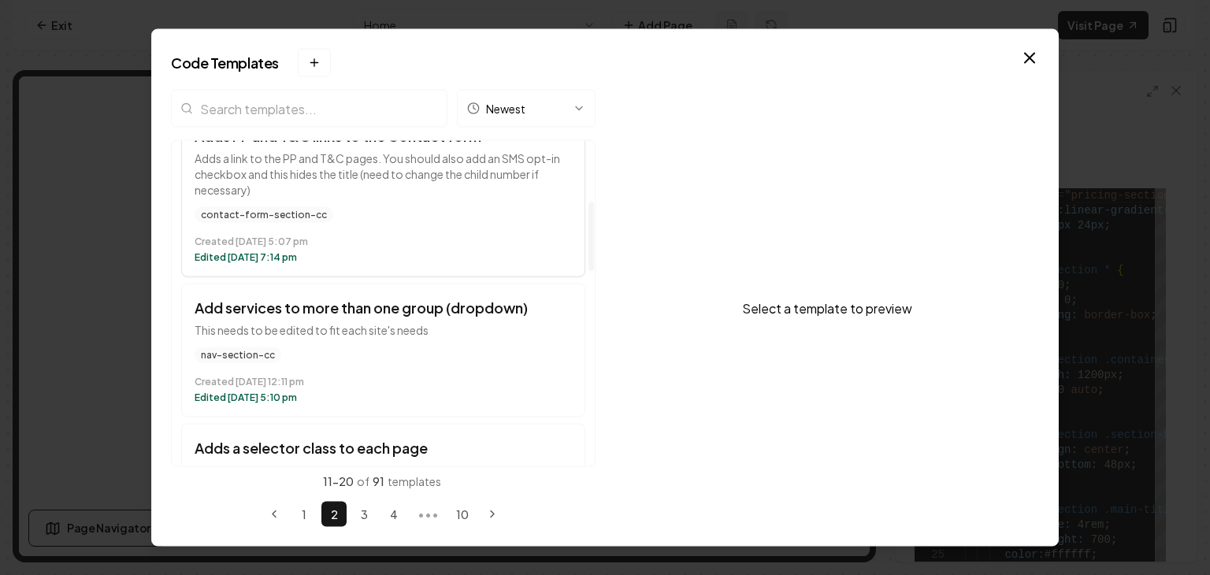
scroll to position [473, 0]
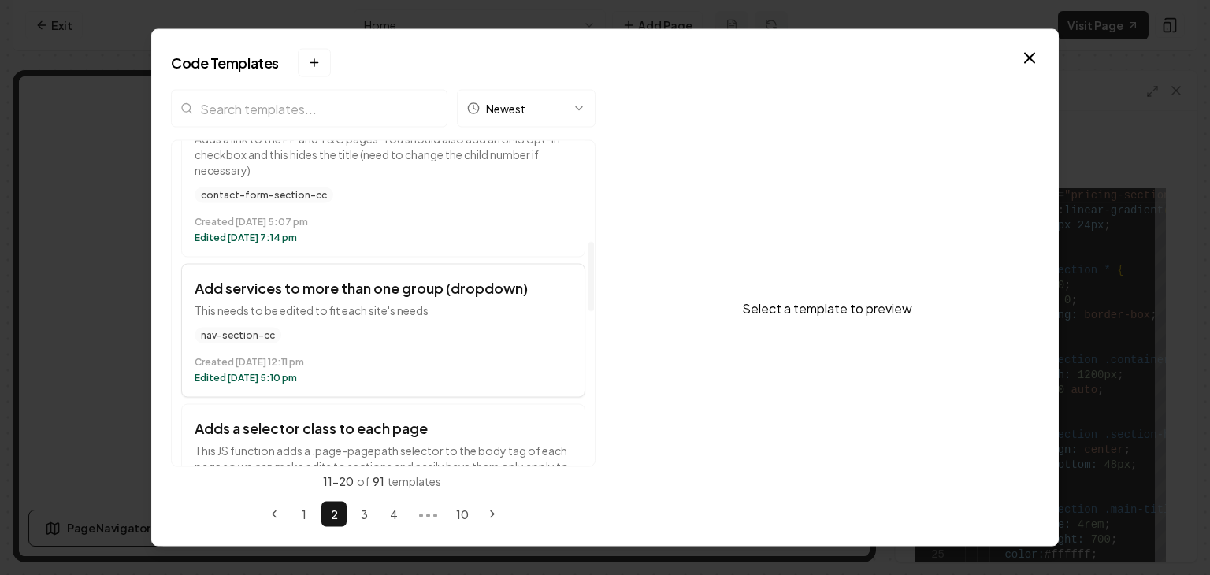
click at [337, 314] on p "This needs to be edited to fit each site's needs" at bounding box center [383, 311] width 377 height 16
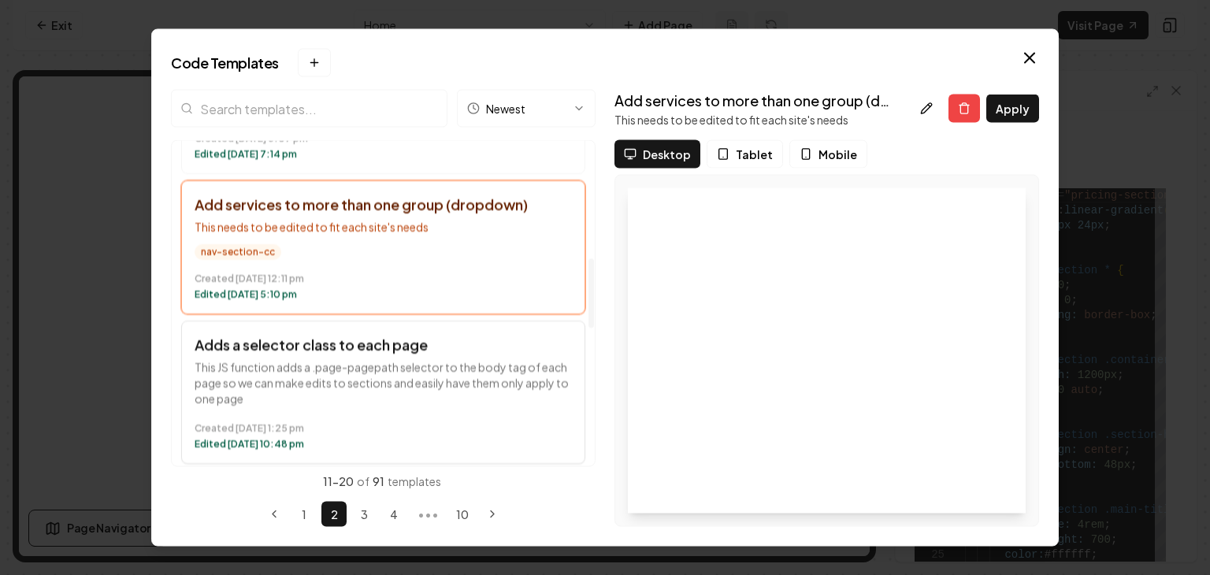
scroll to position [552, 0]
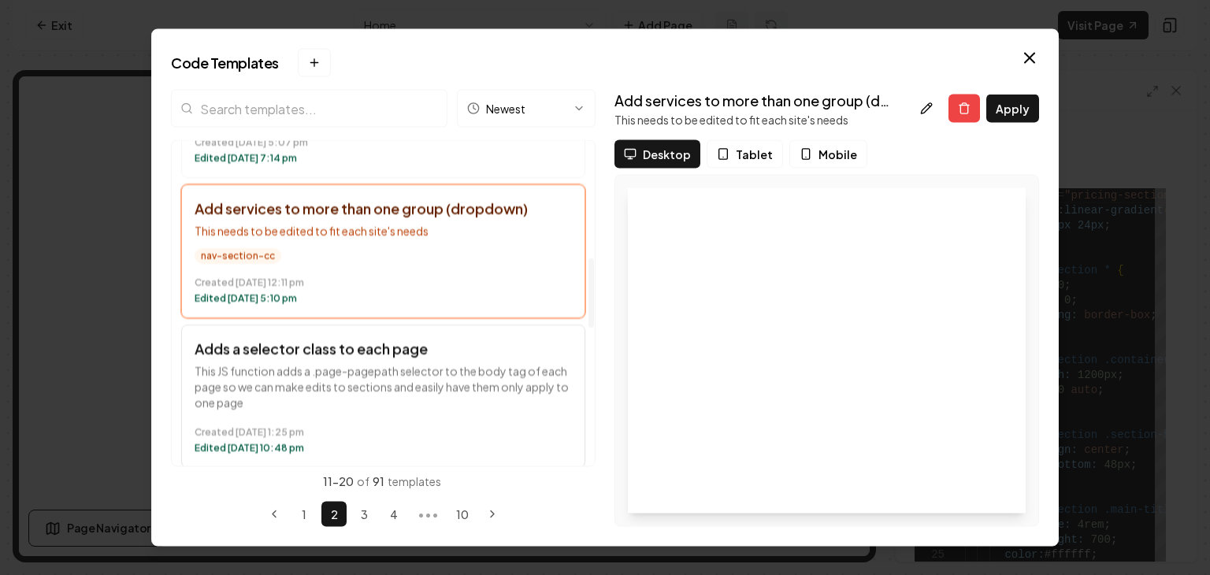
click at [355, 369] on p "This JS function adds a .page-pagepath selector to the body tag of each page so…" at bounding box center [383, 387] width 377 height 47
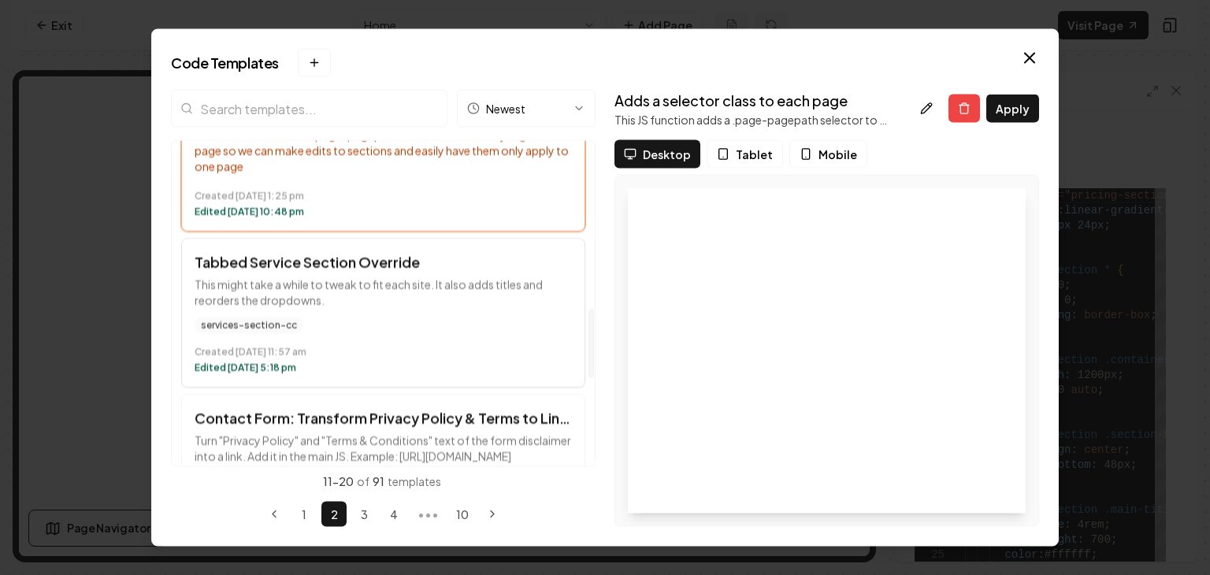
click at [355, 366] on time "Edited [DATE] 5:18 pm" at bounding box center [383, 368] width 377 height 13
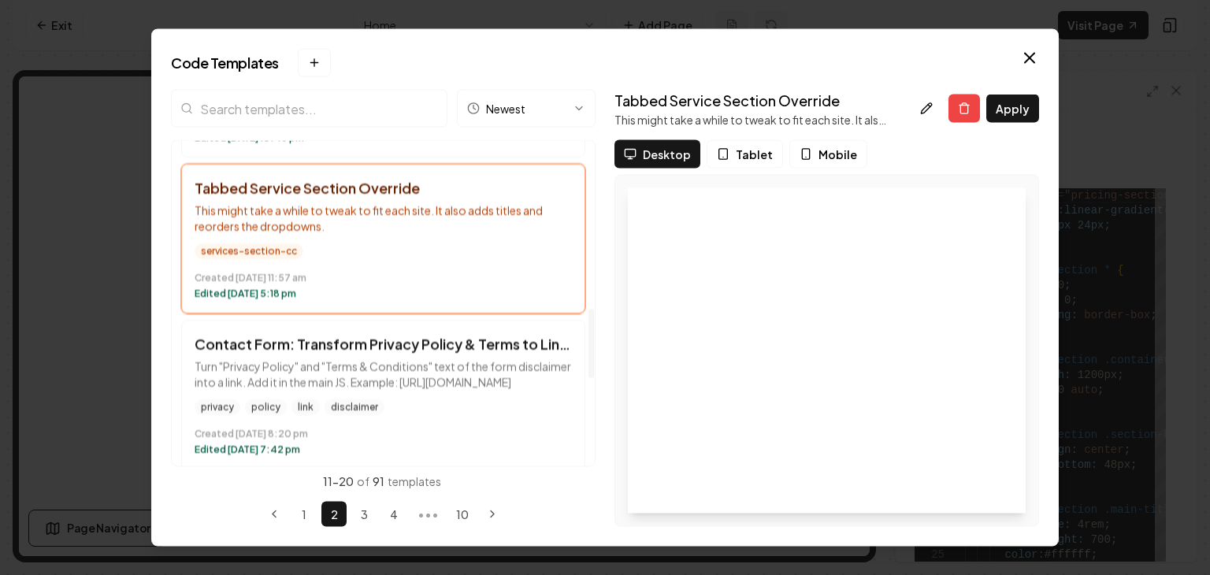
scroll to position [867, 0]
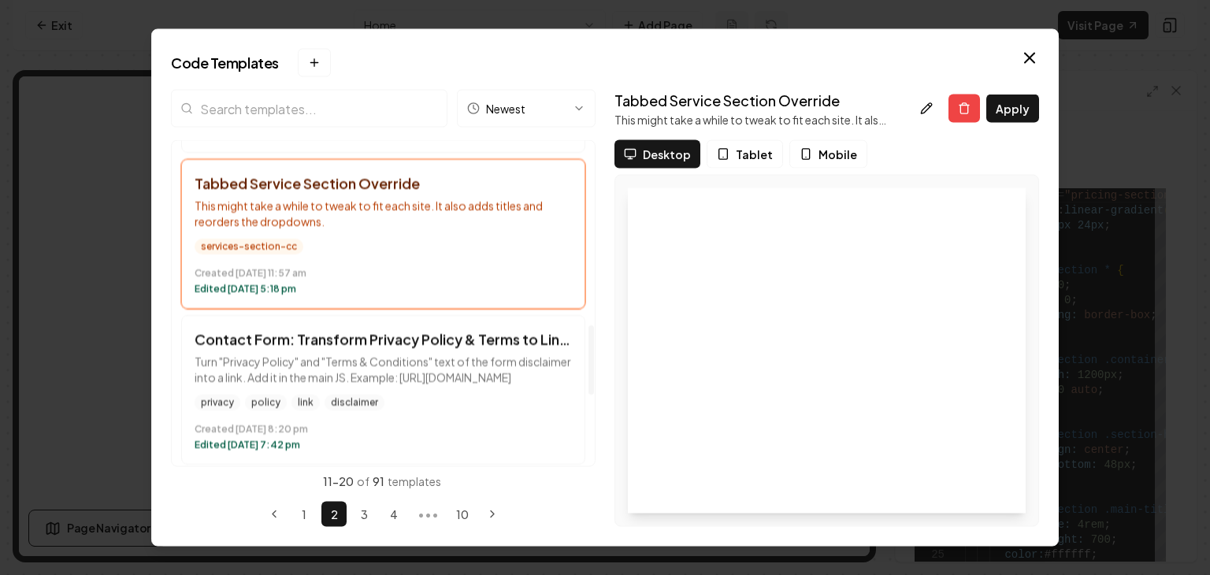
click at [355, 366] on p "Turn "Privacy Policy" and "Terms & Conditions" text of the form disclaimer into…" at bounding box center [383, 371] width 377 height 32
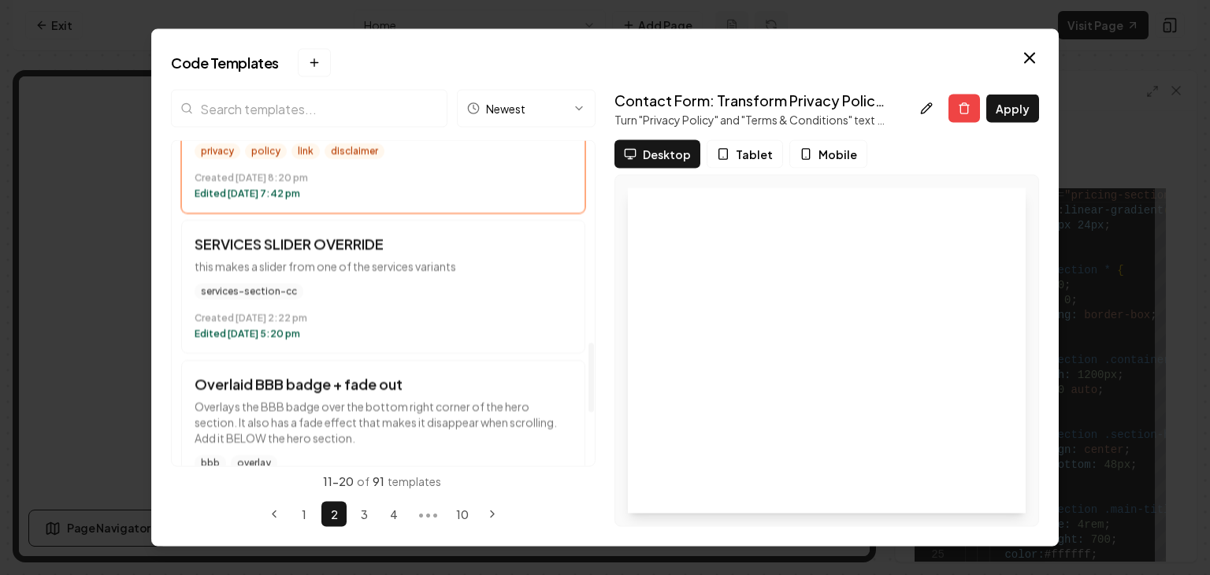
scroll to position [1182, 0]
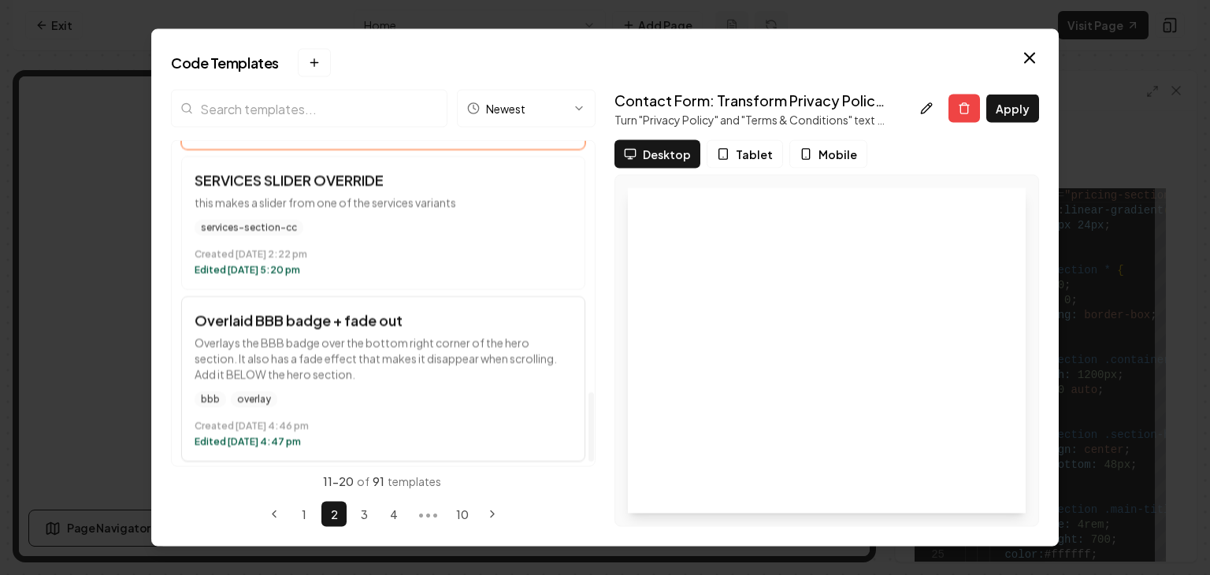
click at [355, 357] on p "Overlays the BBB badge over the bottom right corner of the hero section. It als…" at bounding box center [383, 359] width 377 height 47
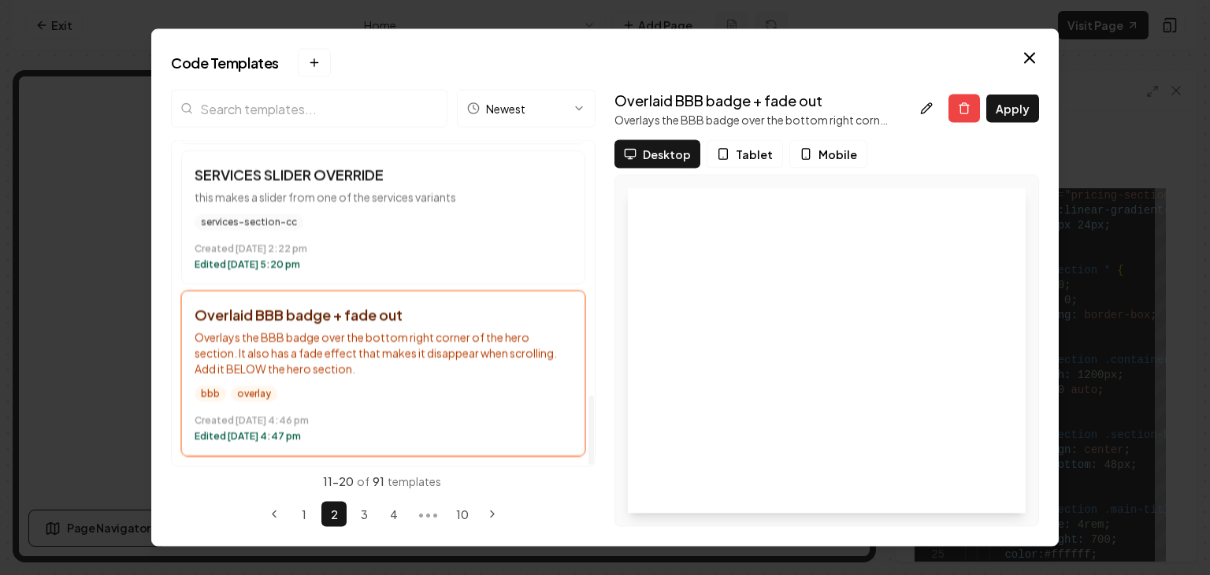
scroll to position [1199, 0]
click at [368, 509] on button "3" at bounding box center [363, 514] width 25 height 25
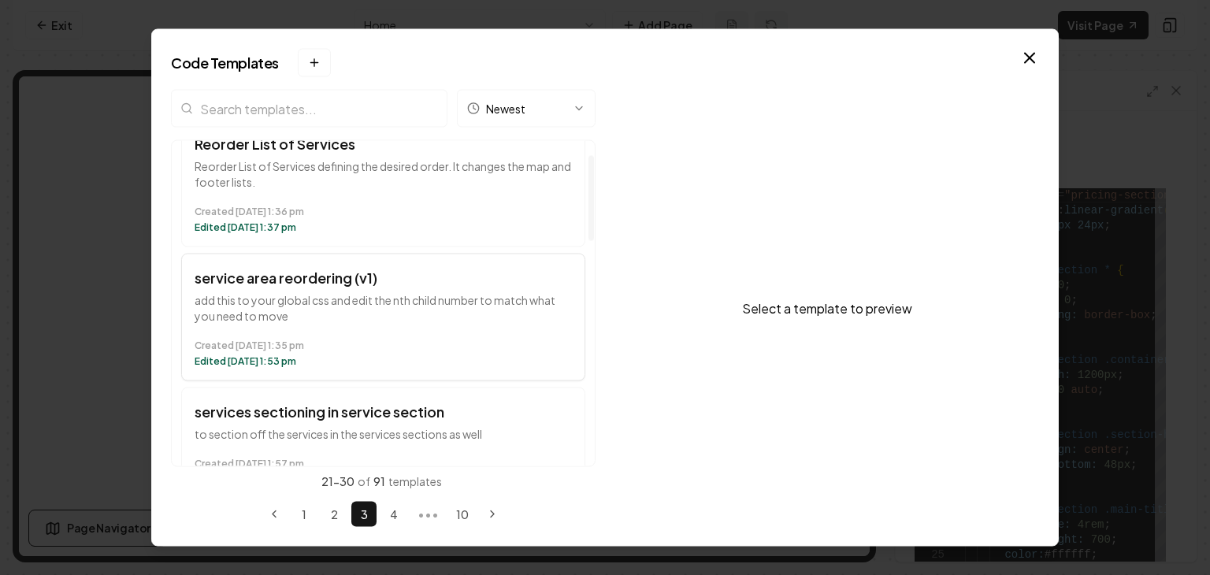
scroll to position [0, 0]
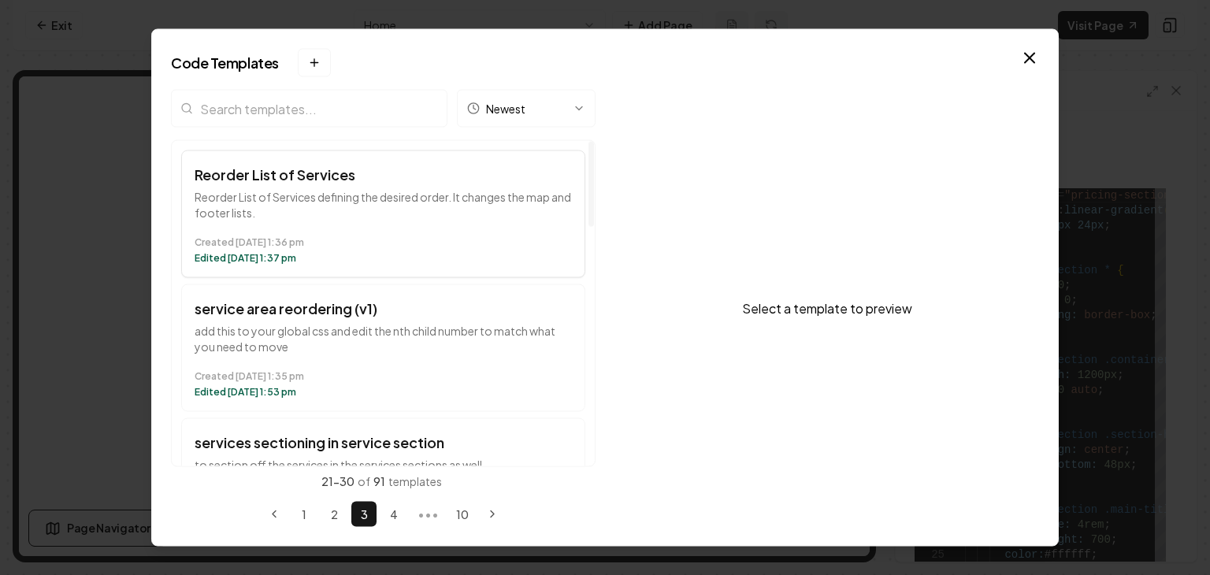
click at [359, 242] on time "Created [DATE] 1:36 pm" at bounding box center [383, 242] width 377 height 13
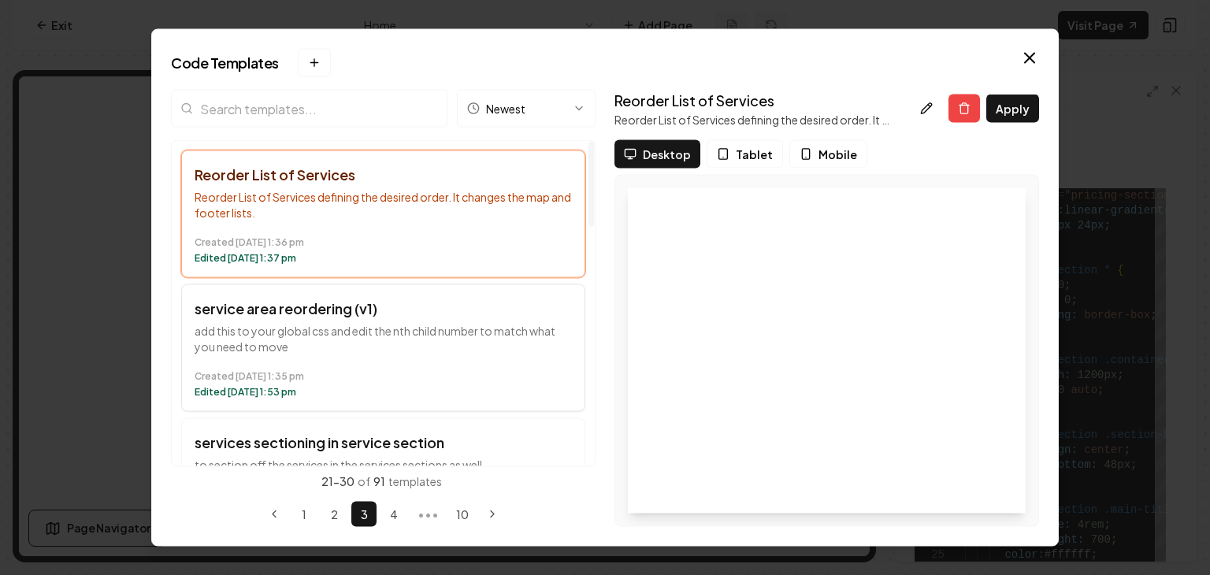
click at [415, 344] on p "add this to your global css and edit the nth child number to match what you nee…" at bounding box center [383, 339] width 377 height 32
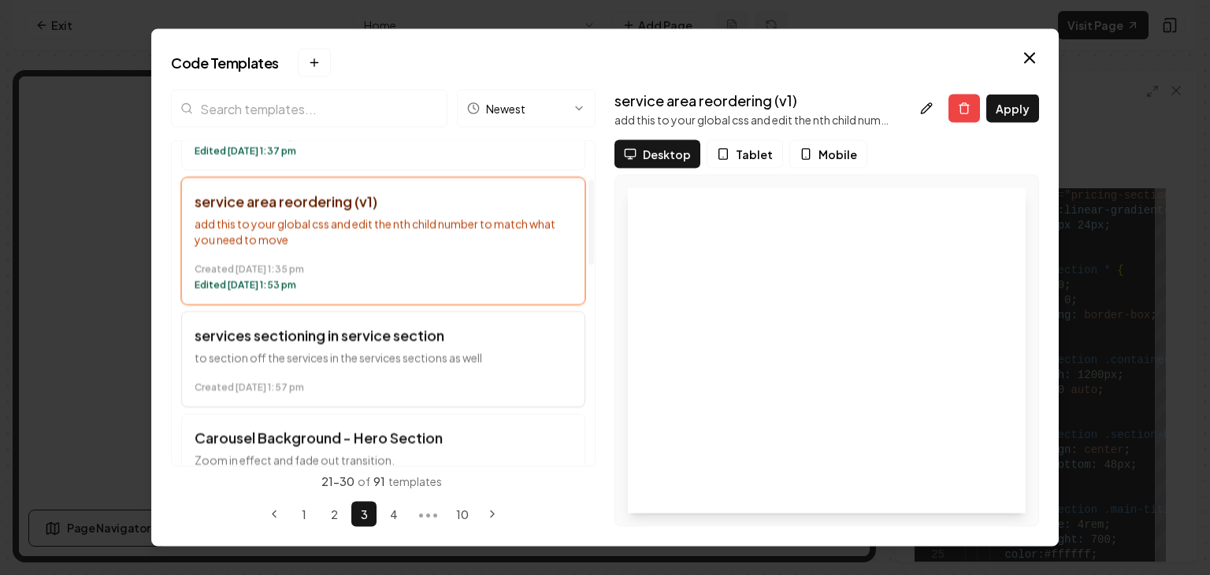
scroll to position [158, 0]
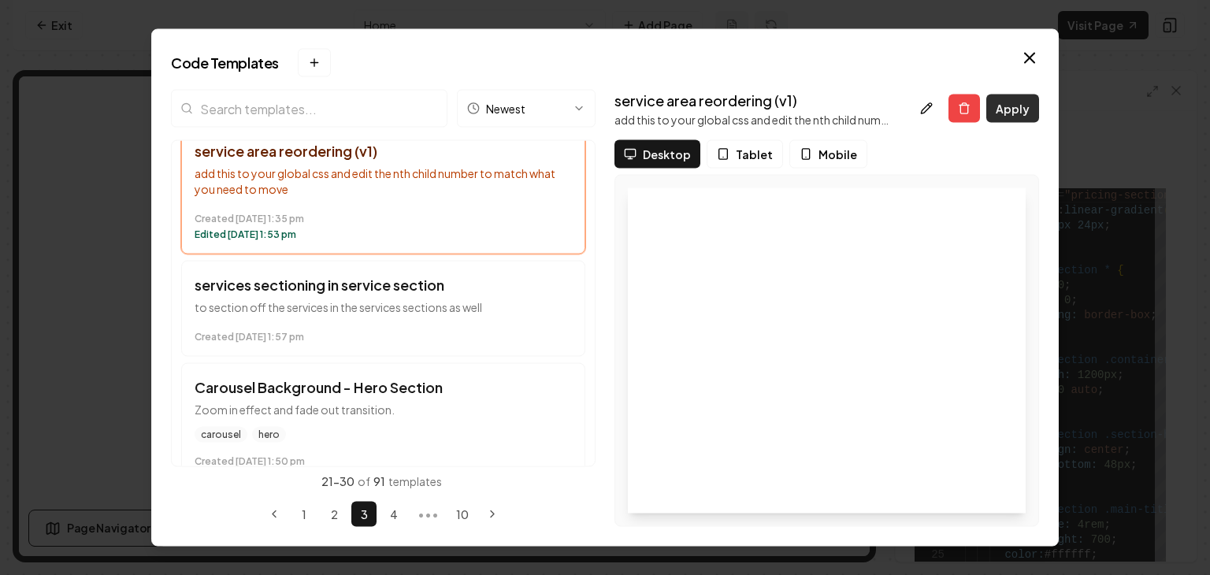
click at [1003, 106] on button "Apply" at bounding box center [1012, 109] width 53 height 28
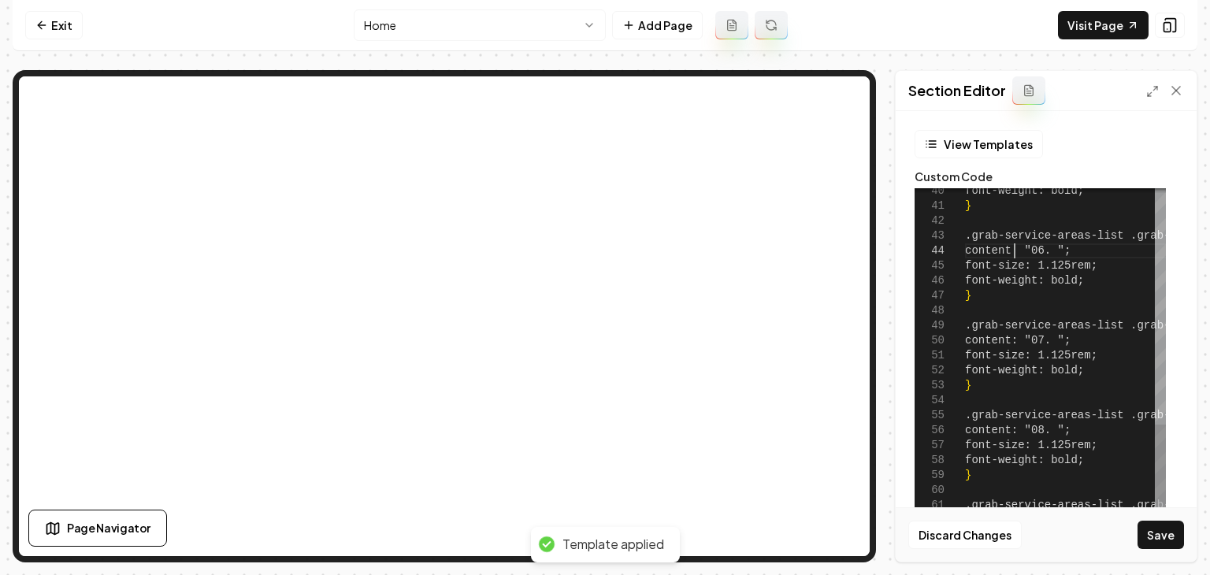
type textarea "**********"
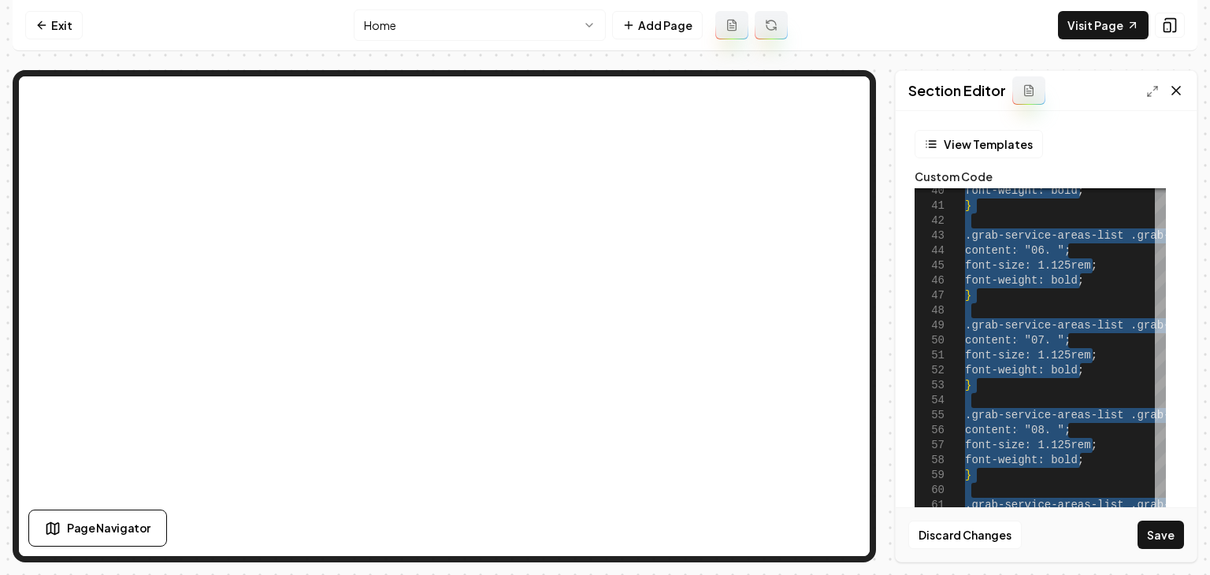
click at [1169, 88] on icon at bounding box center [1177, 91] width 16 height 16
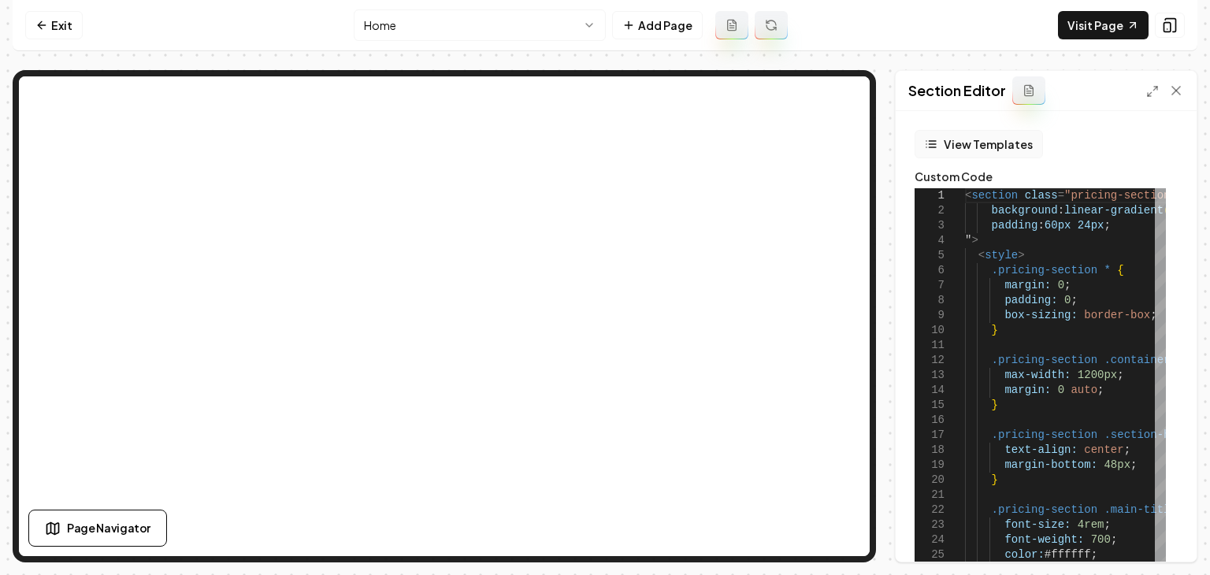
click at [955, 132] on button "View Templates" at bounding box center [979, 144] width 128 height 28
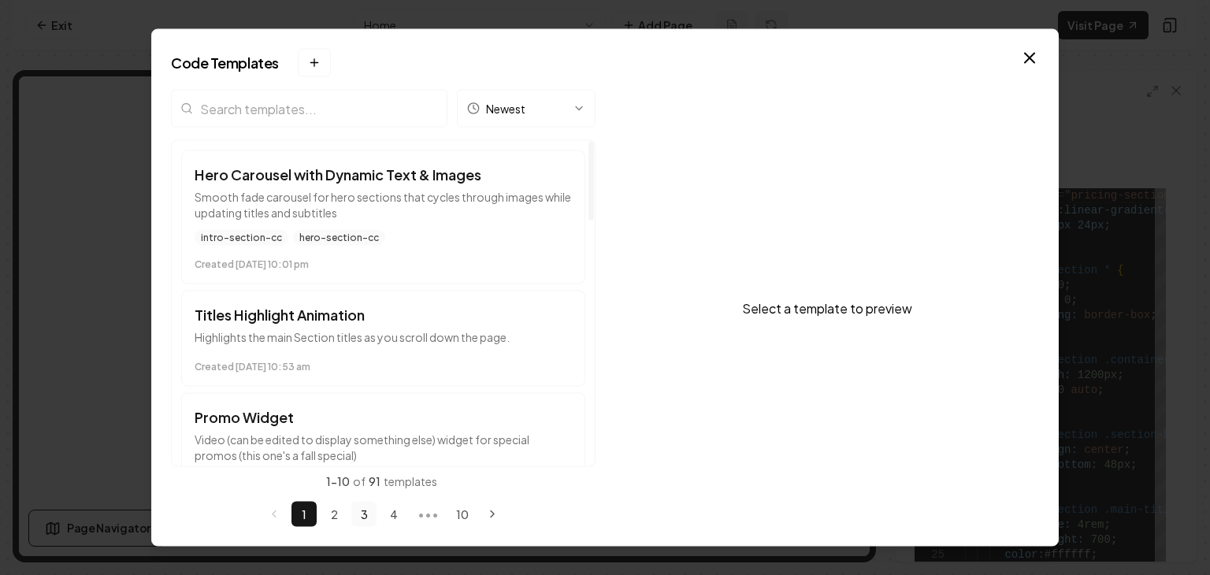
click at [357, 511] on button "3" at bounding box center [363, 514] width 25 height 25
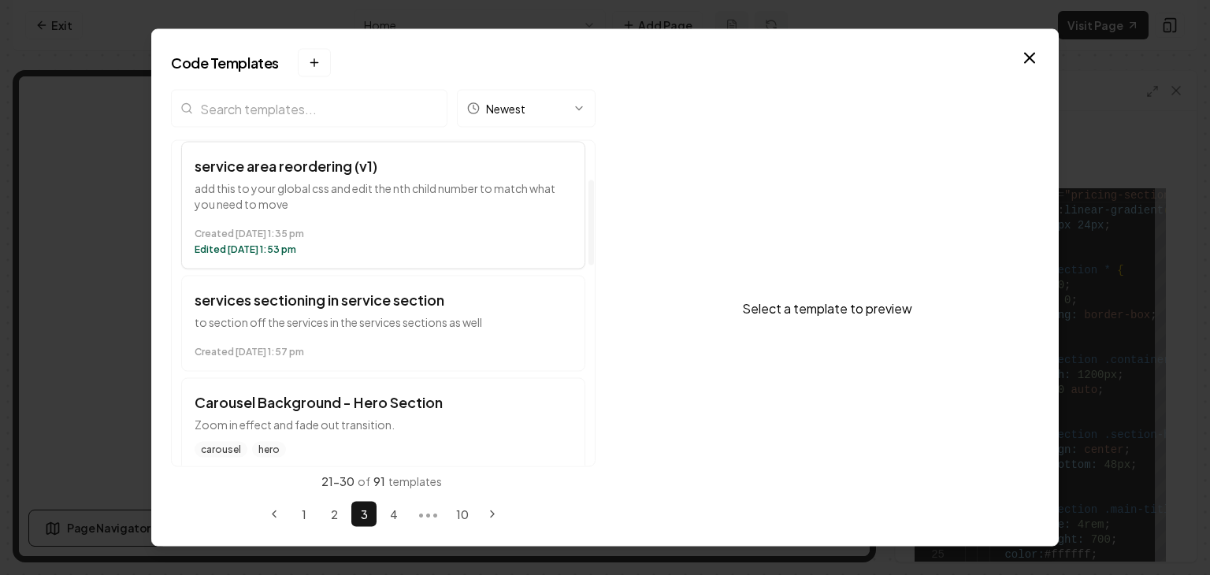
scroll to position [158, 0]
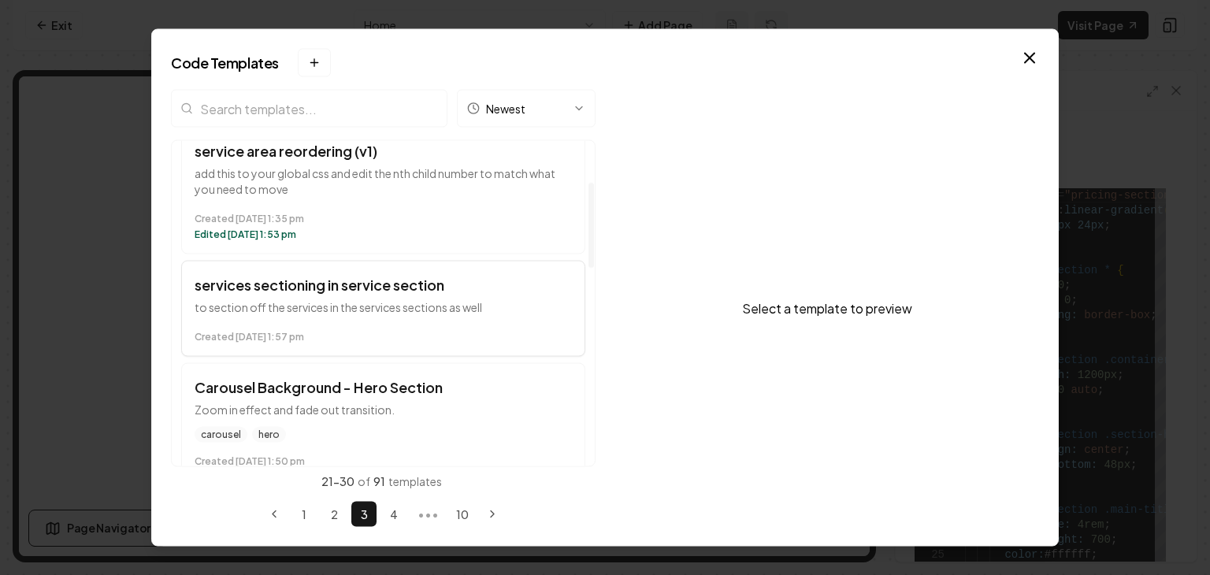
click at [410, 331] on time "Created [DATE] 1:57 pm" at bounding box center [383, 337] width 377 height 13
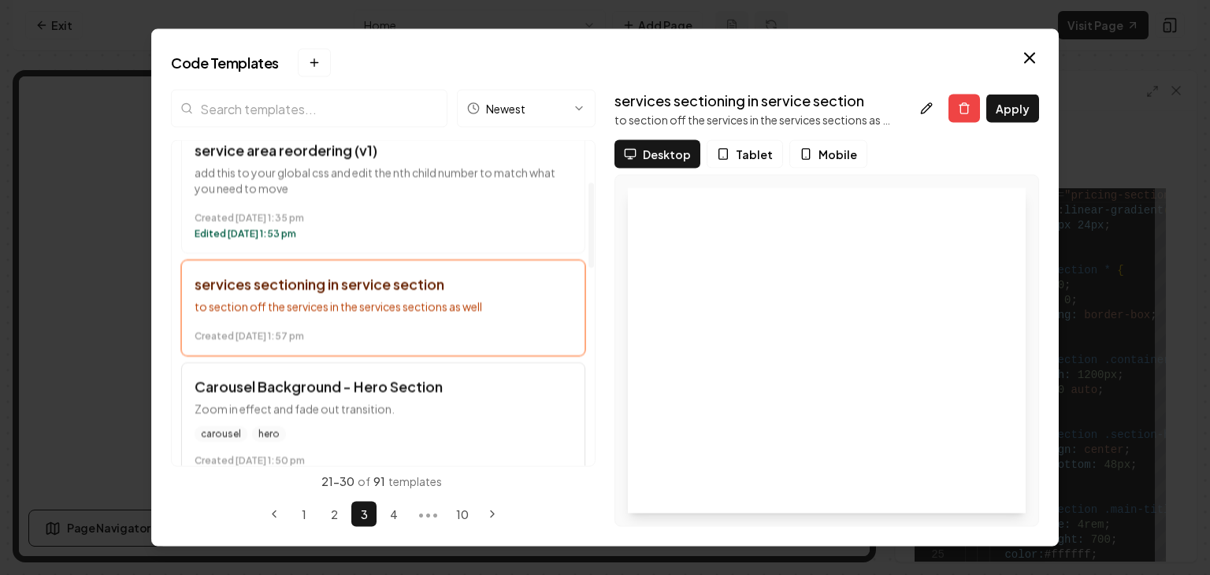
click at [436, 410] on p "Zoom in effect and fade out transition." at bounding box center [383, 410] width 377 height 16
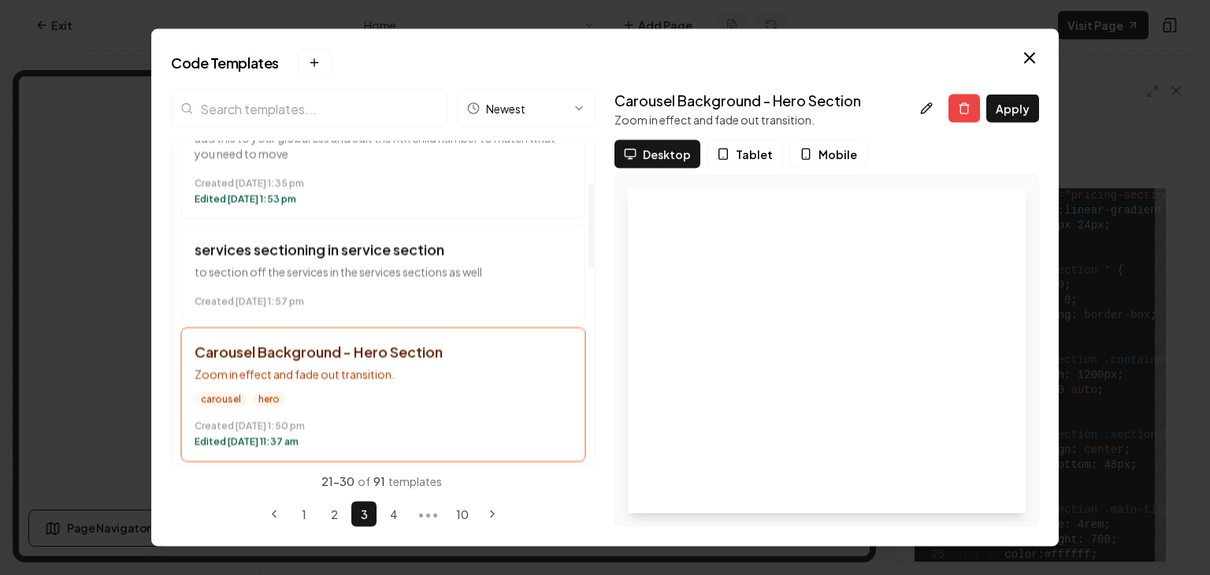
scroll to position [315, 0]
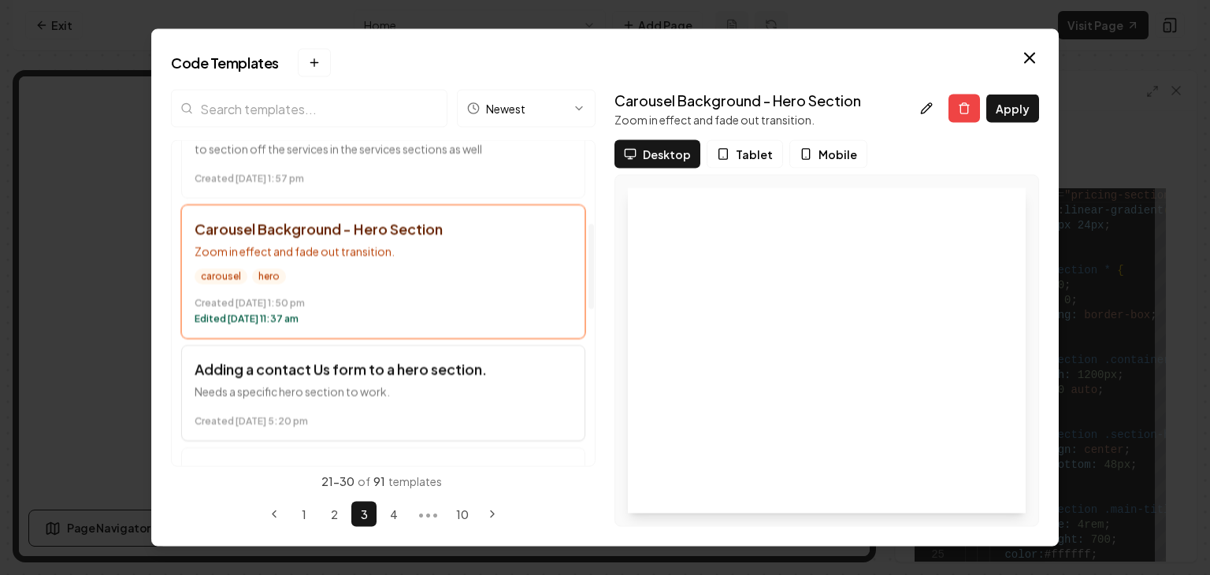
click at [420, 401] on button "Adding a contact Us form to a hero section. Needs a specific hero section to wo…" at bounding box center [383, 394] width 404 height 96
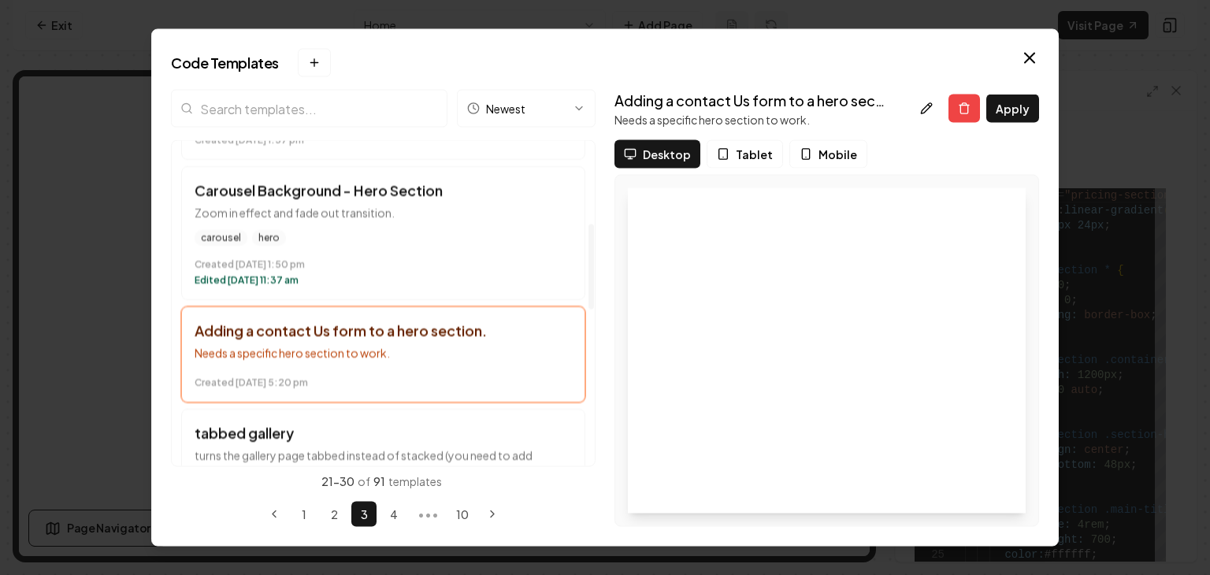
scroll to position [473, 0]
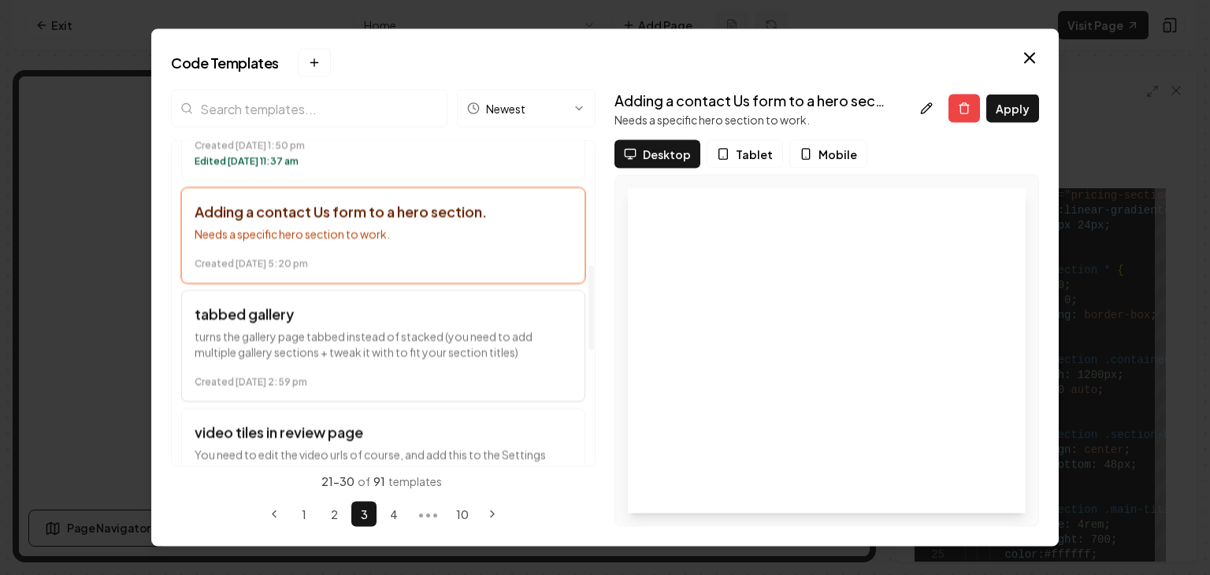
click at [445, 344] on p "turns the gallery page tabbed instead of stacked (you need to add multiple gall…" at bounding box center [383, 345] width 377 height 32
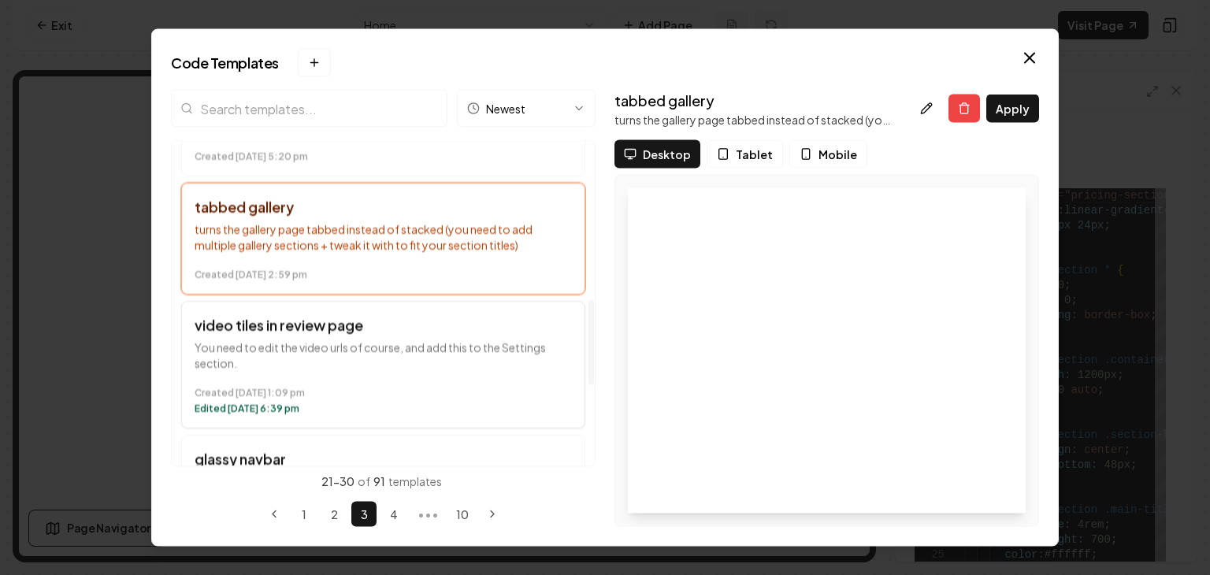
scroll to position [630, 0]
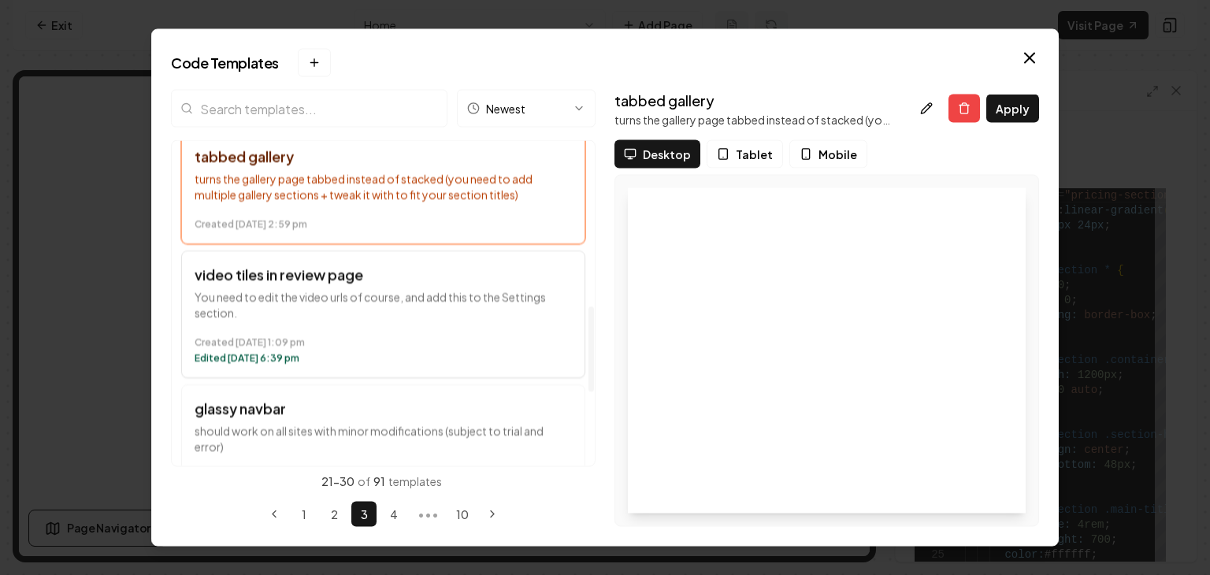
click at [457, 331] on div "Created [DATE] 1:09 pm Edited [DATE] 6:39 pm" at bounding box center [383, 348] width 377 height 35
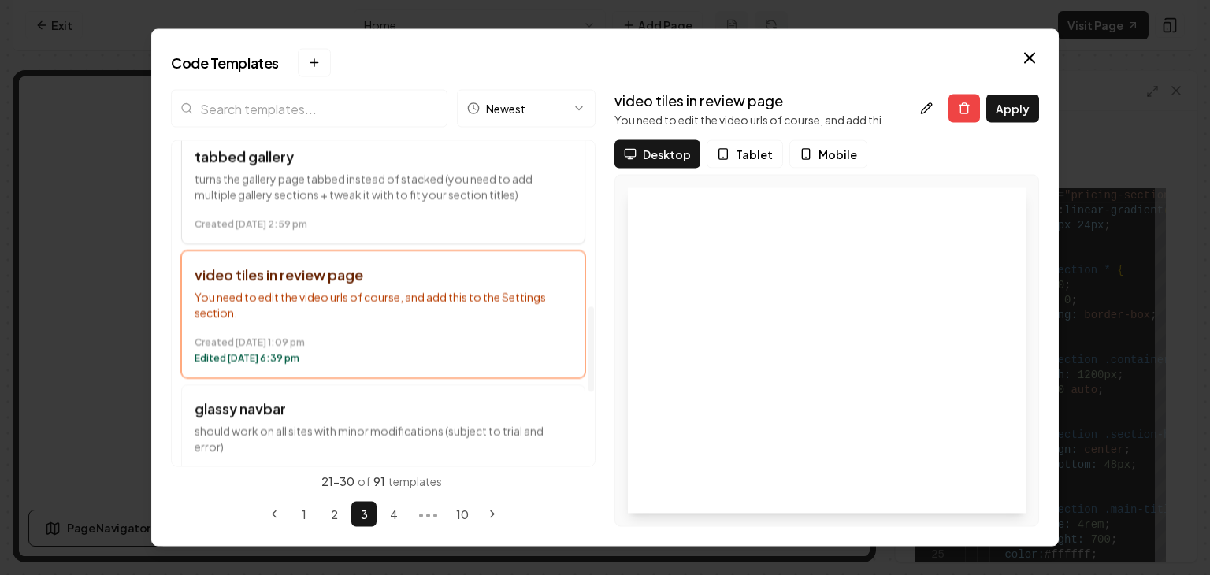
click at [448, 215] on div "Created [DATE] 2:59 pm" at bounding box center [383, 222] width 377 height 19
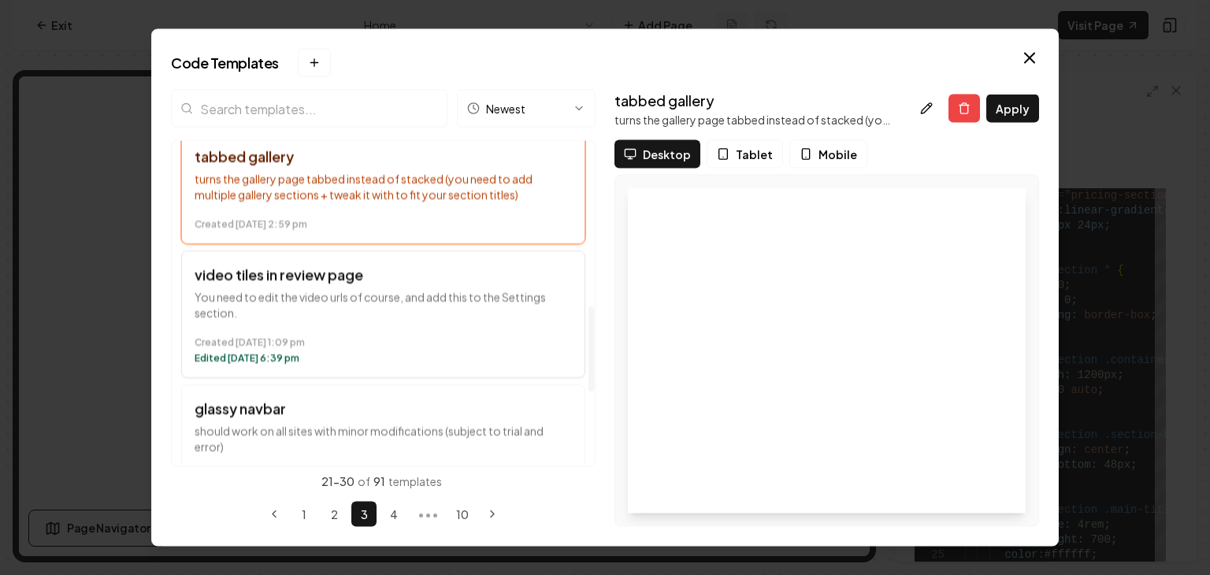
click at [433, 362] on time "Edited [DATE] 6:39 pm" at bounding box center [383, 359] width 377 height 13
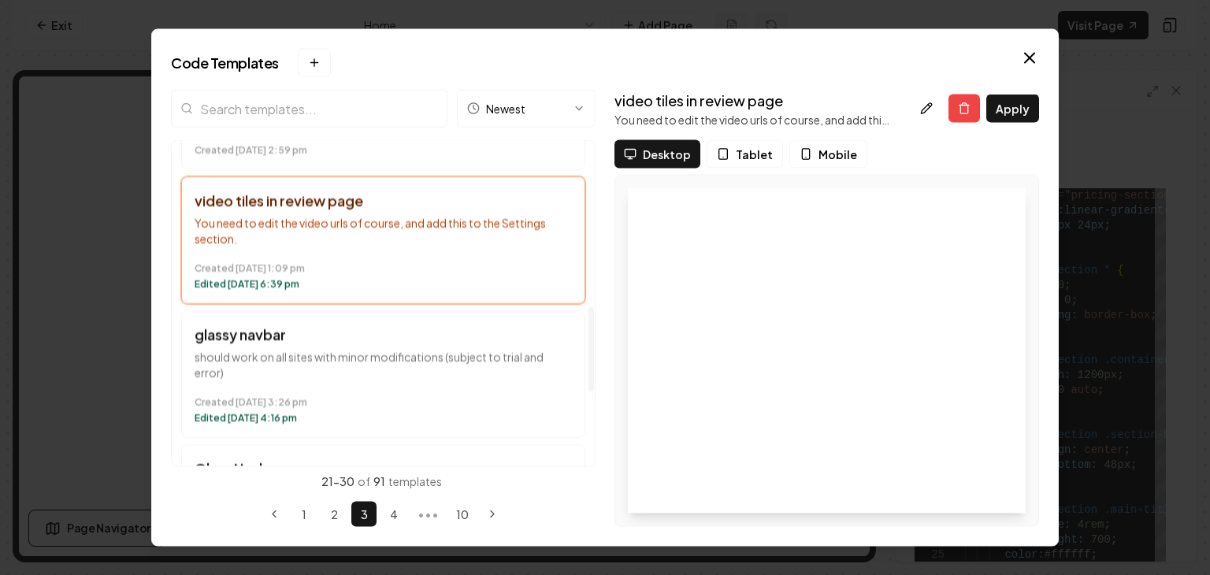
scroll to position [709, 0]
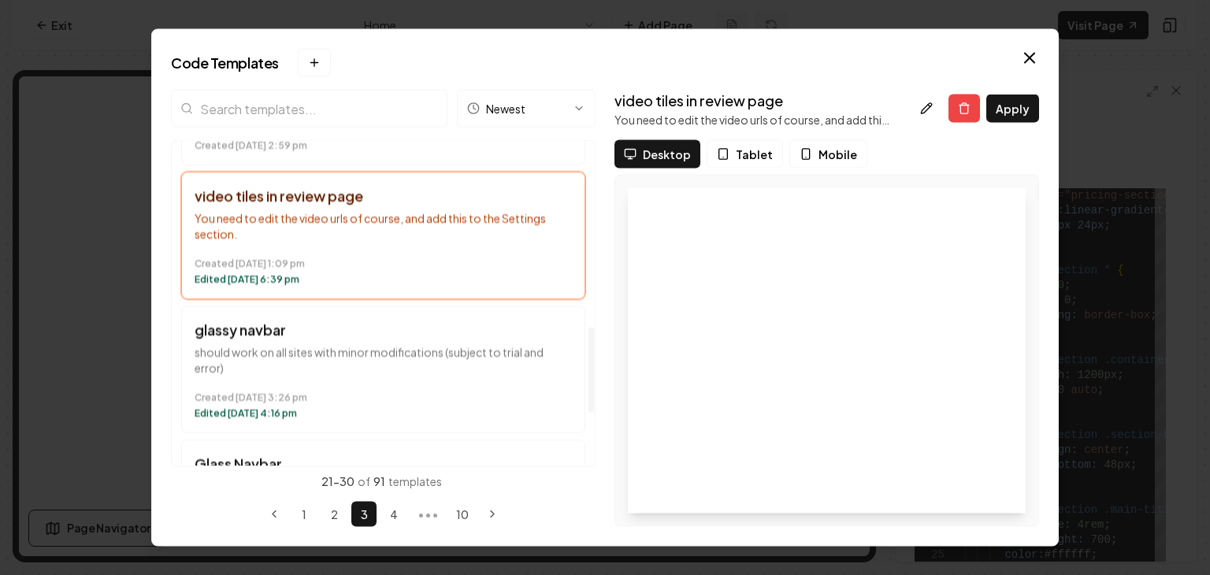
click at [433, 362] on p "should work on all sites with minor modifications (subject to trial and error)" at bounding box center [383, 361] width 377 height 32
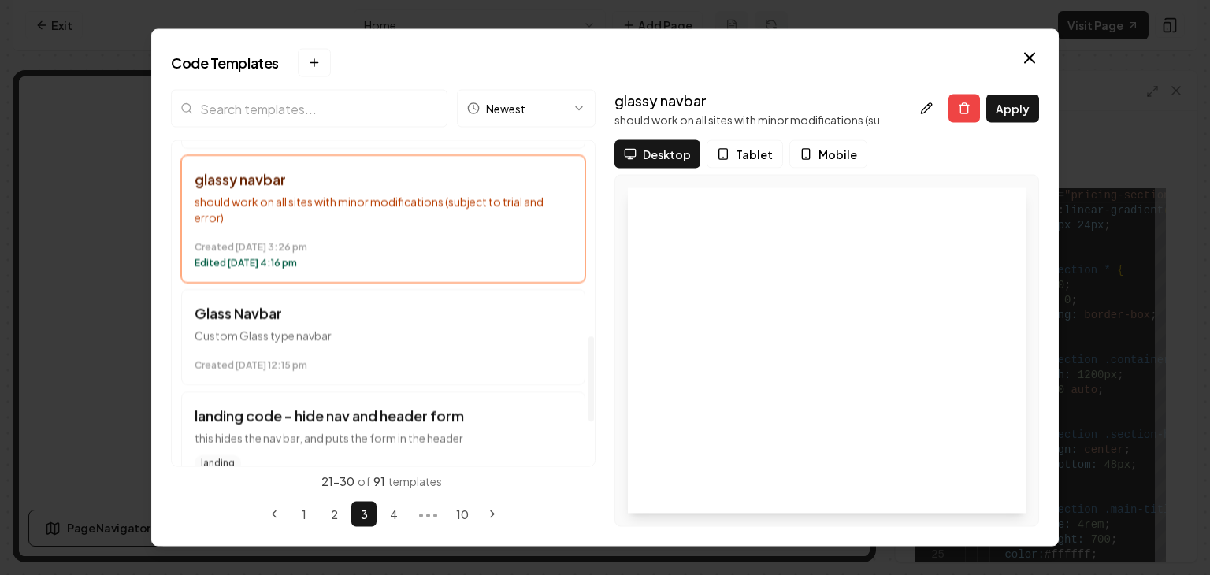
scroll to position [867, 0]
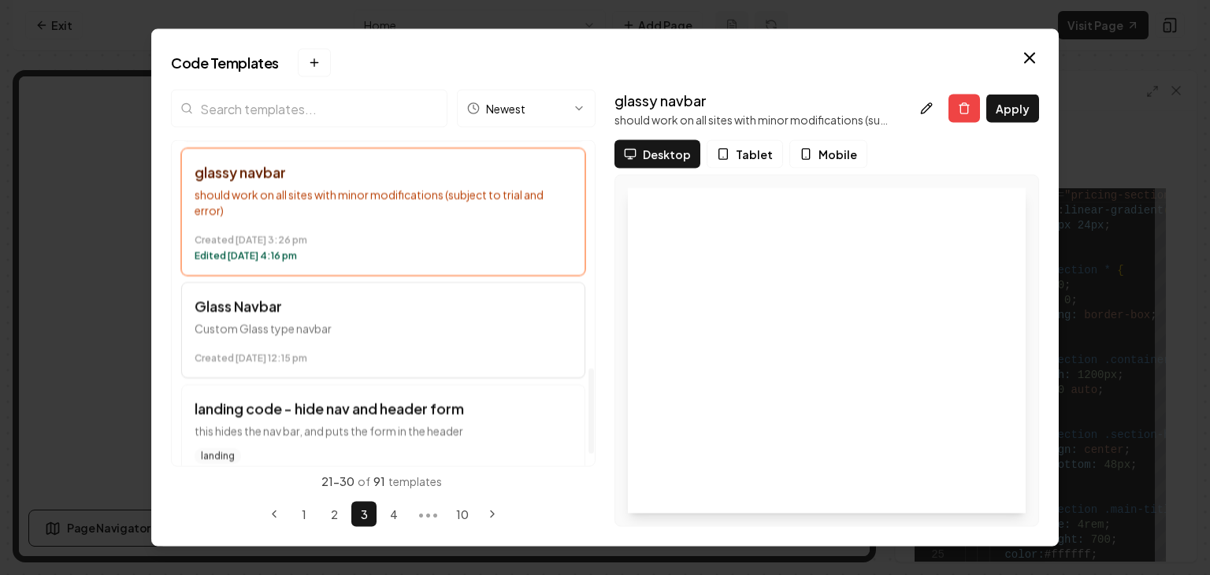
click at [446, 316] on button "Glass Navbar Custom Glass type navbar Created [DATE] 12:15 pm" at bounding box center [383, 331] width 404 height 96
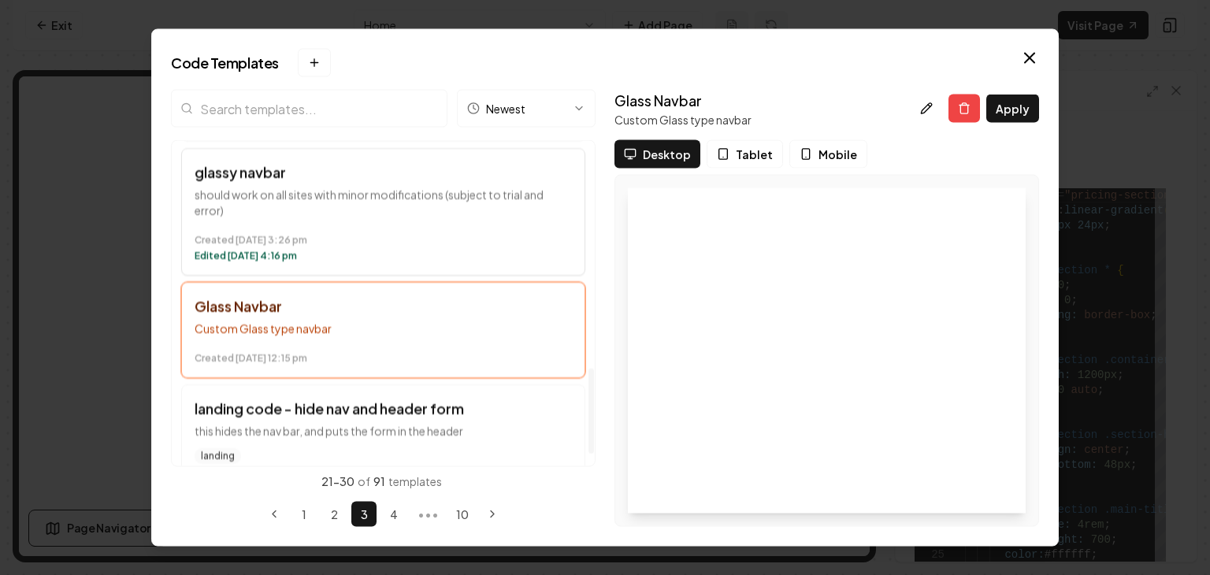
click at [457, 247] on div "Created [DATE] 3:26 pm Edited [DATE] 4:16 pm" at bounding box center [383, 246] width 377 height 35
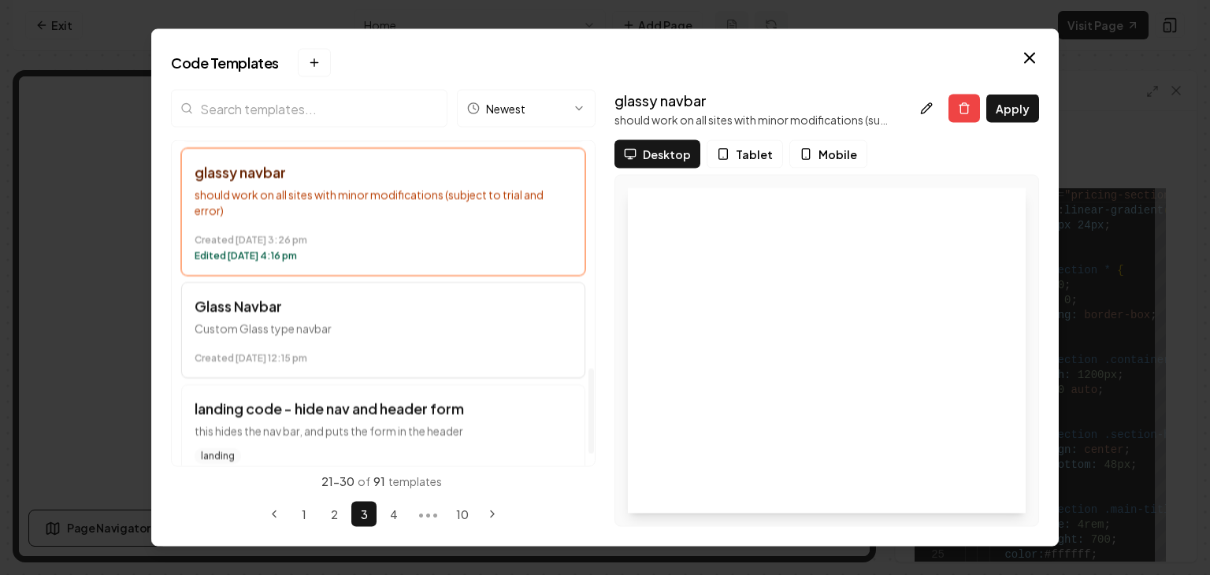
click at [455, 304] on h3 "Glass Navbar" at bounding box center [383, 307] width 377 height 22
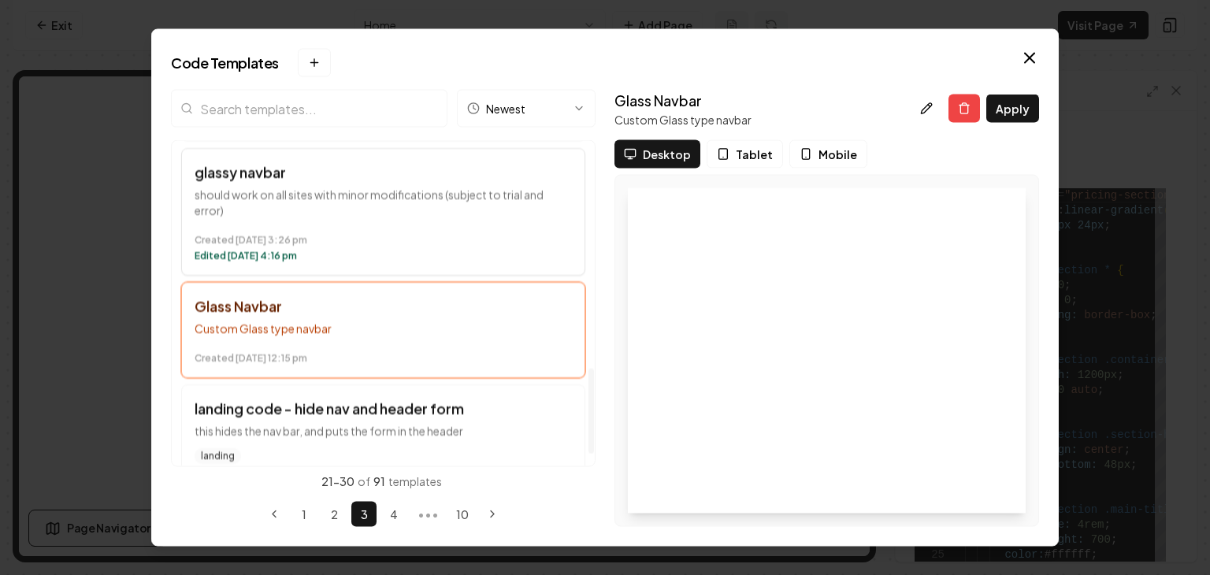
click at [453, 235] on time "Created [DATE] 3:26 pm" at bounding box center [383, 241] width 377 height 13
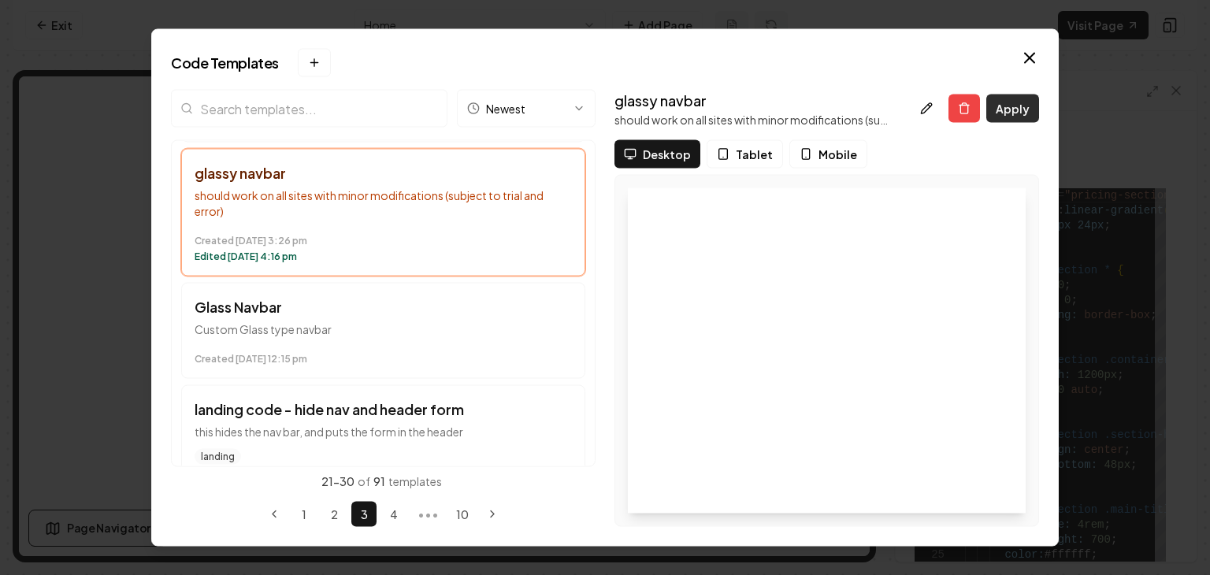
click at [1021, 102] on button "Apply" at bounding box center [1012, 109] width 53 height 28
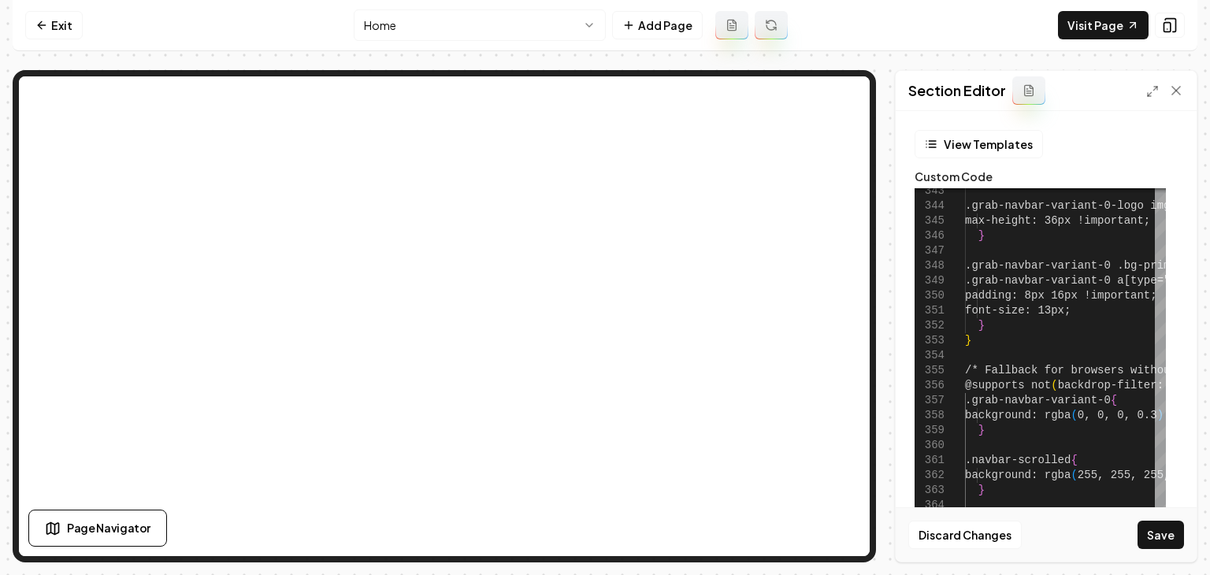
type textarea "**********"
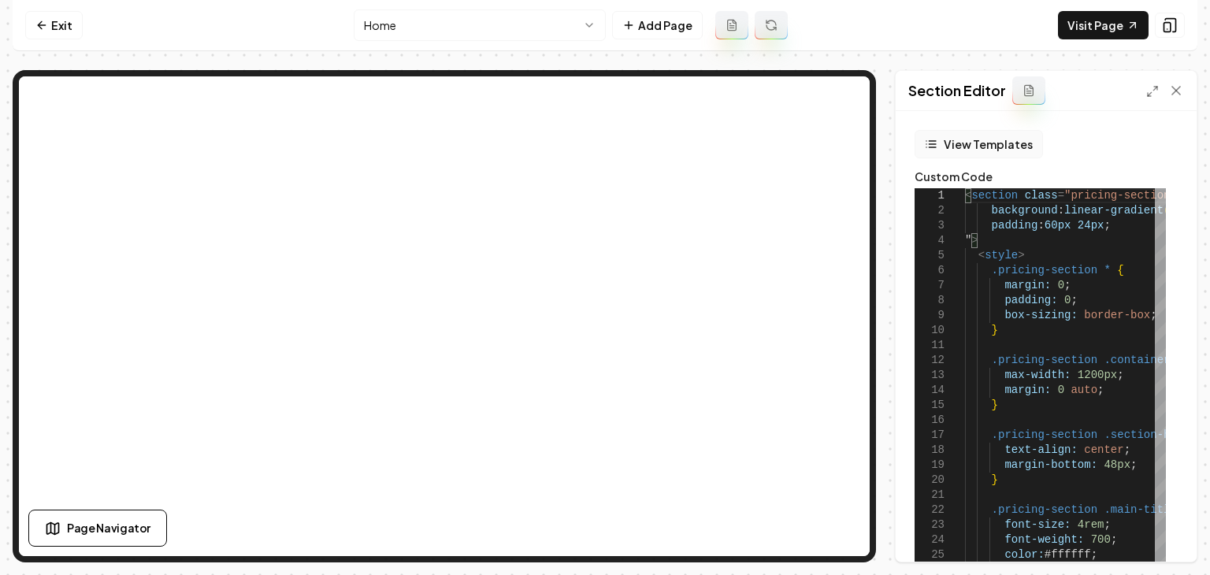
click at [953, 145] on button "View Templates" at bounding box center [979, 144] width 128 height 28
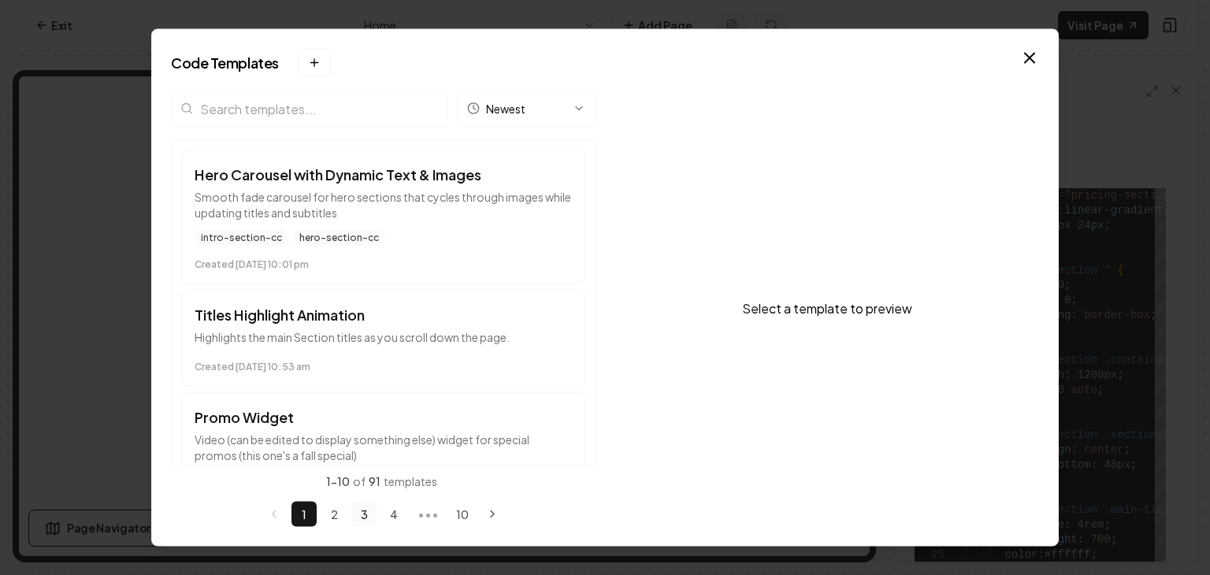
click at [368, 520] on button "3" at bounding box center [363, 514] width 25 height 25
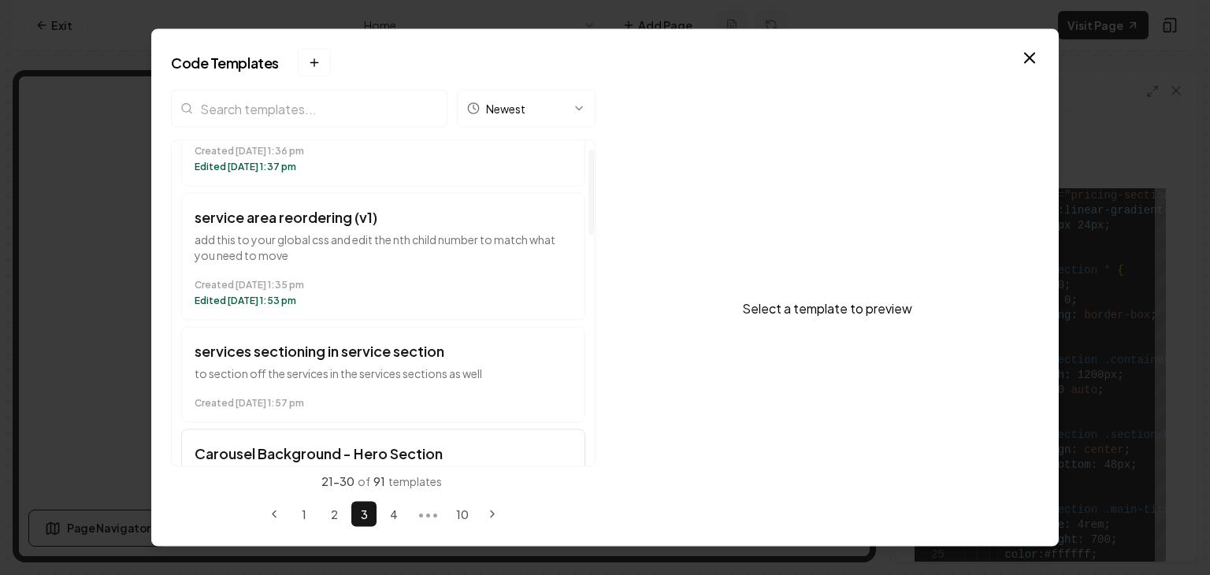
scroll to position [315, 0]
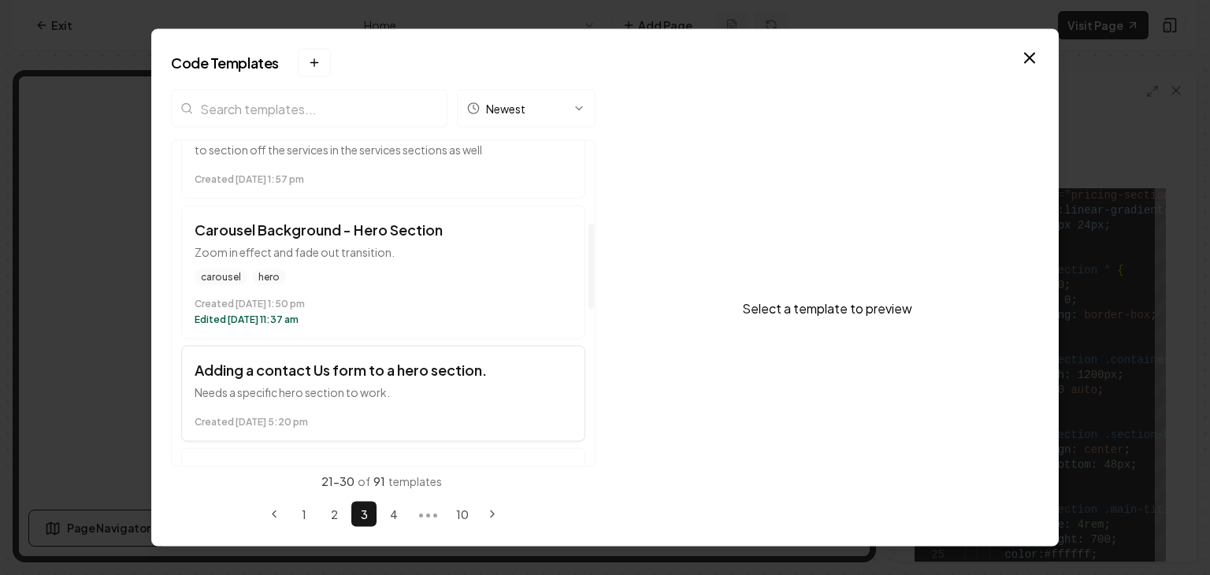
click at [311, 365] on h3 "Adding a contact Us form to a hero section." at bounding box center [383, 370] width 377 height 22
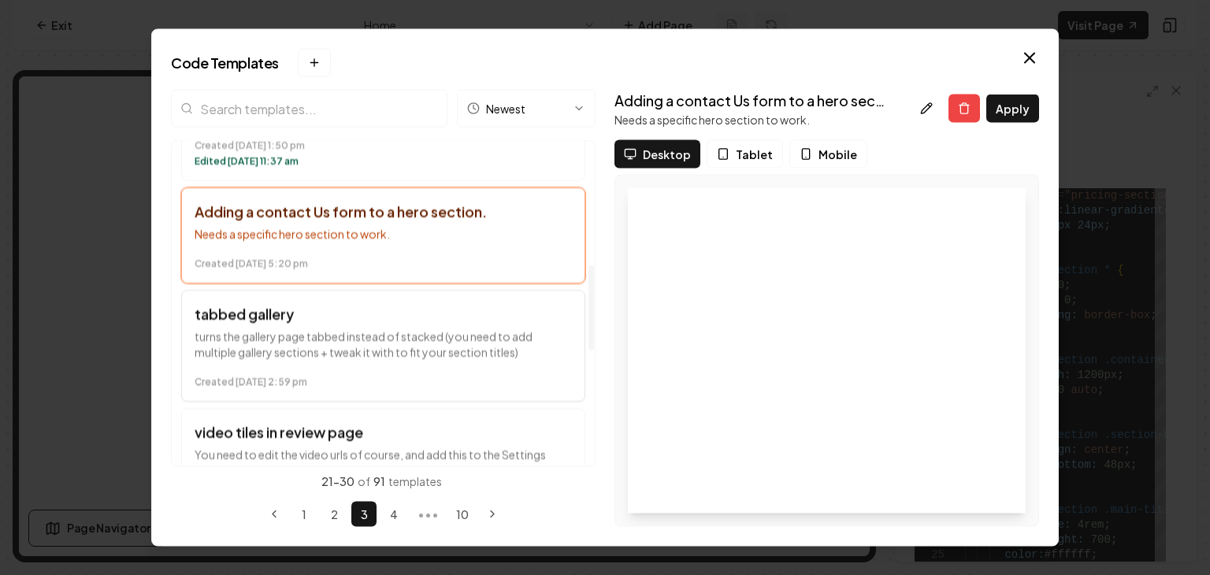
click at [374, 329] on p "turns the gallery page tabbed instead of stacked (you need to add multiple gall…" at bounding box center [383, 345] width 377 height 32
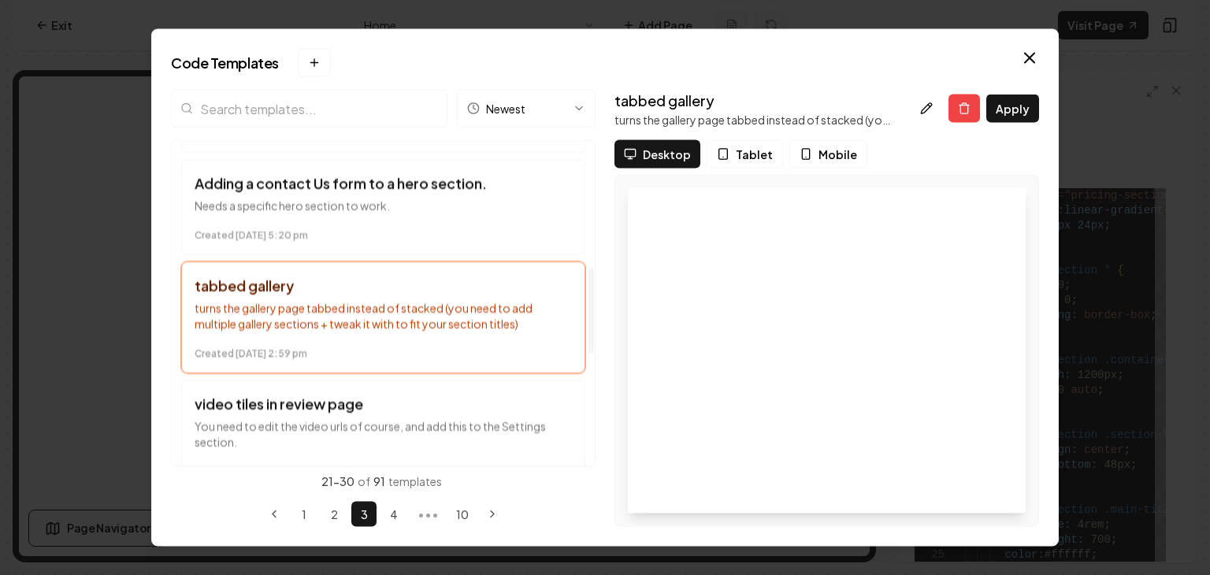
scroll to position [709, 0]
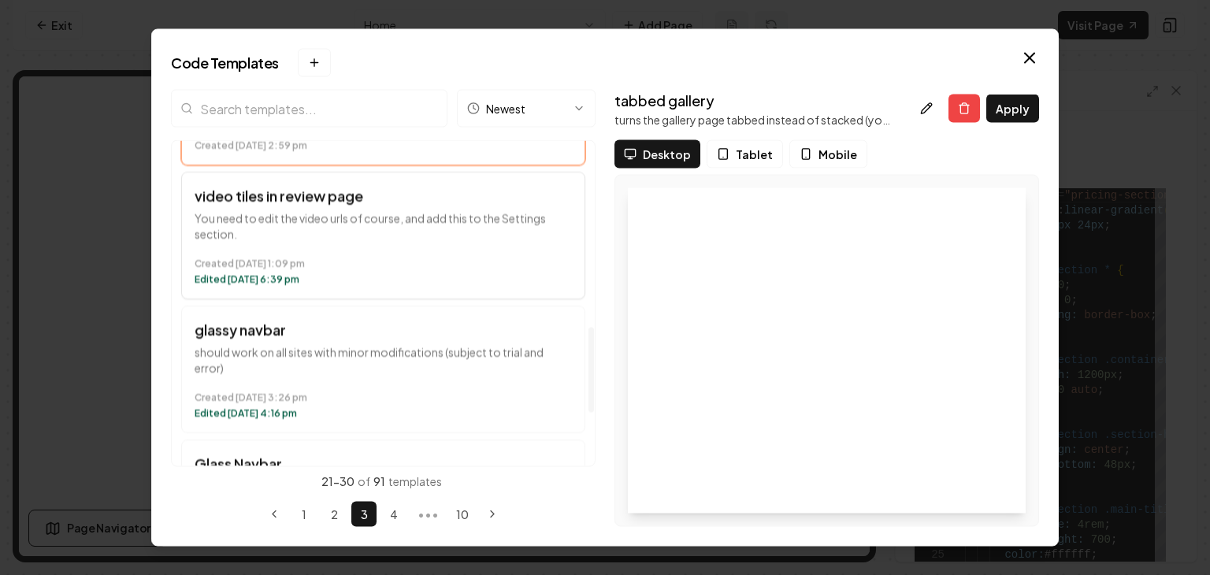
click at [385, 267] on time "Created [DATE] 1:09 pm" at bounding box center [383, 264] width 377 height 13
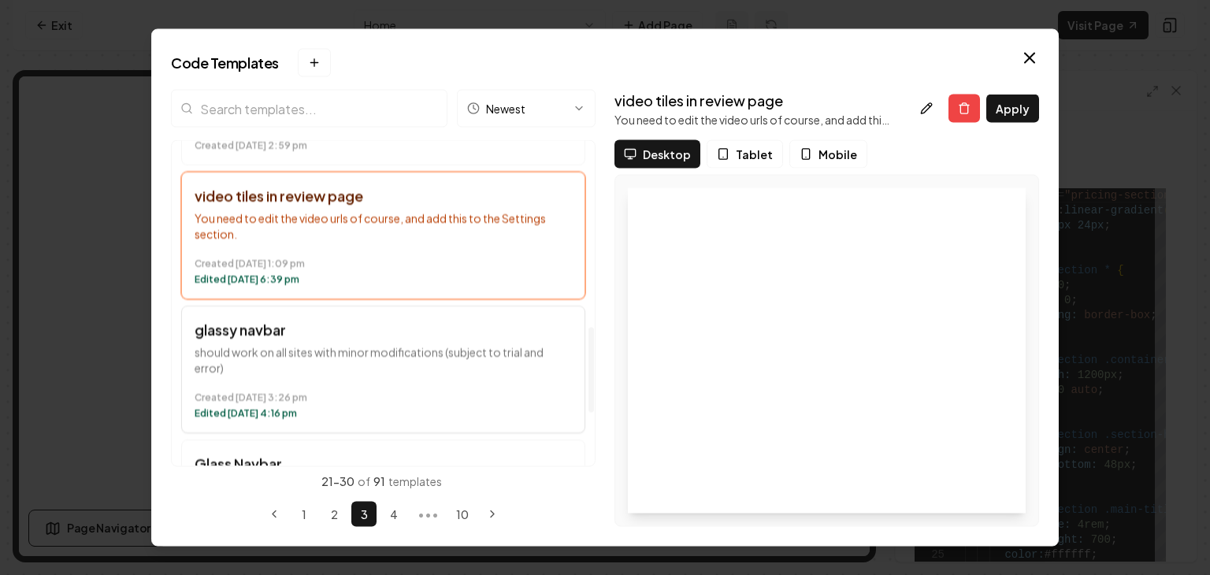
click at [374, 386] on div "Created [DATE] 3:26 pm Edited [DATE] 4:16 pm" at bounding box center [383, 403] width 377 height 35
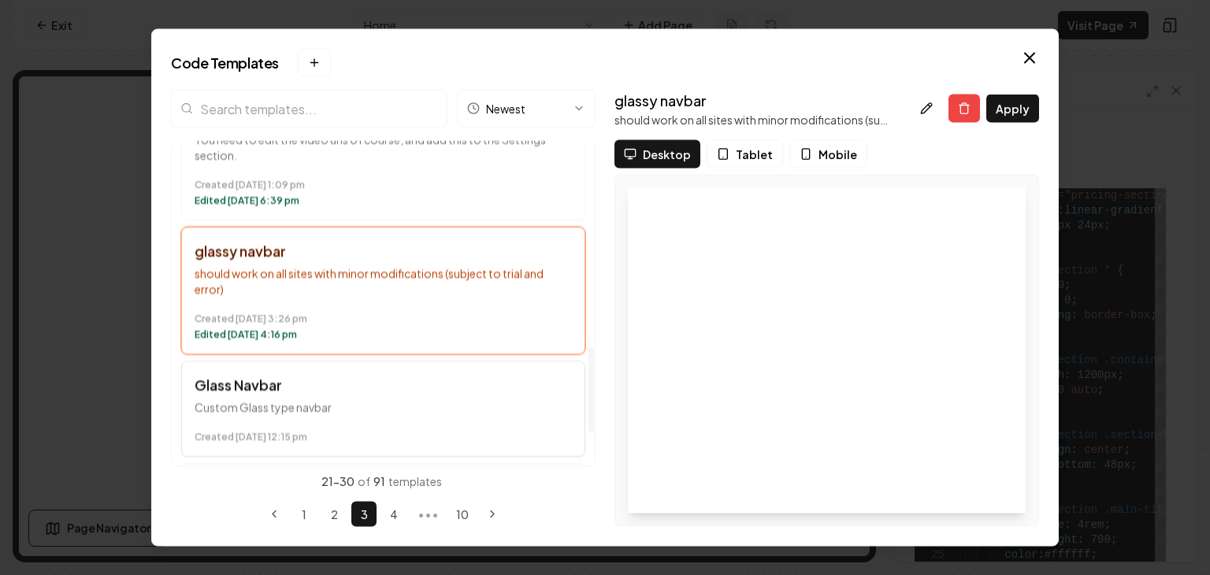
click at [354, 418] on button "Glass Navbar Custom Glass type navbar Created [DATE] 12:15 pm" at bounding box center [383, 410] width 404 height 96
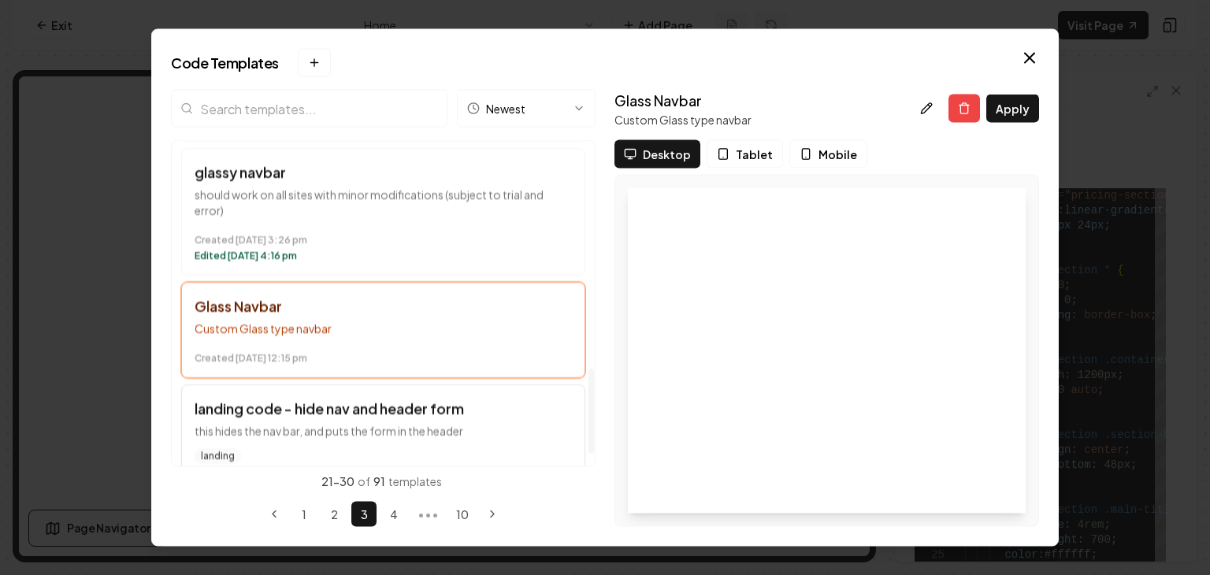
click at [357, 425] on p "this hides the nav bar, and puts the form in the header" at bounding box center [383, 432] width 377 height 16
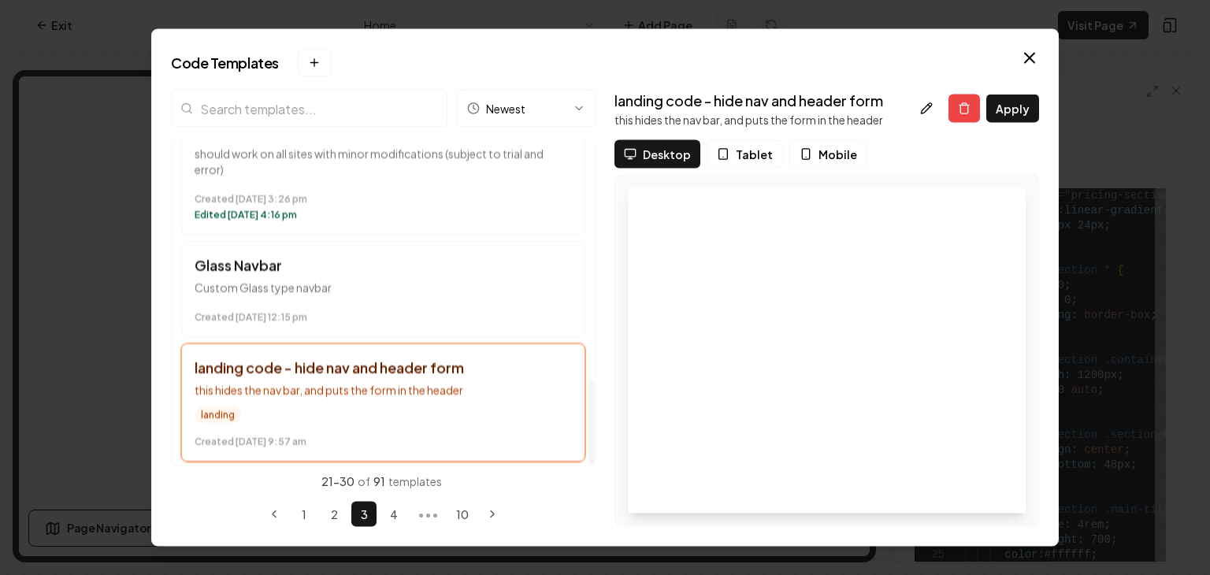
scroll to position [909, 0]
click at [388, 510] on button "4" at bounding box center [393, 514] width 25 height 25
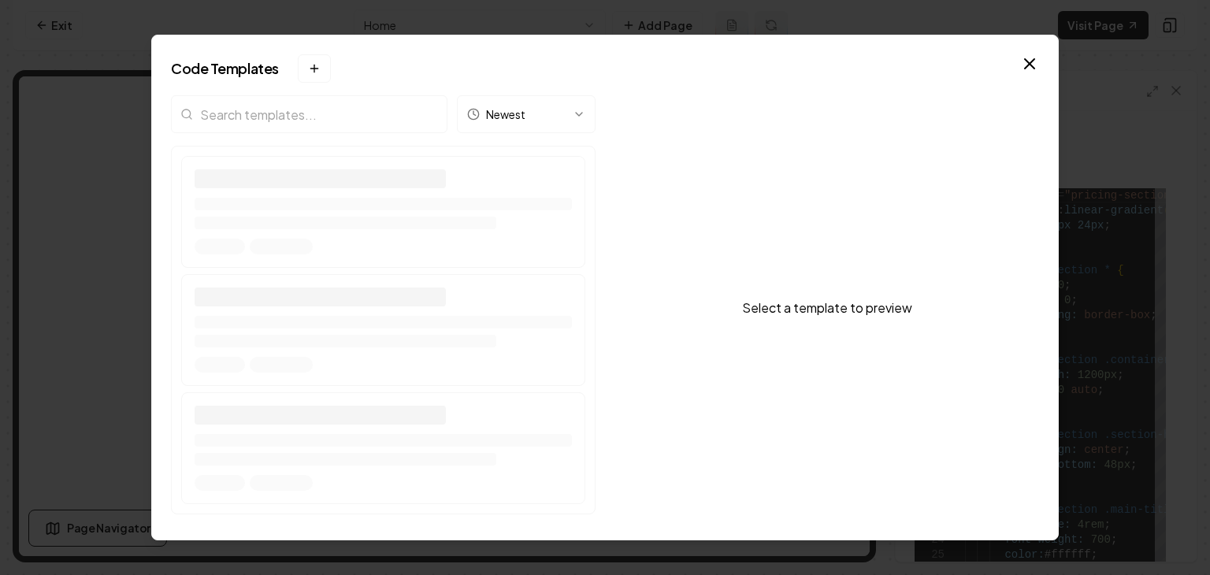
scroll to position [0, 0]
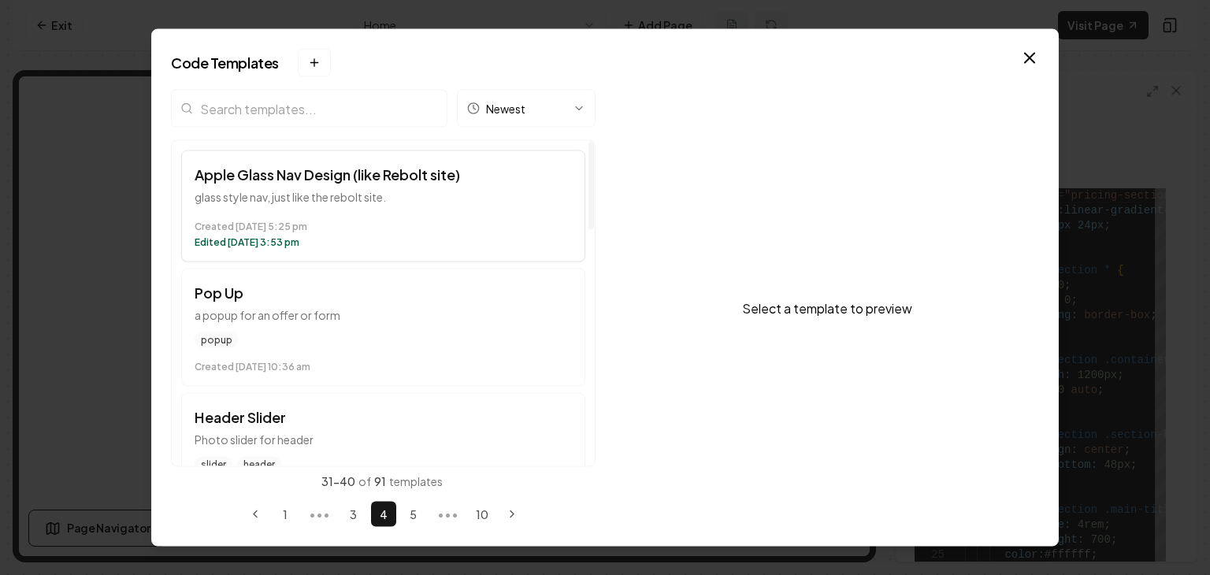
click at [429, 231] on time "Created [DATE] 5:25 pm" at bounding box center [383, 227] width 377 height 13
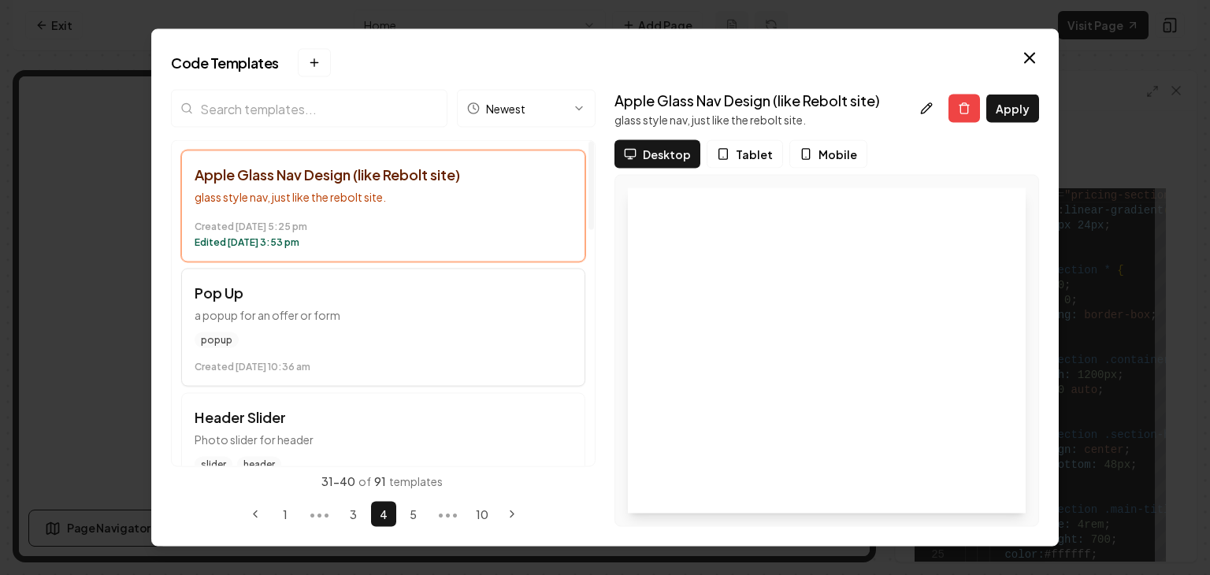
click at [448, 308] on p "a popup for an offer or form" at bounding box center [383, 315] width 377 height 16
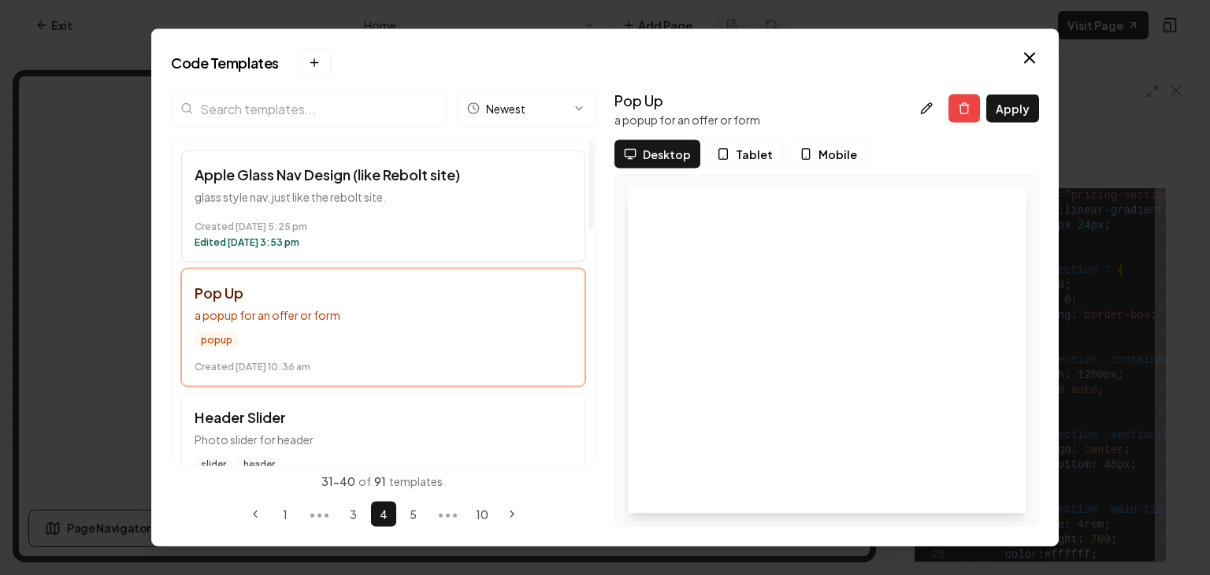
click at [461, 257] on button "Apple Glass Nav Design (like Rebolt site) glass style nav, just like the rebolt…" at bounding box center [383, 206] width 404 height 112
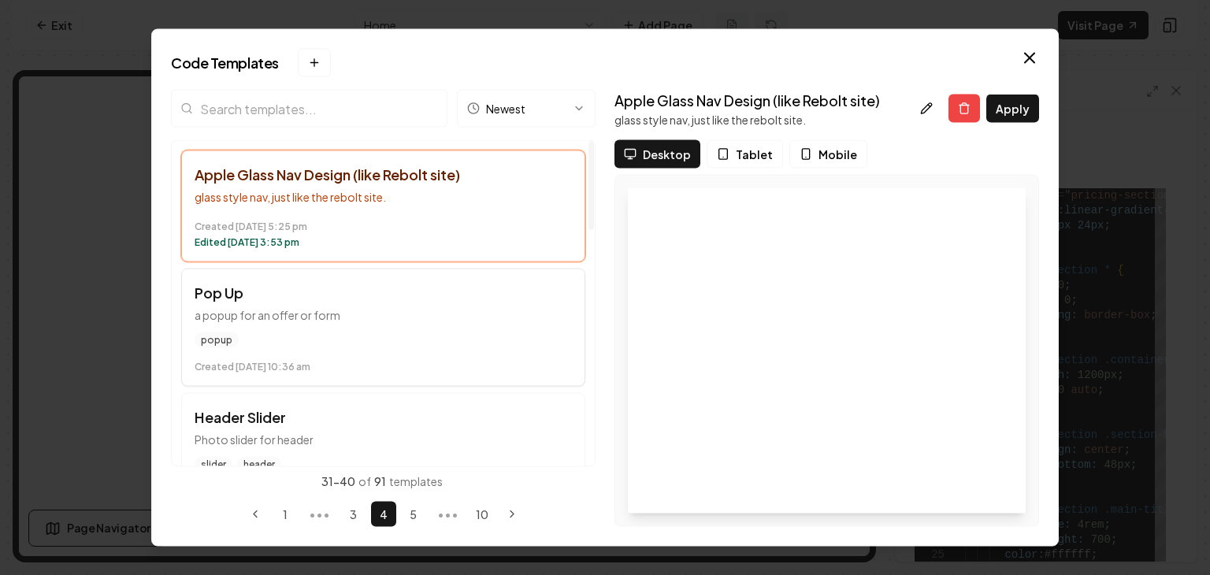
click at [457, 317] on p "a popup for an offer or form" at bounding box center [383, 315] width 377 height 16
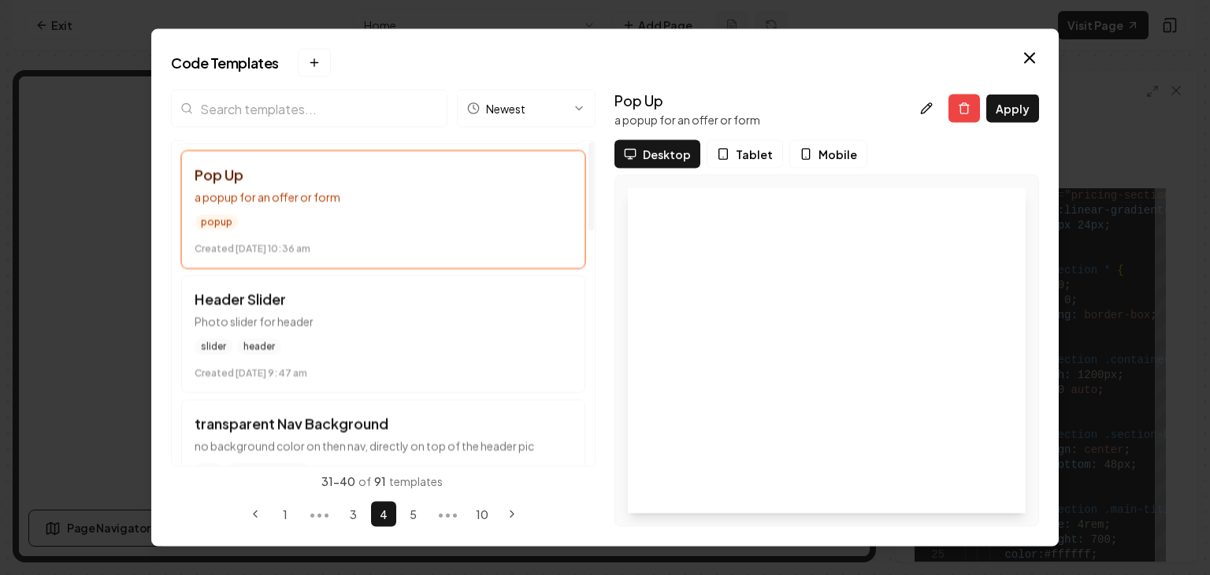
scroll to position [158, 0]
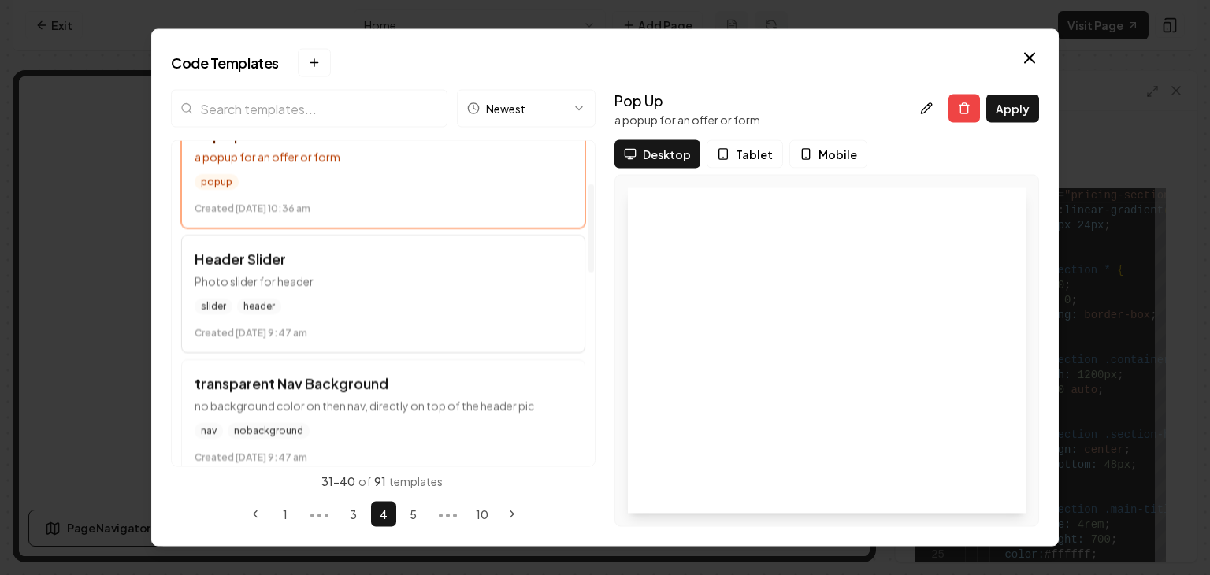
click at [466, 299] on div "slider header" at bounding box center [383, 307] width 377 height 16
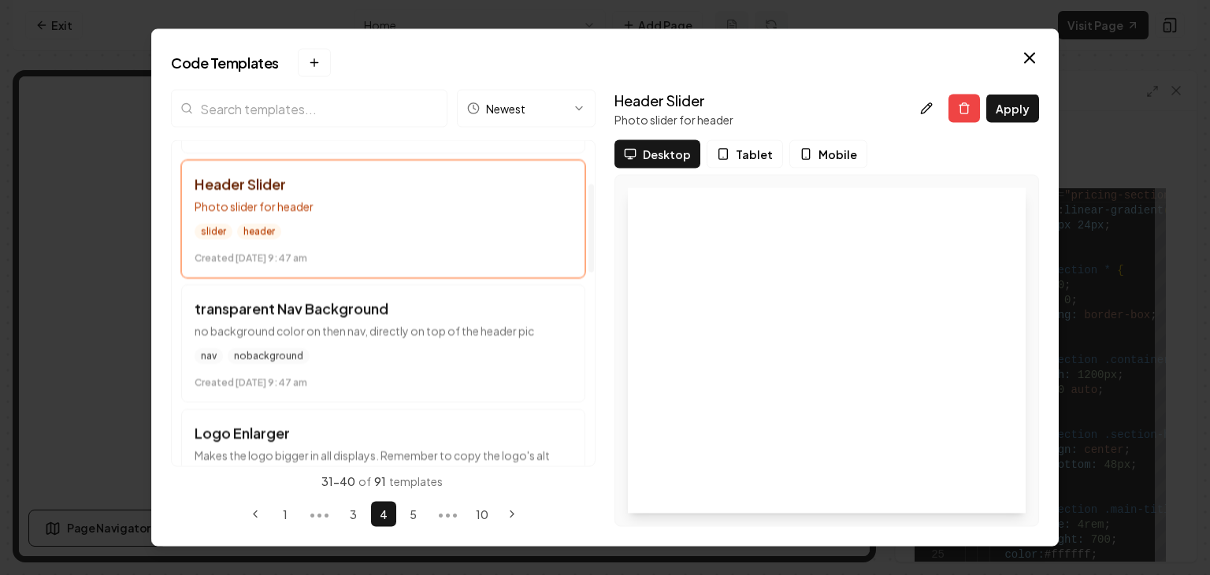
scroll to position [236, 0]
click at [460, 338] on button "transparent Nav Background no background color on then nav, directly on top of …" at bounding box center [383, 340] width 404 height 118
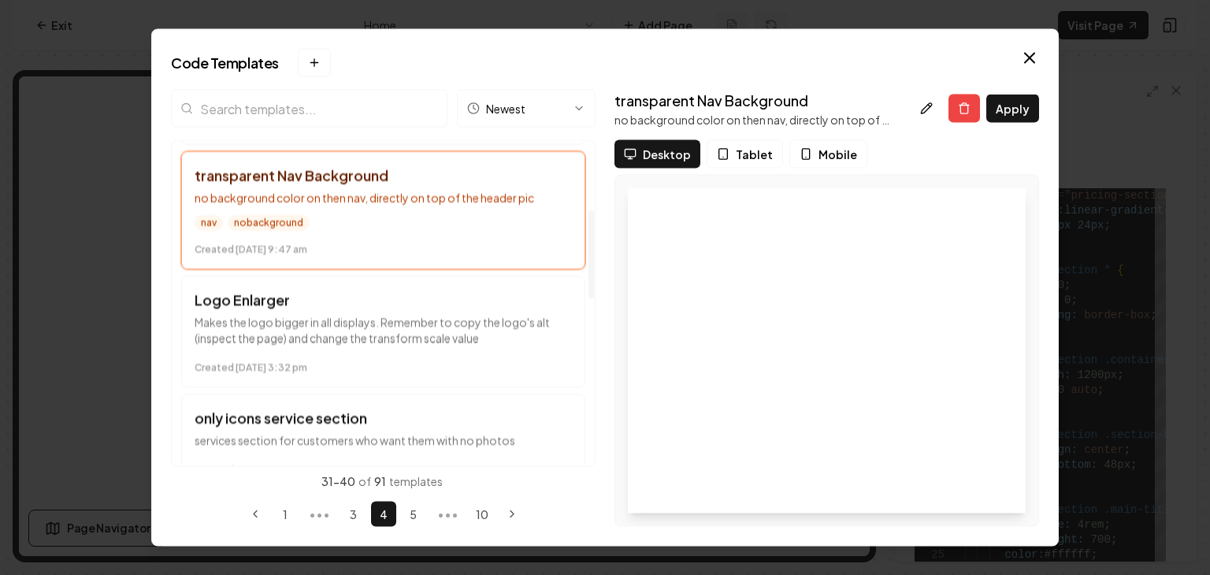
scroll to position [394, 0]
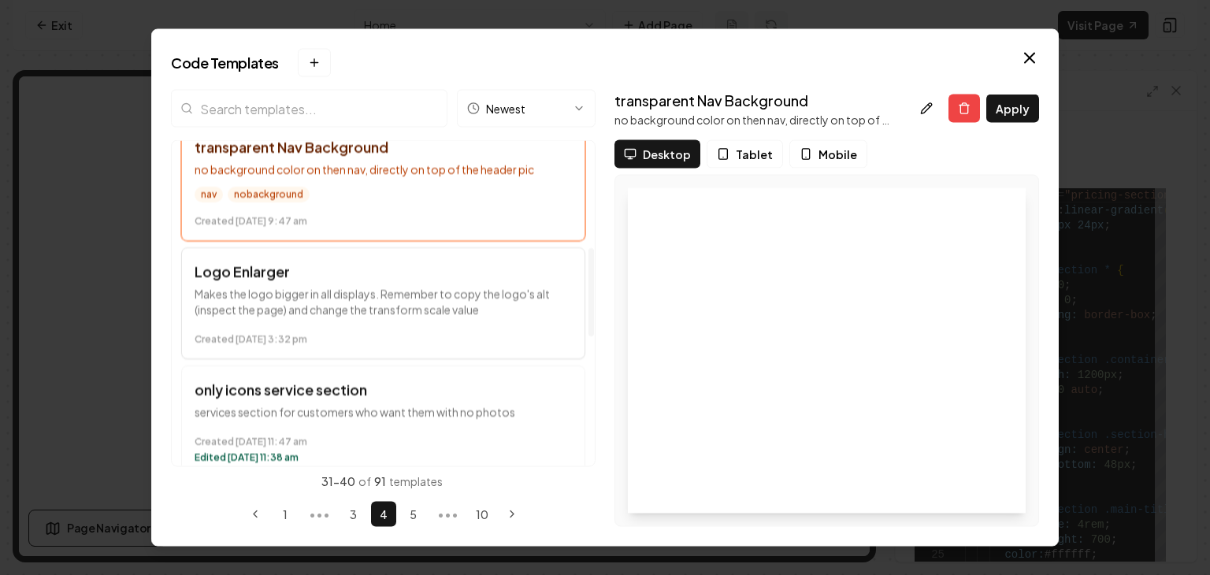
drag, startPoint x: 460, startPoint y: 335, endPoint x: 457, endPoint y: 321, distance: 13.8
click at [460, 334] on time "Created [DATE] 3:32 pm" at bounding box center [383, 340] width 377 height 13
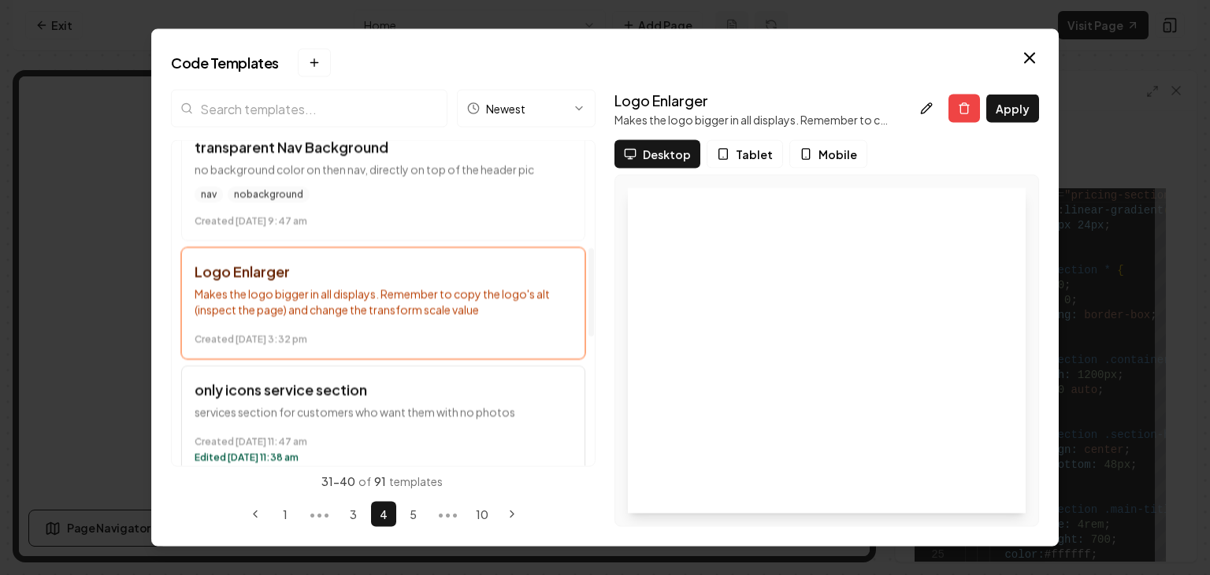
click at [457, 407] on p "services section for customers who want them with no photos" at bounding box center [383, 413] width 377 height 16
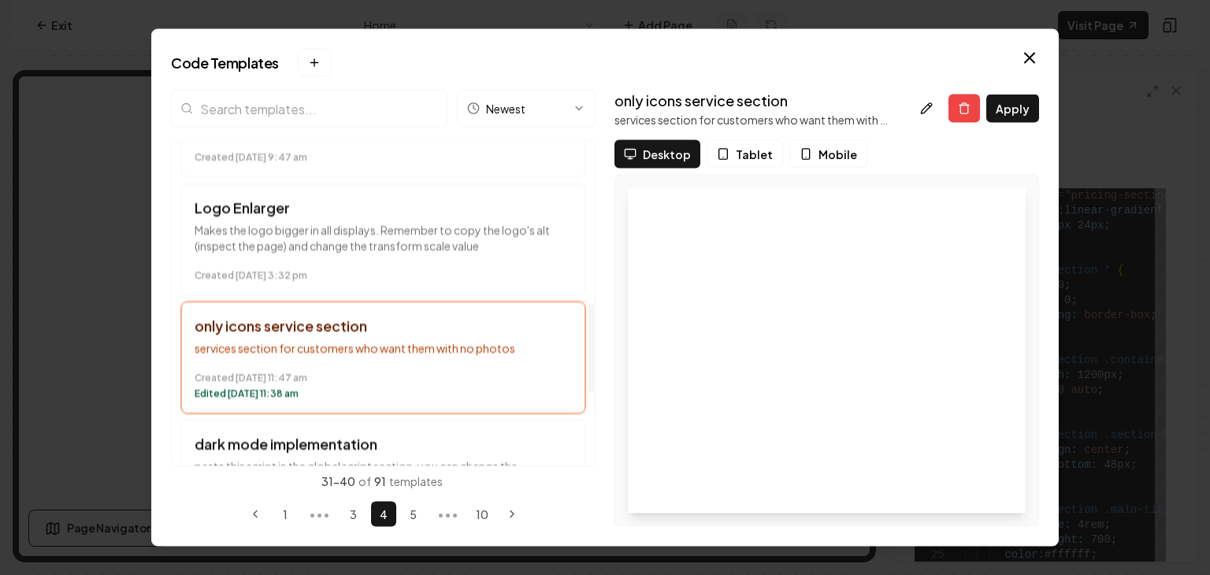
scroll to position [709, 0]
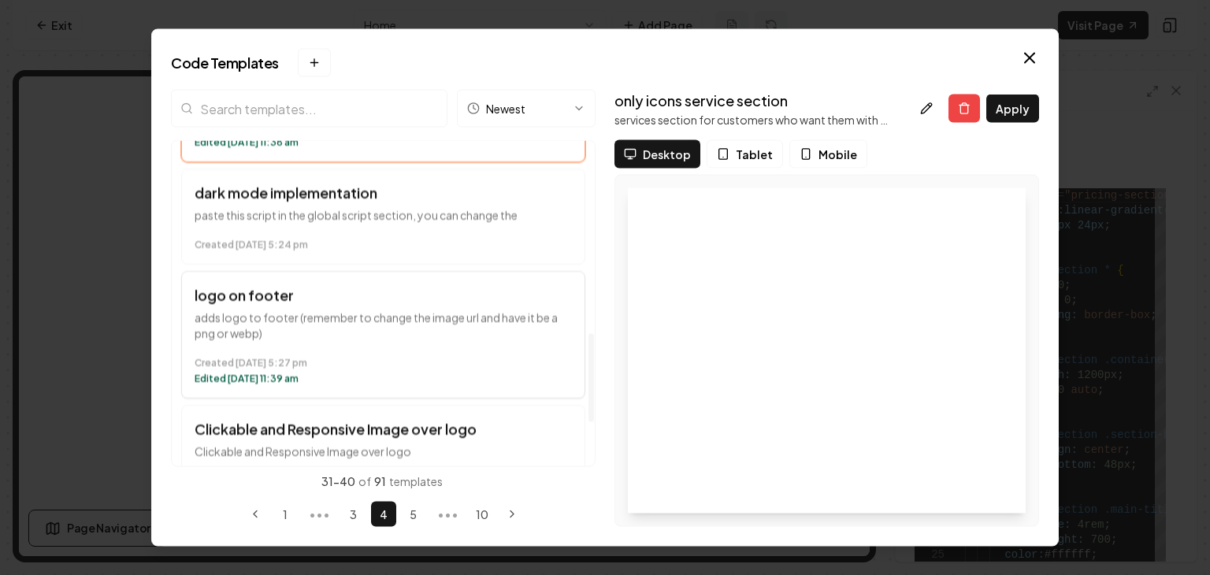
click at [427, 291] on h3 "logo on footer" at bounding box center [383, 296] width 377 height 22
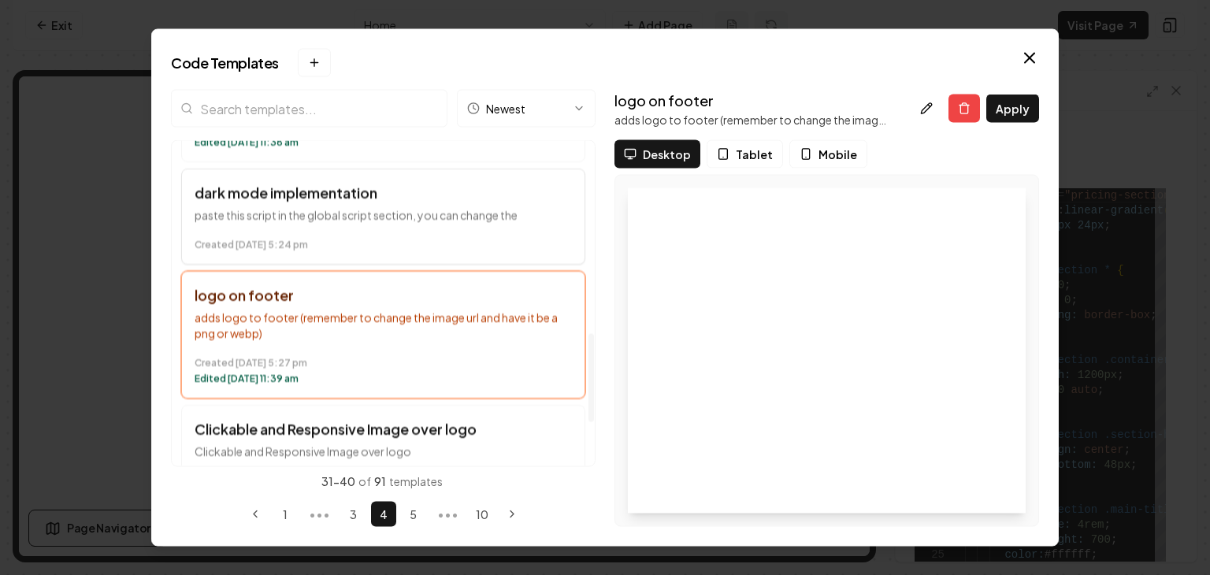
click at [427, 221] on p "paste this script in the global script section, you can change the" at bounding box center [383, 216] width 377 height 16
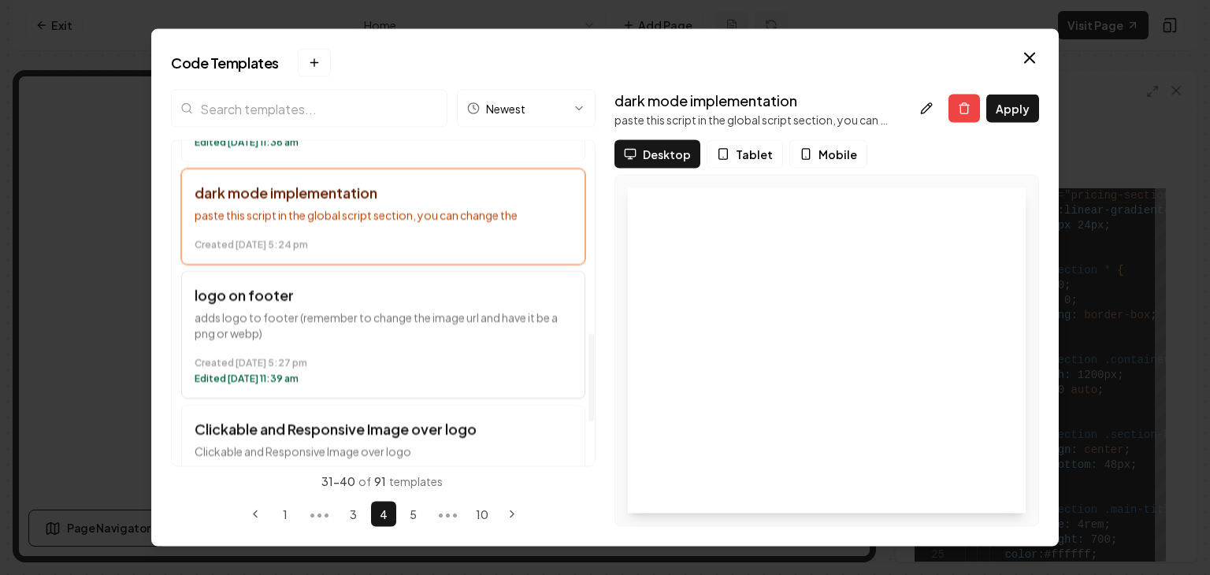
click at [418, 288] on h3 "logo on footer" at bounding box center [383, 296] width 377 height 22
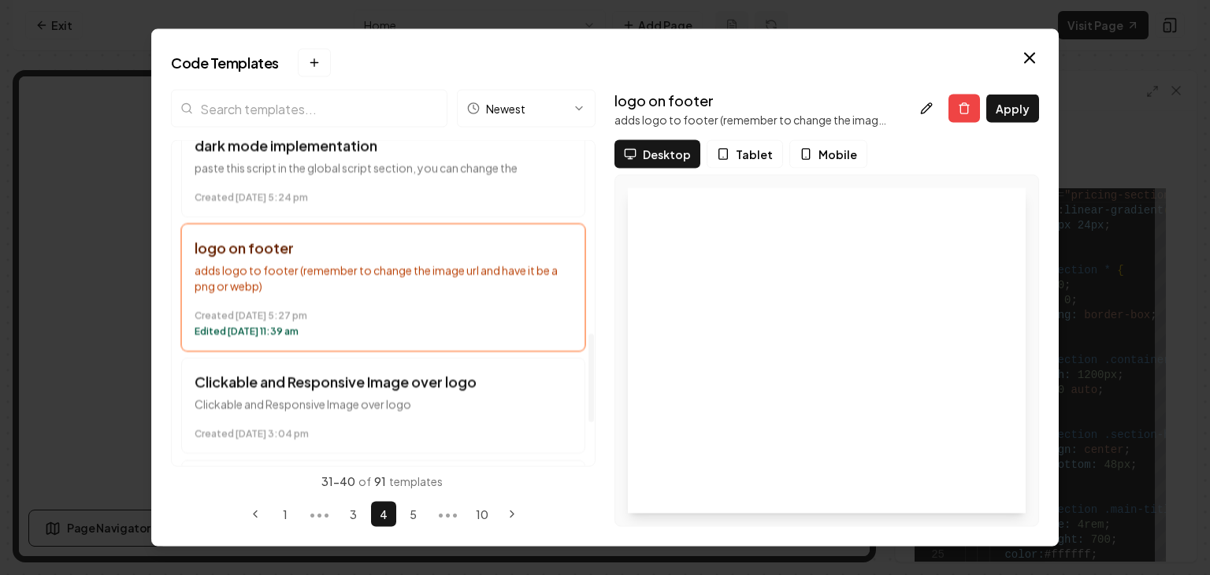
scroll to position [867, 0]
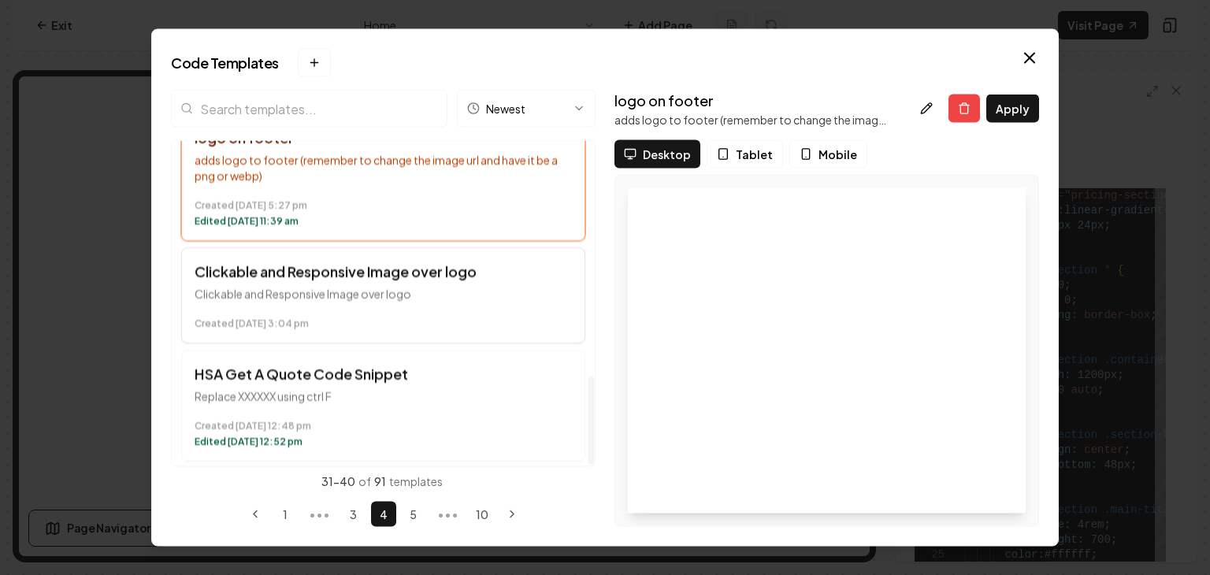
click at [416, 299] on button "Clickable and Responsive Image over logo Clickable and Responsive Image over lo…" at bounding box center [383, 296] width 404 height 96
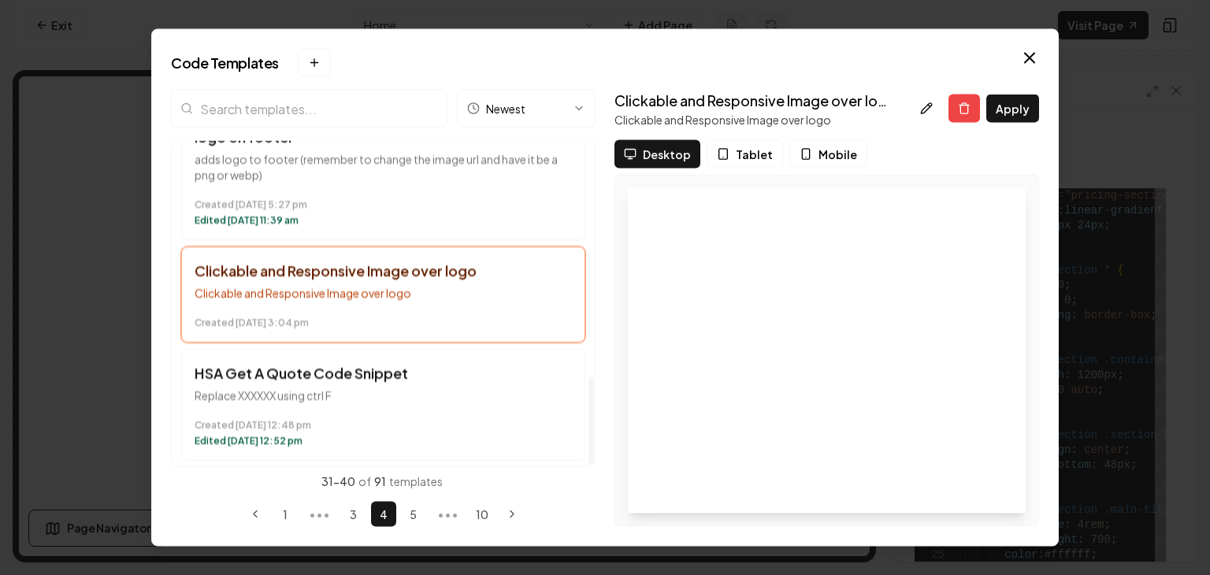
scroll to position [868, 0]
click at [420, 388] on p "Replace XXXXXX using ctrl F" at bounding box center [383, 396] width 377 height 16
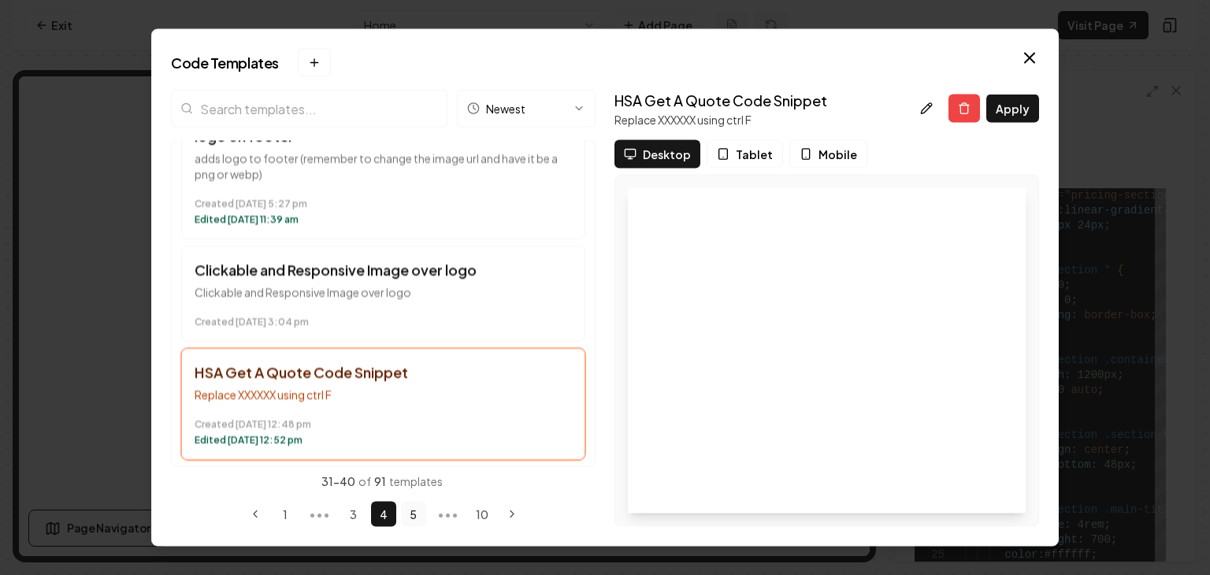
click at [420, 511] on button "5" at bounding box center [413, 514] width 25 height 25
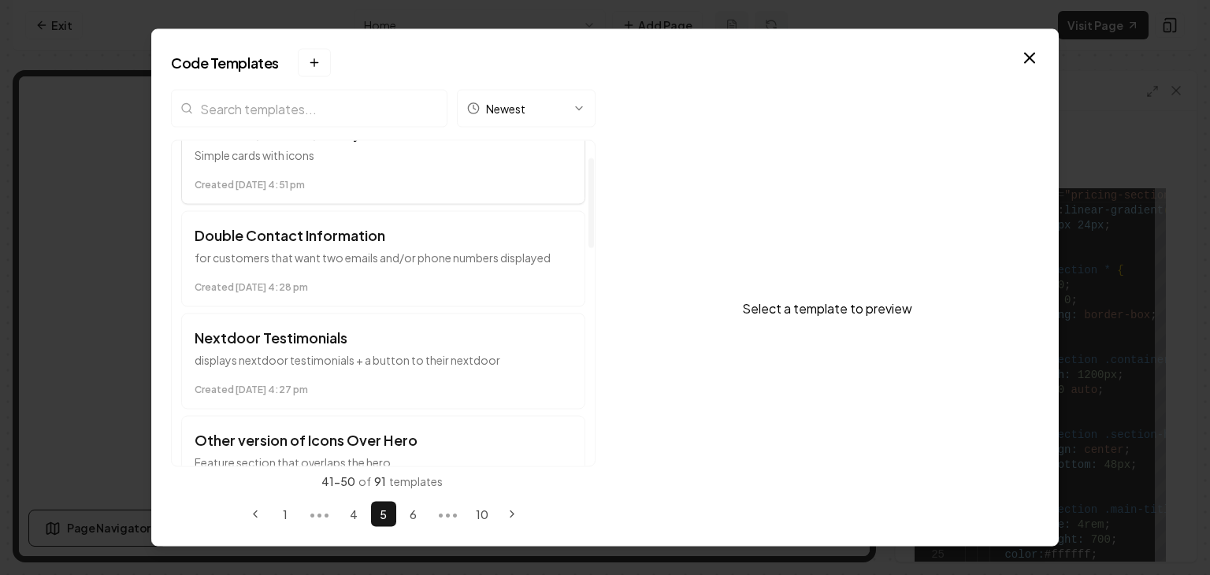
scroll to position [0, 0]
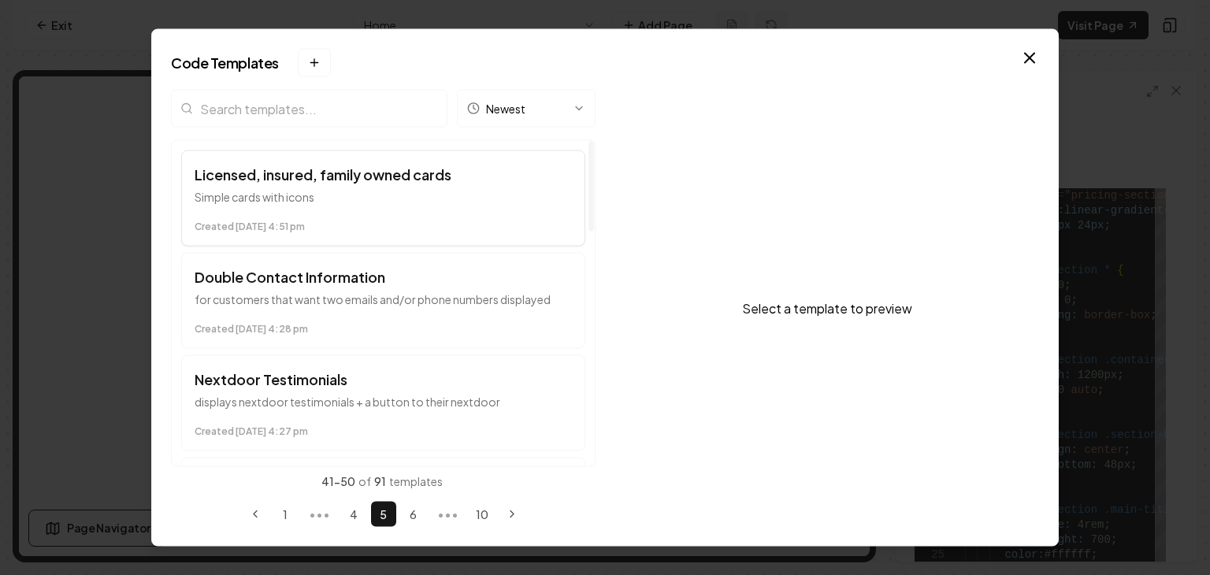
click at [359, 202] on p "Simple cards with icons" at bounding box center [383, 197] width 377 height 16
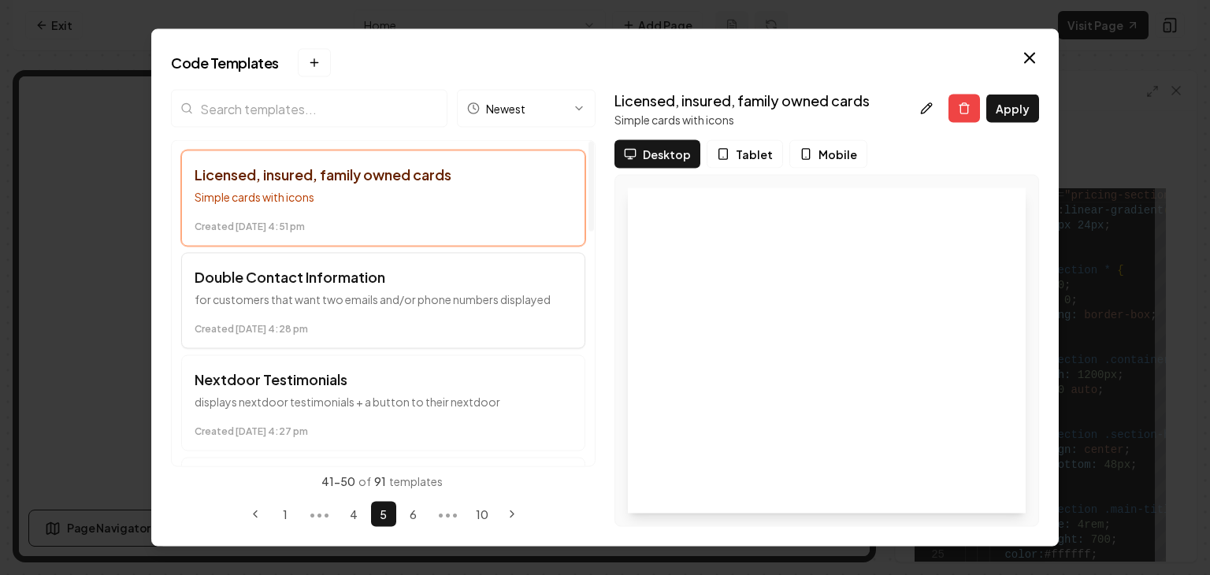
click at [401, 301] on p "for customers that want two emails and/or phone numbers displayed" at bounding box center [383, 300] width 377 height 16
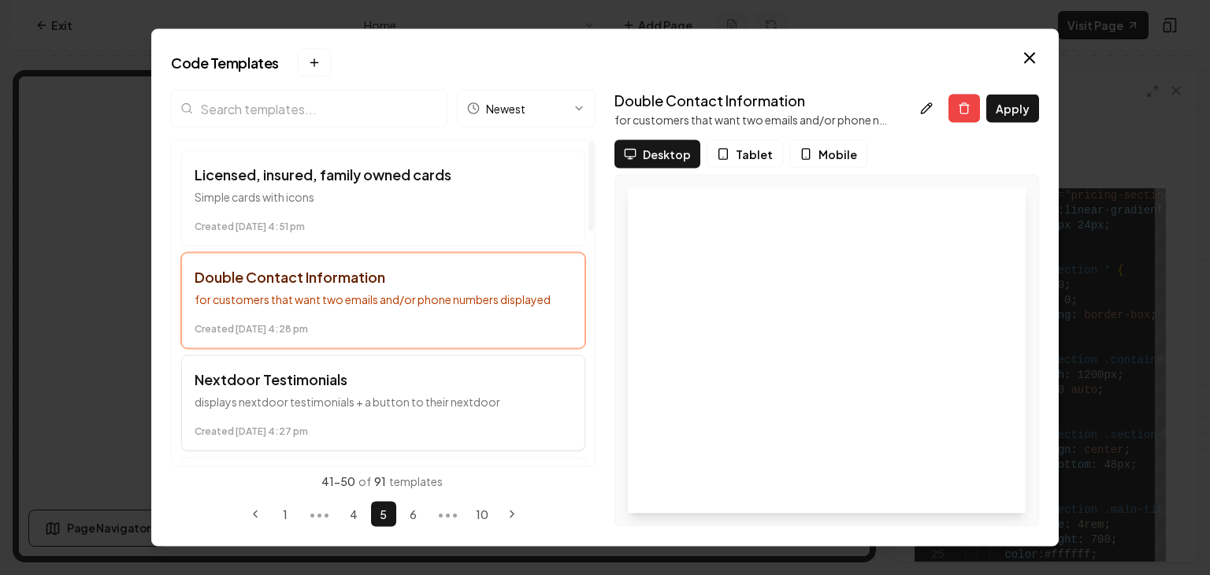
click at [407, 377] on h3 "Nextdoor Testimonials" at bounding box center [383, 380] width 377 height 22
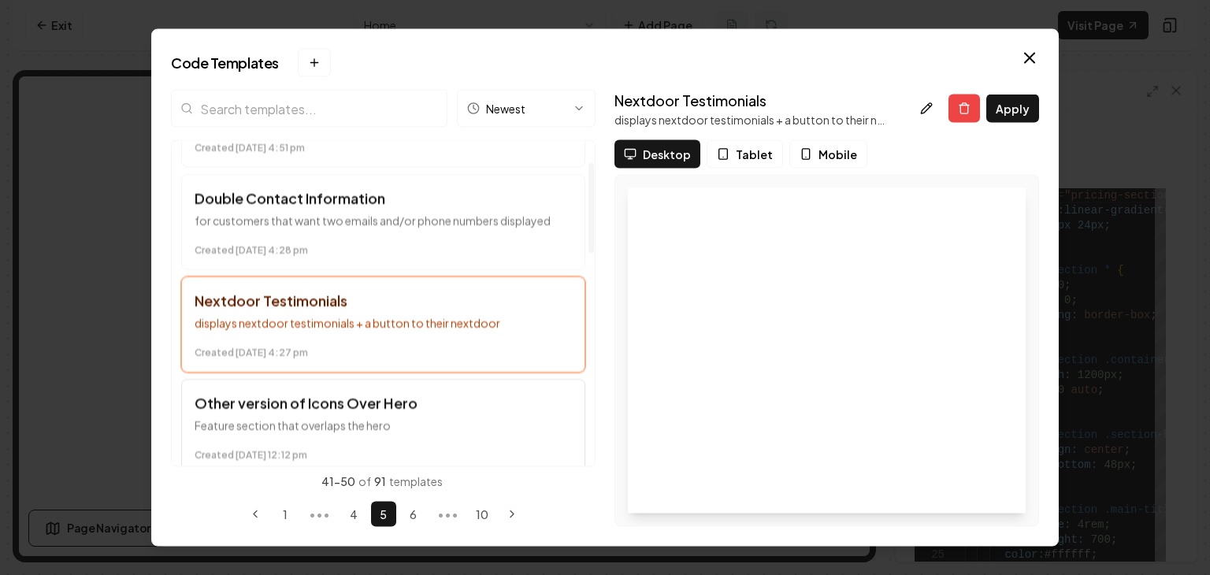
click at [411, 420] on p "Feature section that overlaps the hero" at bounding box center [383, 426] width 377 height 16
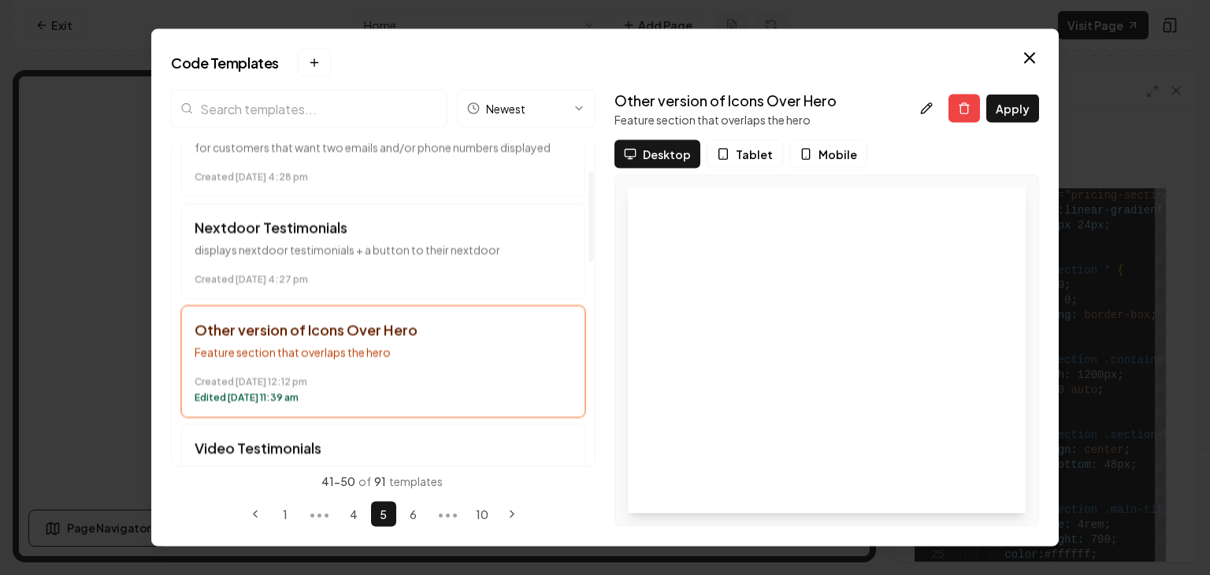
scroll to position [158, 0]
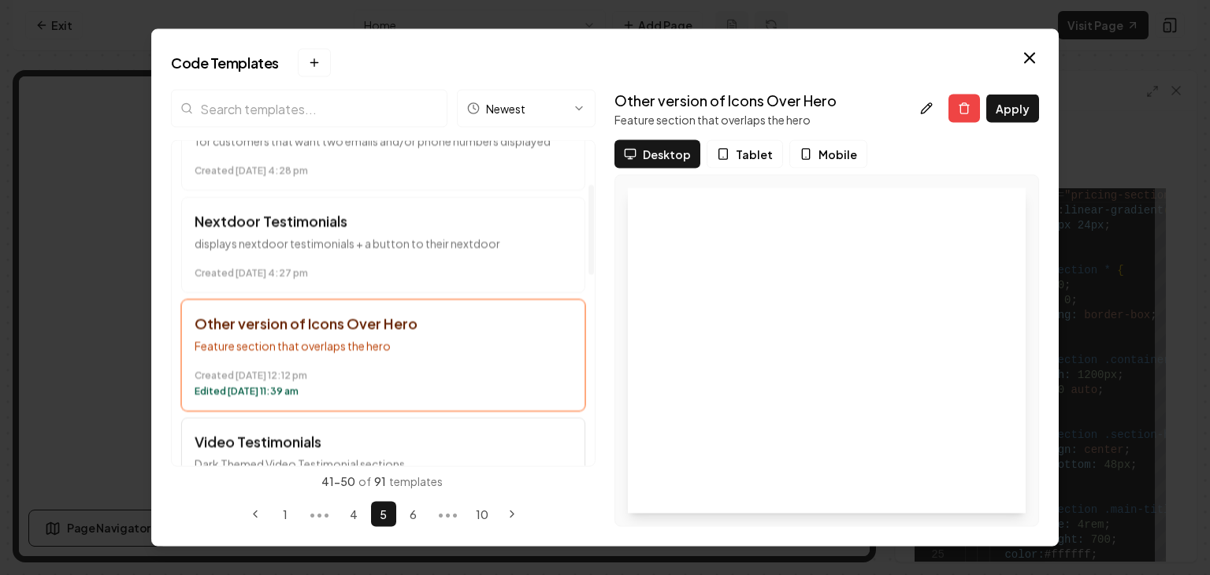
click at [403, 442] on h3 "Video Testimonials" at bounding box center [383, 443] width 377 height 22
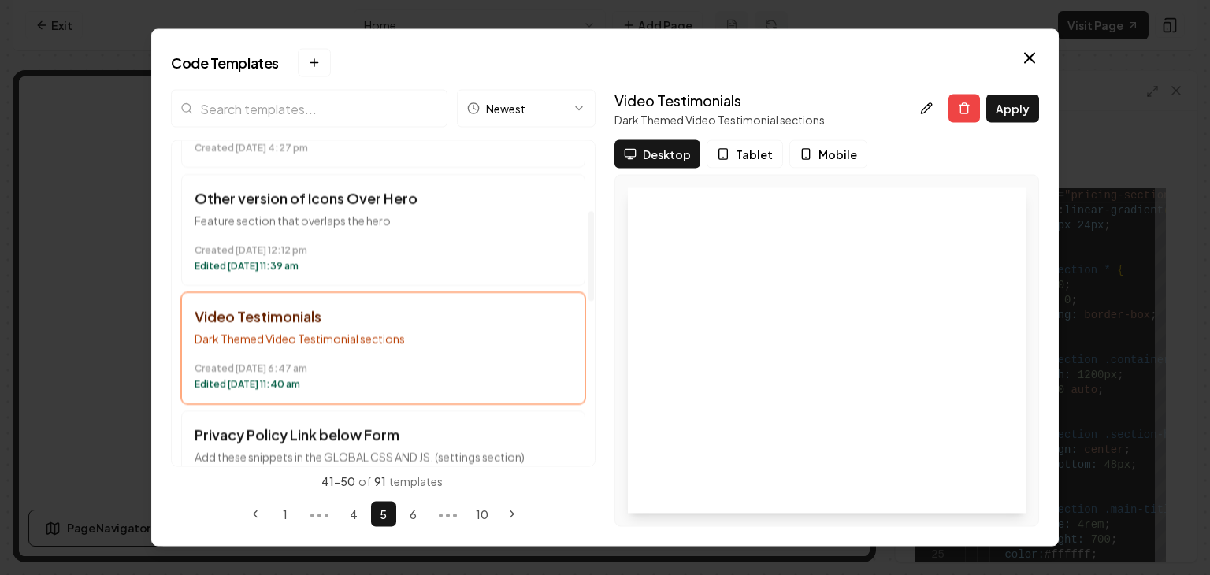
scroll to position [473, 0]
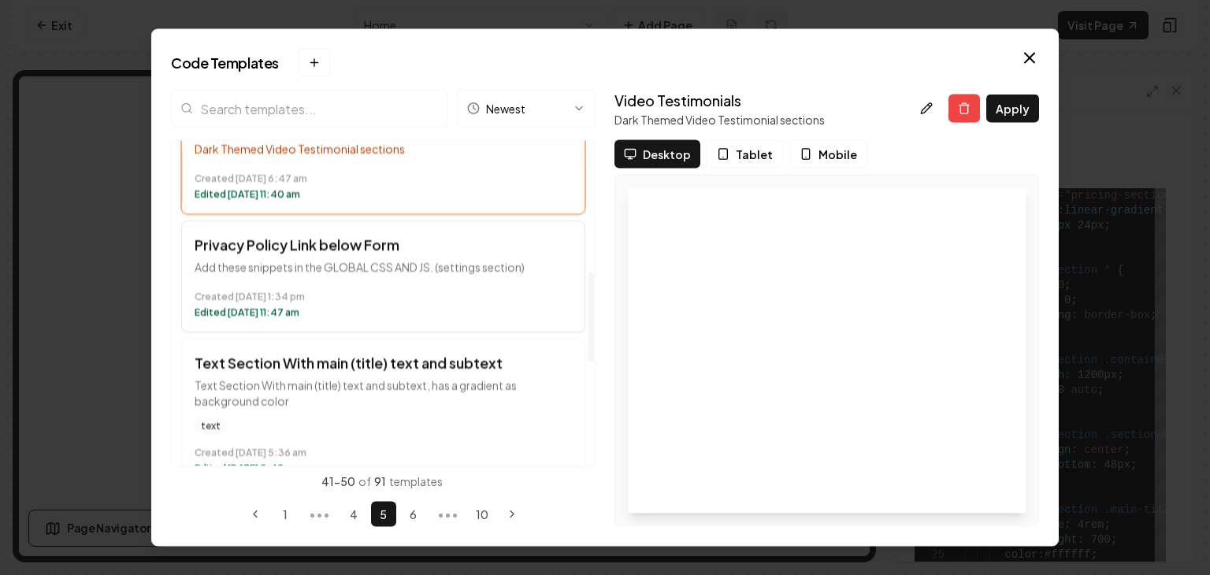
click at [419, 256] on button "Privacy Policy Link below Form Add these snippets in the GLOBAL CSS AND JS. (se…" at bounding box center [383, 277] width 404 height 112
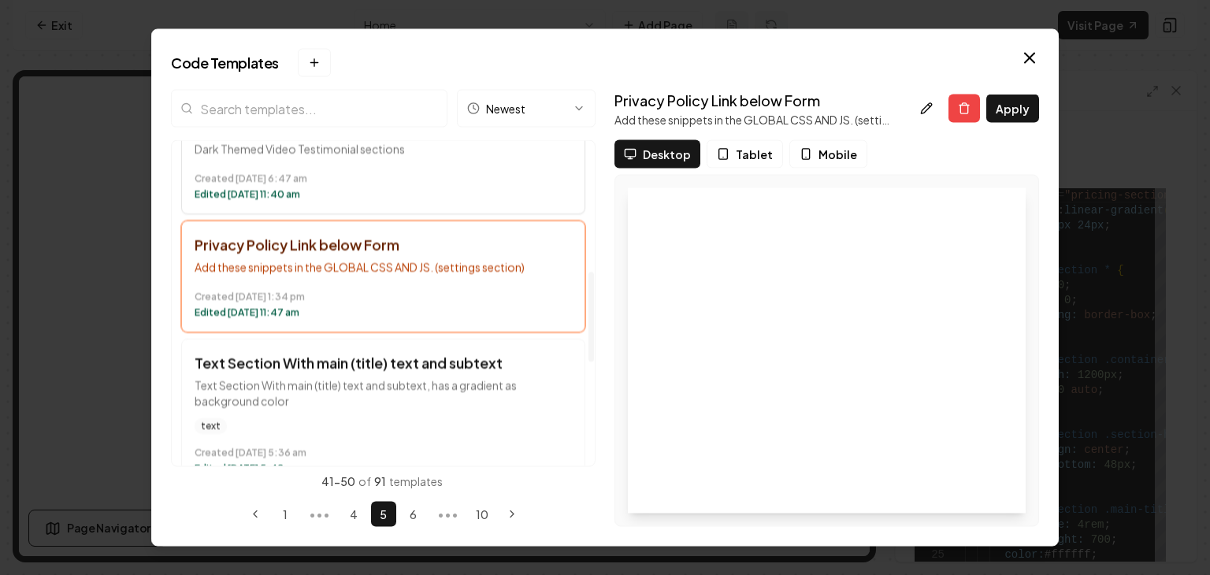
click at [437, 196] on time "Edited [DATE] 11:40 am" at bounding box center [383, 195] width 377 height 13
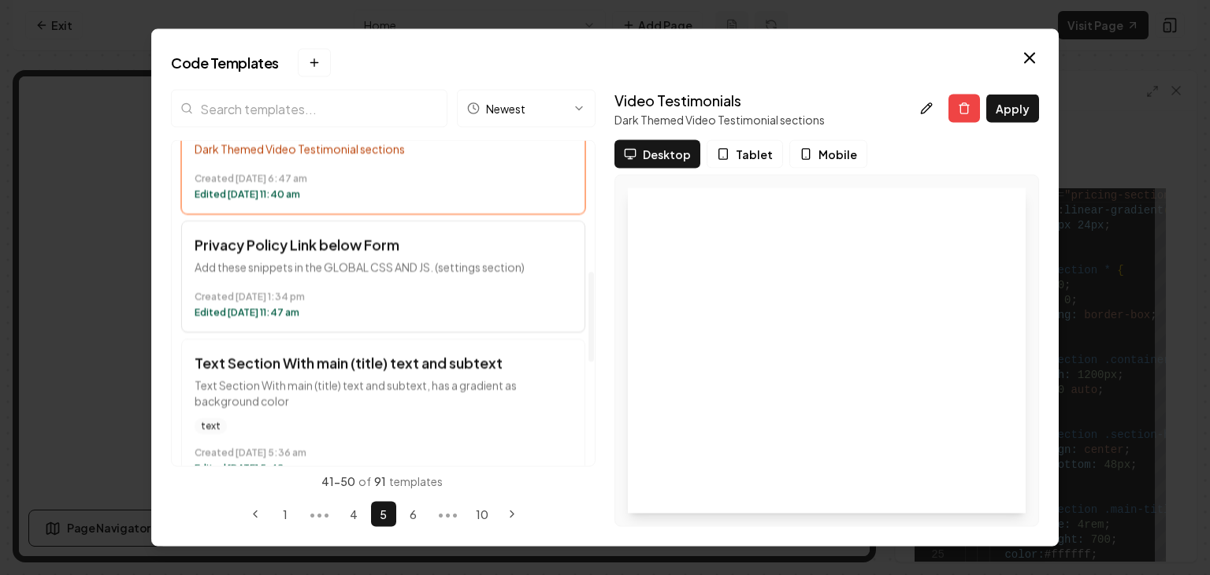
click at [358, 292] on time "Created [DATE] 1:34 pm" at bounding box center [383, 298] width 377 height 13
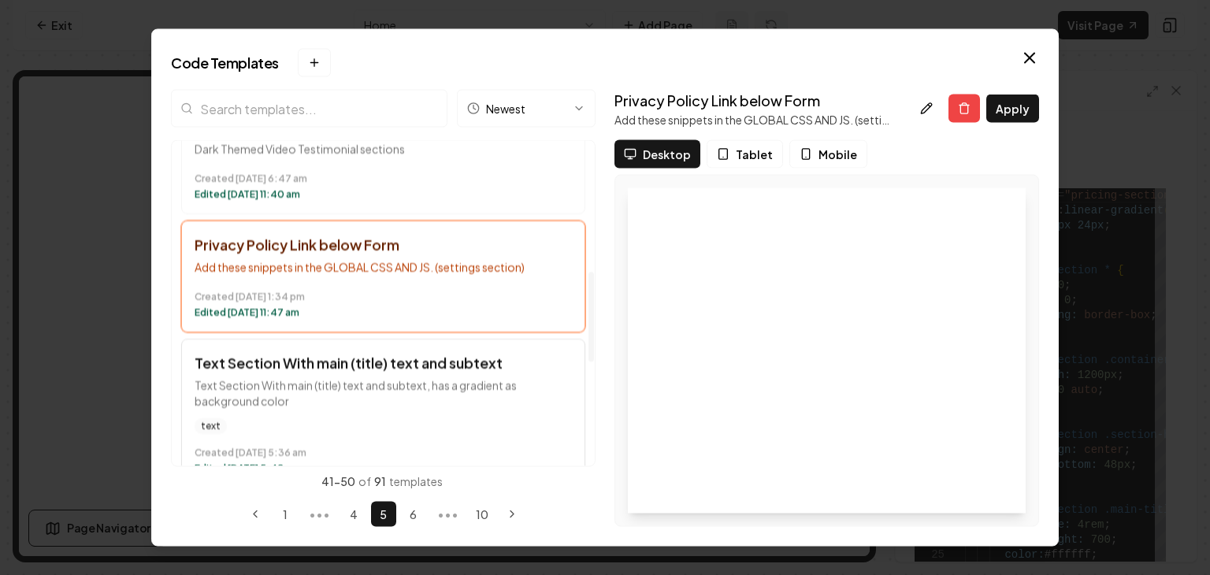
click at [405, 388] on p "Text Section With main (title) text and subtext, has a gradient as background c…" at bounding box center [383, 394] width 377 height 32
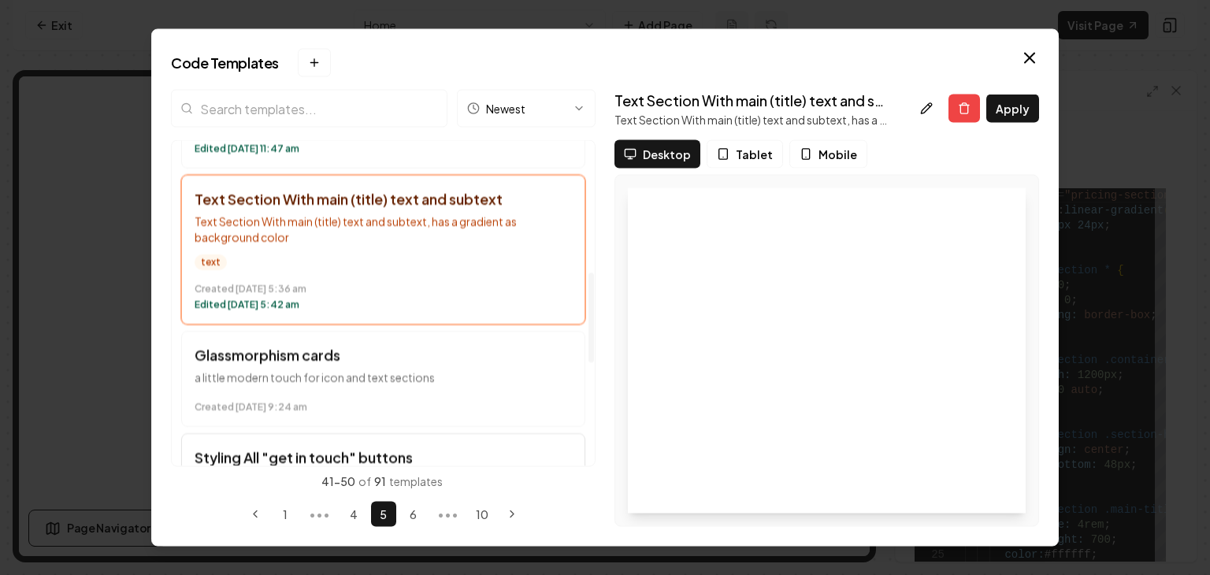
scroll to position [709, 0]
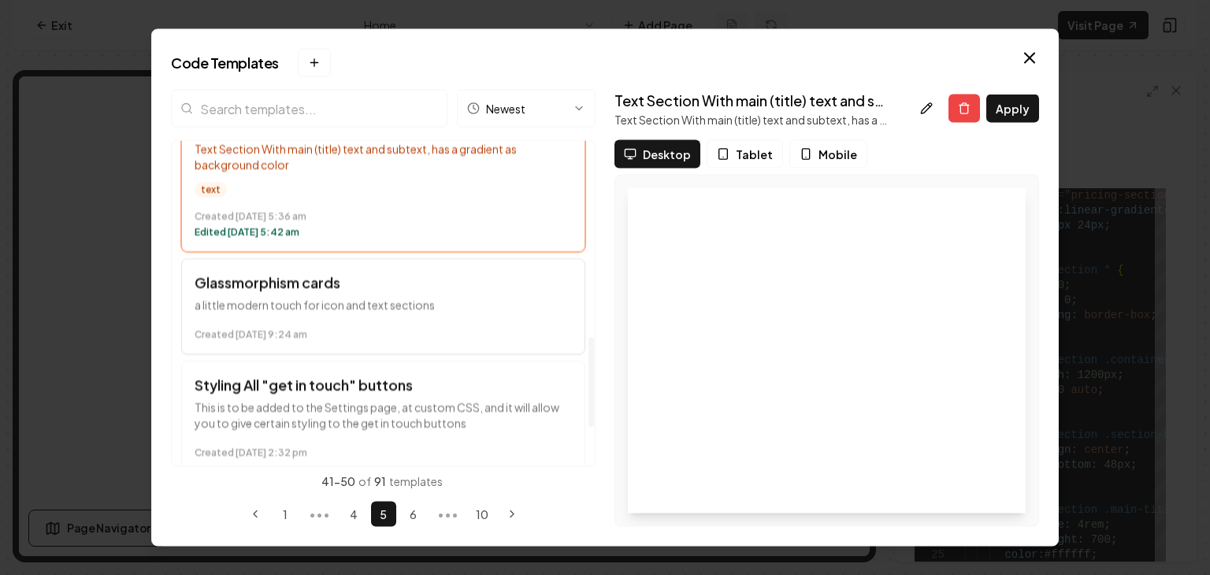
click at [407, 323] on div "Created [DATE] 9:24 am" at bounding box center [383, 332] width 377 height 19
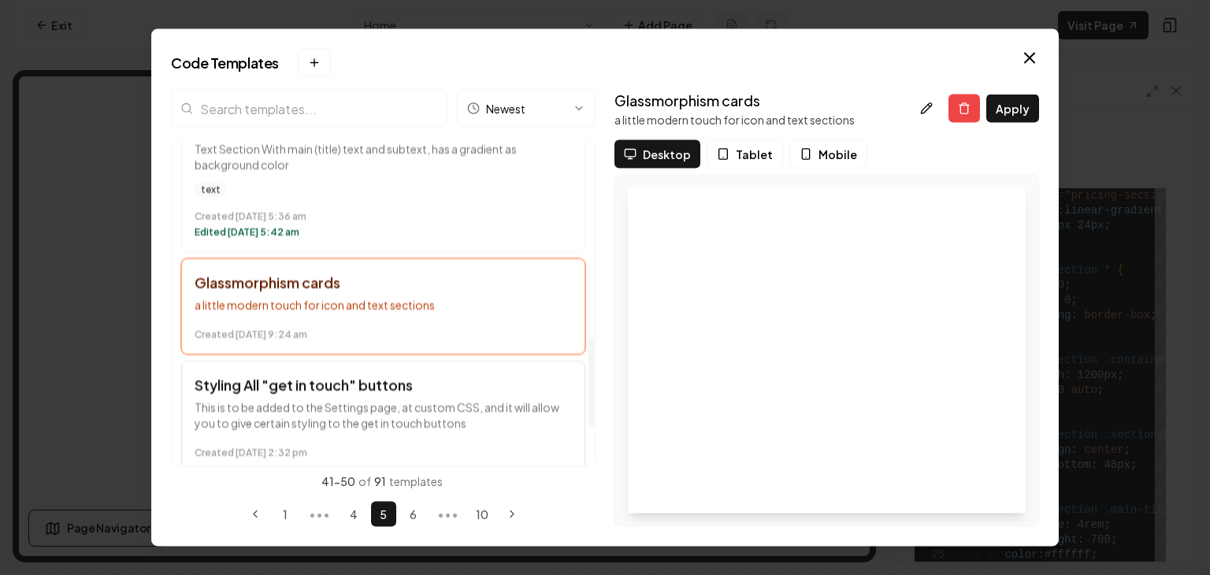
click at [408, 391] on h3 "Styling All "get in touch" buttons" at bounding box center [383, 386] width 377 height 22
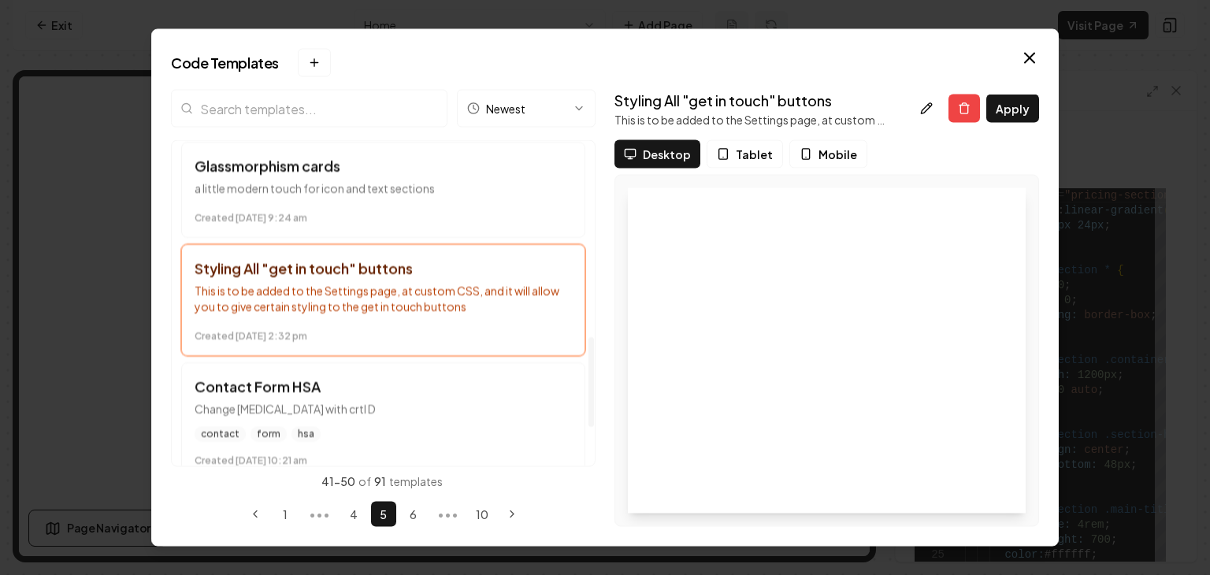
scroll to position [846, 0]
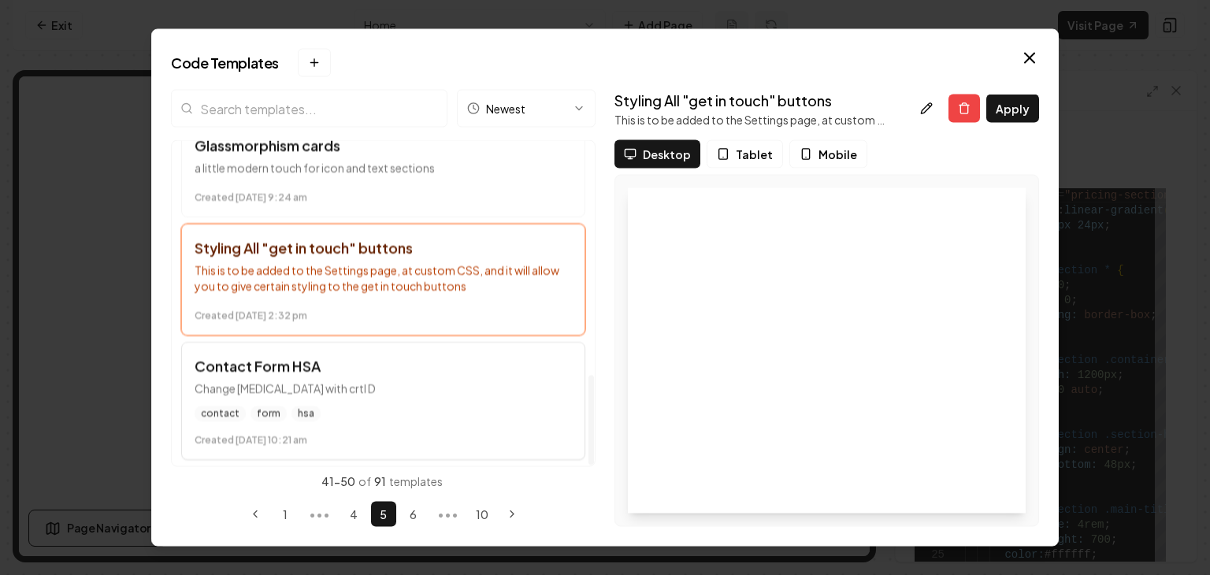
click at [434, 381] on p "Change [MEDICAL_DATA] with crtl D" at bounding box center [383, 389] width 377 height 16
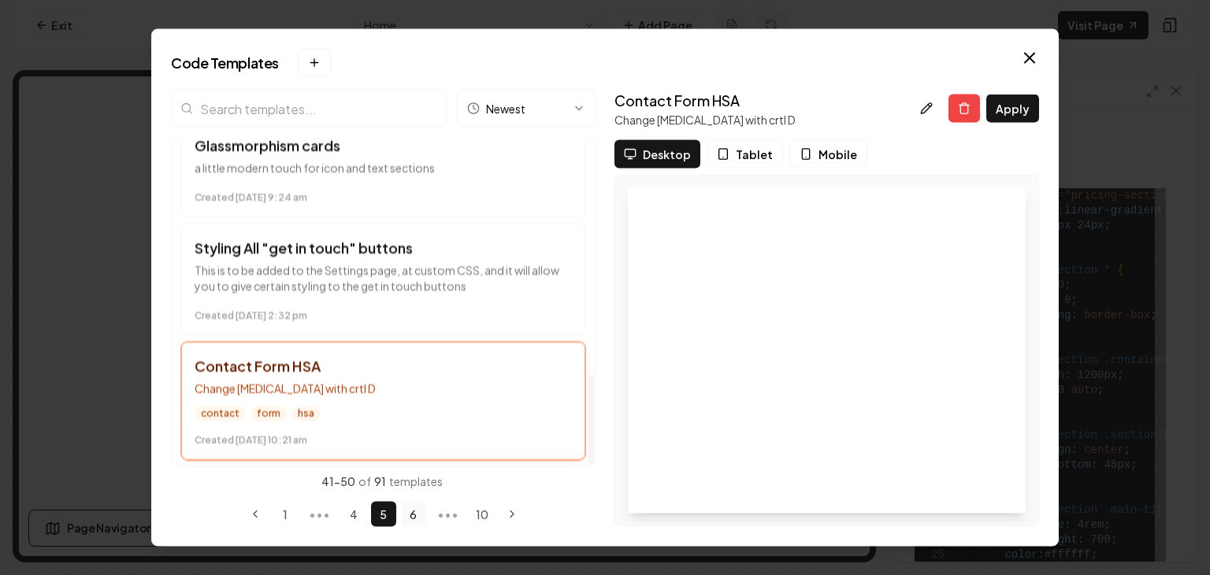
click at [418, 503] on button "6" at bounding box center [413, 514] width 25 height 25
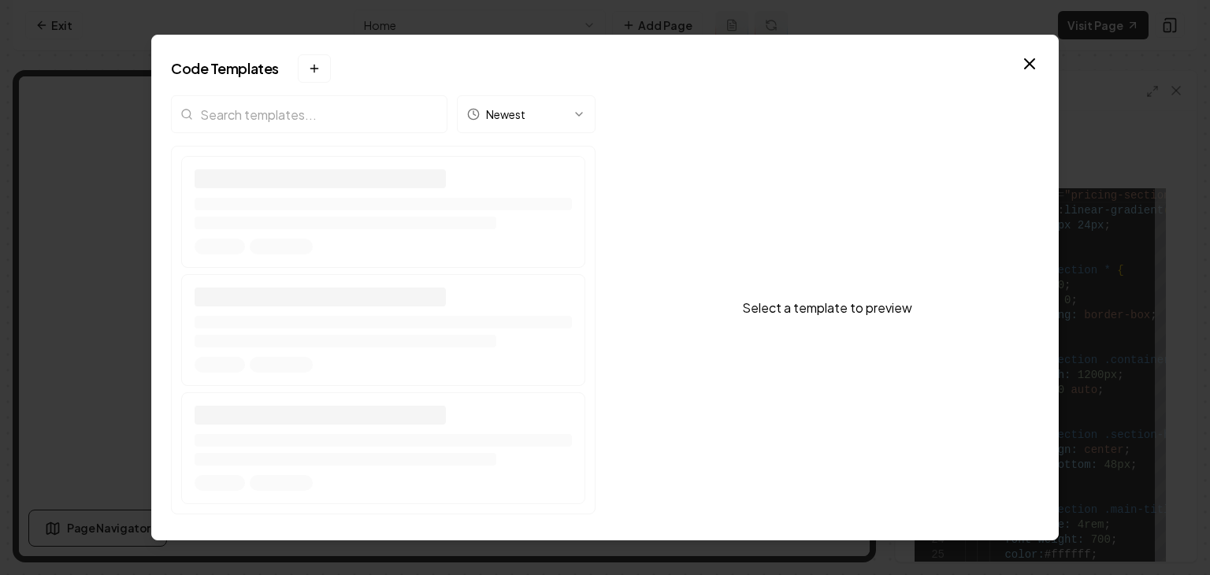
scroll to position [0, 0]
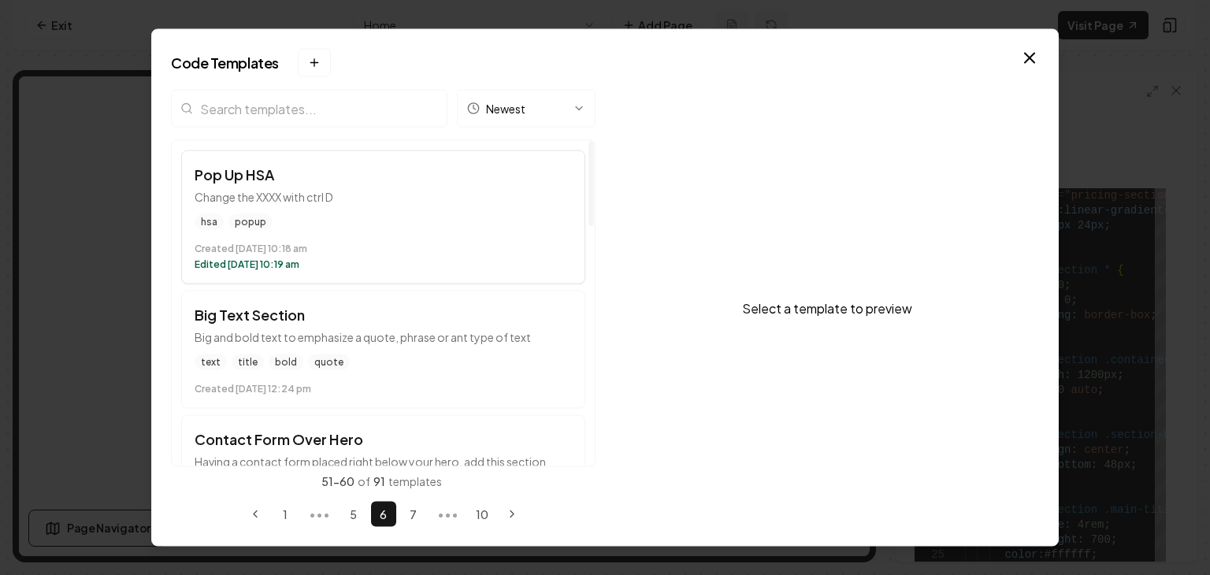
click at [416, 217] on div "hsa popup" at bounding box center [383, 222] width 377 height 16
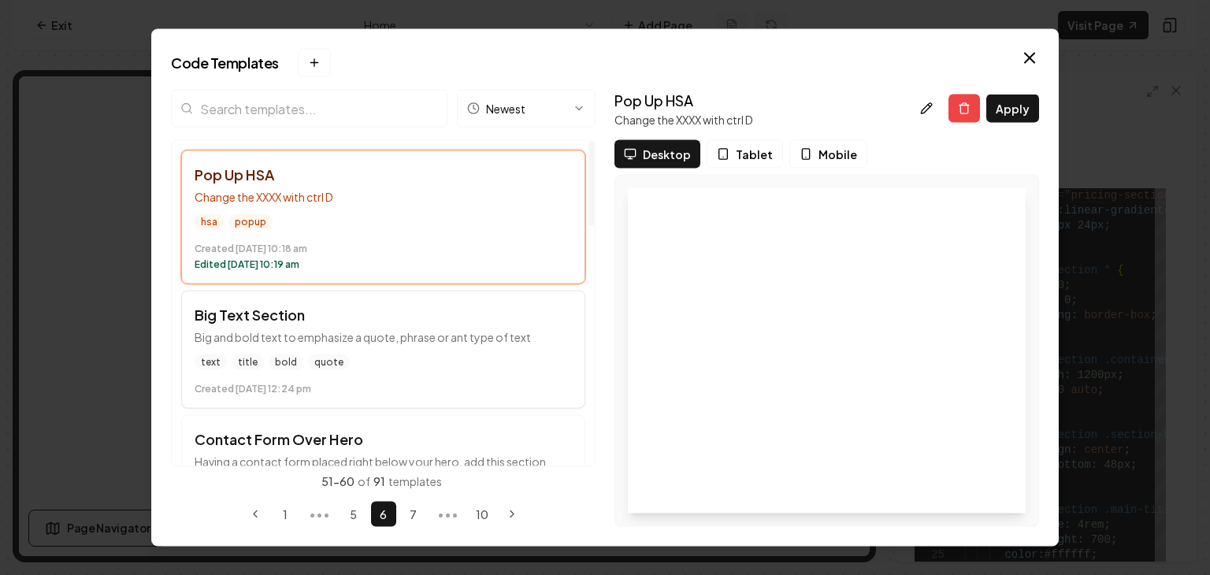
click at [418, 344] on button "Big Text Section Big and bold text to emphasize a quote, phrase or ant type of …" at bounding box center [383, 350] width 404 height 118
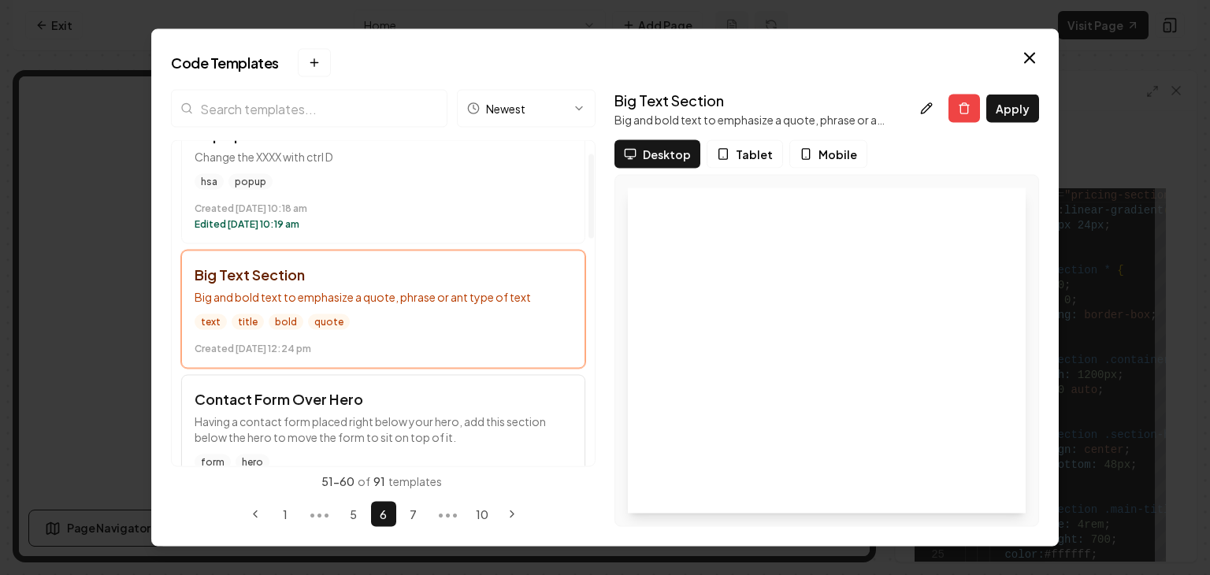
scroll to position [236, 0]
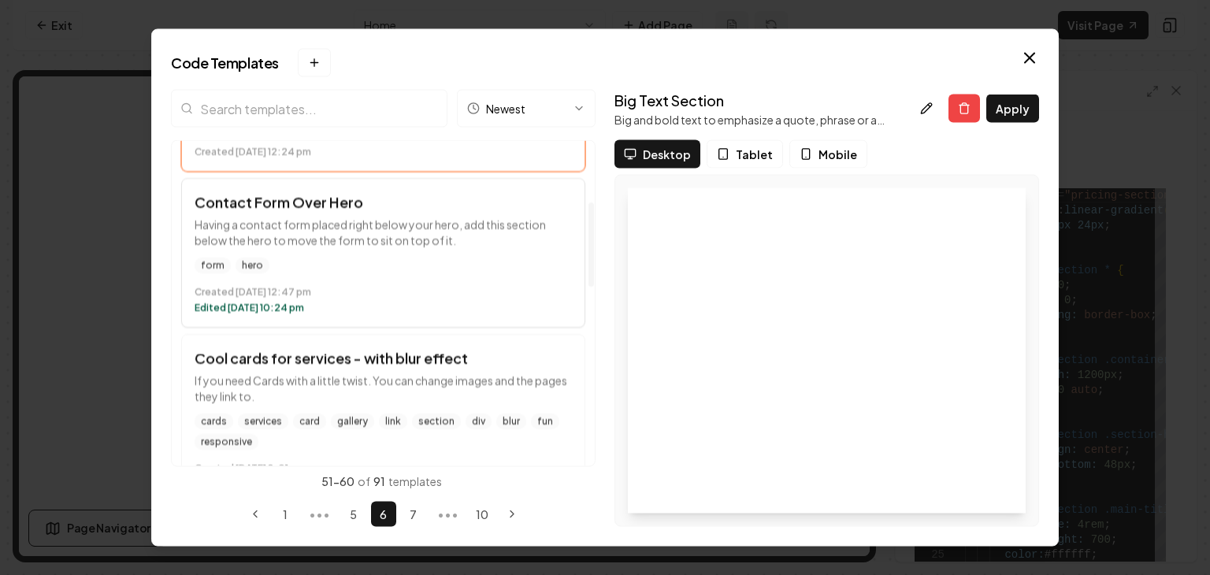
click at [423, 228] on p "Having a contact form placed right below your hero, add this section below the …" at bounding box center [383, 233] width 377 height 32
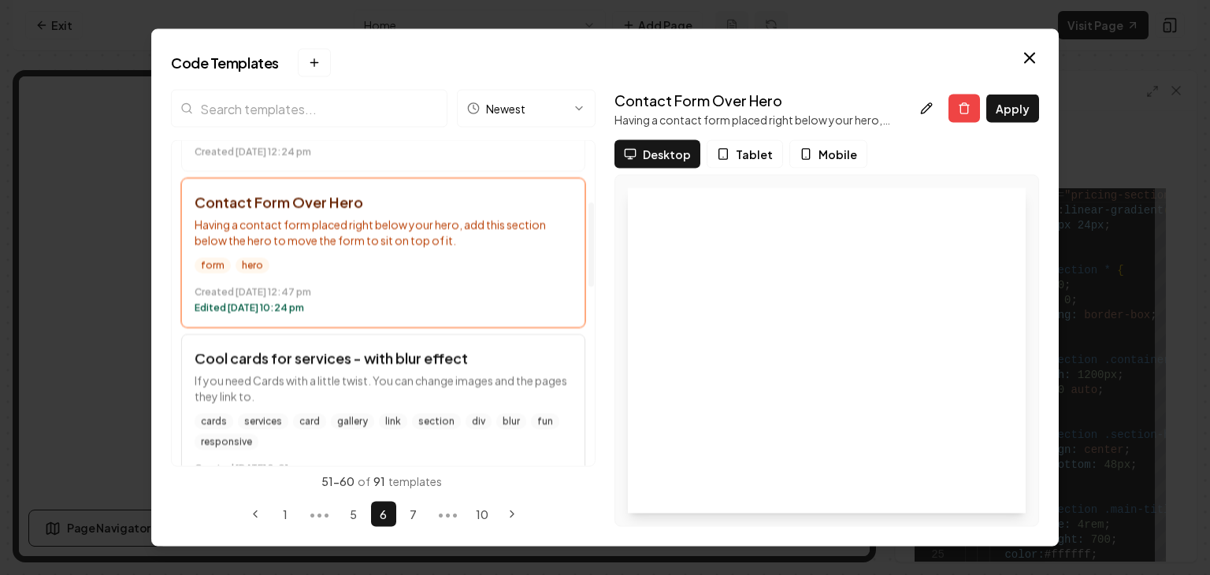
click at [422, 384] on p "If you need Cards with a little twist. You can change images and the pages they…" at bounding box center [383, 389] width 377 height 32
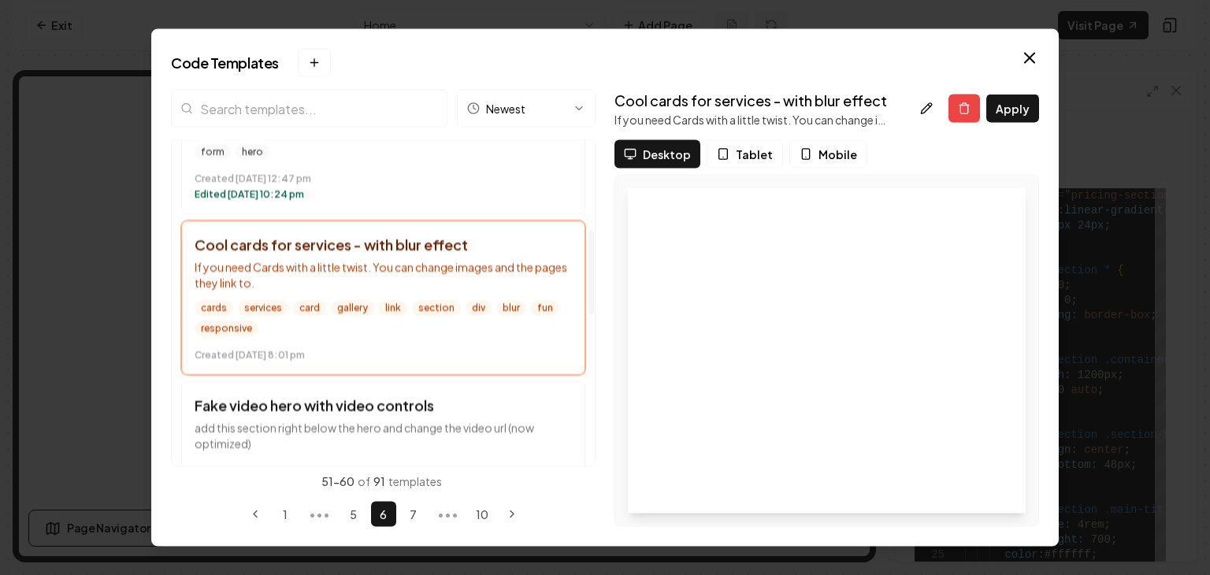
scroll to position [394, 0]
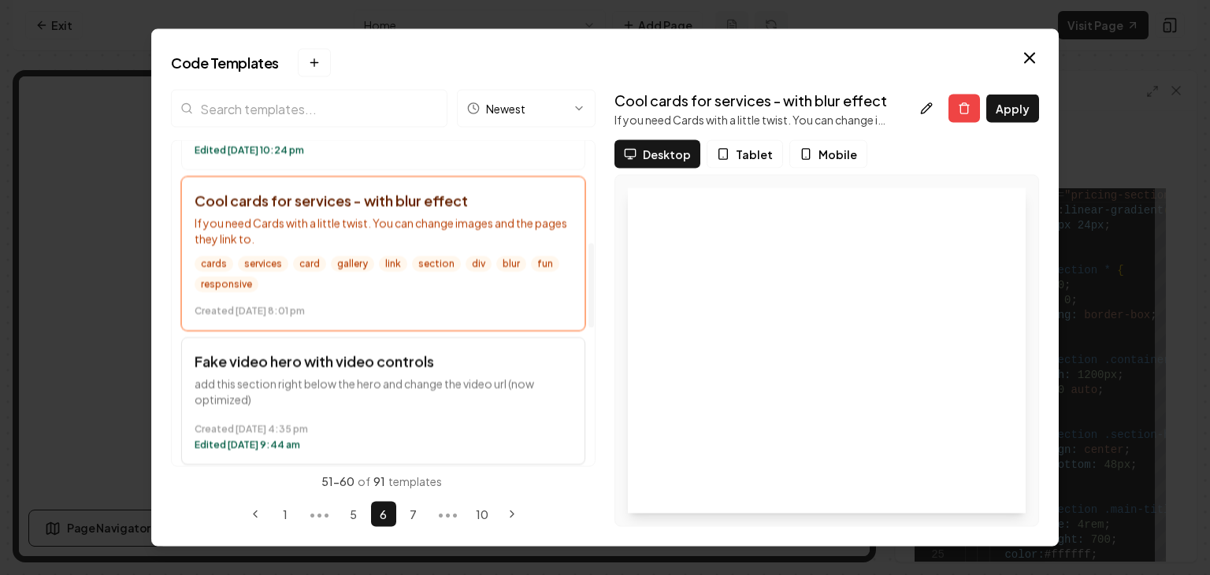
click at [393, 383] on p "add this section right below the hero and change the video url (now optimized)" at bounding box center [383, 393] width 377 height 32
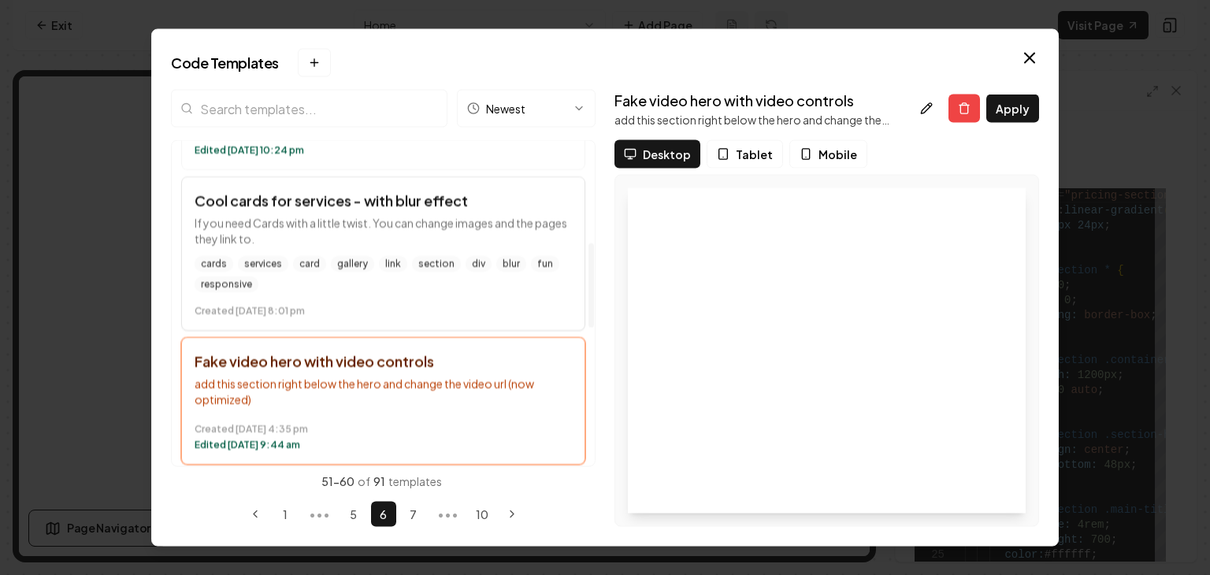
click at [413, 280] on div "cards services card gallery link section div blur fun responsive" at bounding box center [383, 275] width 377 height 36
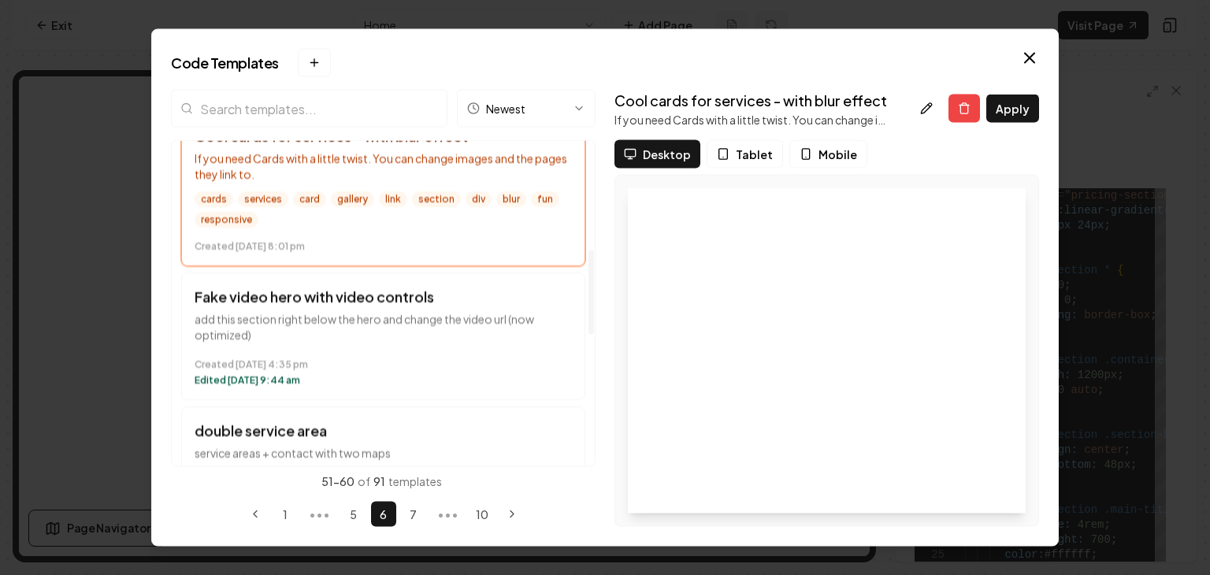
scroll to position [552, 0]
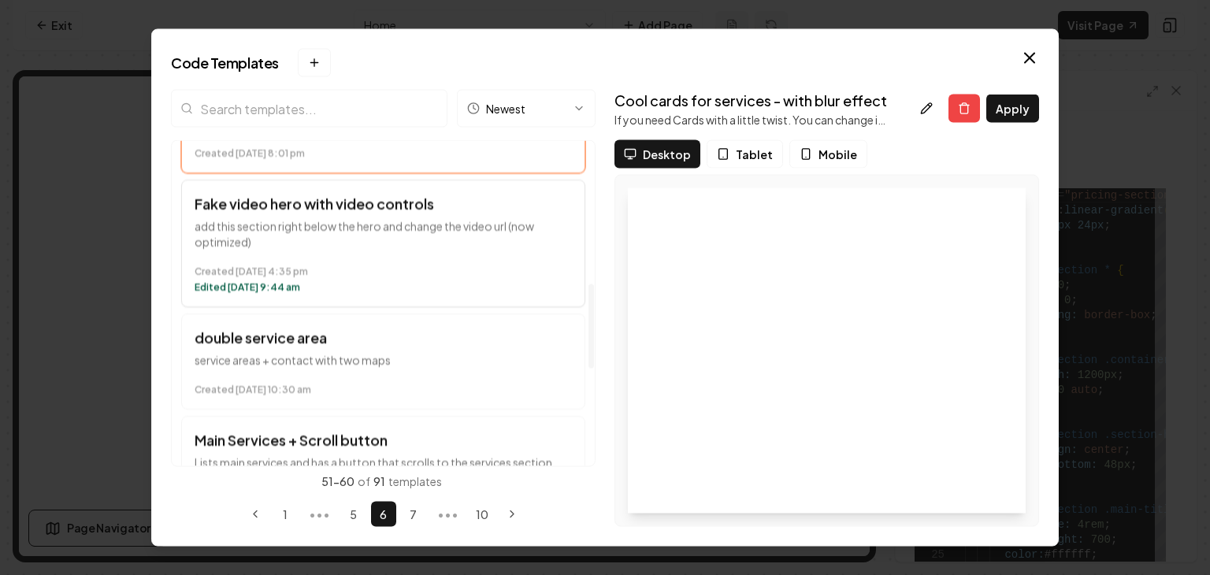
click at [424, 255] on button "Fake video hero with video controls add this section right below the hero and c…" at bounding box center [383, 244] width 404 height 128
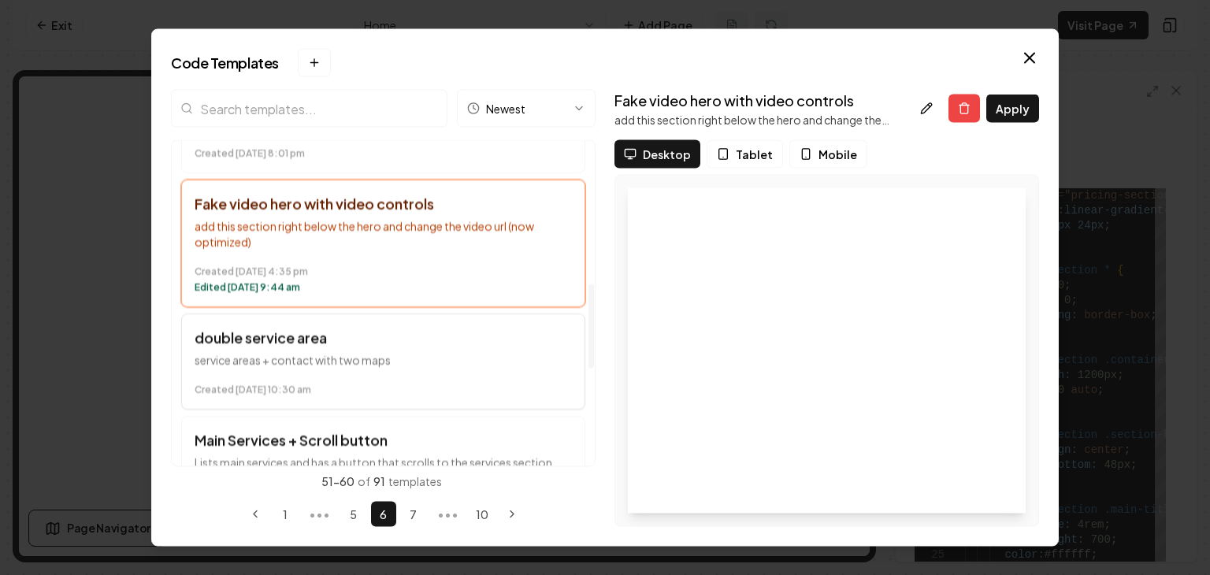
click at [425, 336] on h3 "double service area" at bounding box center [383, 339] width 377 height 22
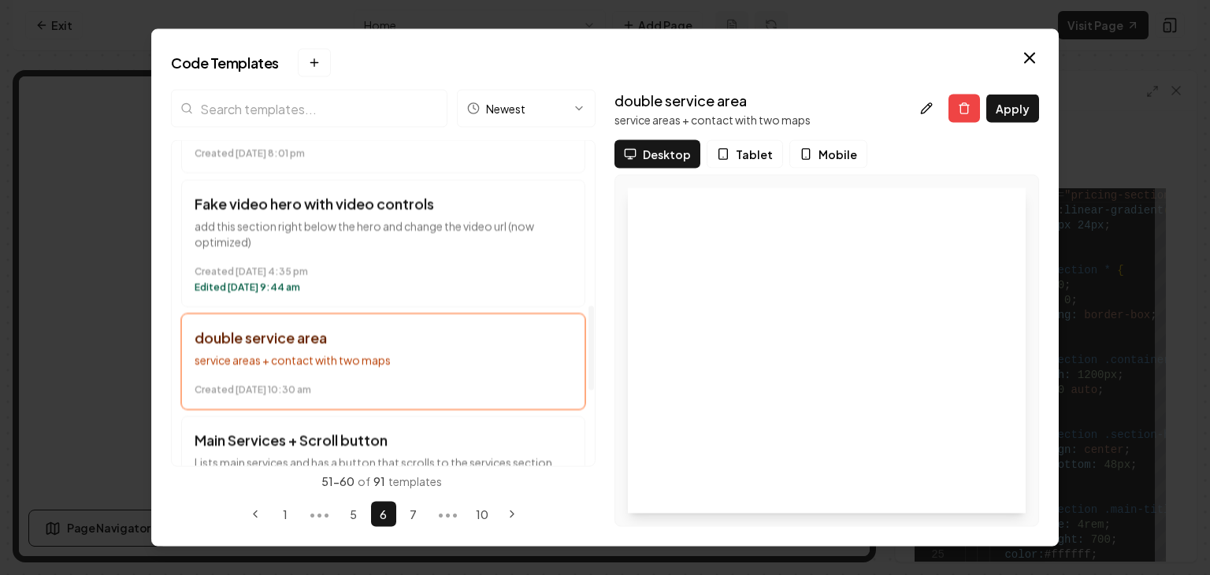
scroll to position [709, 0]
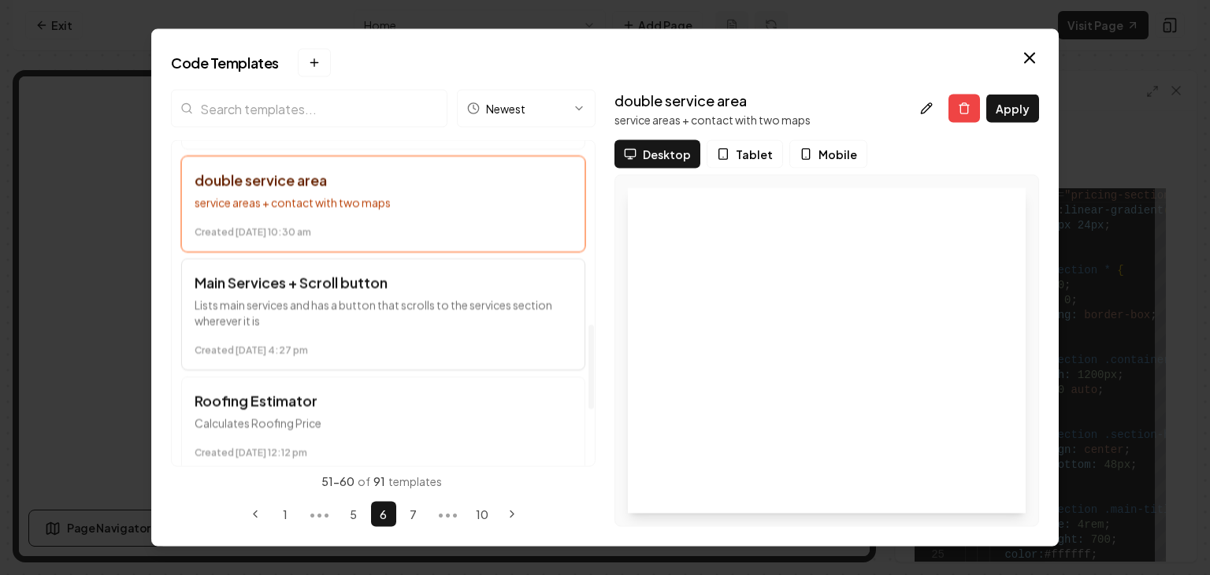
click at [422, 298] on p "Lists main services and has a button that scrolls to the services section where…" at bounding box center [383, 314] width 377 height 32
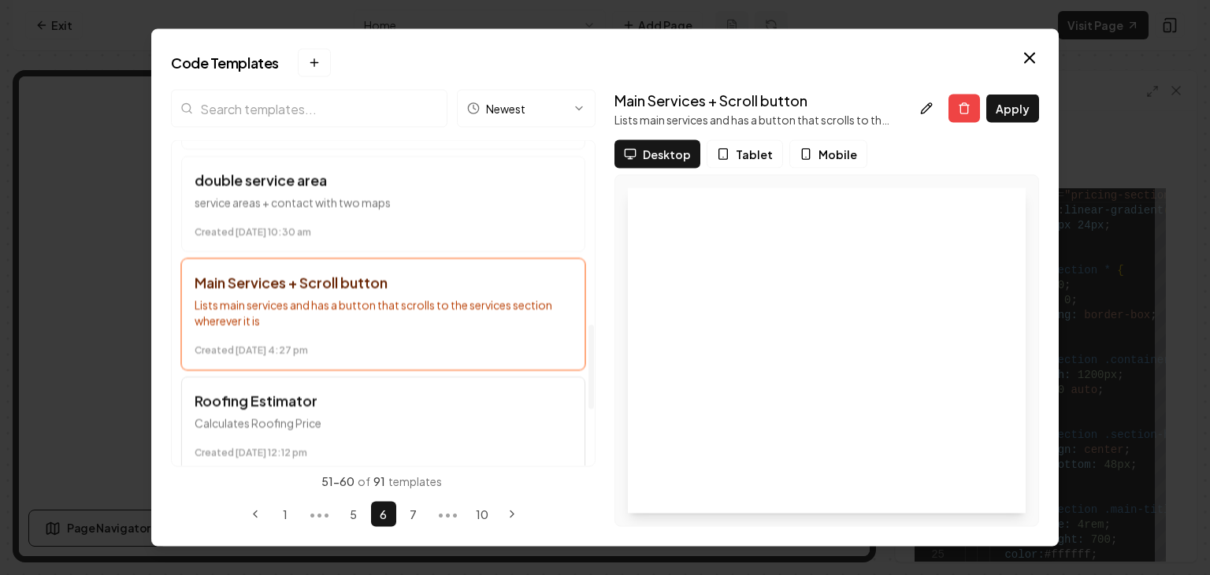
click at [422, 403] on h3 "Roofing Estimator" at bounding box center [383, 402] width 377 height 22
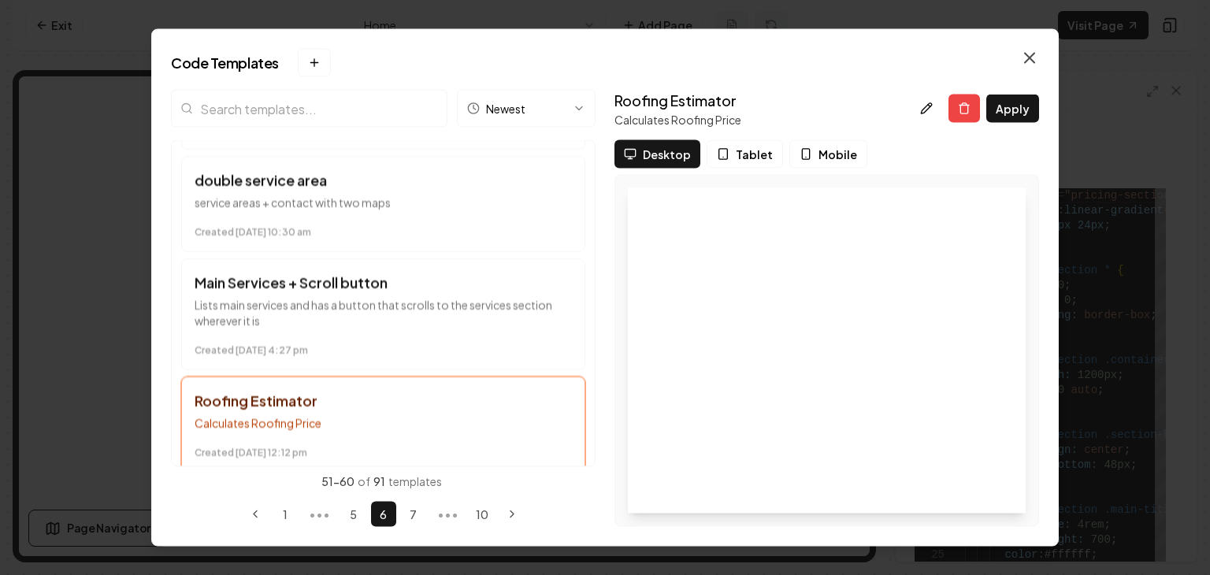
click at [1022, 63] on icon "button" at bounding box center [1029, 58] width 19 height 19
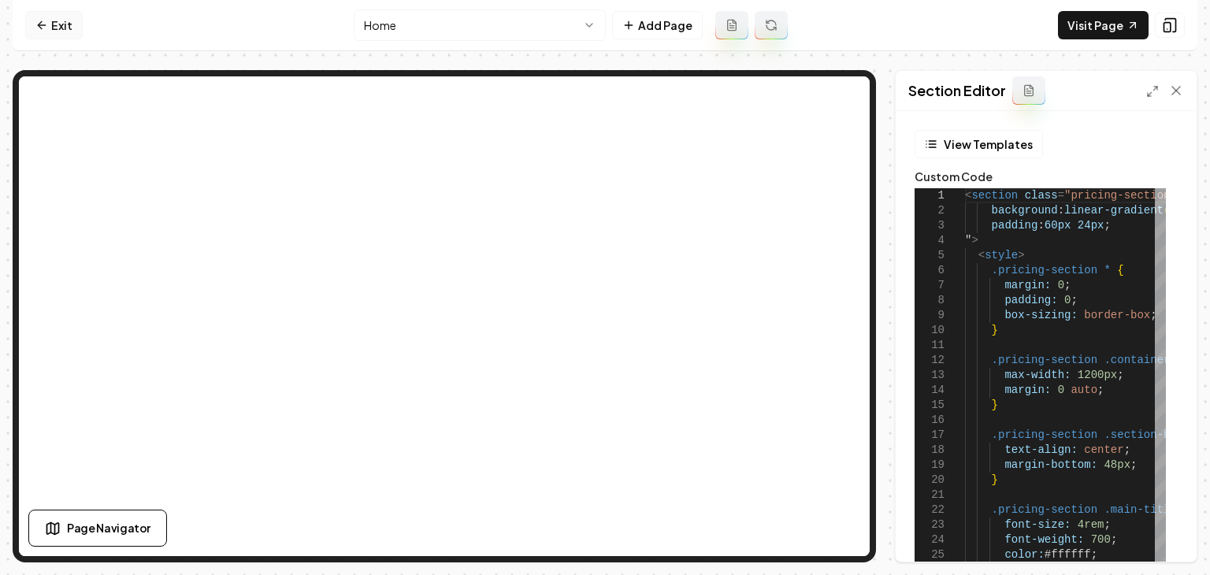
click at [61, 27] on link "Exit" at bounding box center [54, 25] width 58 height 28
